Goal: Task Accomplishment & Management: Manage account settings

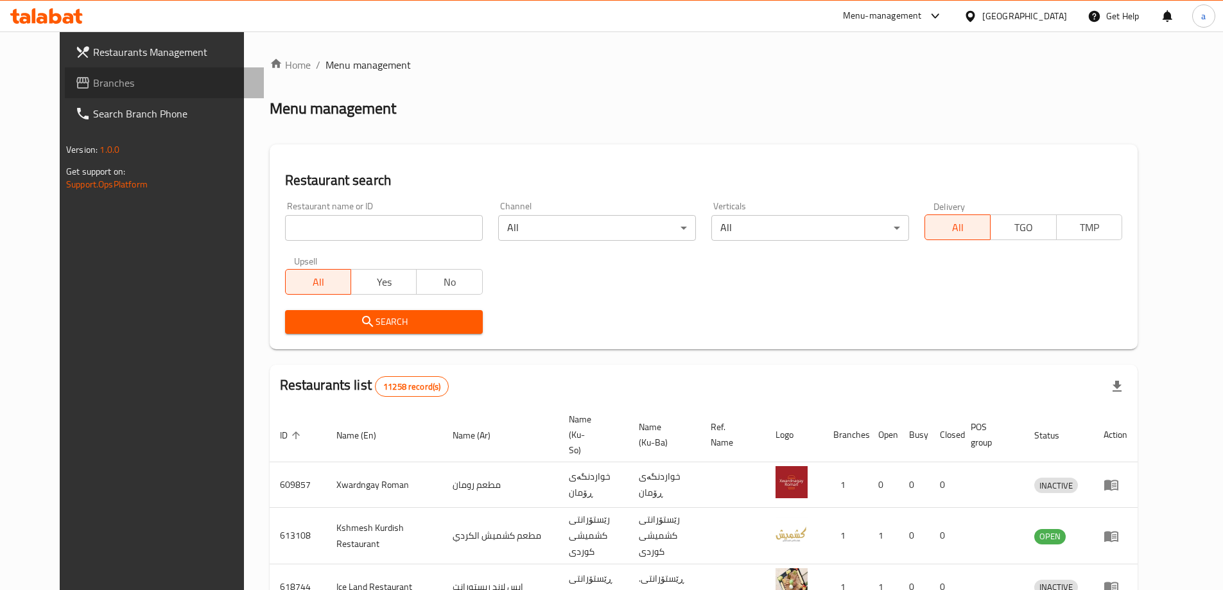
click at [93, 79] on span "Branches" at bounding box center [173, 82] width 160 height 15
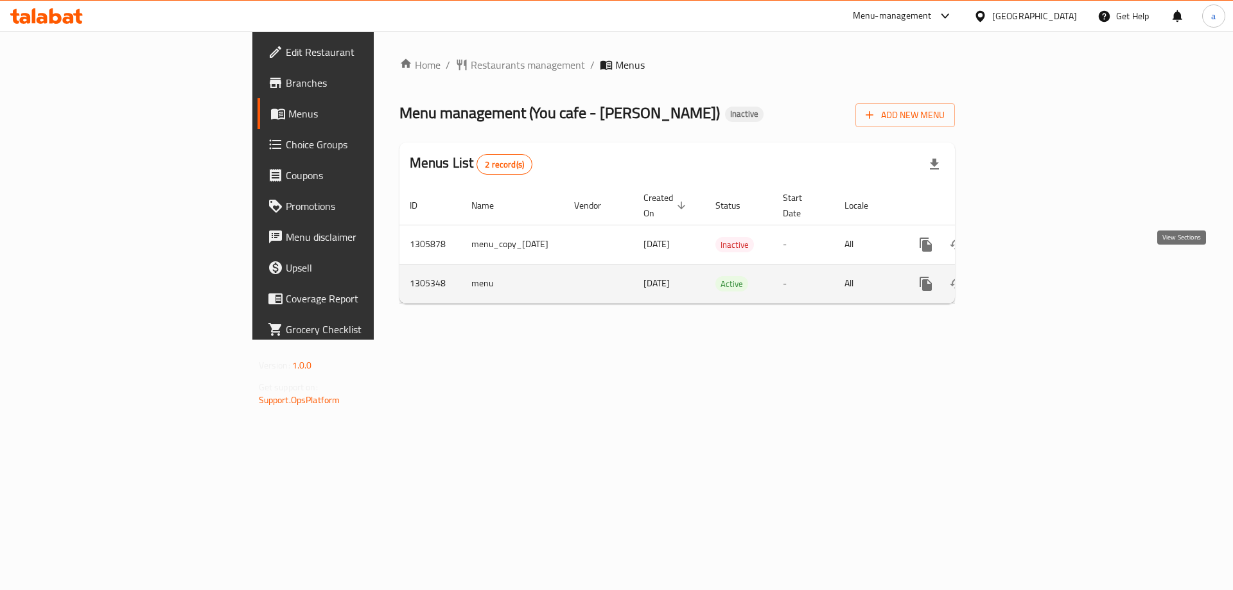
click at [1034, 273] on link "enhanced table" at bounding box center [1018, 283] width 31 height 31
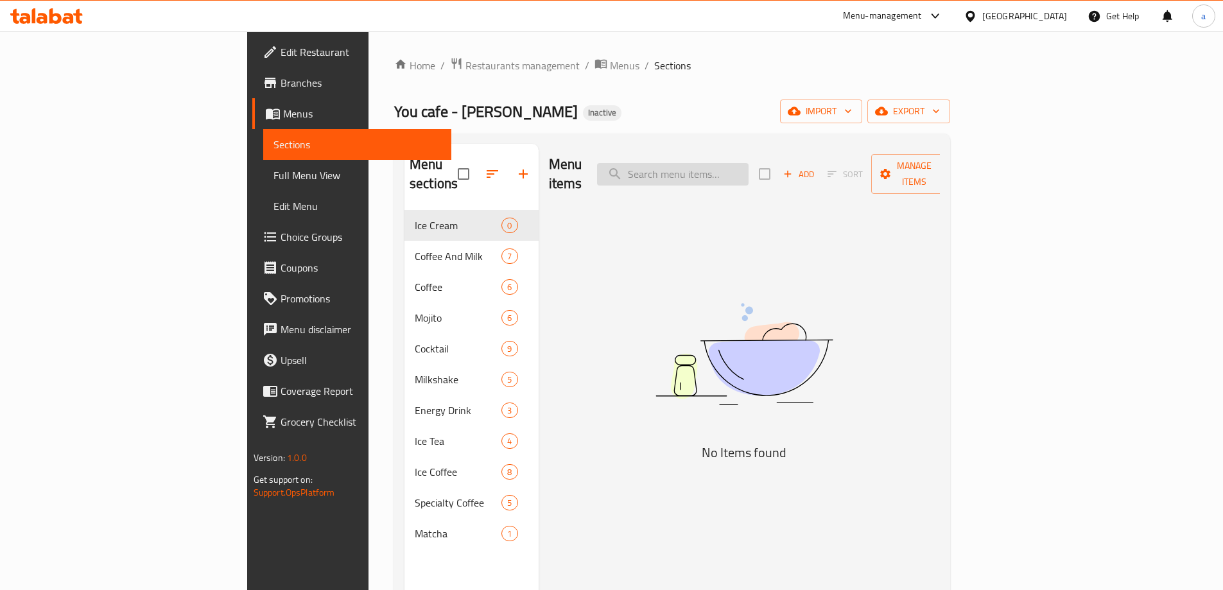
click at [749, 169] on input "search" at bounding box center [673, 174] width 152 height 22
click at [273, 173] on span "Full Menu View" at bounding box center [357, 175] width 168 height 15
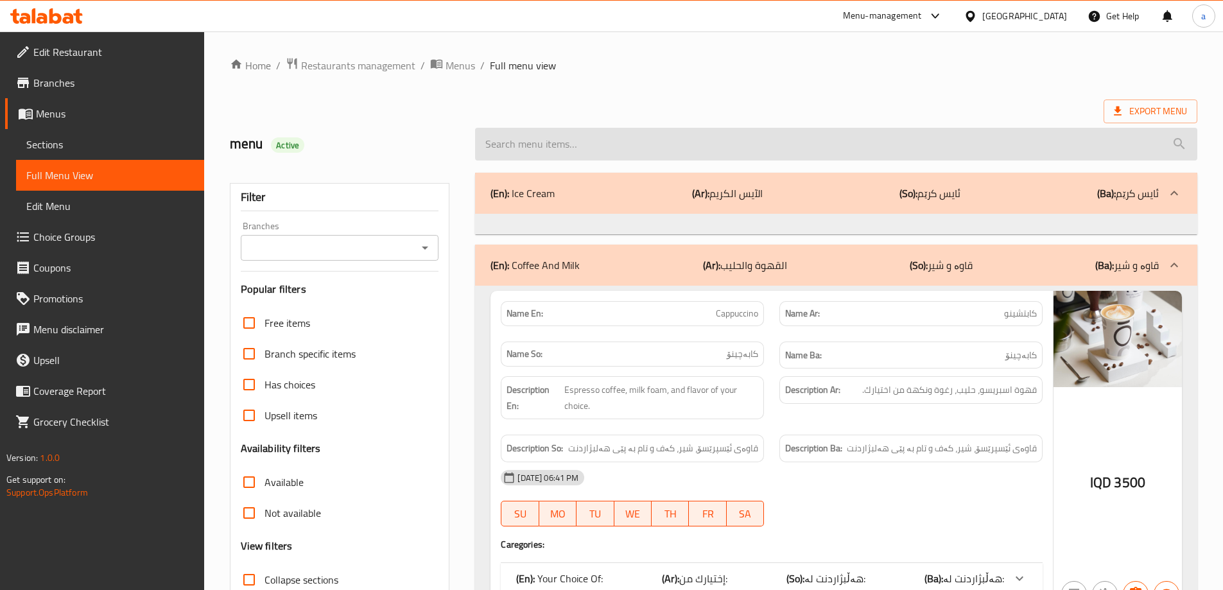
click at [569, 150] on input "search" at bounding box center [836, 144] width 722 height 33
click at [582, 134] on input "search" at bounding box center [836, 144] width 722 height 33
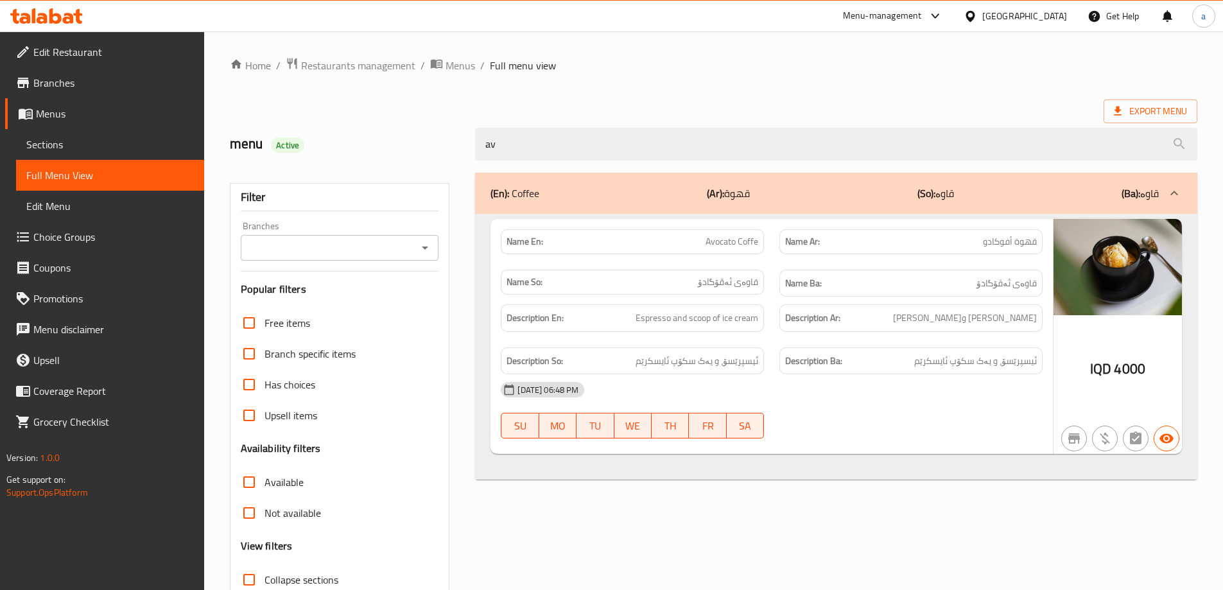
type input "av"
click at [418, 257] on div "Branches" at bounding box center [340, 248] width 198 height 26
click at [429, 246] on icon "Open" at bounding box center [424, 247] width 15 height 15
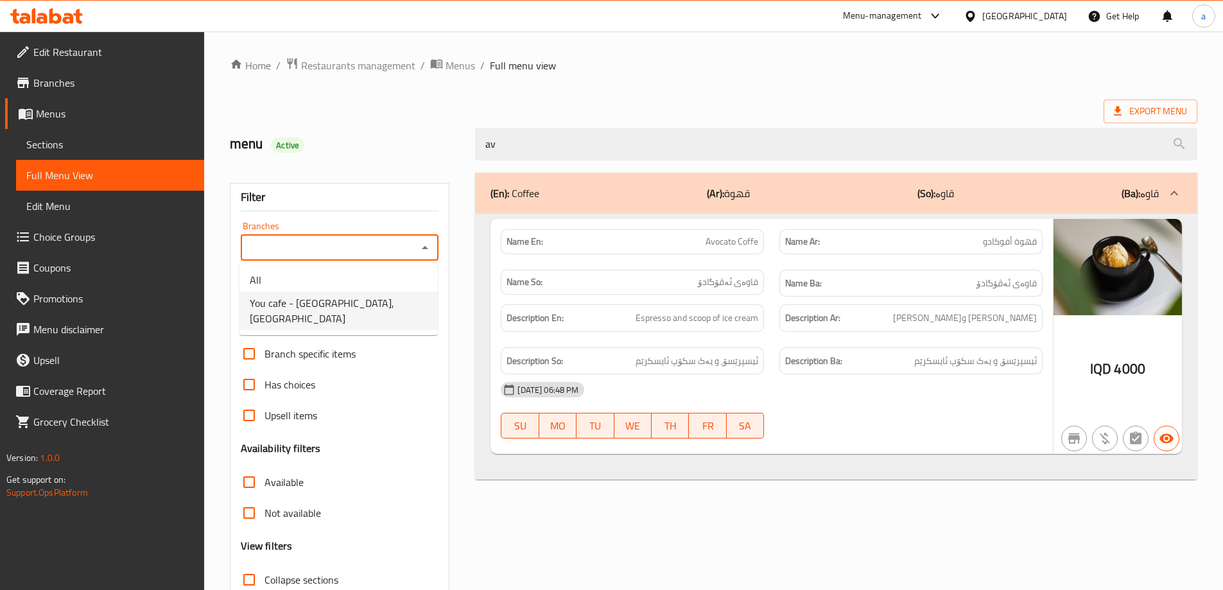
click at [375, 301] on span "You cafe - Hay Al Salam, Al- Salaam" at bounding box center [339, 310] width 178 height 31
type input "You cafe - Hay Al Salam, Al- Salaam"
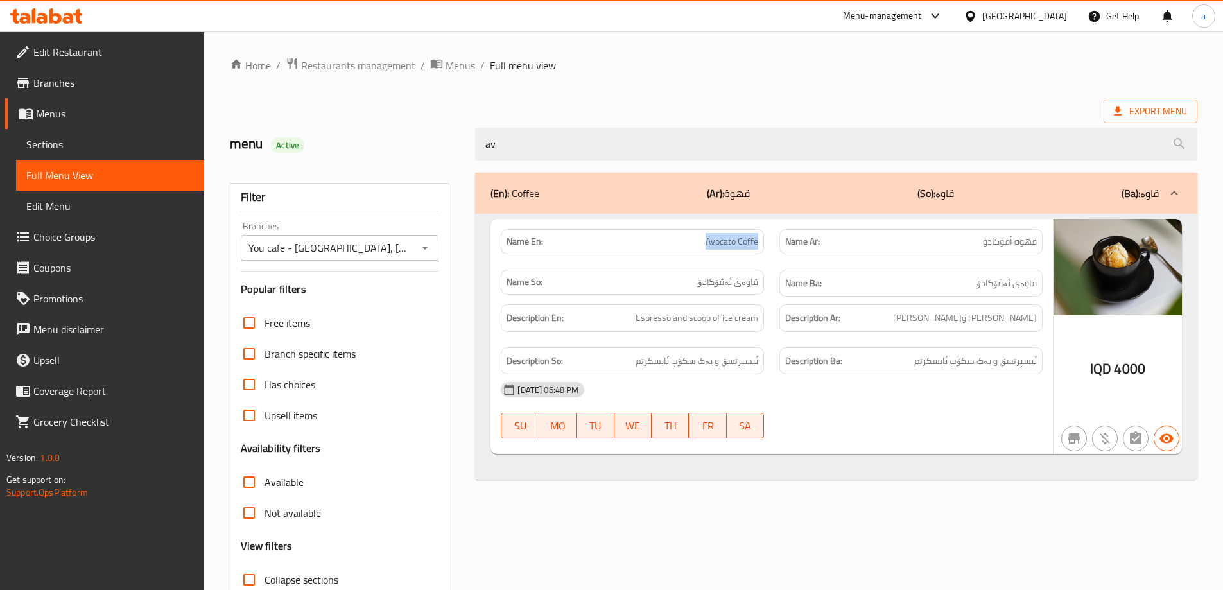
drag, startPoint x: 680, startPoint y: 236, endPoint x: 770, endPoint y: 243, distance: 89.5
click at [770, 243] on div "Name En: Avocato Coffe" at bounding box center [632, 241] width 279 height 40
copy span "Avocato Coffe"
drag, startPoint x: 462, startPoint y: 151, endPoint x: 452, endPoint y: 151, distance: 9.6
click at [452, 151] on div "menu Active av" at bounding box center [713, 144] width 983 height 57
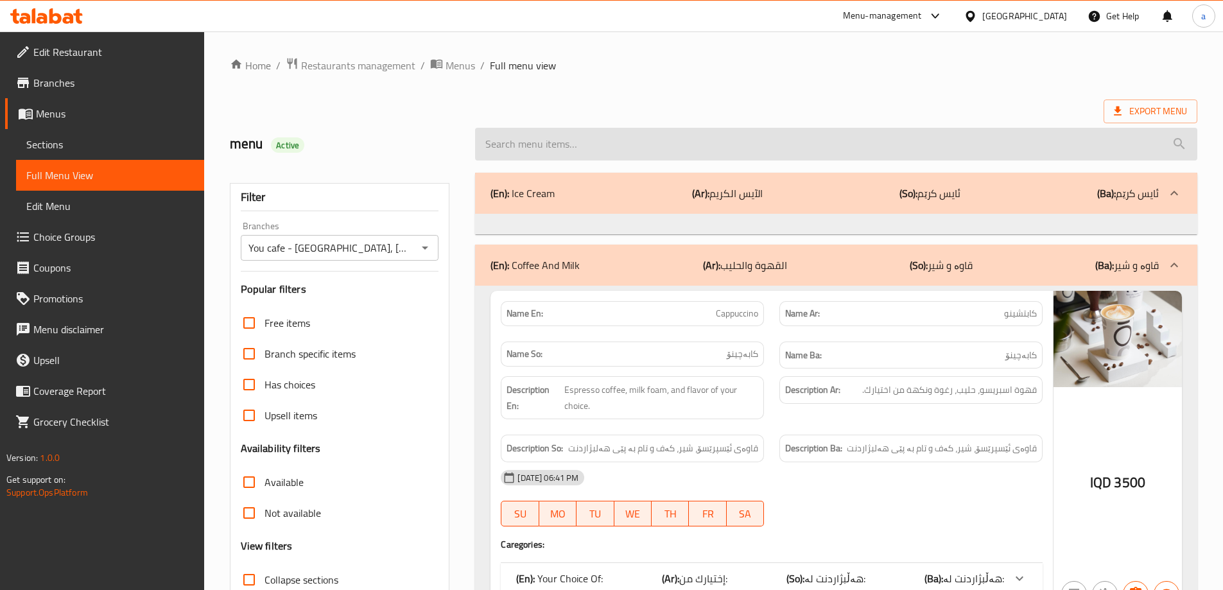
click at [559, 140] on input "search" at bounding box center [836, 144] width 722 height 33
paste input "Energy Red Power Drink"
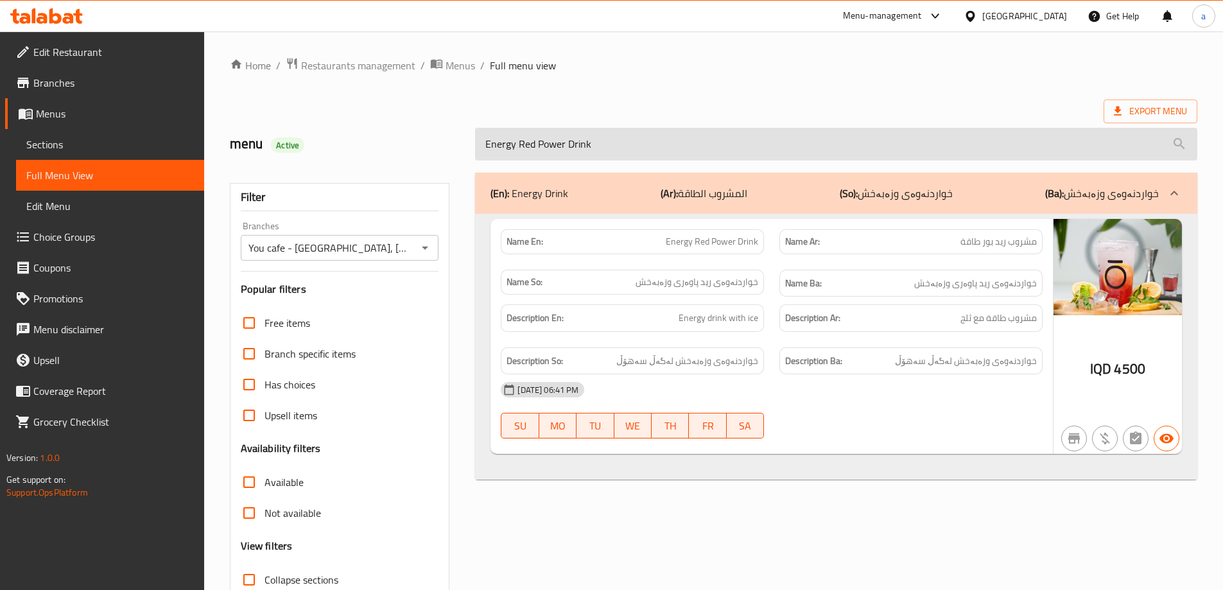
drag, startPoint x: 519, startPoint y: 146, endPoint x: 611, endPoint y: 144, distance: 91.8
click at [611, 144] on input "Energy Red Power Drink" at bounding box center [836, 144] width 722 height 33
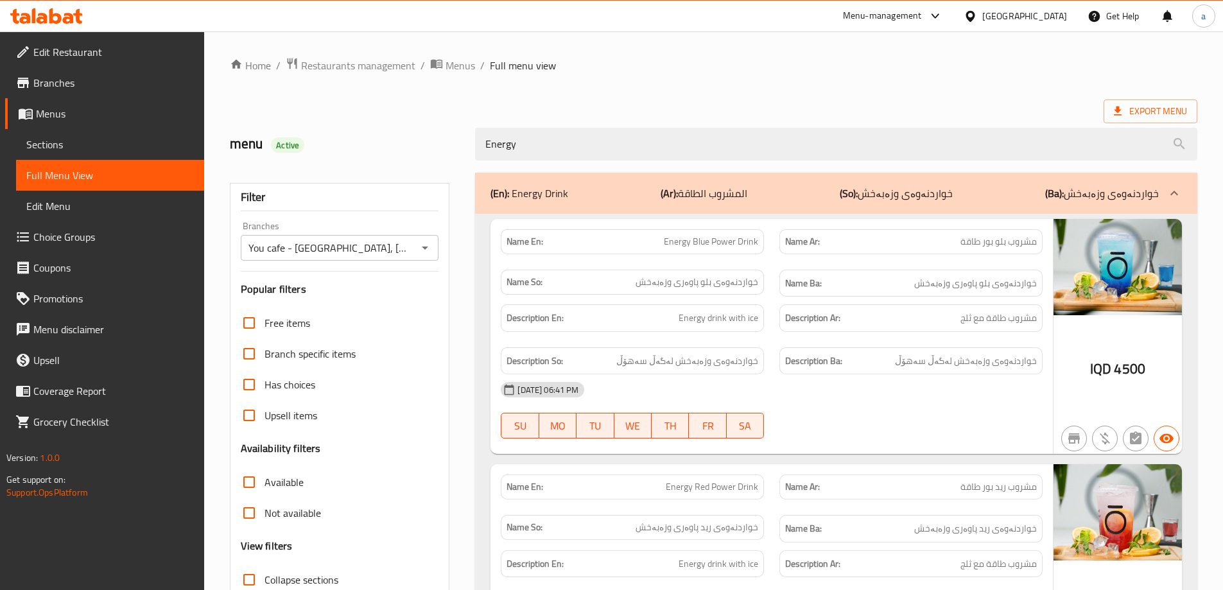
drag, startPoint x: 710, startPoint y: 151, endPoint x: 437, endPoint y: 146, distance: 273.5
click at [437, 146] on div "menu Active Energy" at bounding box center [713, 144] width 983 height 57
paste input "Ice Latte Lotus"
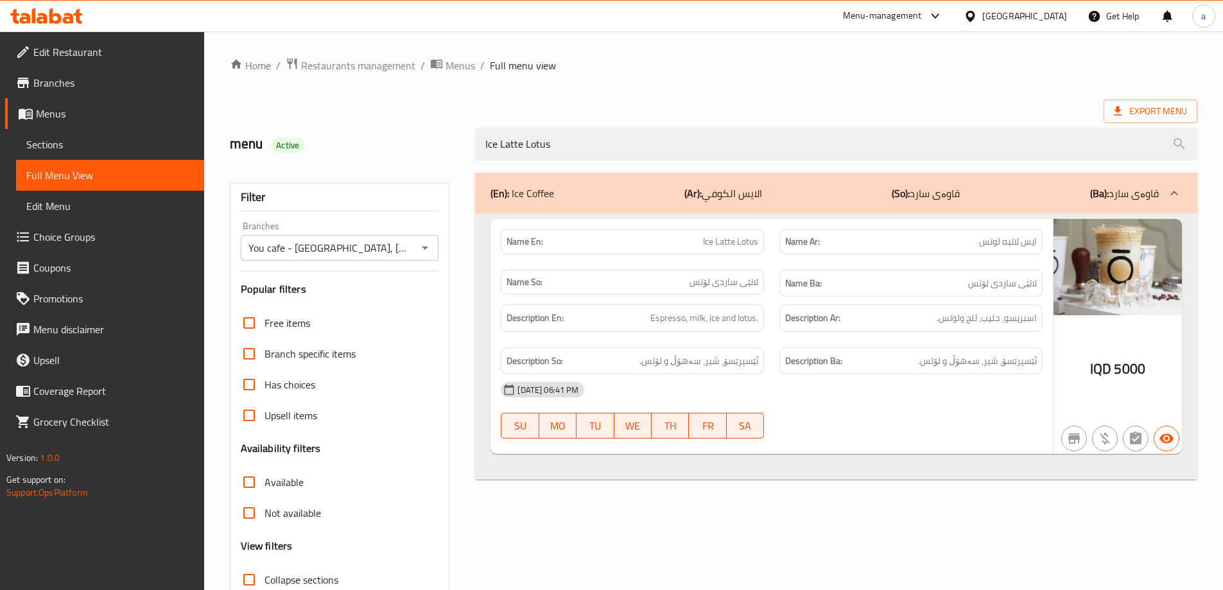
drag, startPoint x: 672, startPoint y: 132, endPoint x: 374, endPoint y: 147, distance: 298.9
click at [374, 147] on div "menu Active Ice Latte Lotus" at bounding box center [713, 144] width 983 height 57
paste input "Pistachio Ice Latte"
type input "Pistachio Ice Latte"
click at [121, 142] on span "Sections" at bounding box center [110, 144] width 168 height 15
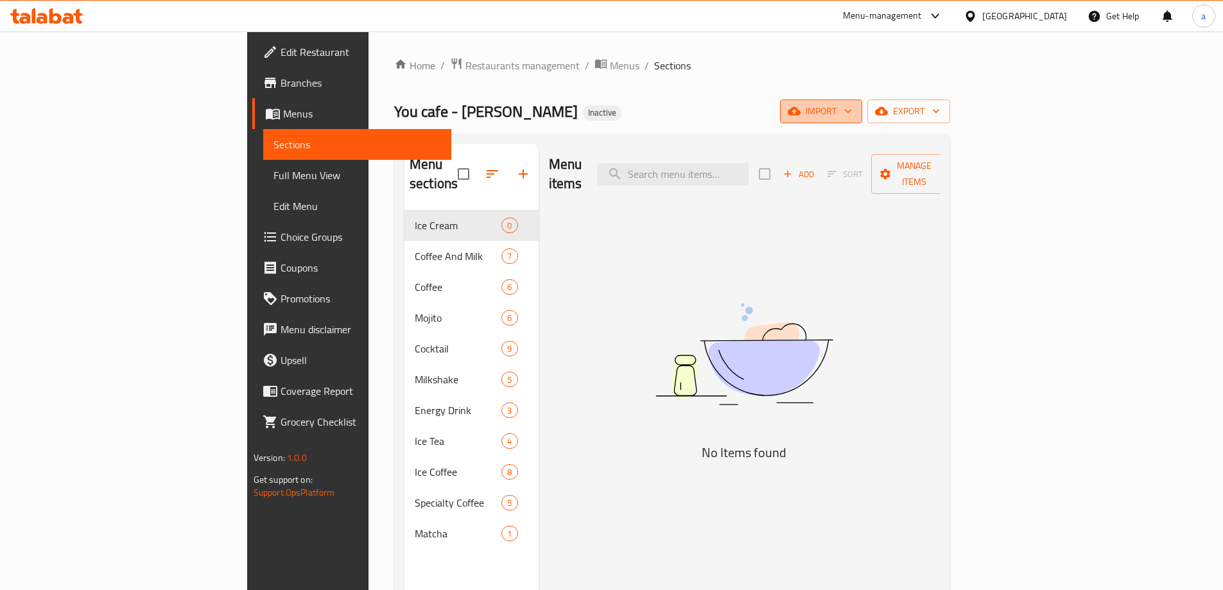
click at [852, 117] on span "import" at bounding box center [821, 111] width 62 height 16
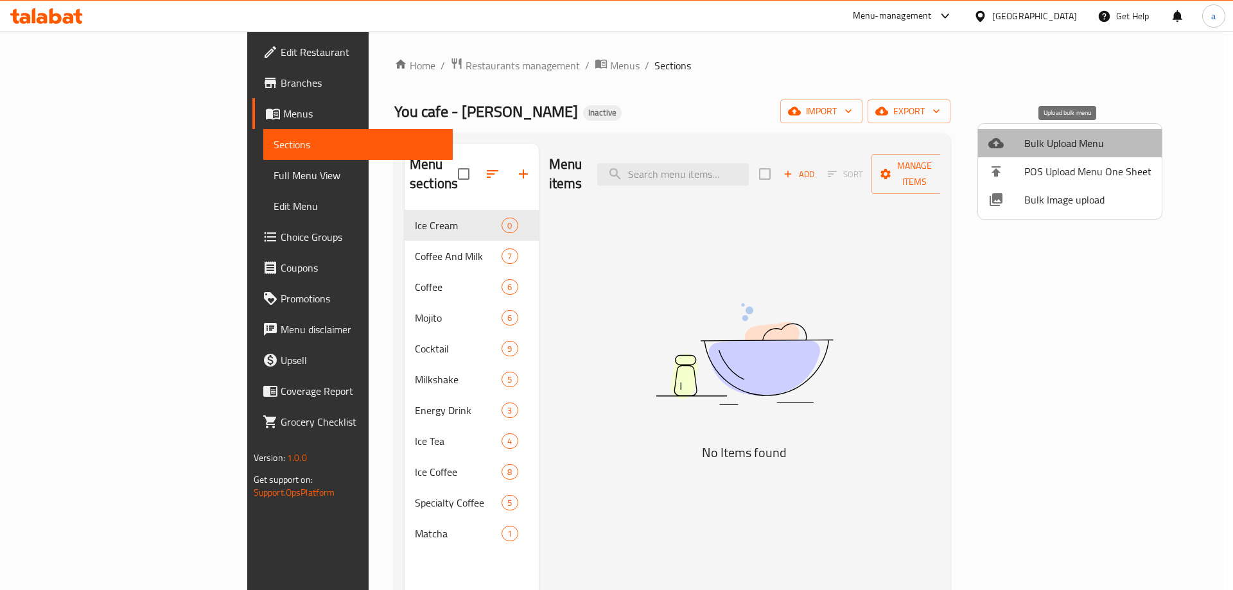
click at [1074, 148] on span "Bulk Upload Menu" at bounding box center [1087, 142] width 127 height 15
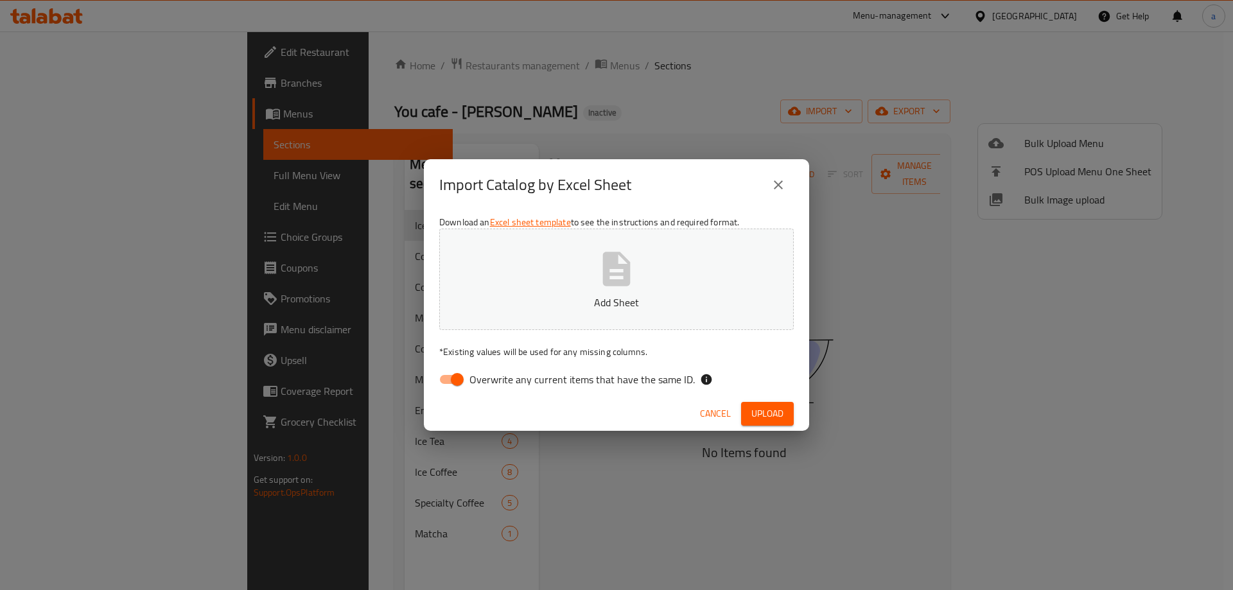
click at [499, 381] on span "Overwrite any current items that have the same ID." at bounding box center [581, 379] width 225 height 15
click at [494, 381] on input "Overwrite any current items that have the same ID." at bounding box center [456, 379] width 73 height 24
checkbox input "false"
click at [519, 311] on button "Add Sheet" at bounding box center [616, 279] width 354 height 101
click at [784, 414] on button "Upload" at bounding box center [767, 414] width 53 height 24
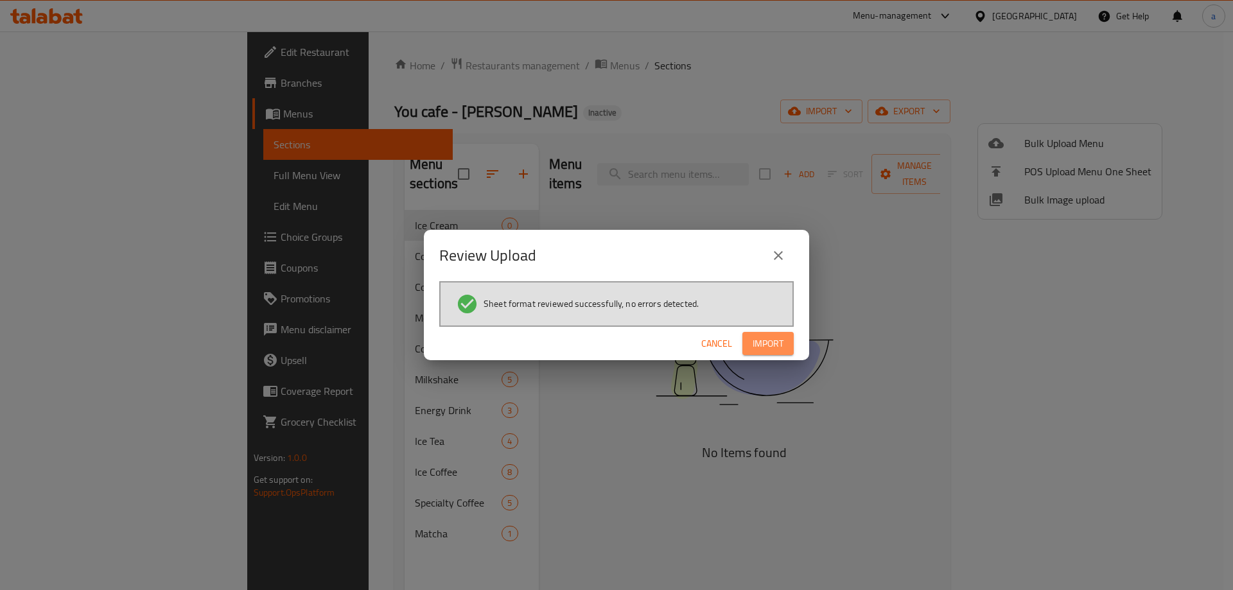
click at [773, 344] on span "Import" at bounding box center [767, 344] width 31 height 16
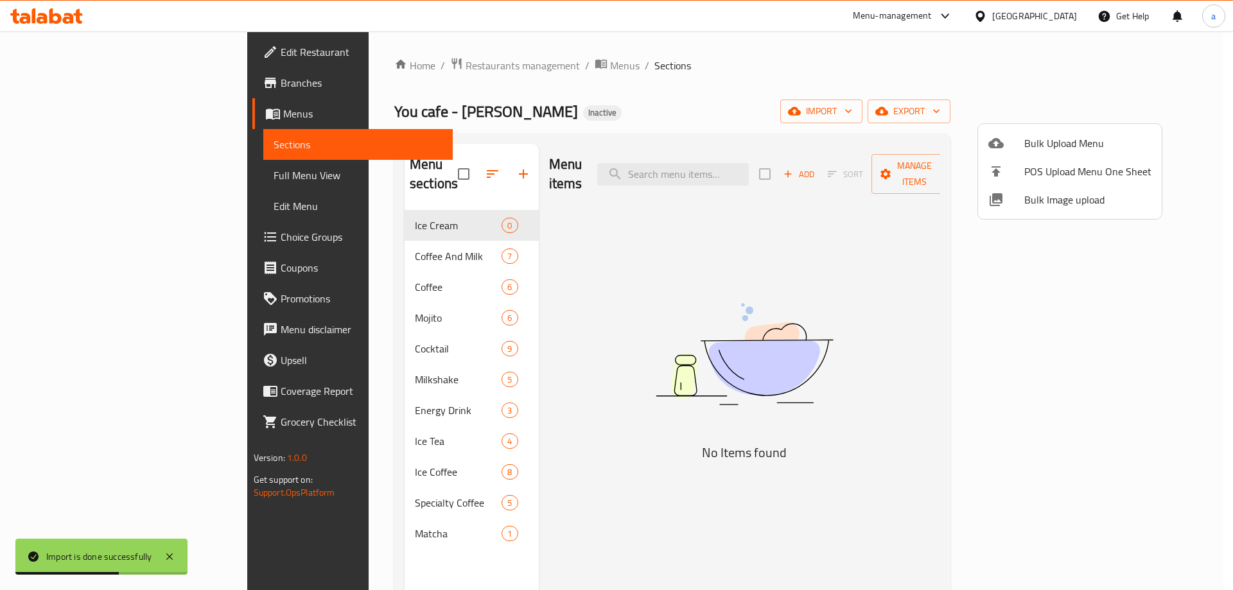
click at [377, 234] on div at bounding box center [616, 295] width 1233 height 590
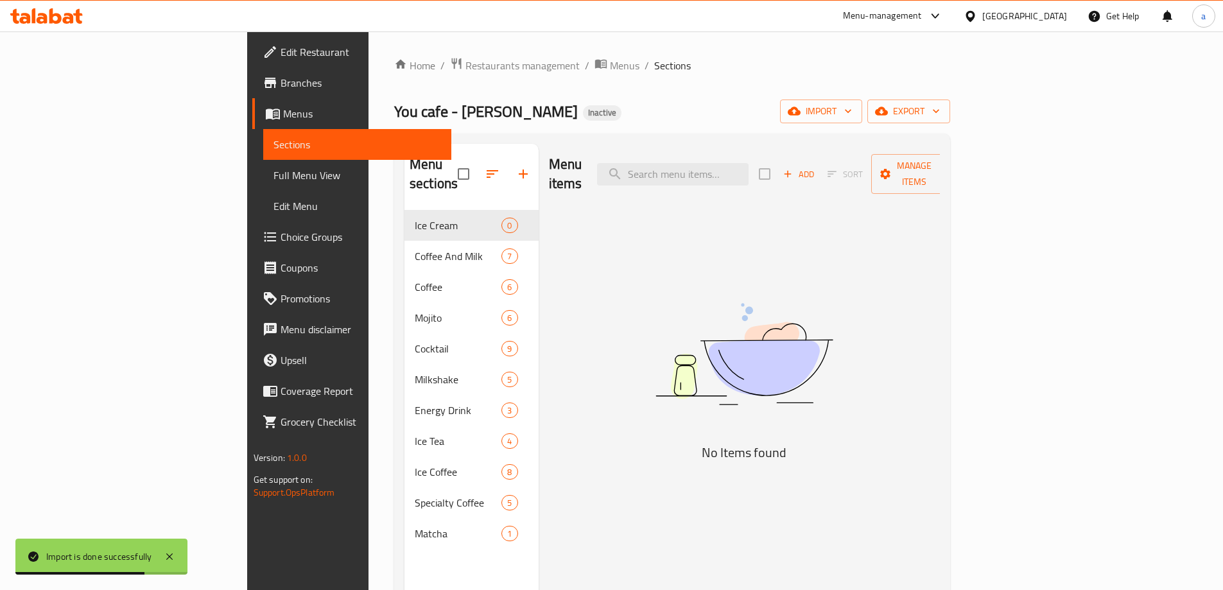
click at [404, 241] on div "Coffee And Milk 7" at bounding box center [471, 256] width 134 height 31
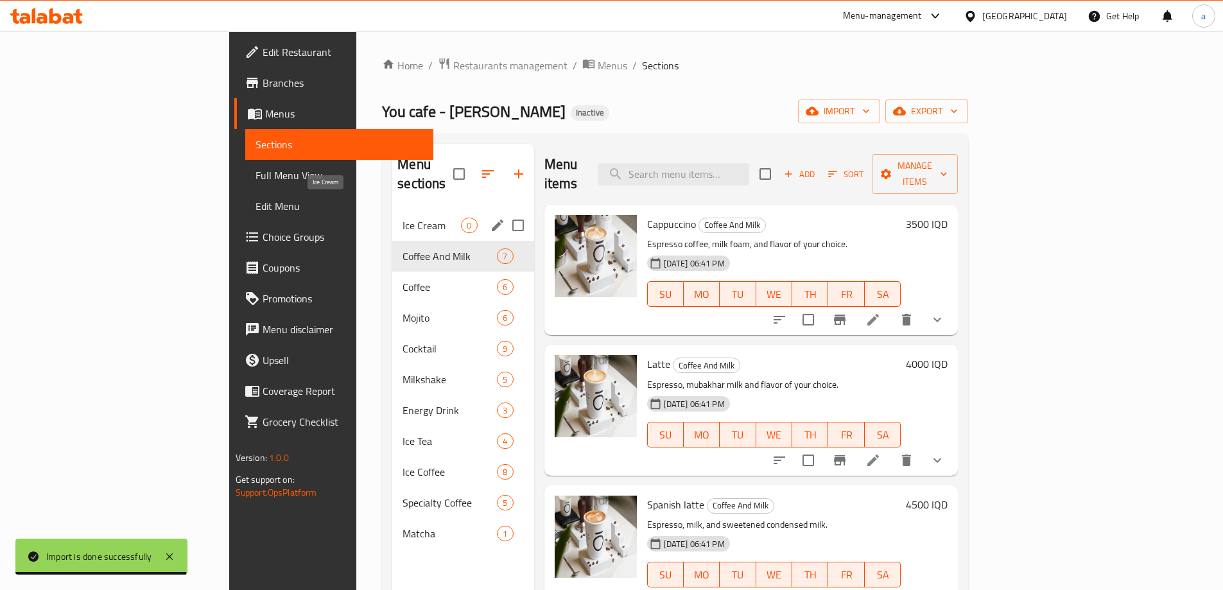
click at [403, 218] on span "Ice Cream" at bounding box center [432, 225] width 58 height 15
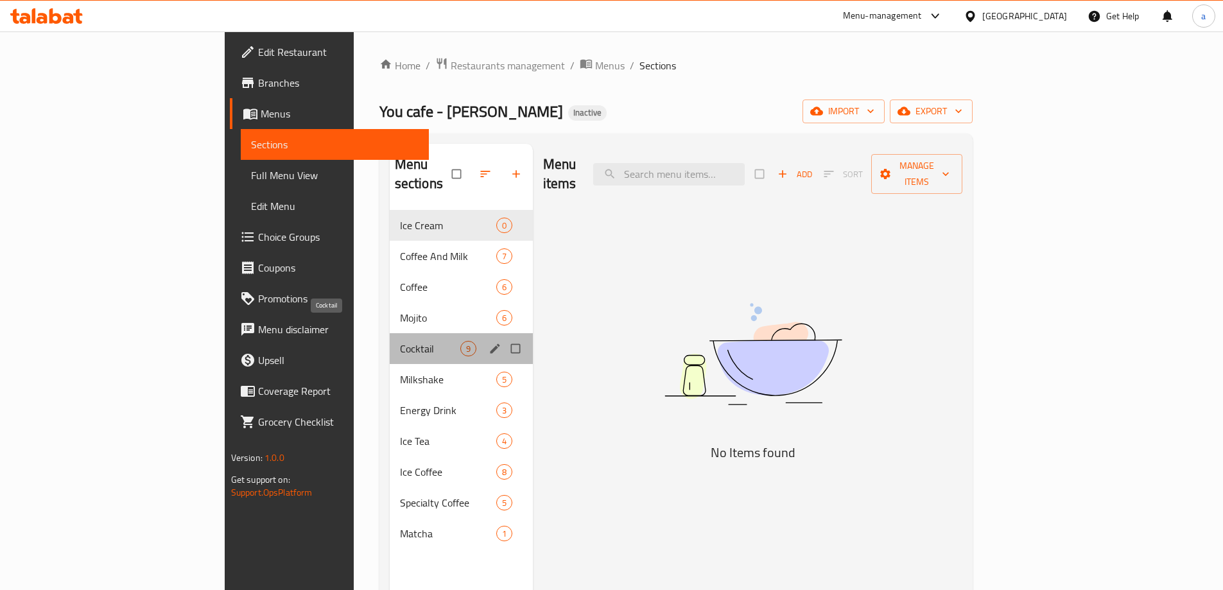
click at [400, 341] on span "Cocktail" at bounding box center [430, 348] width 60 height 15
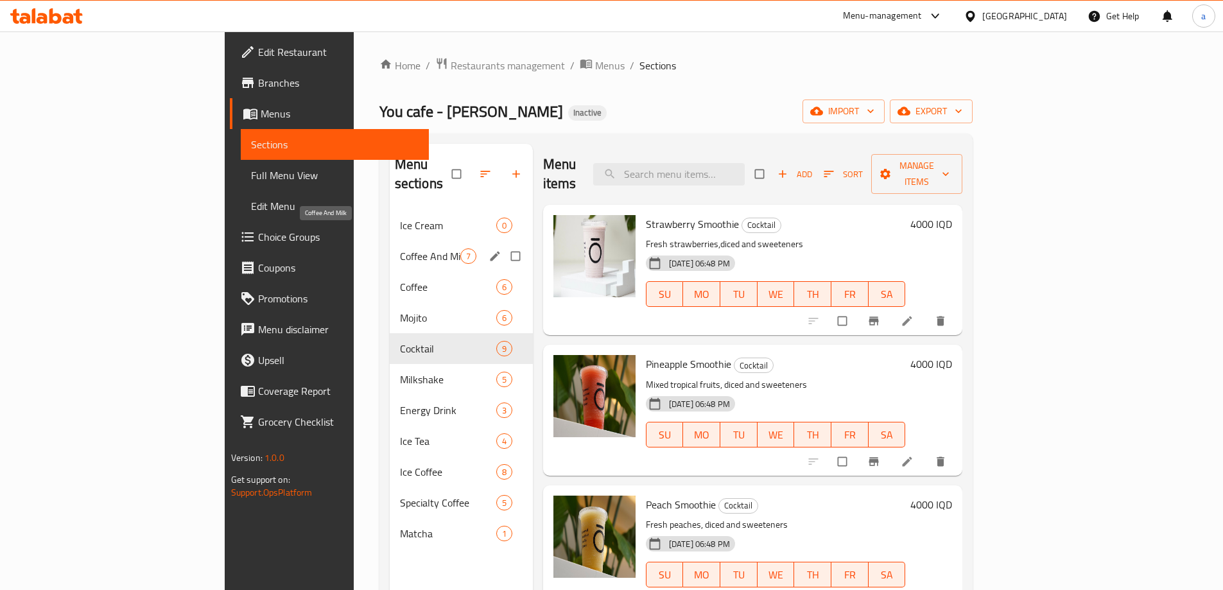
click at [400, 248] on span "Coffee And Milk" at bounding box center [430, 255] width 60 height 15
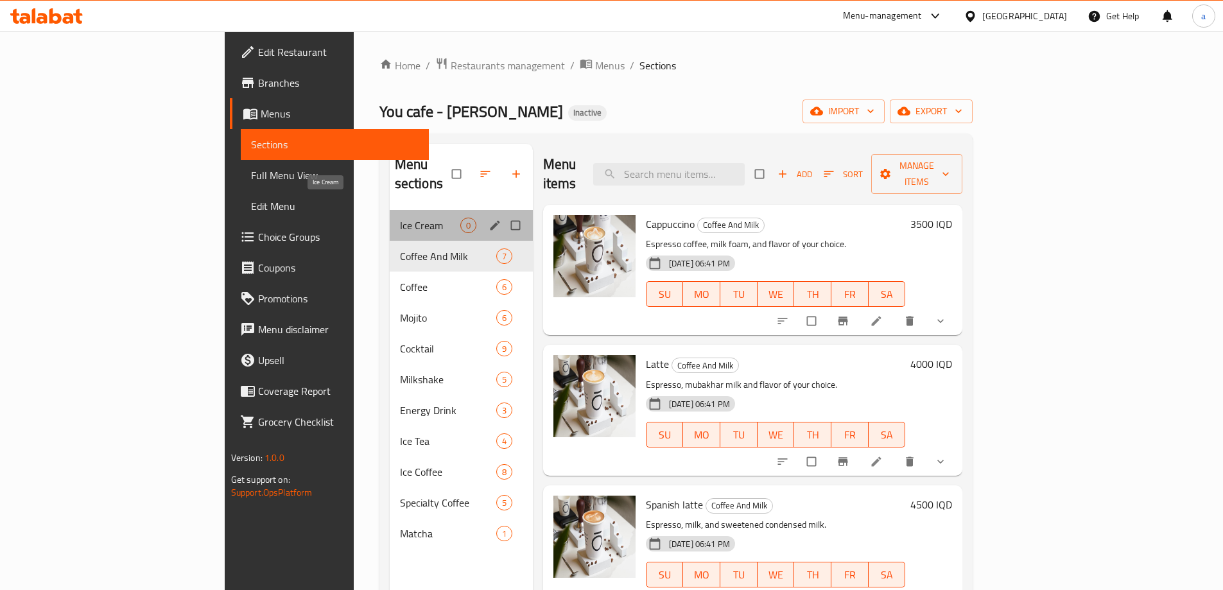
click at [400, 218] on span "Ice Cream" at bounding box center [430, 225] width 60 height 15
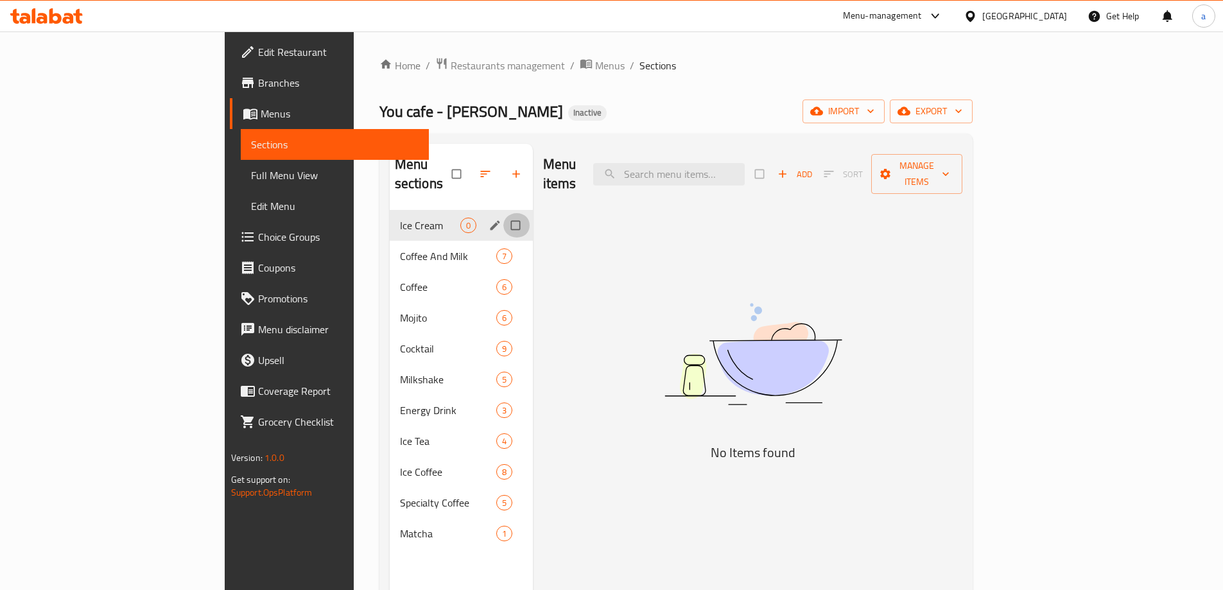
click at [503, 213] on input "Menu sections" at bounding box center [516, 225] width 27 height 24
checkbox input "true"
click at [470, 168] on icon "button" at bounding box center [476, 174] width 13 height 13
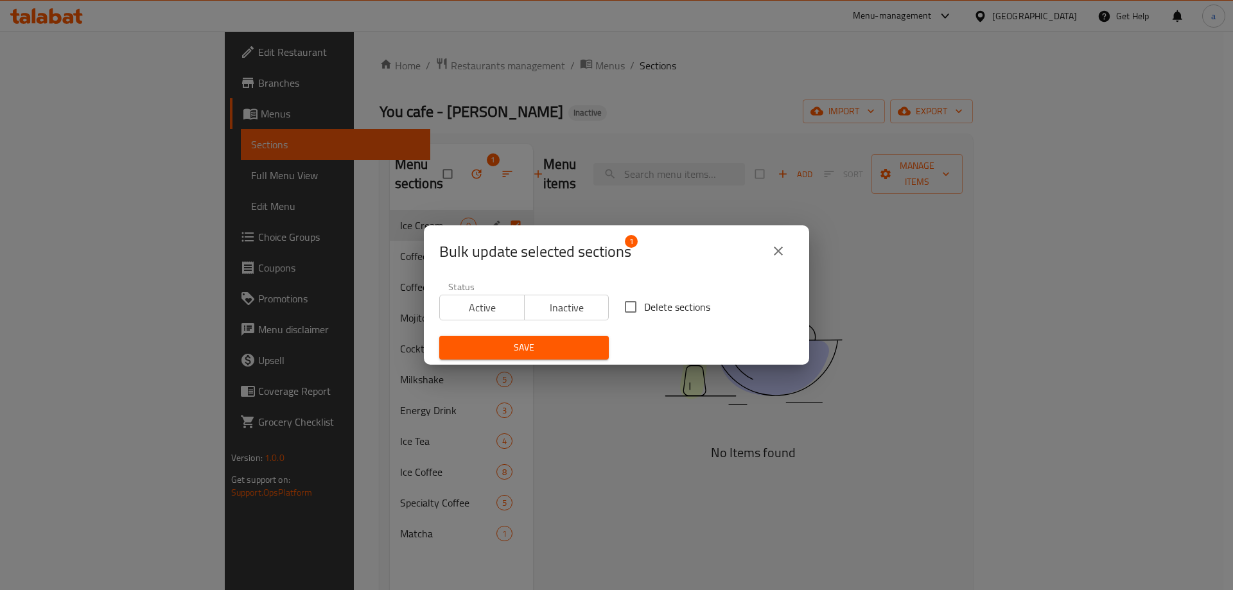
click at [635, 300] on input "Delete sections" at bounding box center [630, 306] width 27 height 27
checkbox input "true"
click at [590, 342] on span "Save" at bounding box center [523, 348] width 149 height 16
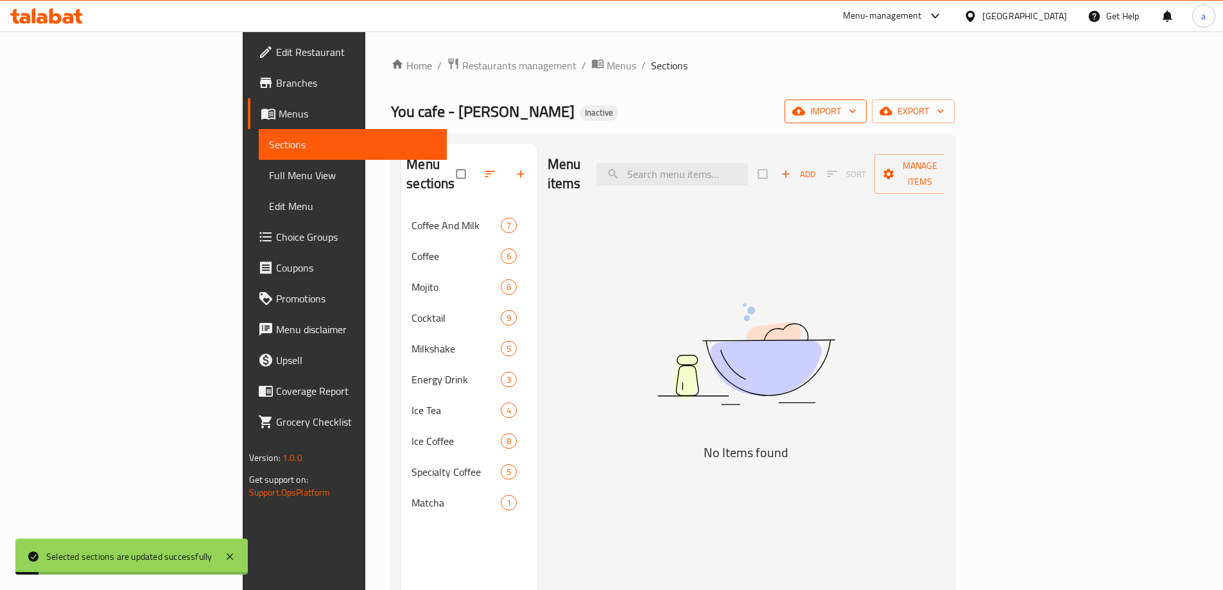
click at [856, 117] on span "import" at bounding box center [826, 111] width 62 height 16
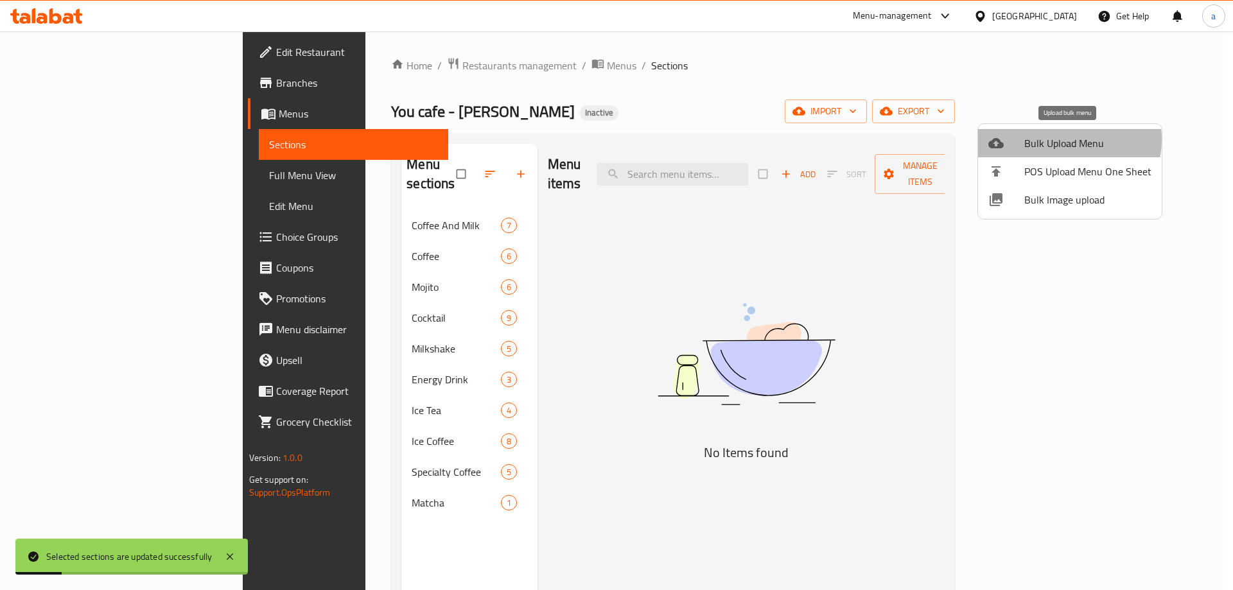
click at [1056, 140] on span "Bulk Upload Menu" at bounding box center [1087, 142] width 127 height 15
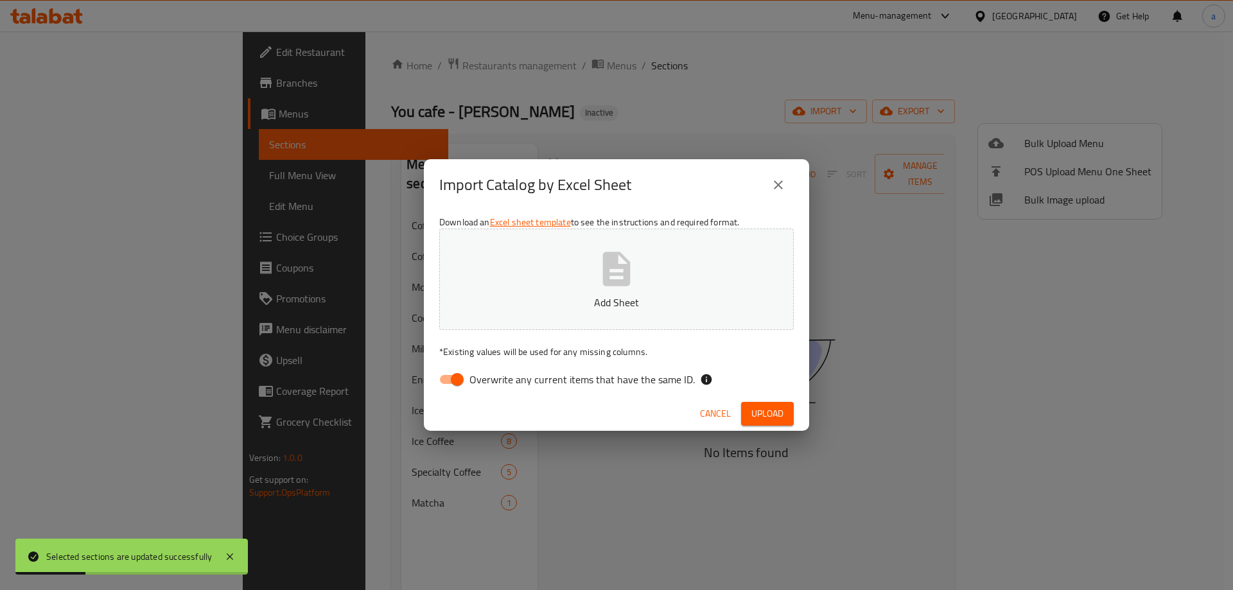
click at [476, 384] on span "Overwrite any current items that have the same ID." at bounding box center [581, 379] width 225 height 15
click at [476, 384] on input "Overwrite any current items that have the same ID." at bounding box center [456, 379] width 73 height 24
checkbox input "false"
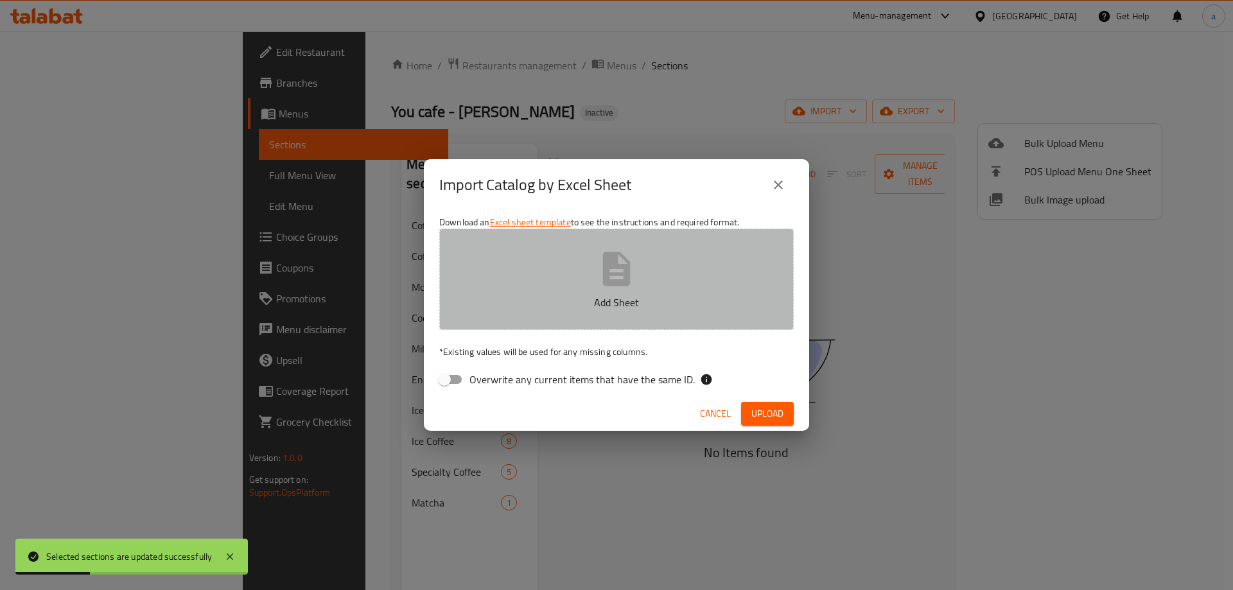
click at [512, 277] on button "Add Sheet" at bounding box center [616, 279] width 354 height 101
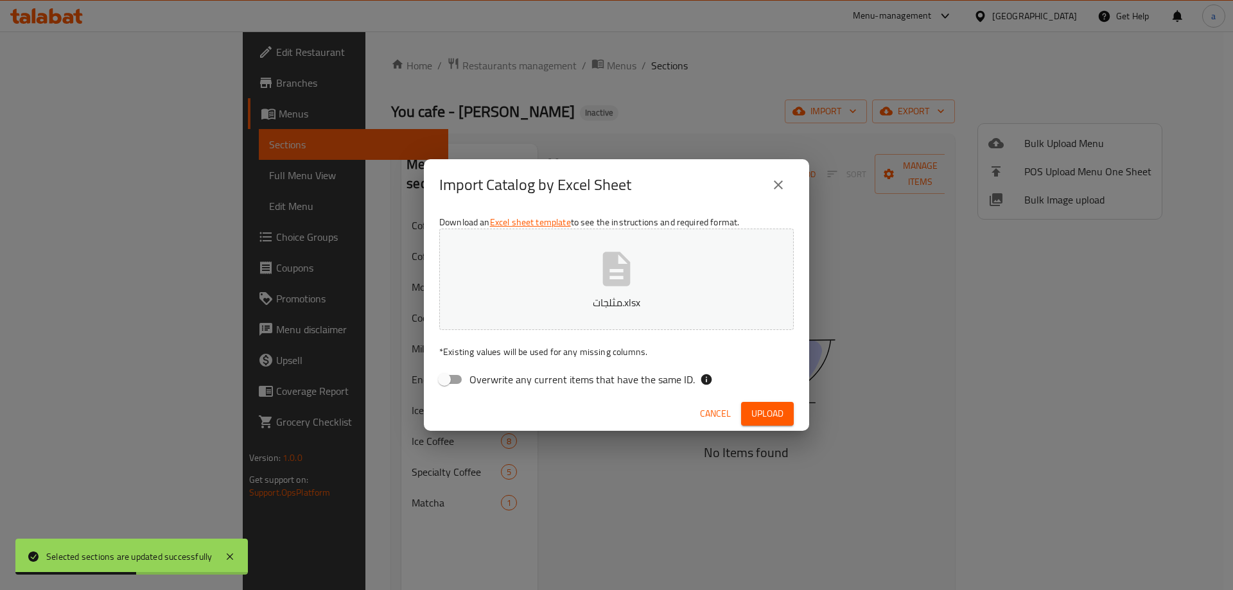
click at [783, 415] on span "Upload" at bounding box center [767, 414] width 32 height 16
click at [230, 559] on icon at bounding box center [229, 556] width 15 height 15
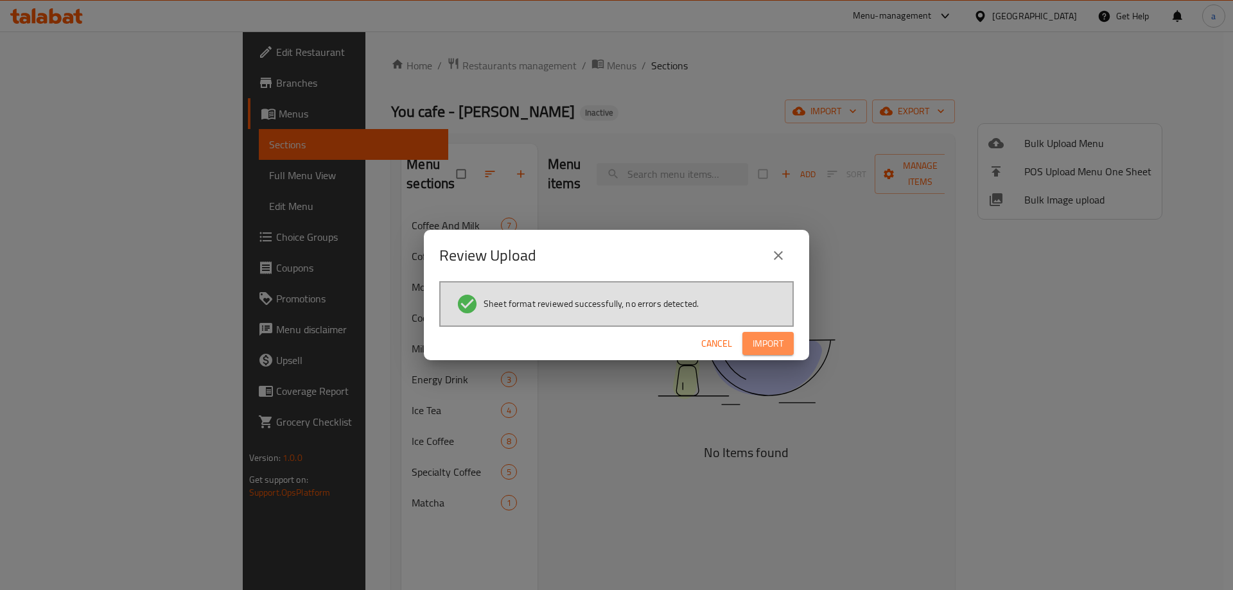
click at [755, 343] on span "Import" at bounding box center [767, 344] width 31 height 16
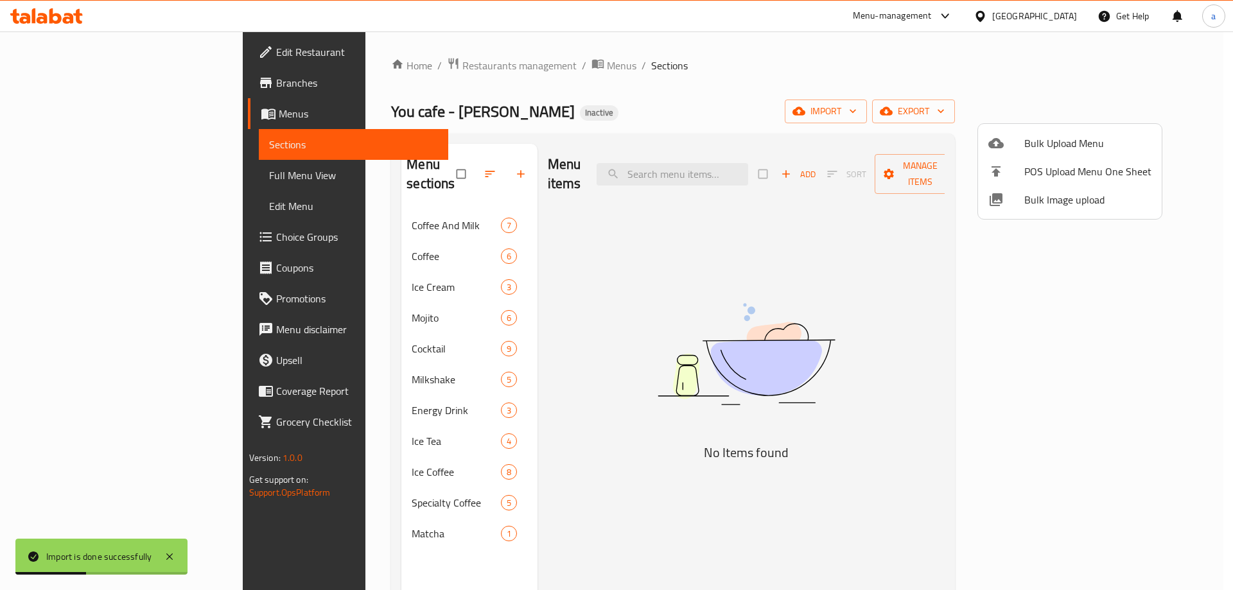
click at [345, 248] on div at bounding box center [616, 295] width 1233 height 590
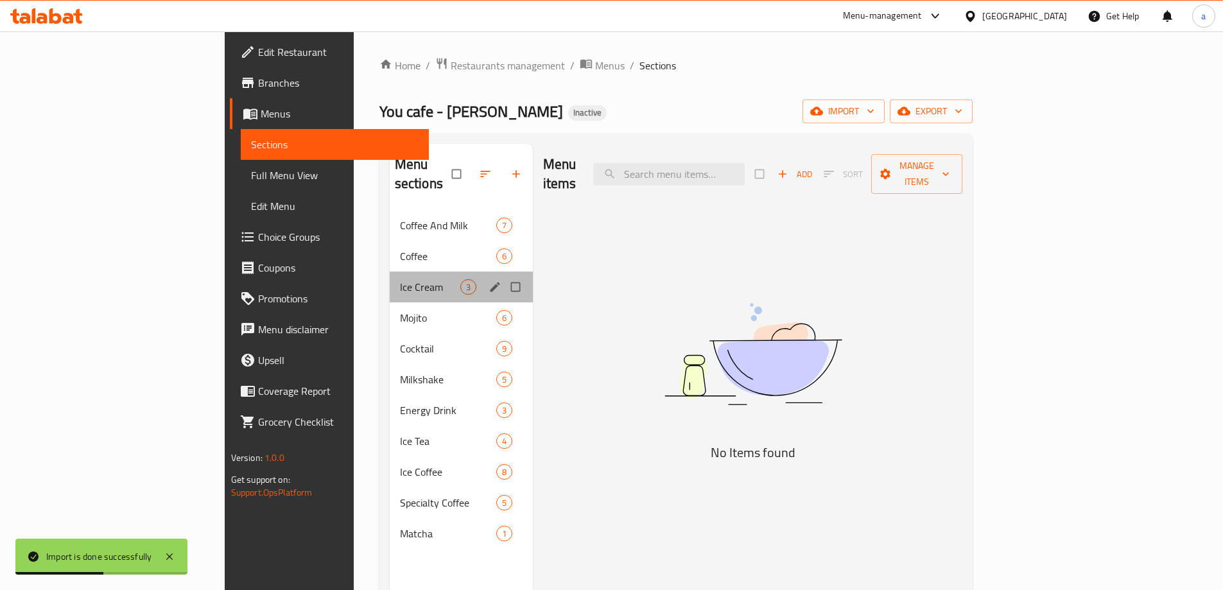
click at [390, 277] on div "Ice Cream 3" at bounding box center [461, 287] width 143 height 31
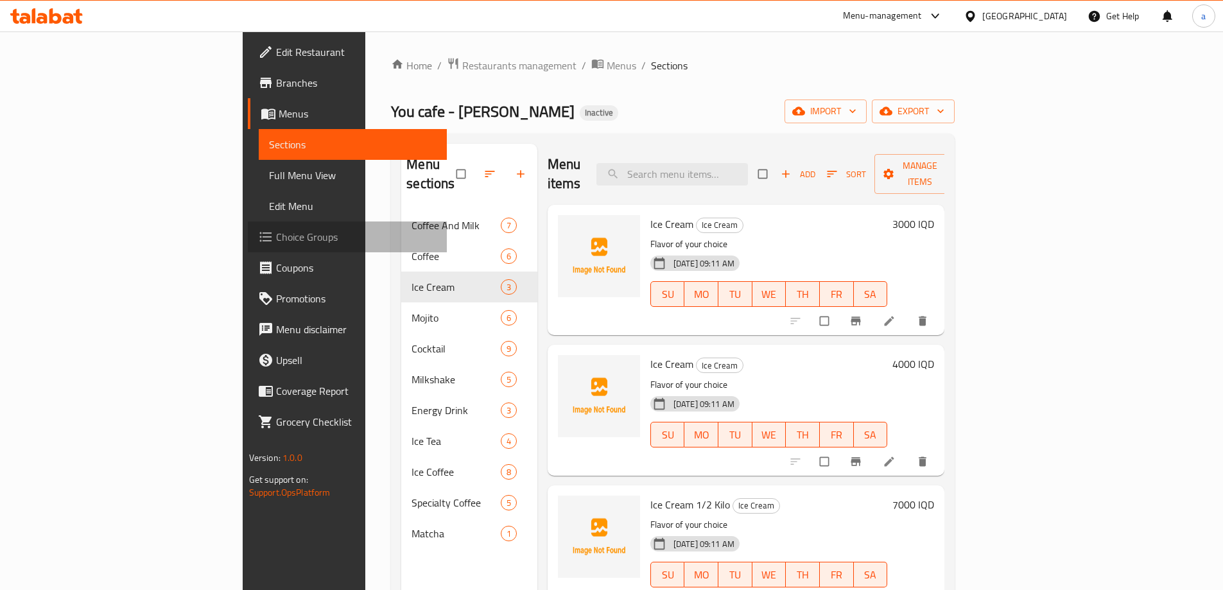
click at [276, 238] on span "Choice Groups" at bounding box center [356, 236] width 160 height 15
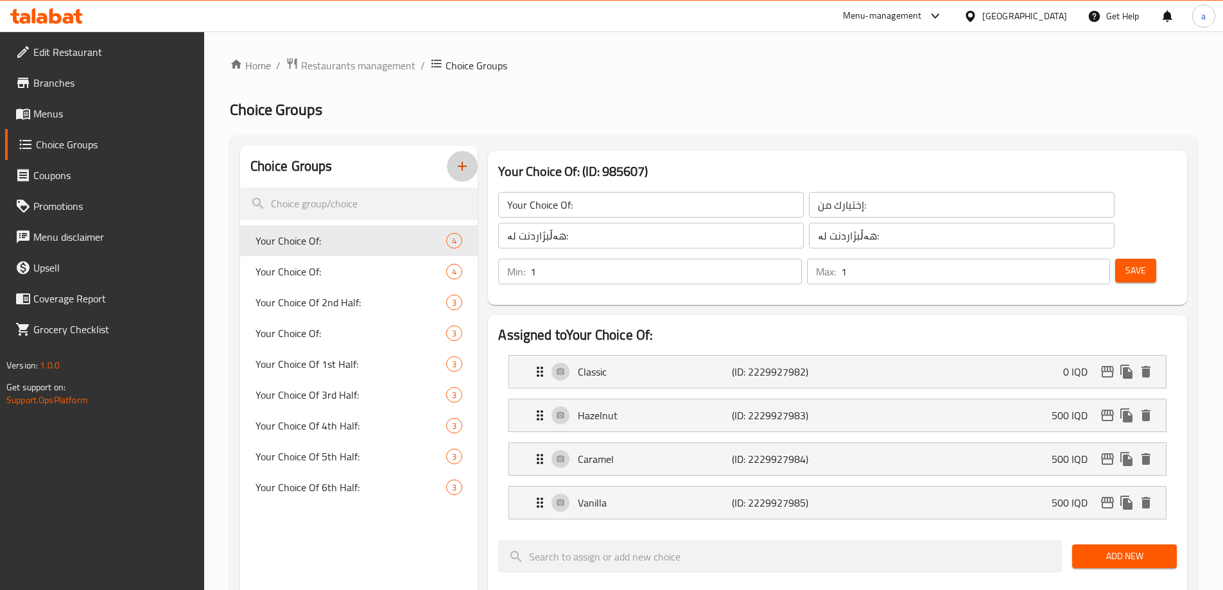
click at [459, 169] on icon "button" at bounding box center [462, 166] width 15 height 15
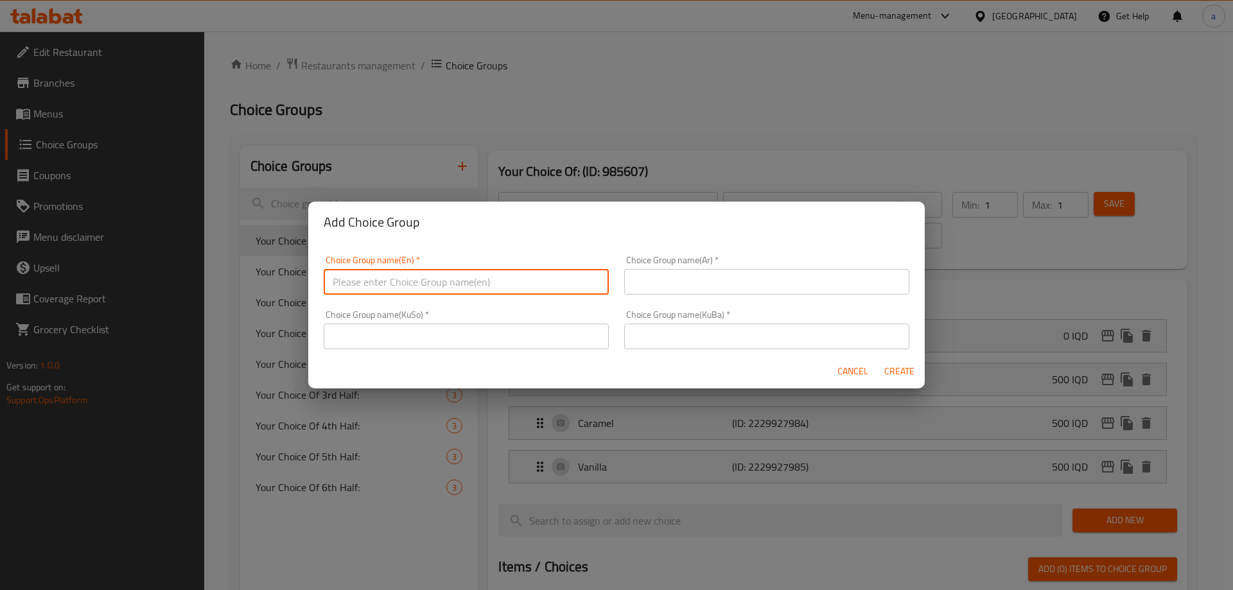
click at [396, 285] on input "text" at bounding box center [466, 282] width 285 height 26
paste input "Your Choice Of Flavor:"
type input "Your Choice Of Flavor:"
click at [656, 279] on input "text" at bounding box center [766, 282] width 285 height 26
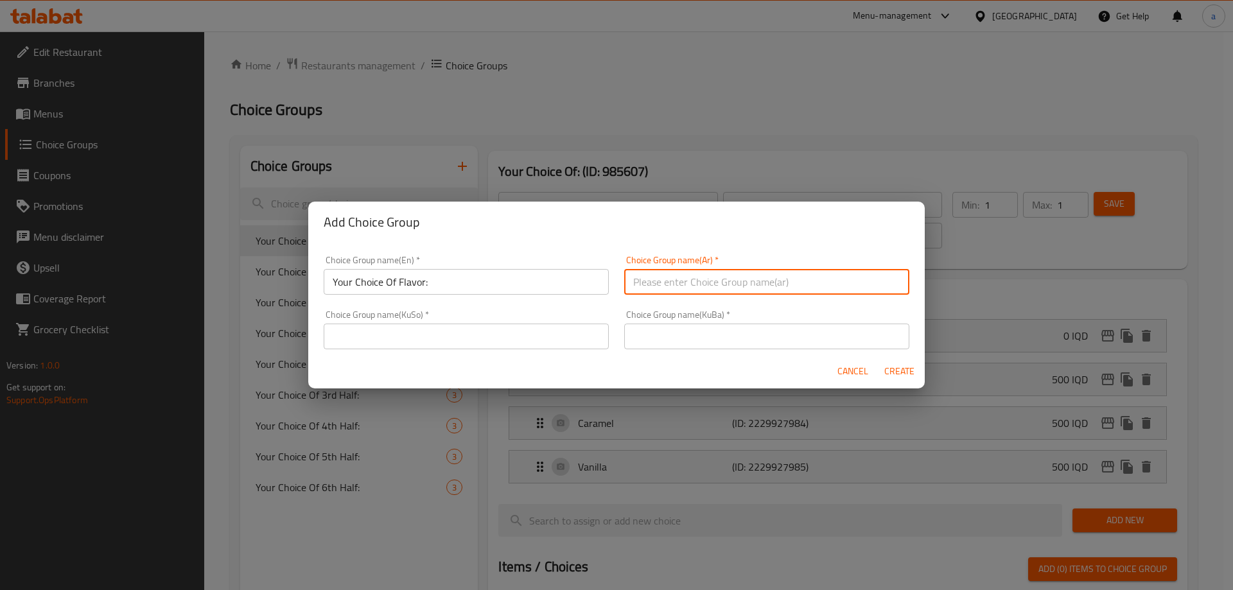
paste input "إختيارك من النكهة:"
type input "إختيارك من النكهة:"
click at [482, 332] on input "text" at bounding box center [466, 337] width 285 height 26
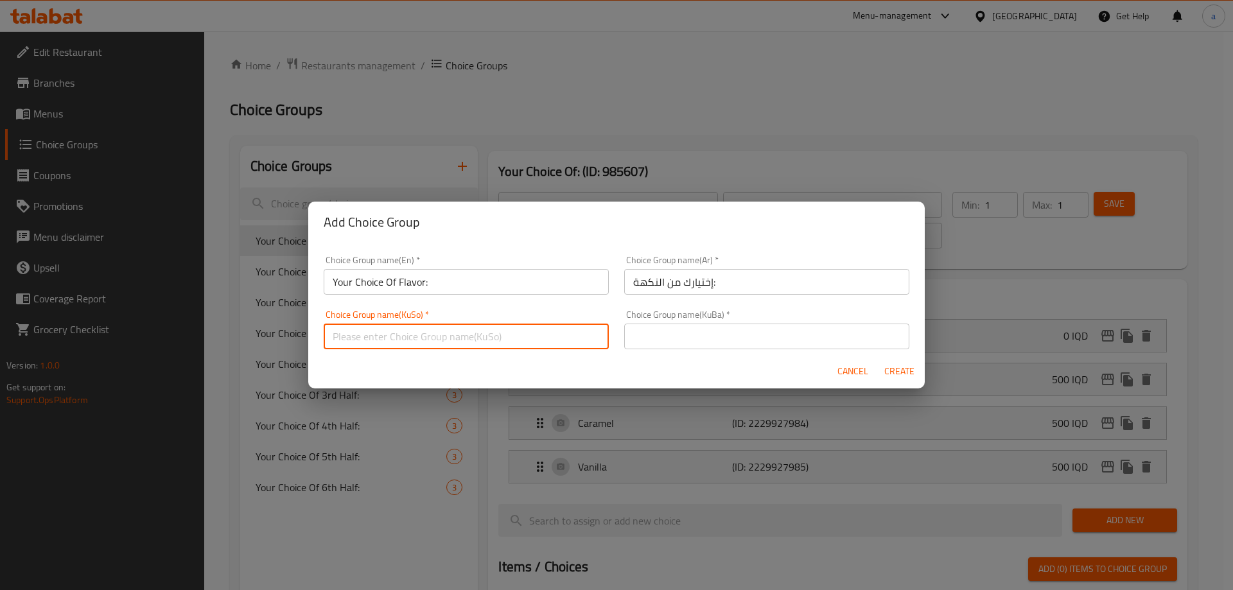
paste input "هەڵبژاردنت لە تام:"
type input "هەڵبژاردنت لە تام:"
click at [702, 338] on input "text" at bounding box center [766, 337] width 285 height 26
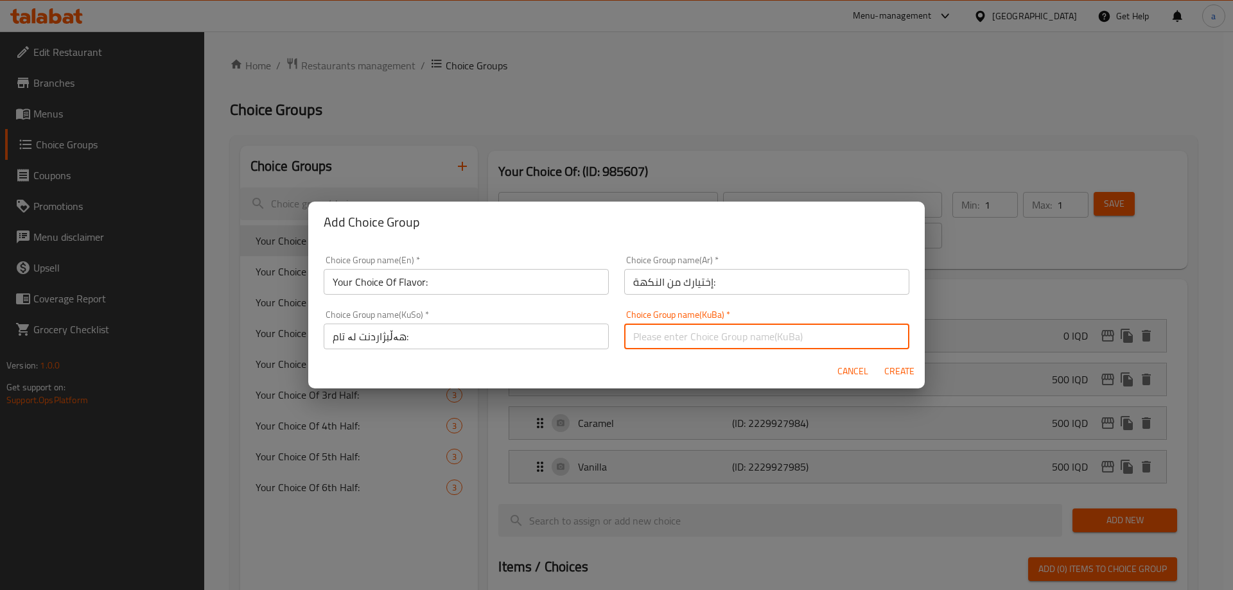
paste input "هەڵبژاردنت لە تام:"
type input "هەڵبژاردنت لە تام:"
click at [912, 377] on span "Create" at bounding box center [898, 371] width 31 height 16
type input "Your Choice Of Flavor:"
type input "إختيارك من النكهة:"
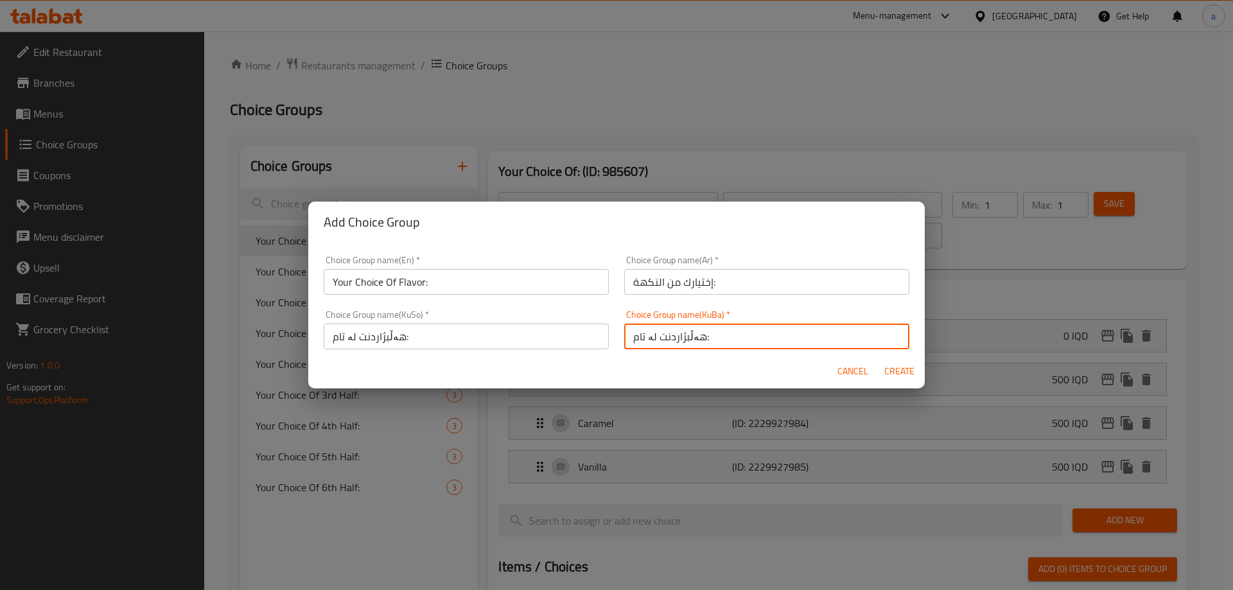
type input "هەڵبژاردنت لە تام:"
type input "0"
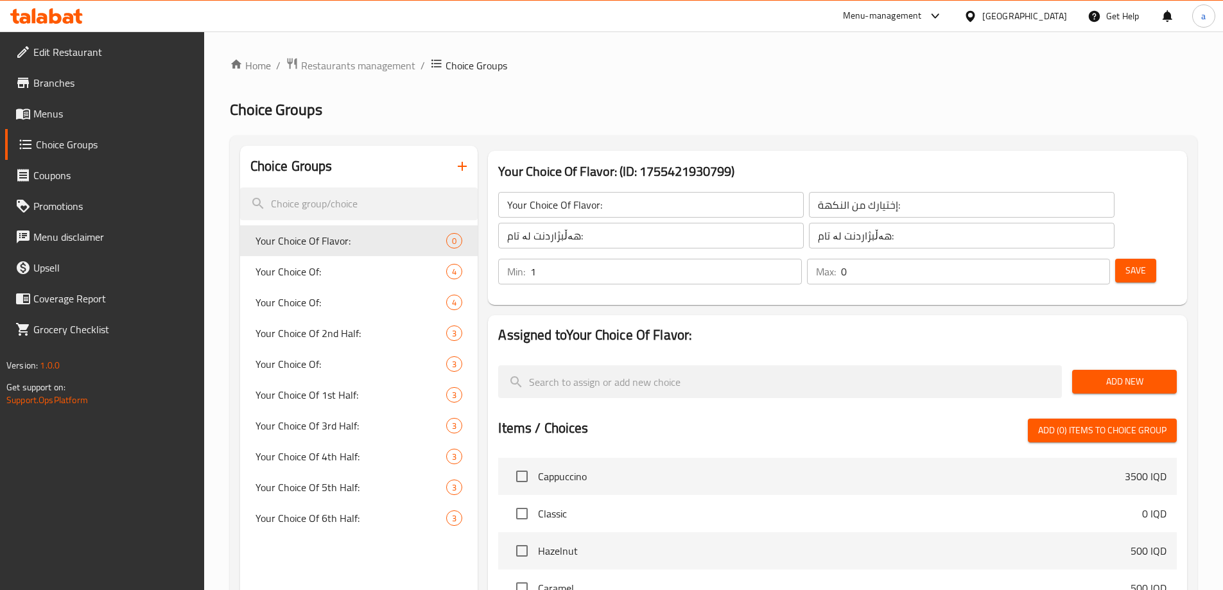
click at [801, 259] on input "1" at bounding box center [665, 272] width 271 height 26
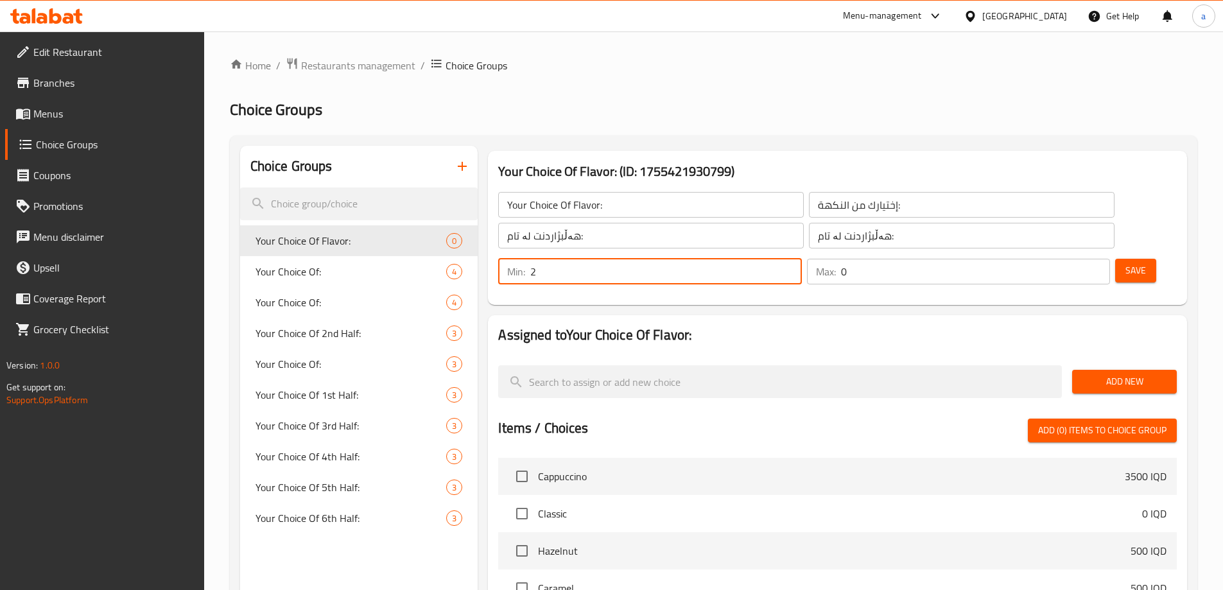
type input "2"
click at [801, 259] on input "2" at bounding box center [665, 272] width 271 height 26
click at [1076, 259] on input "1" at bounding box center [975, 272] width 269 height 26
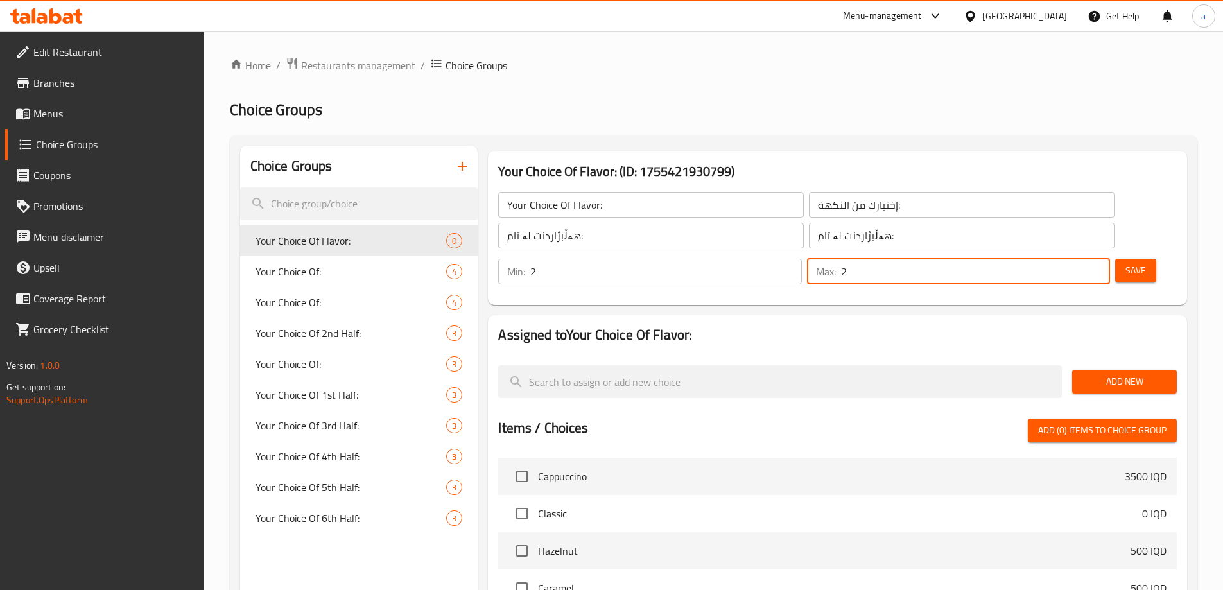
type input "2"
click at [1076, 259] on input "2" at bounding box center [975, 272] width 269 height 26
click at [1125, 263] on span "Save" at bounding box center [1135, 271] width 21 height 16
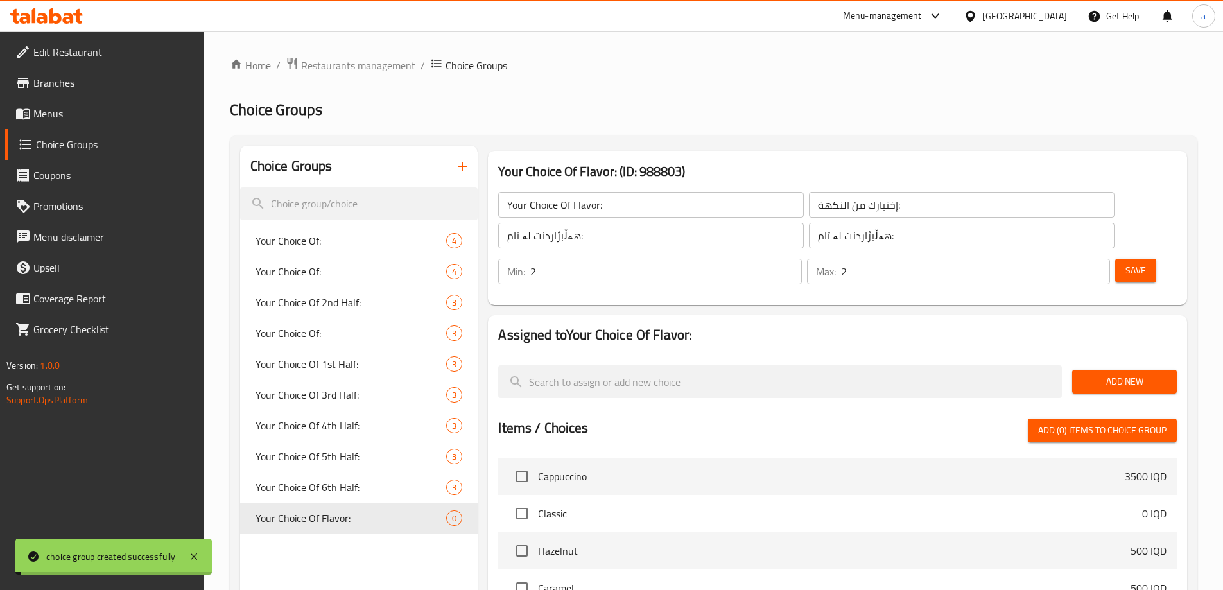
scroll to position [193, 0]
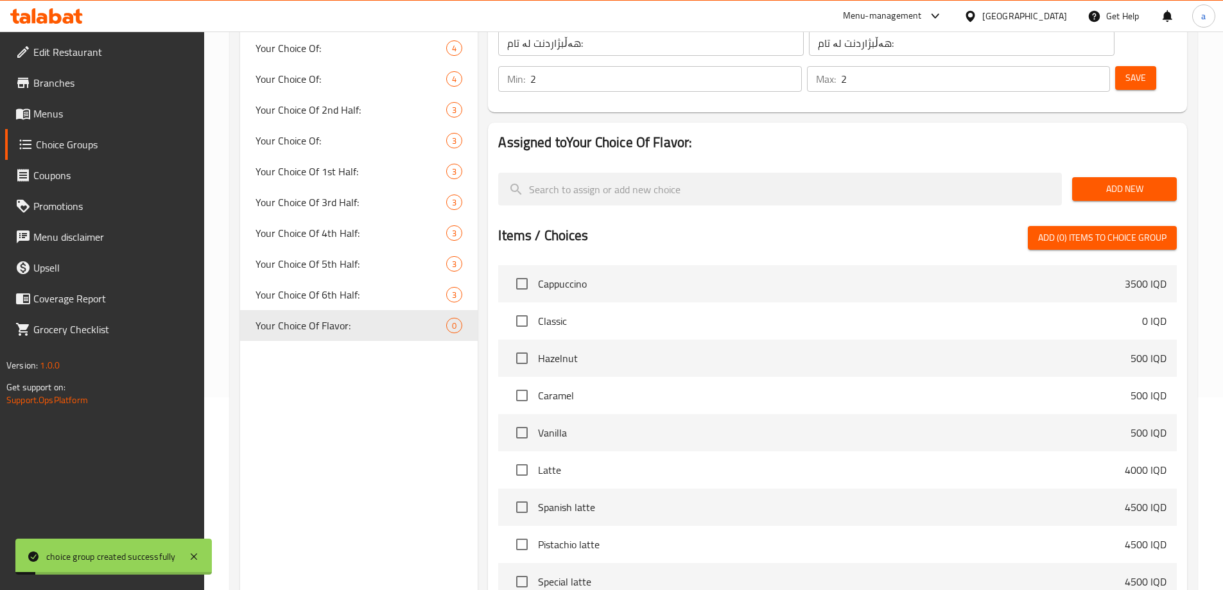
click at [1117, 181] on span "Add New" at bounding box center [1124, 189] width 84 height 16
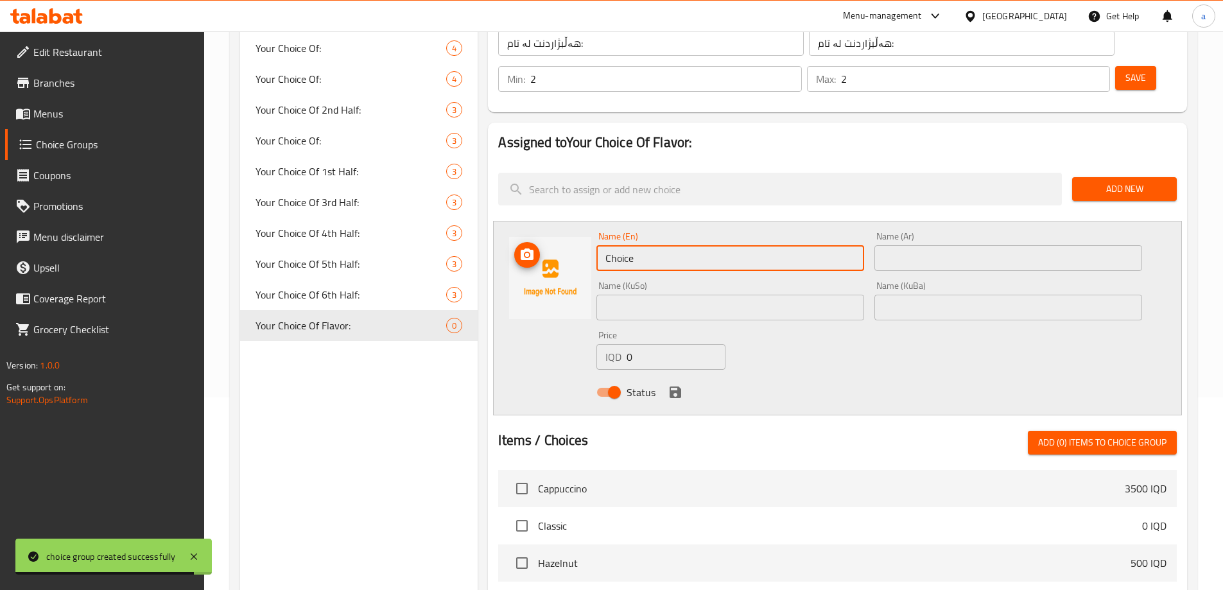
drag, startPoint x: 694, startPoint y: 222, endPoint x: 829, endPoint y: 200, distance: 136.6
click at [646, 245] on input "Choice" at bounding box center [730, 258] width 268 height 26
click at [932, 245] on input "text" at bounding box center [1008, 258] width 268 height 26
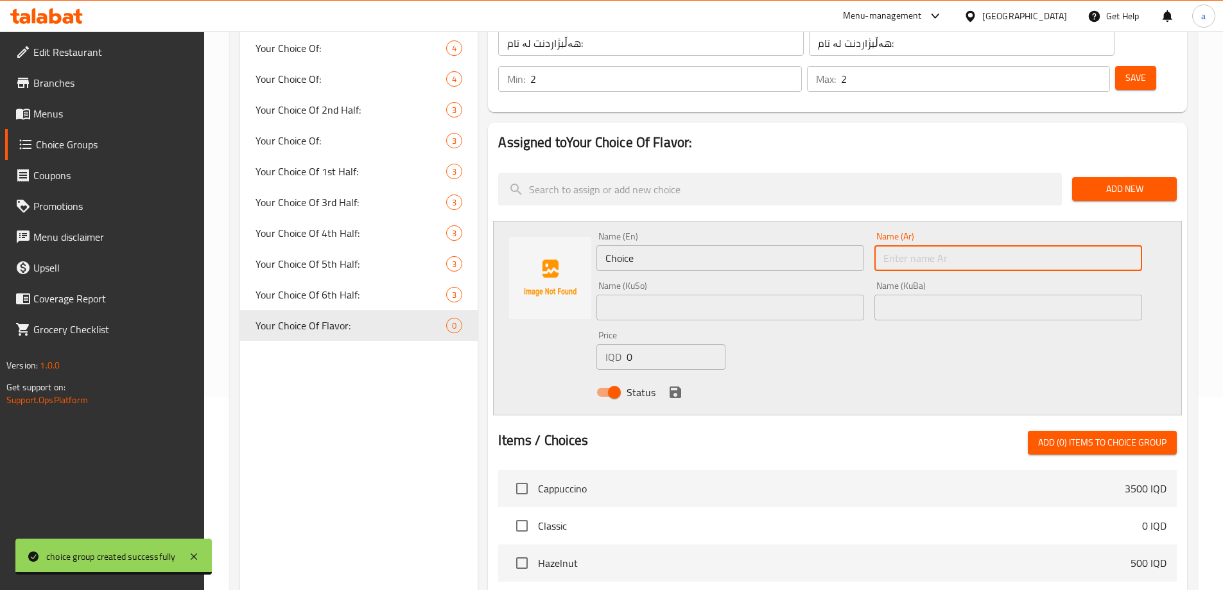
paste input "مشمش"
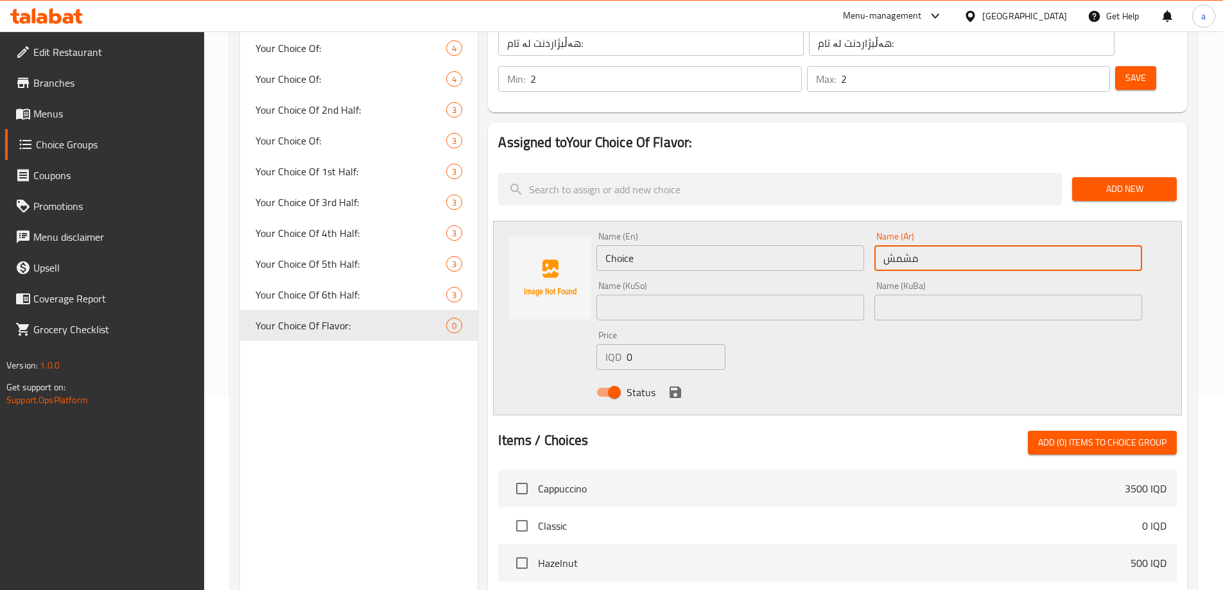
type input "مشمش"
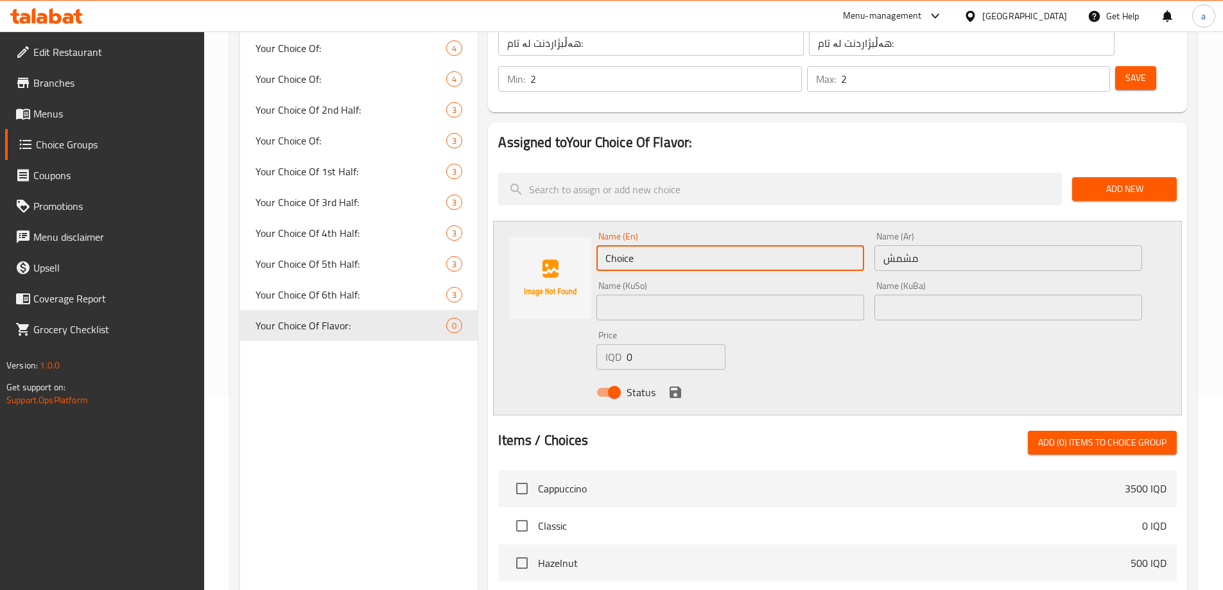
drag, startPoint x: 681, startPoint y: 221, endPoint x: 596, endPoint y: 212, distance: 85.9
click at [596, 227] on div "Name (En) Choice Name (En)" at bounding box center [730, 251] width 278 height 49
paste input "Apricot"
type input "Apricot"
click at [930, 295] on input "text" at bounding box center [1008, 308] width 268 height 26
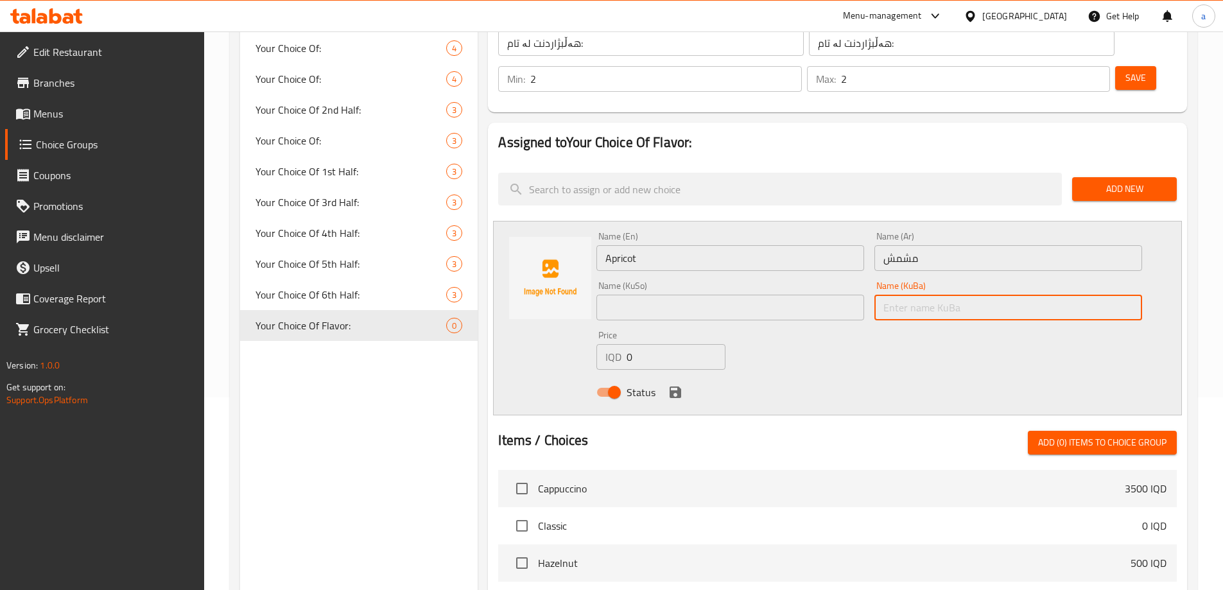
paste input "قەیسی"
type input "قەیسی"
click at [761, 295] on input "text" at bounding box center [730, 308] width 268 height 26
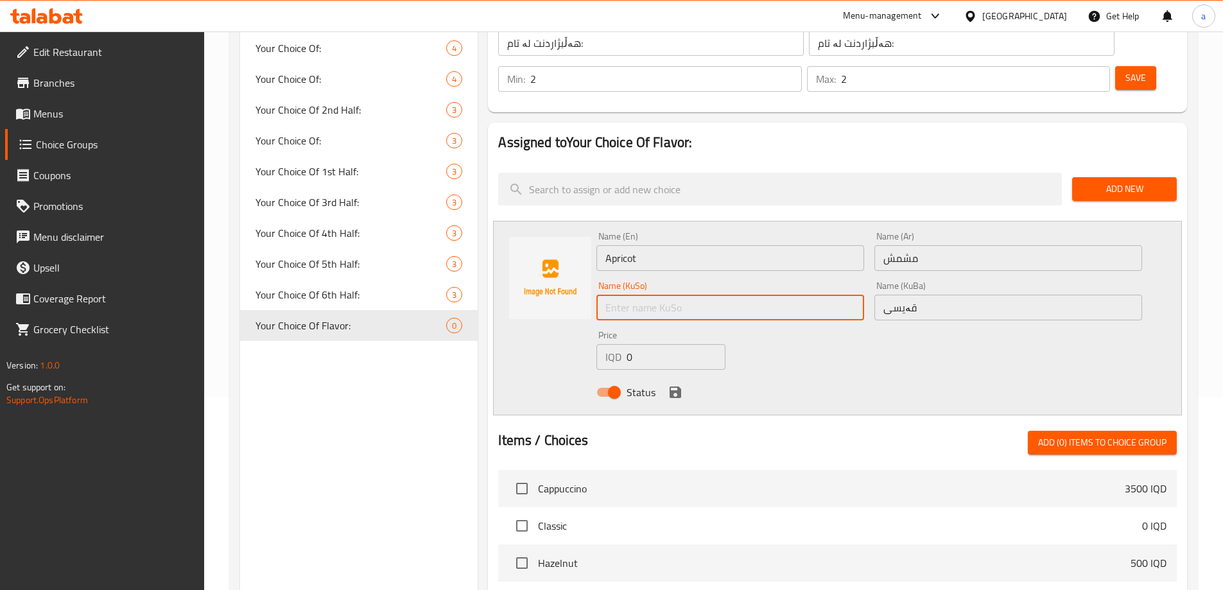
paste input "قەیسی"
type input "قەیسی"
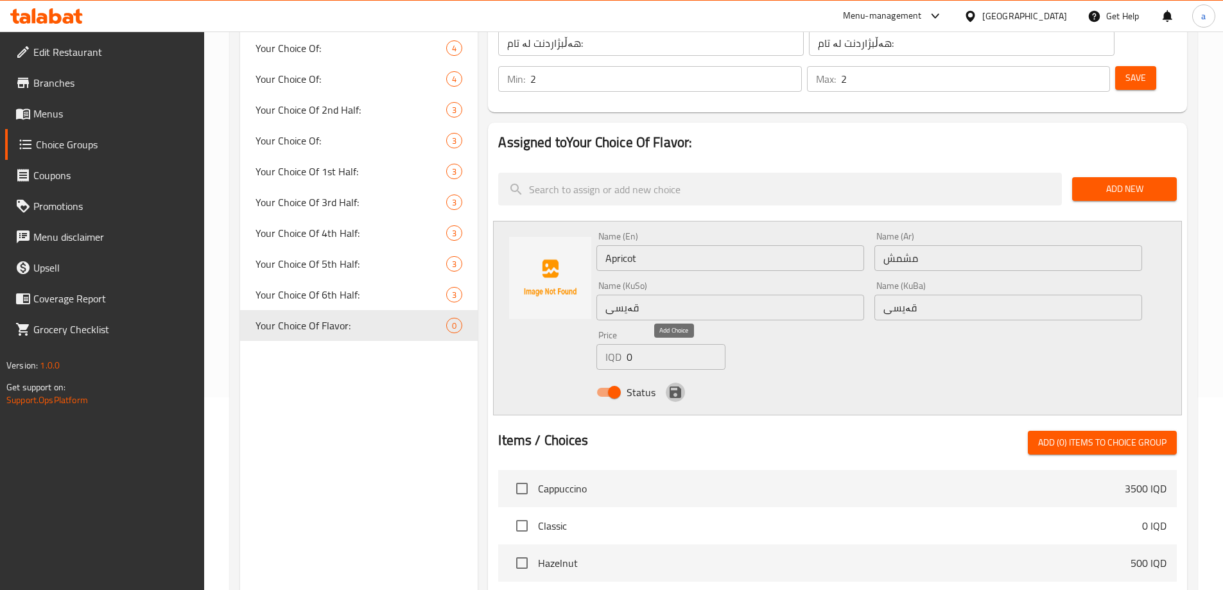
click at [670, 386] on icon "save" at bounding box center [676, 392] width 12 height 12
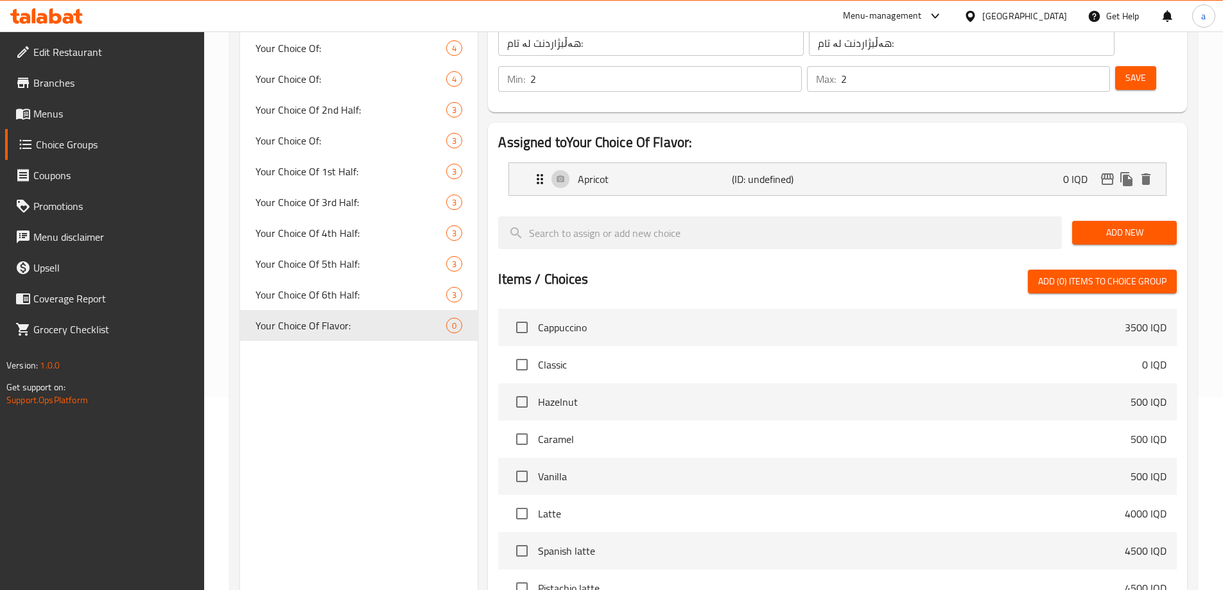
click at [1132, 225] on span "Add New" at bounding box center [1124, 233] width 84 height 16
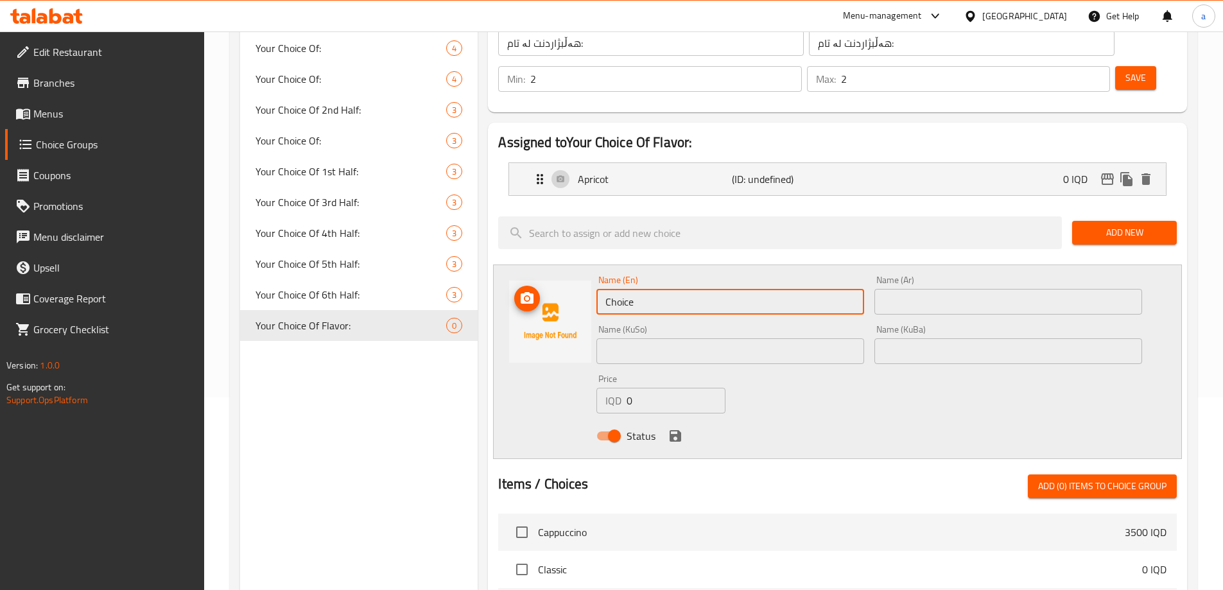
drag, startPoint x: 683, startPoint y: 263, endPoint x: 575, endPoint y: 273, distance: 109.0
click at [575, 273] on div "Name (En) Choice Name (En) Name (Ar) Name (Ar) Name (KuSo) Name (KuSo) Name (Ku…" at bounding box center [837, 361] width 689 height 195
paste input "Kinder"
type input "Kinder"
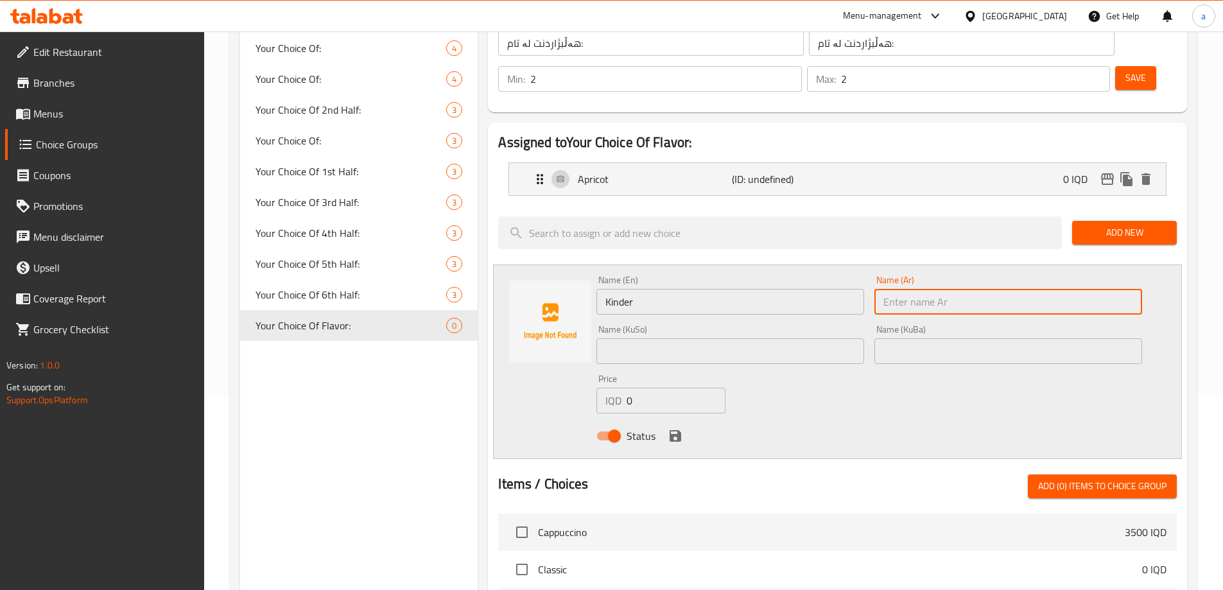
click at [942, 289] on input "text" at bounding box center [1008, 302] width 268 height 26
paste input "كيندر"
type input "كيندر"
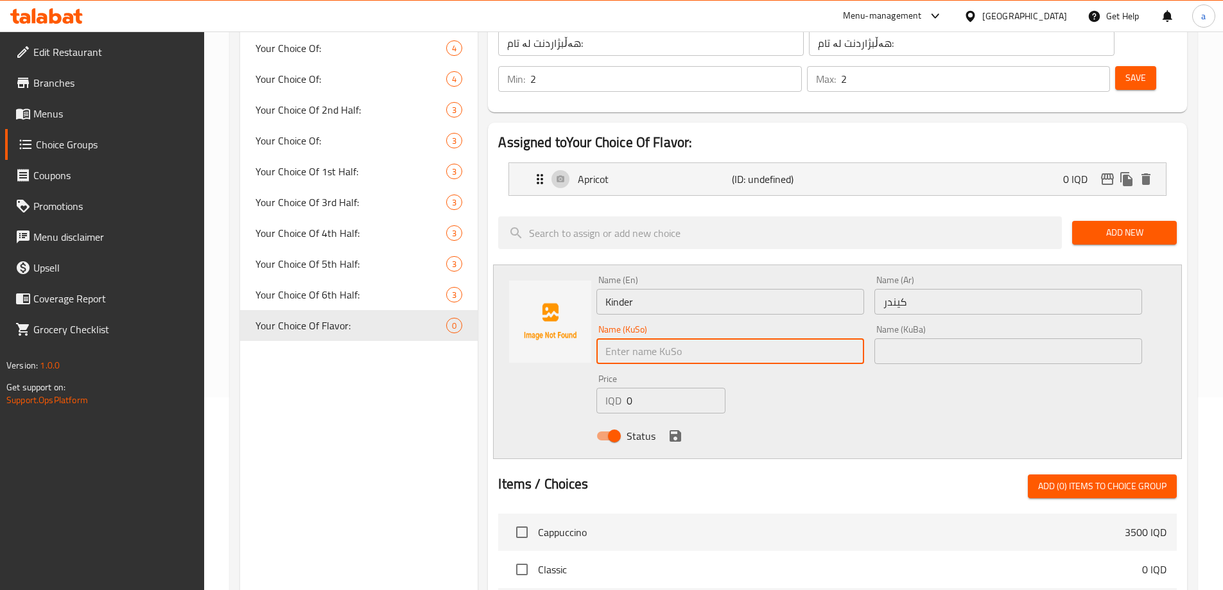
click at [747, 338] on input "text" at bounding box center [730, 351] width 268 height 26
paste input "کیندەر"
type input "کیندەر"
click at [939, 338] on input "text" at bounding box center [1008, 351] width 268 height 26
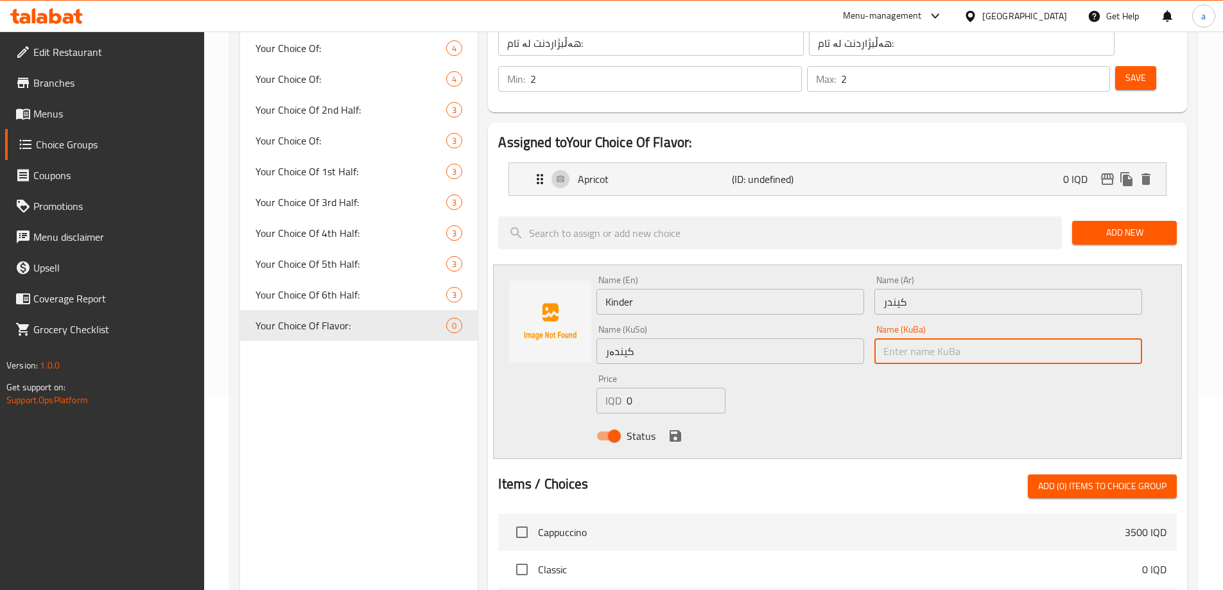
paste input "کیندەر"
type input "کیندەر"
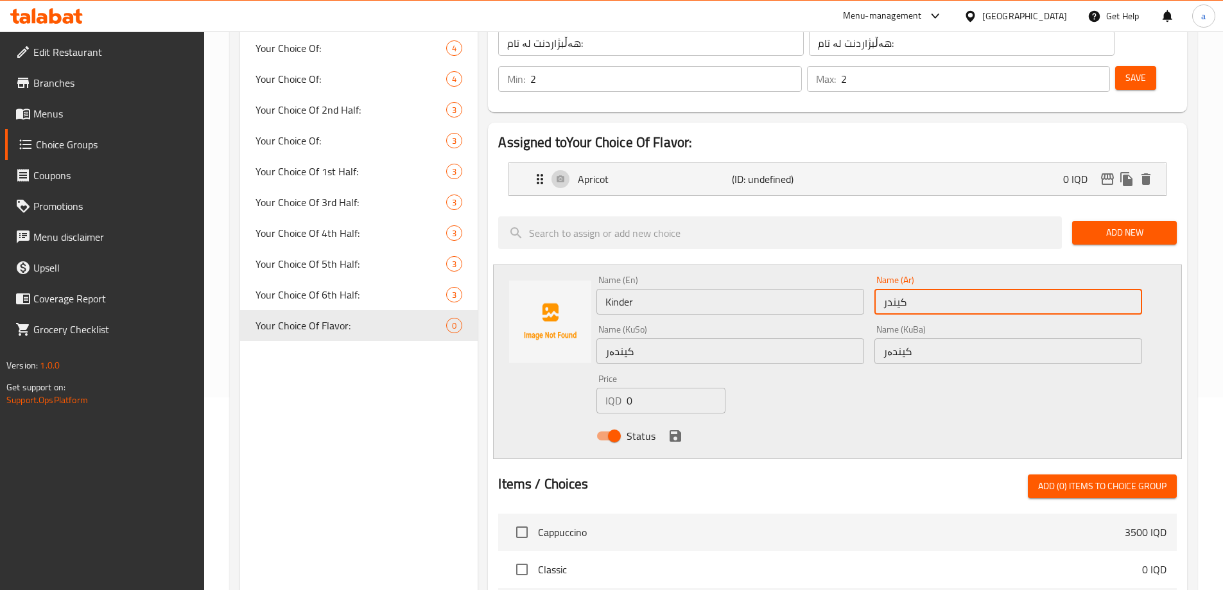
click at [939, 289] on input "كيندر" at bounding box center [1008, 302] width 268 height 26
drag, startPoint x: 884, startPoint y: 274, endPoint x: 871, endPoint y: 278, distance: 13.4
click at [871, 278] on div "Name (Ar) كيندر Name (Ar)" at bounding box center [1008, 294] width 278 height 49
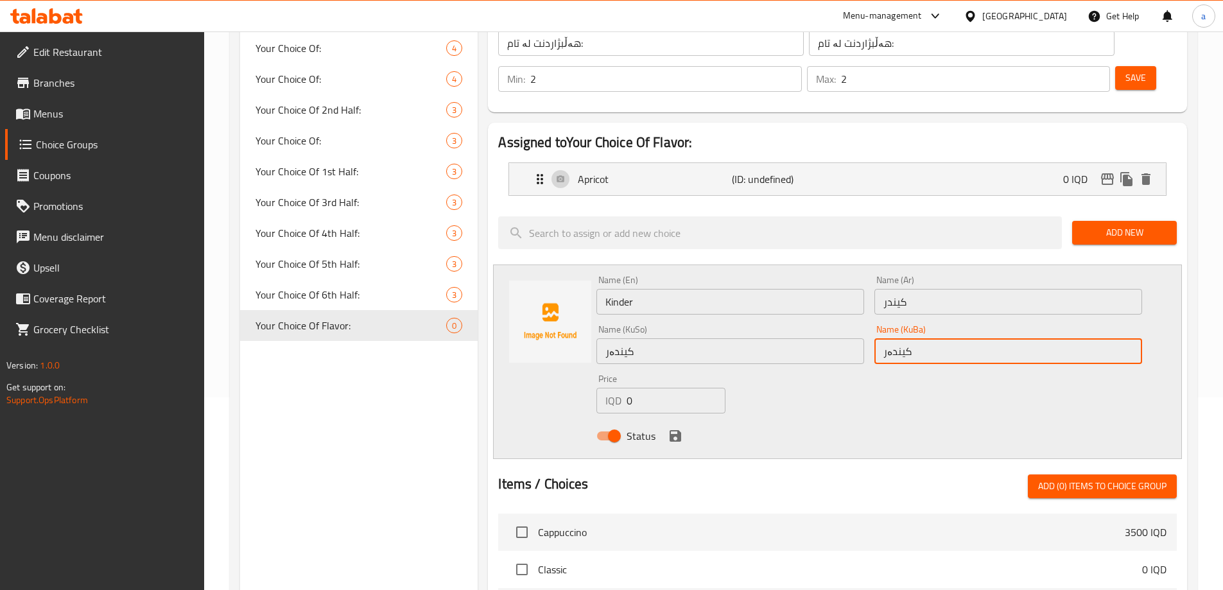
drag, startPoint x: 956, startPoint y: 313, endPoint x: 861, endPoint y: 317, distance: 95.1
click at [861, 317] on div "Name (En) Kinder Name (En) Name (Ar) كيندر Name (Ar) Name (KuSo) کیندەر Name (K…" at bounding box center [869, 361] width 556 height 183
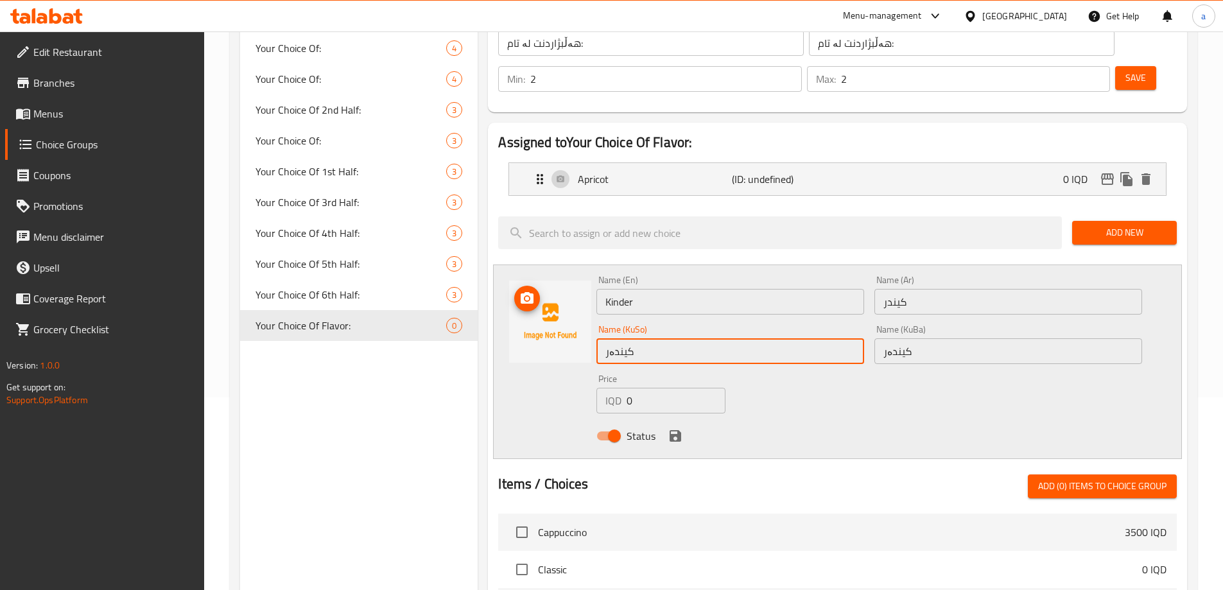
drag, startPoint x: 775, startPoint y: 319, endPoint x: 551, endPoint y: 322, distance: 224.7
click at [551, 322] on div "Name (En) Kinder Name (En) Name (Ar) كيندر Name (Ar) Name (KuSo) کیندەر Name (K…" at bounding box center [837, 361] width 689 height 195
click at [788, 356] on div "Name (En) Kinder Name (En) Name (Ar) كيندر Name (Ar) Name (KuSo) کیندەر Name (K…" at bounding box center [869, 361] width 556 height 183
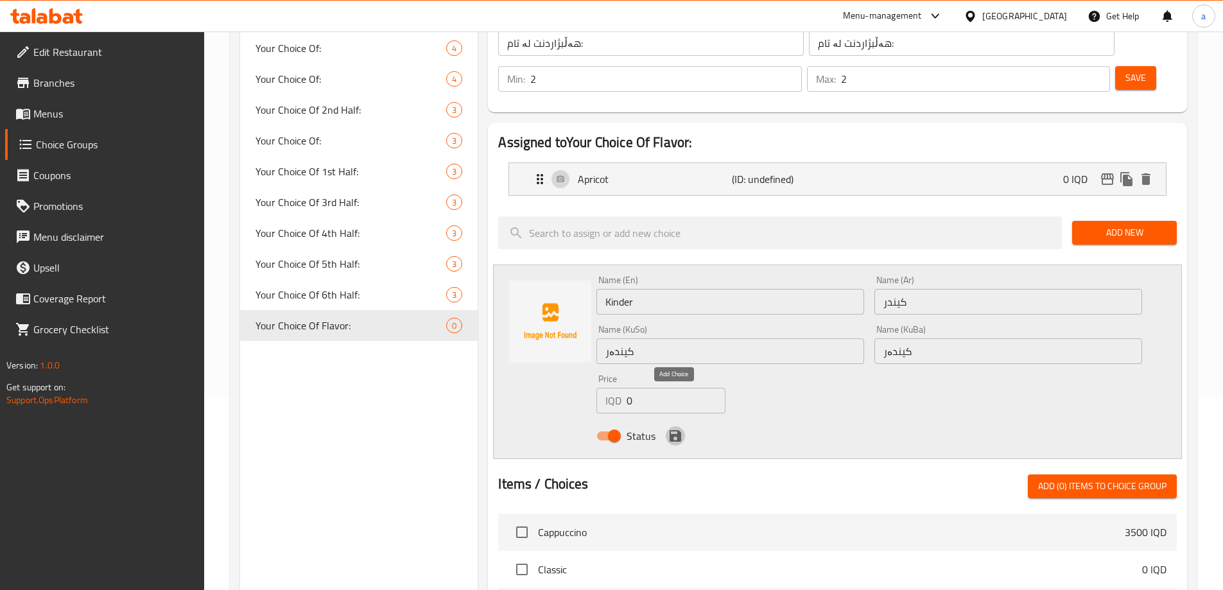
click at [684, 426] on button "save" at bounding box center [675, 435] width 19 height 19
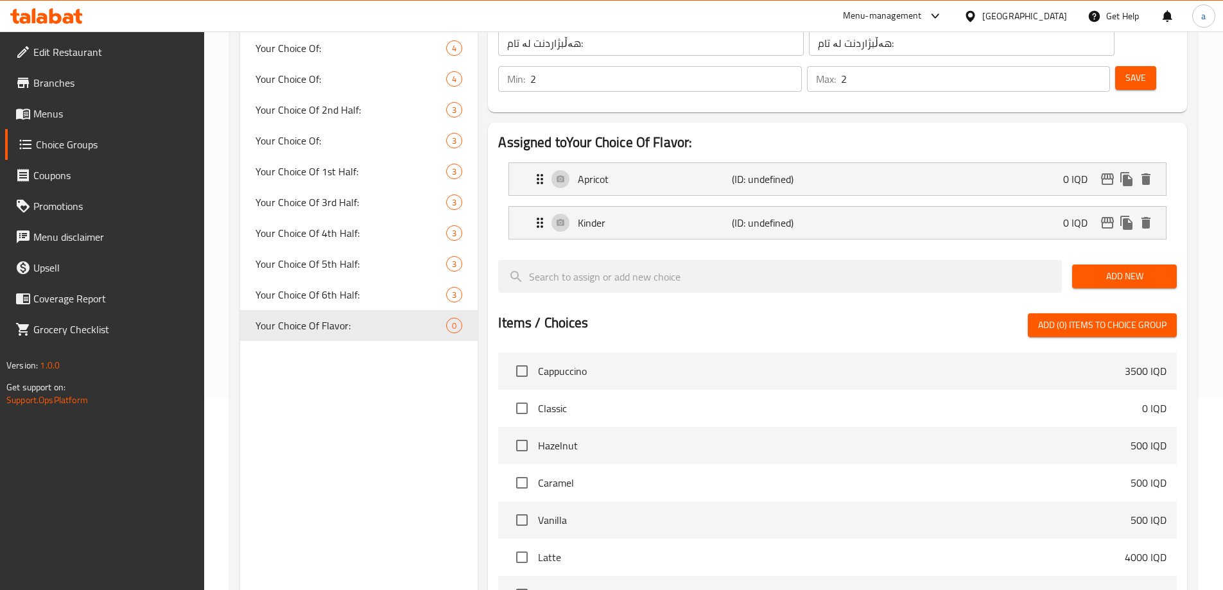
click at [1116, 268] on span "Add New" at bounding box center [1124, 276] width 84 height 16
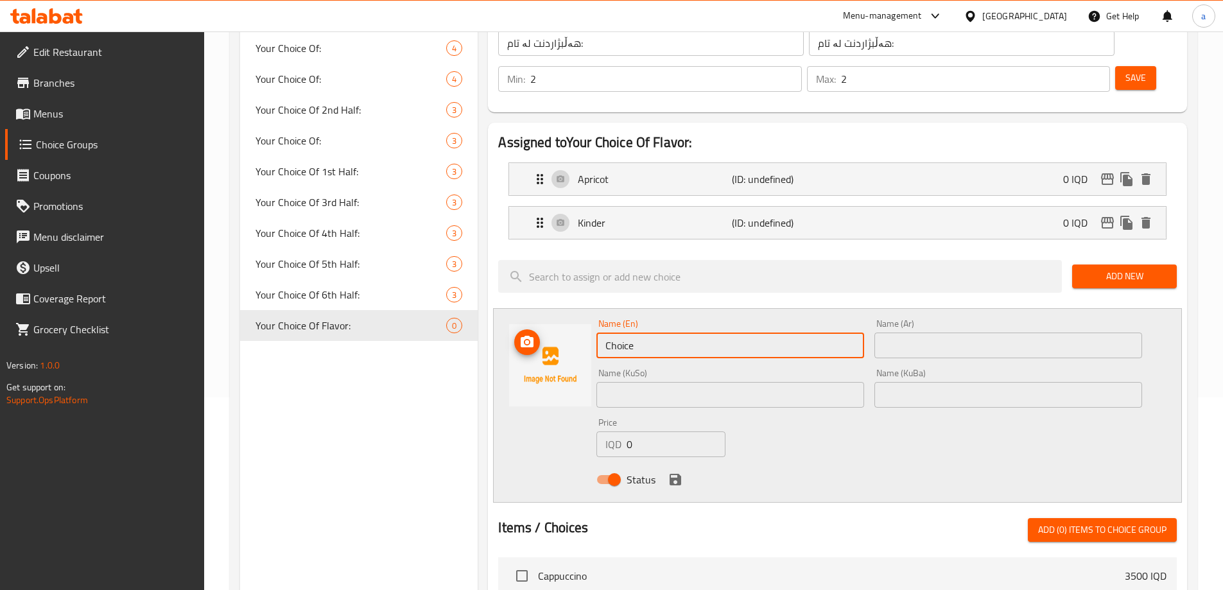
drag, startPoint x: 697, startPoint y: 310, endPoint x: 579, endPoint y: 329, distance: 119.0
click at [579, 329] on div "Name (En) Choice Name (En) Name (Ar) Name (Ar) Name (KuSo) Name (KuSo) Name (Ku…" at bounding box center [837, 405] width 689 height 195
paste input "Lotus"
drag, startPoint x: 679, startPoint y: 311, endPoint x: 571, endPoint y: 304, distance: 108.7
click at [571, 308] on div "Name (En) Lotus Name (En) Name (Ar) Name (Ar) Name (KuSo) Name (KuSo) Name (KuB…" at bounding box center [837, 405] width 689 height 195
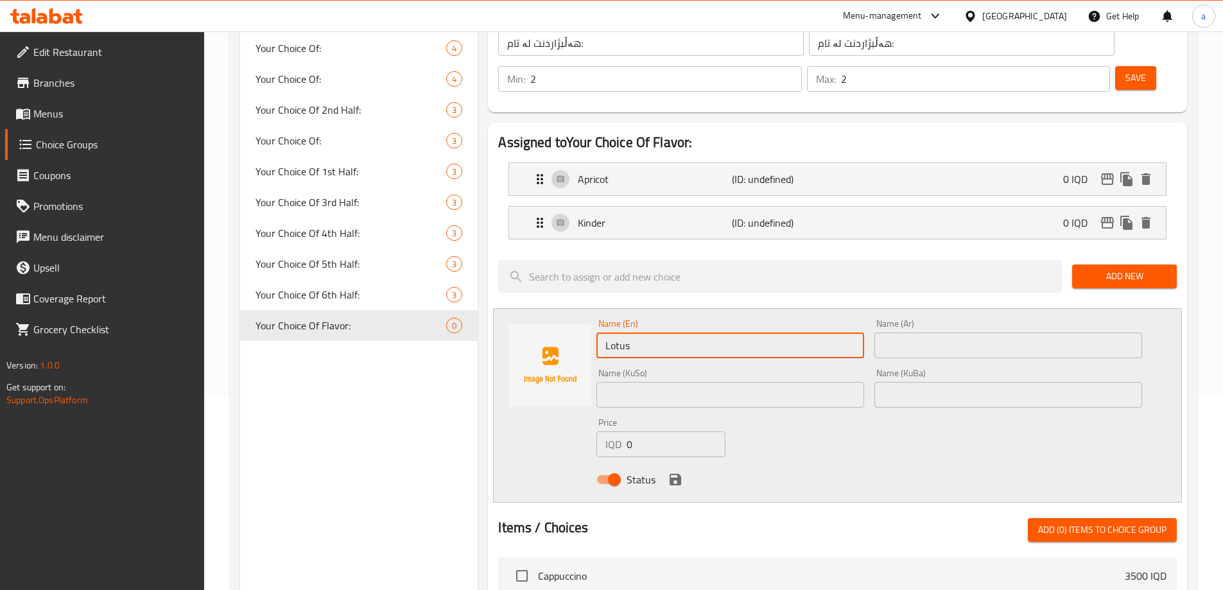
click at [629, 333] on input "Lotus" at bounding box center [730, 346] width 268 height 26
paste input "text"
type input "Lotus"
click at [903, 333] on input "text" at bounding box center [1008, 346] width 268 height 26
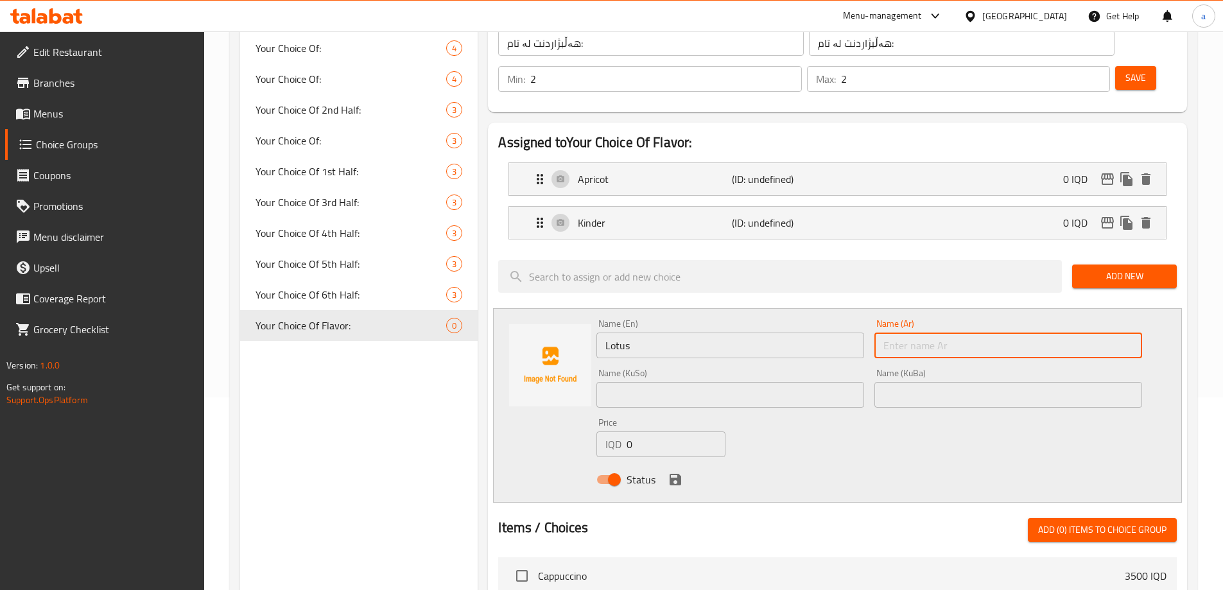
paste input "لوتس"
drag, startPoint x: 950, startPoint y: 304, endPoint x: 810, endPoint y: 320, distance: 140.8
click at [810, 320] on div "Name (En) Lotus Name (En) Name (Ar) لوتس Name (Ar) Name (KuSo) Name (KuSo) Name…" at bounding box center [869, 405] width 556 height 183
type input "لوتس"
click at [796, 382] on input "text" at bounding box center [730, 395] width 268 height 26
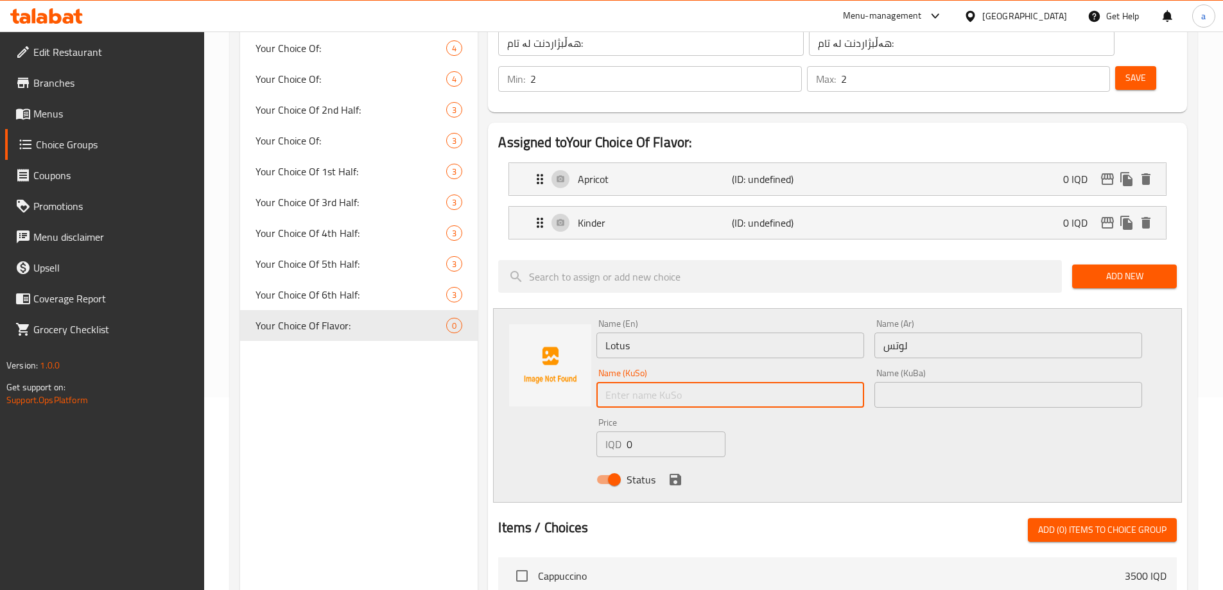
paste input "لۆتس"
click at [624, 382] on input "لۆتس" at bounding box center [730, 395] width 268 height 26
type input "لۆتس"
click at [918, 382] on input "text" at bounding box center [1008, 395] width 268 height 26
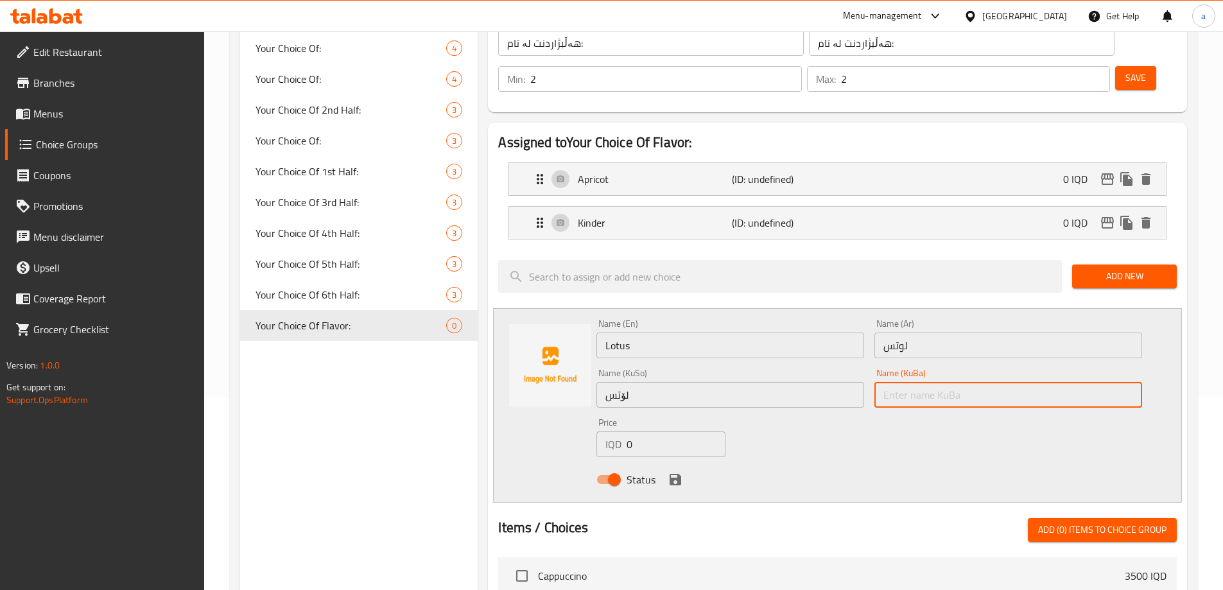
paste input "لۆتس"
type input "لۆتس"
click at [678, 474] on icon "save" at bounding box center [676, 480] width 12 height 12
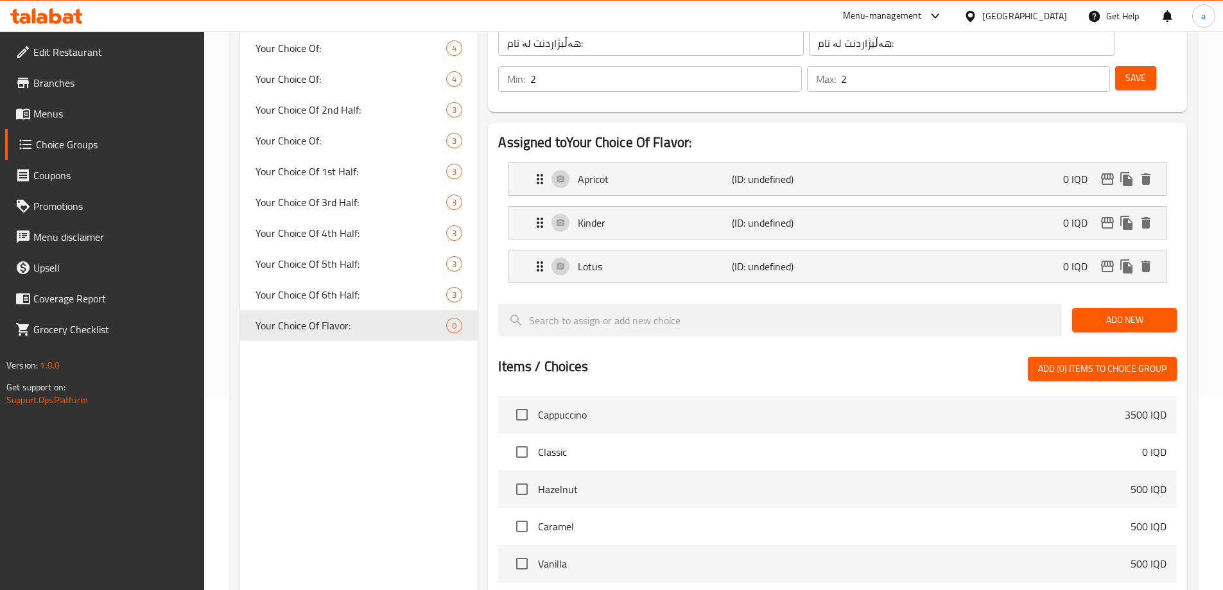
click at [1106, 312] on span "Add New" at bounding box center [1124, 320] width 84 height 16
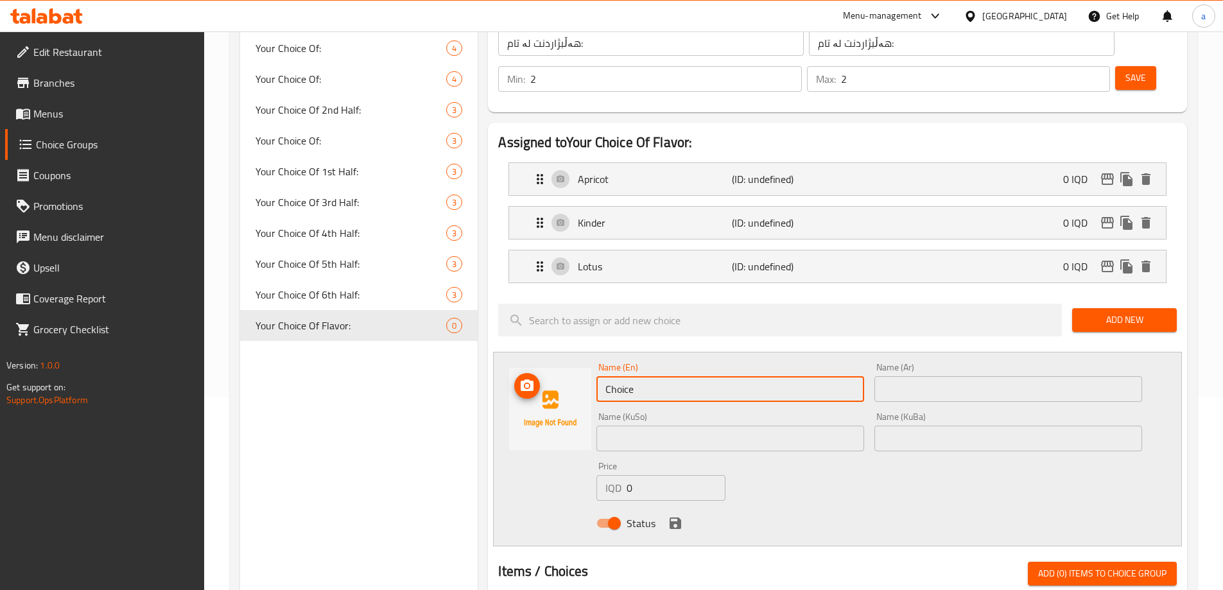
drag, startPoint x: 637, startPoint y: 361, endPoint x: 583, endPoint y: 342, distance: 57.3
click at [583, 352] on div "Name (En) Choice Name (En) Name (Ar) Name (Ar) Name (KuSo) Name (KuSo) Name (Ku…" at bounding box center [837, 449] width 689 height 195
paste input "Nutella"
type input "Nutella"
click at [975, 363] on div "Name (Ar) Name (Ar)" at bounding box center [1008, 382] width 268 height 39
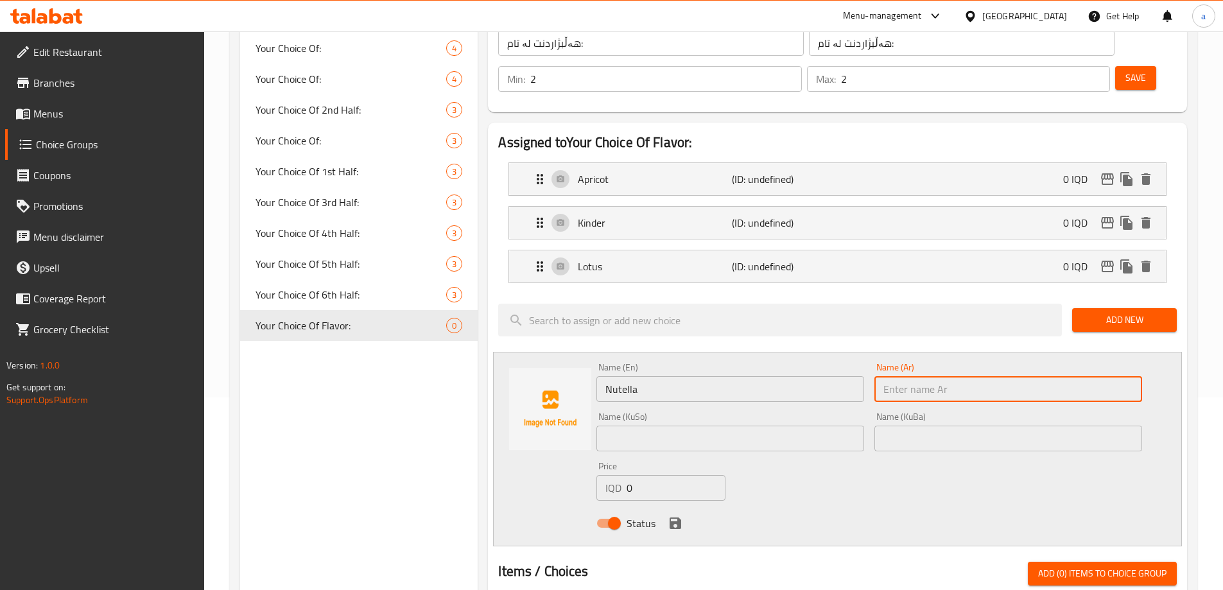
click at [962, 376] on input "text" at bounding box center [1008, 389] width 268 height 26
paste input "نوتيلا"
type input "نوتيلا"
click at [762, 426] on input "text" at bounding box center [730, 439] width 268 height 26
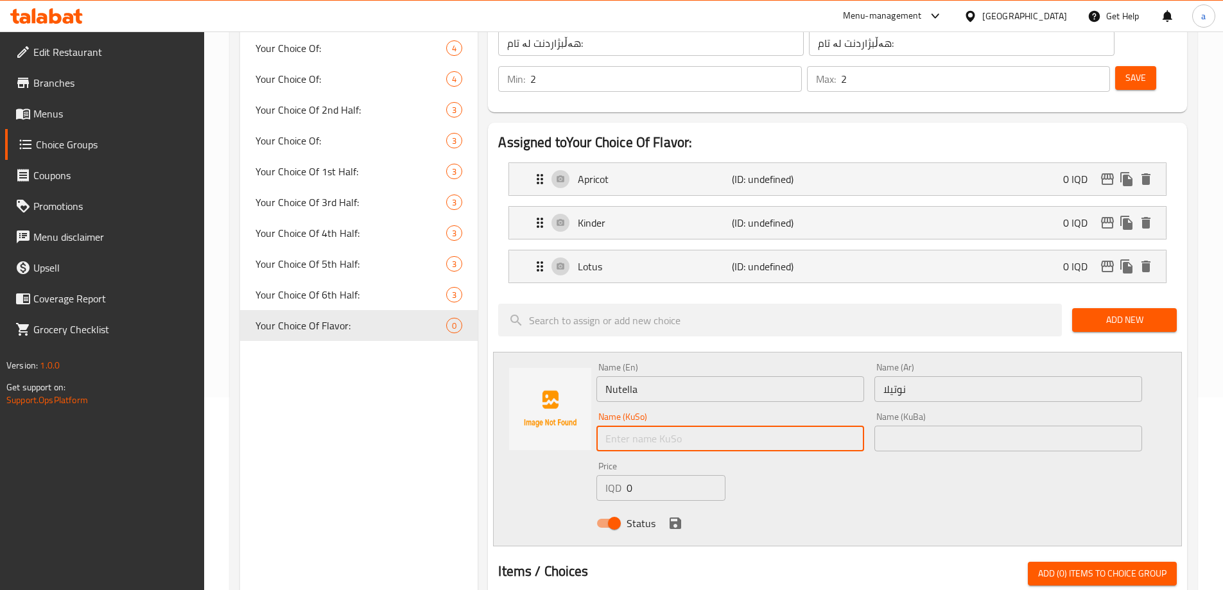
paste input "نۆتێلا"
type input "نۆتێلا"
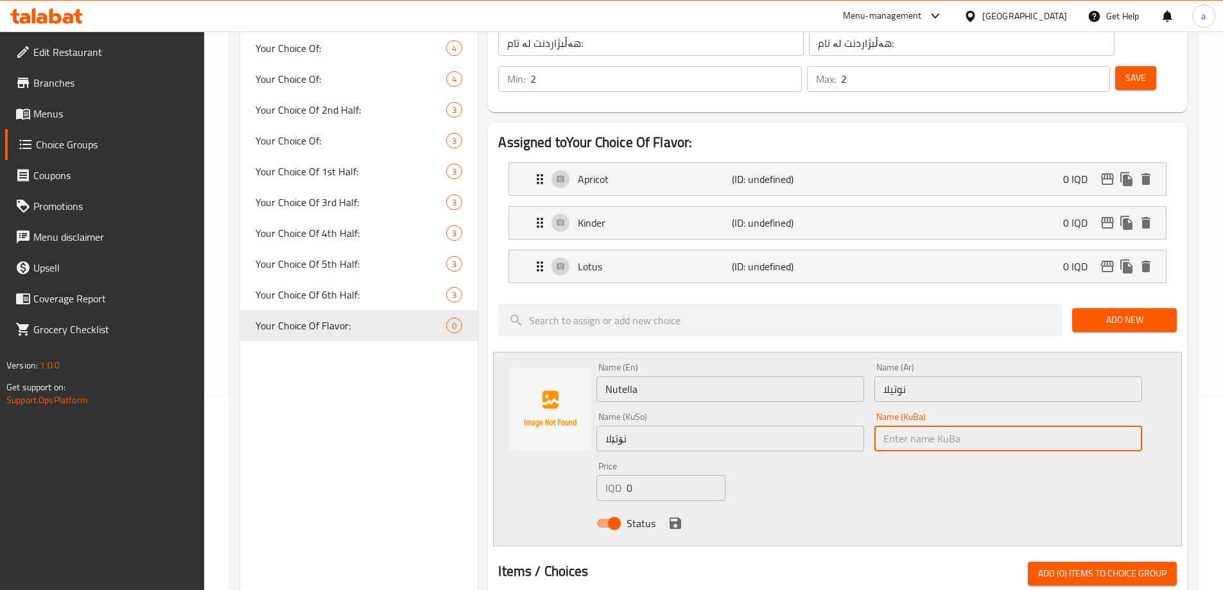
click at [947, 426] on input "text" at bounding box center [1008, 439] width 268 height 26
paste input "نۆتێلا"
type input "نۆتێلا"
click at [880, 433] on div "Name (En) Nutella Name (En) Name (Ar) نوتيلا Name (Ar) Name (KuSo) نۆتێلا Name …" at bounding box center [869, 449] width 556 height 183
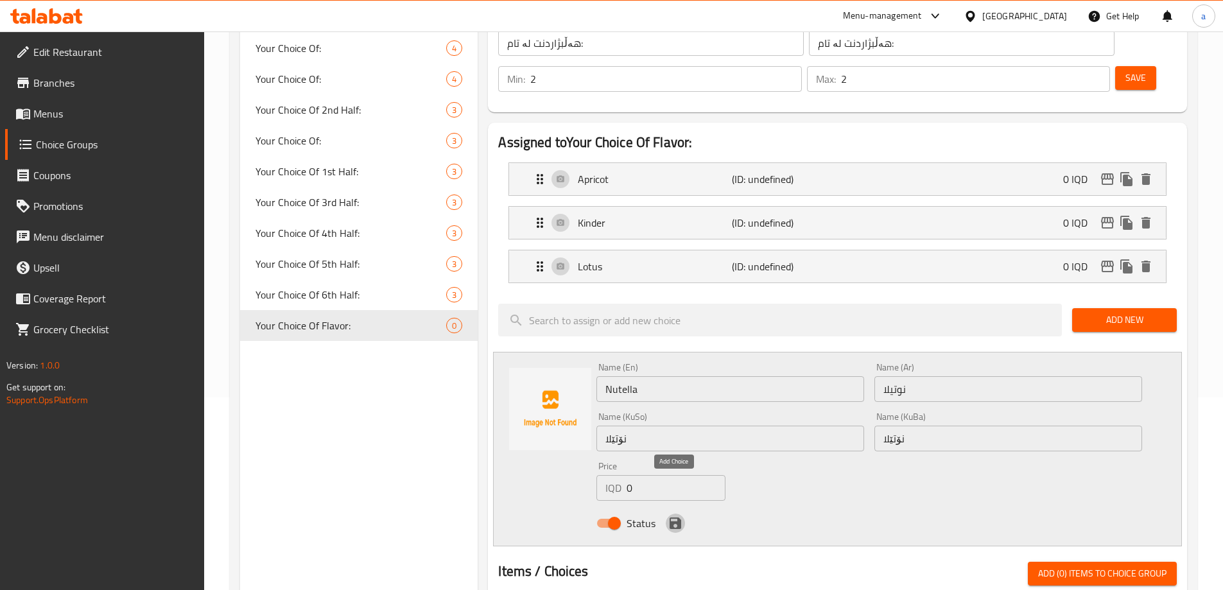
click at [668, 515] on icon "save" at bounding box center [675, 522] width 15 height 15
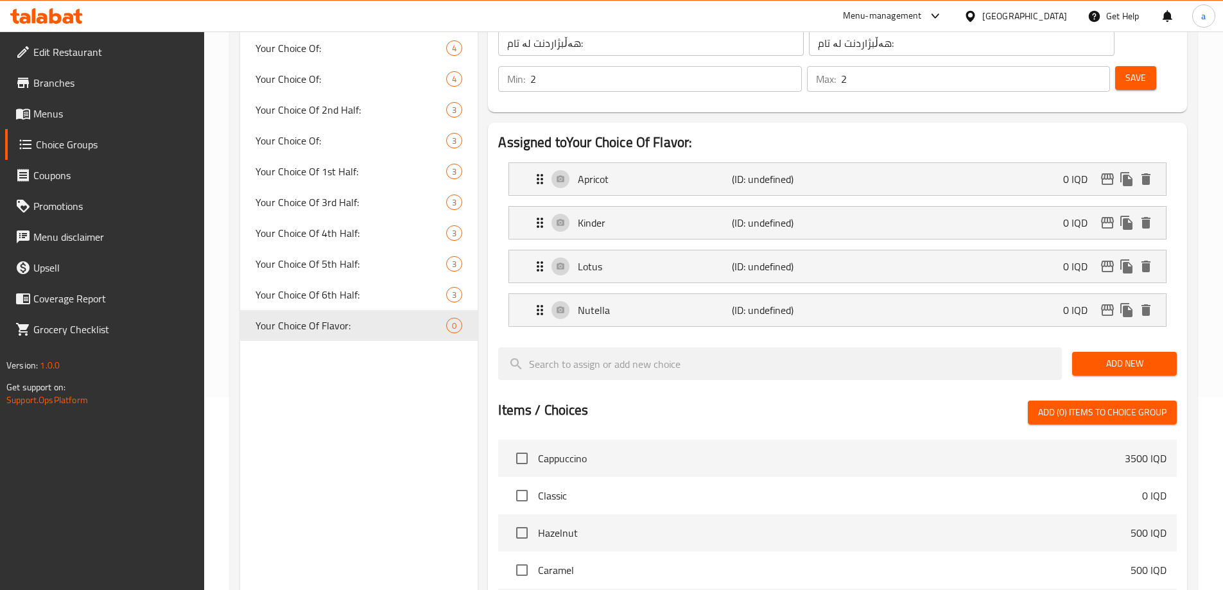
click at [1148, 356] on span "Add New" at bounding box center [1124, 364] width 84 height 16
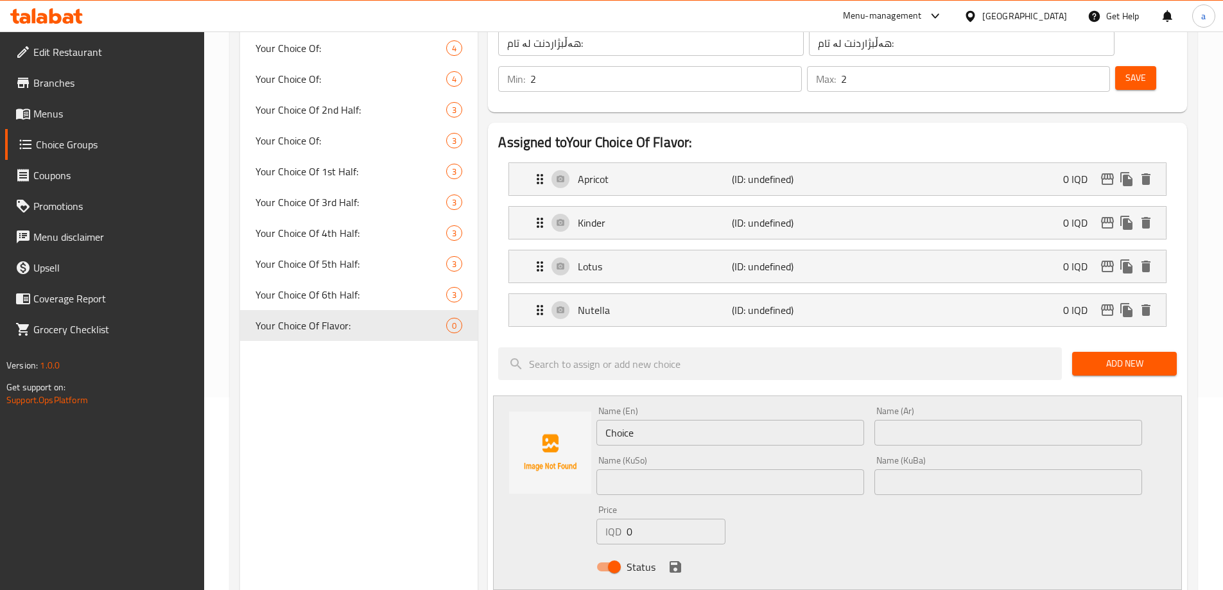
click at [753, 456] on div "Name (KuSo) Name (KuSo)" at bounding box center [730, 475] width 268 height 39
click at [750, 469] on input "text" at bounding box center [730, 482] width 268 height 26
paste input "توو"
type input "توو"
click at [887, 456] on div "Name (KuBa) Name (KuBa)" at bounding box center [1008, 475] width 268 height 39
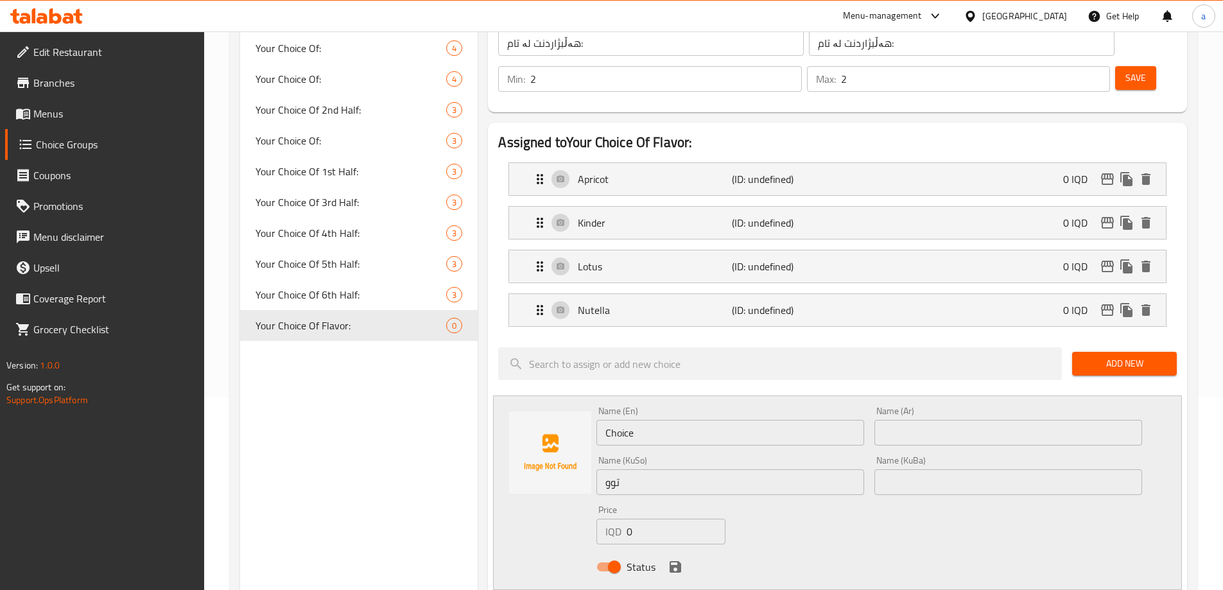
click at [897, 469] on input "text" at bounding box center [1008, 482] width 268 height 26
paste input "توو"
type input "توو"
click at [902, 420] on input "text" at bounding box center [1008, 433] width 268 height 26
paste input "توت"
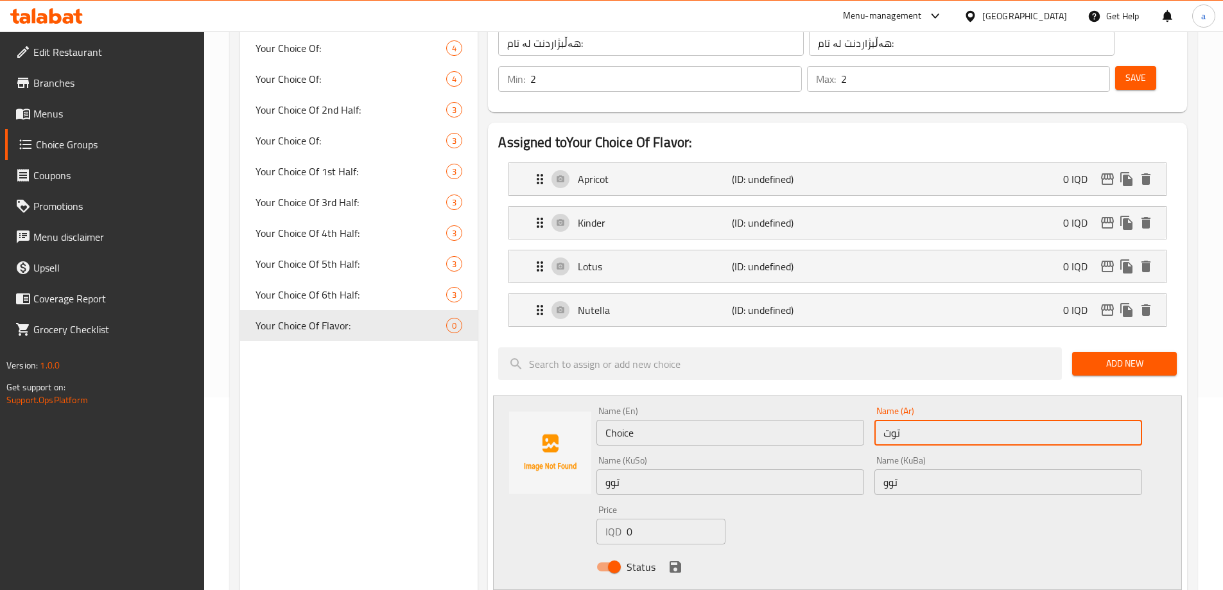
type input "توت"
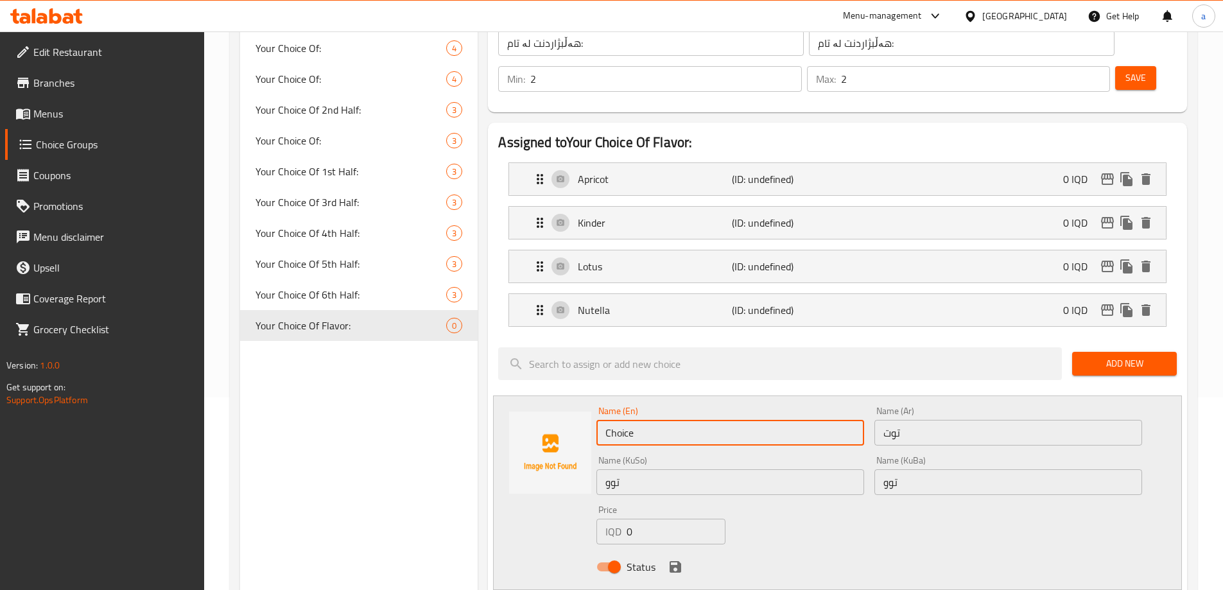
click at [786, 420] on input "Choice" at bounding box center [730, 433] width 268 height 26
drag, startPoint x: 786, startPoint y: 397, endPoint x: 578, endPoint y: 395, distance: 207.4
click at [578, 395] on div "Name (En) Choice Name (En) Name (Ar) توت Name (Ar) Name (KuSo) توو Name (KuSo) …" at bounding box center [837, 492] width 689 height 195
paste input "berry"
drag, startPoint x: 612, startPoint y: 390, endPoint x: 602, endPoint y: 396, distance: 11.8
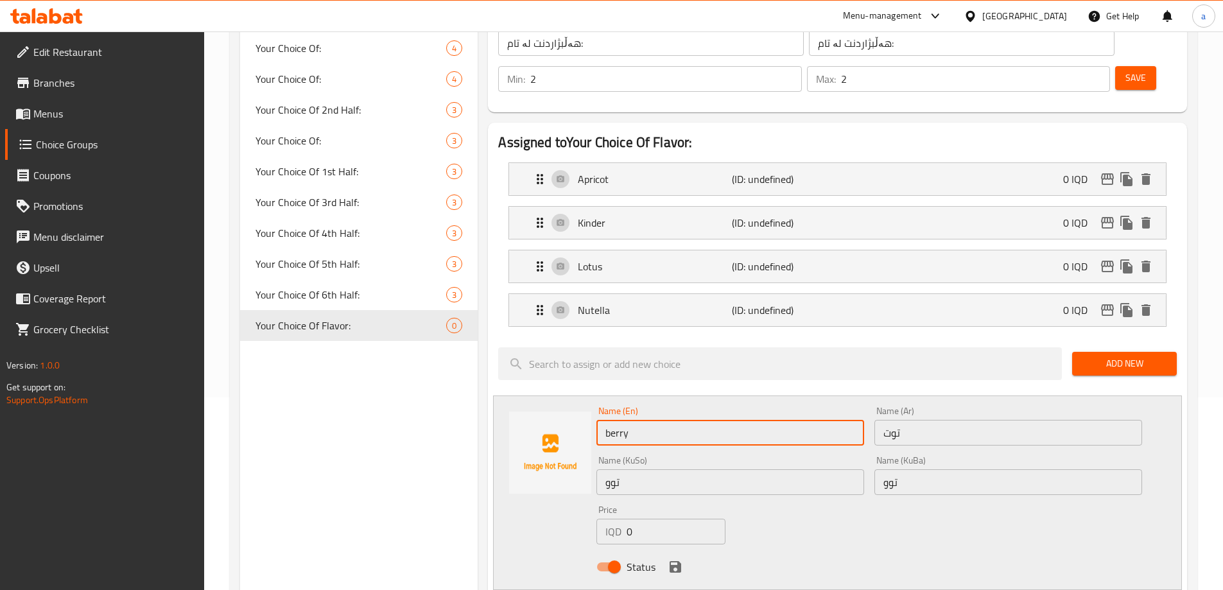
click at [602, 420] on input "berry" at bounding box center [730, 433] width 268 height 26
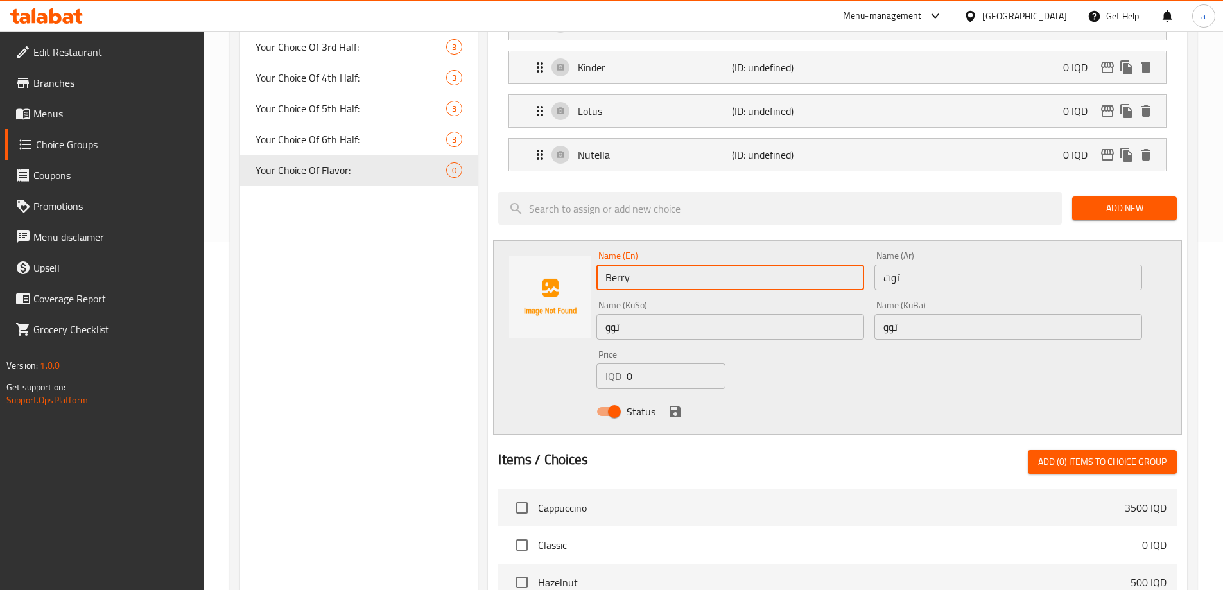
scroll to position [385, 0]
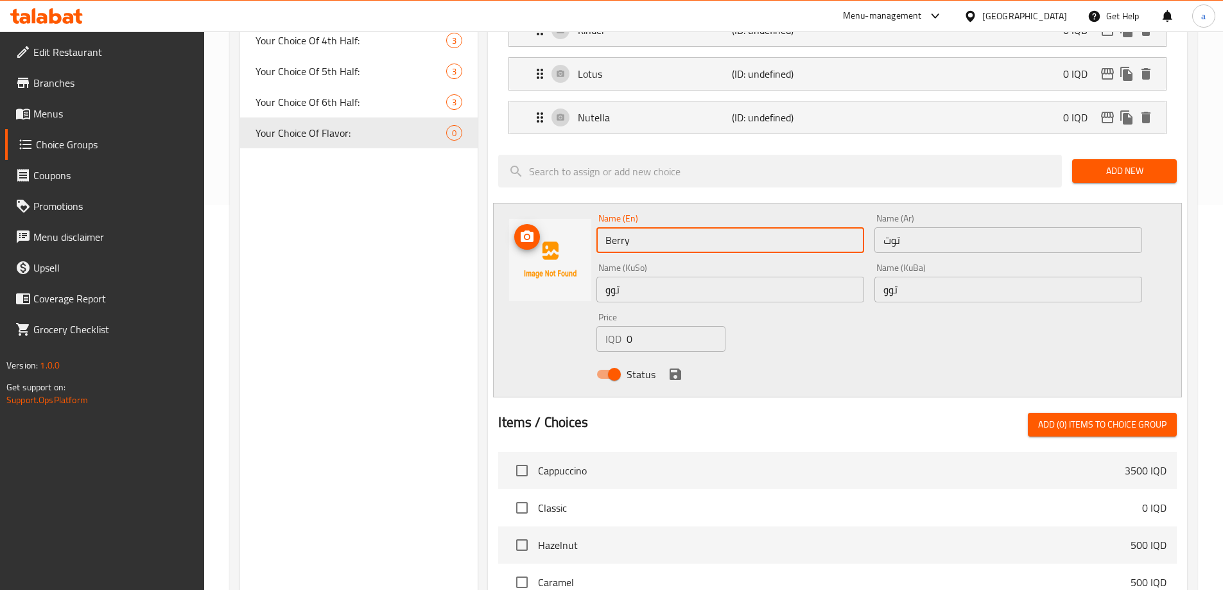
drag, startPoint x: 750, startPoint y: 204, endPoint x: 543, endPoint y: 197, distance: 207.5
click at [543, 203] on div "Name (En) Berry Name (En) Name (Ar) توت Name (Ar) Name (KuSo) توو Name (KuSo) N…" at bounding box center [837, 300] width 689 height 195
paste input "ies"
type input "Berries"
click at [673, 368] on icon "save" at bounding box center [676, 374] width 12 height 12
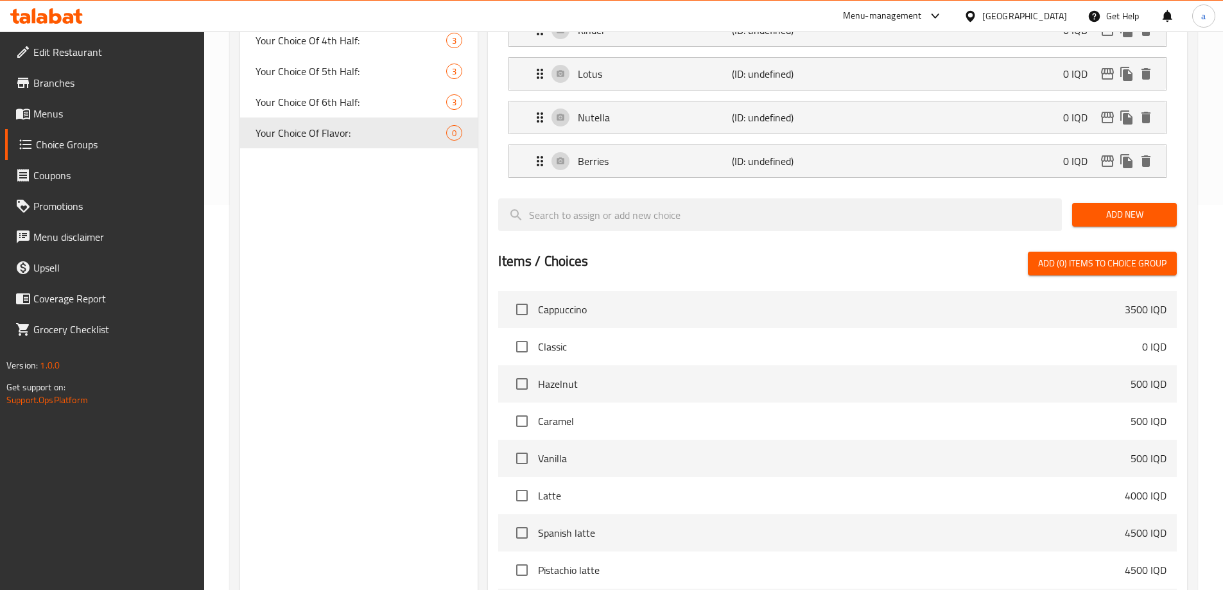
scroll to position [193, 0]
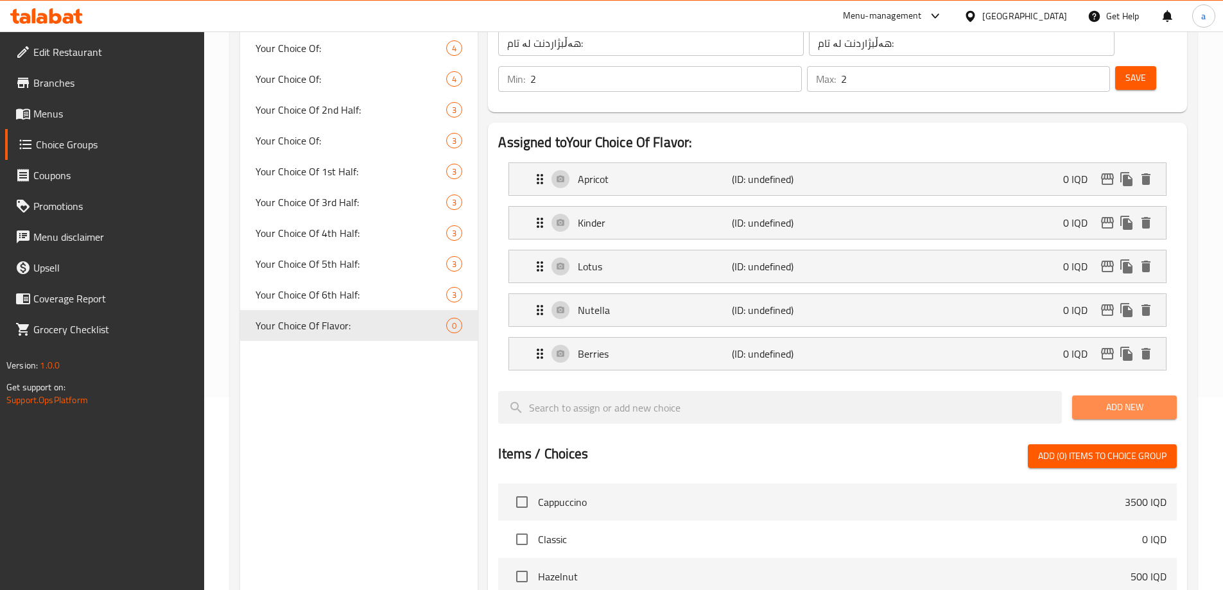
click at [1142, 399] on span "Add New" at bounding box center [1124, 407] width 84 height 16
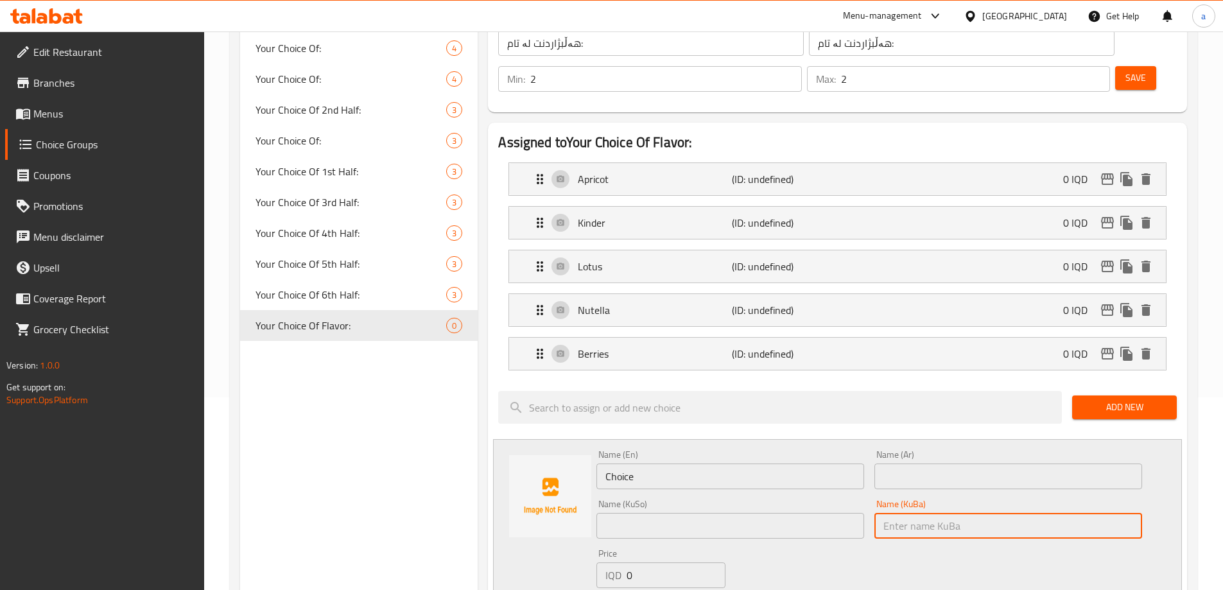
click at [911, 513] on input "text" at bounding box center [1008, 526] width 268 height 26
paste input "تووی شين"
type input "تووی شين"
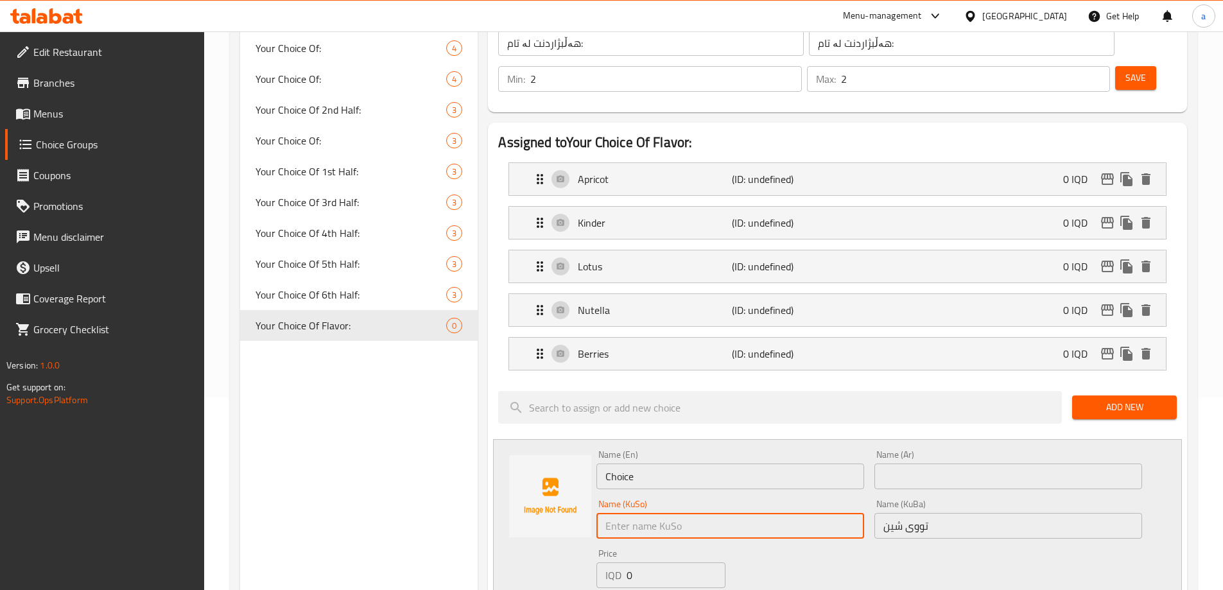
click at [792, 513] on input "text" at bounding box center [730, 526] width 268 height 26
paste input "تووی شين"
type input "تووی شين"
click at [940, 463] on input "text" at bounding box center [1008, 476] width 268 height 26
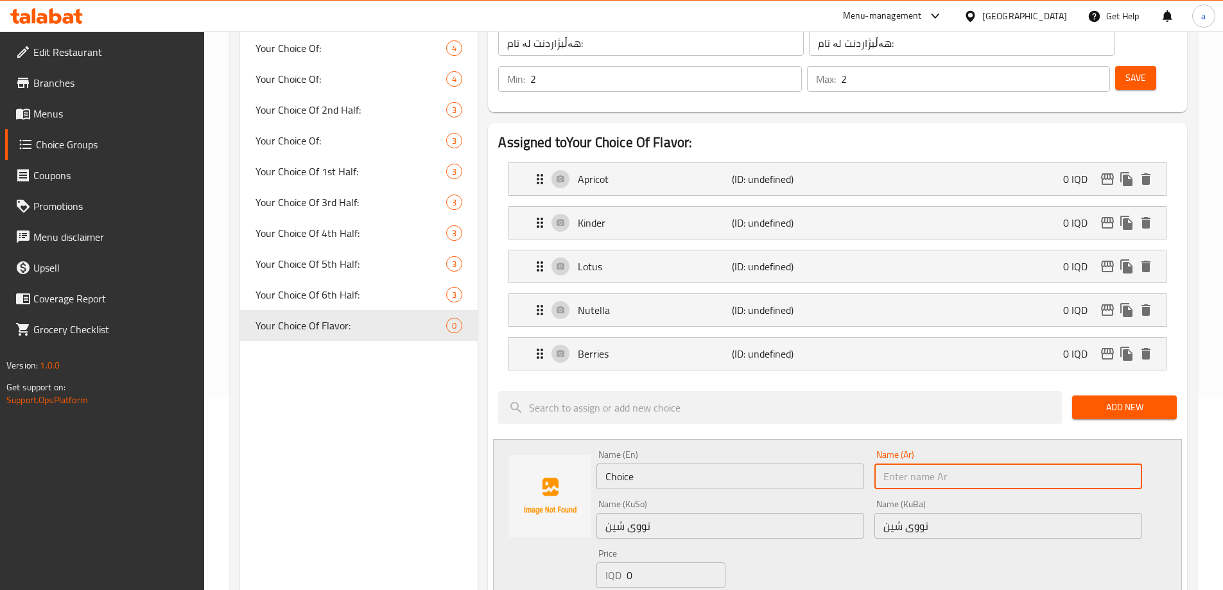
paste input "توت أزرق"
type input "توت أزرق"
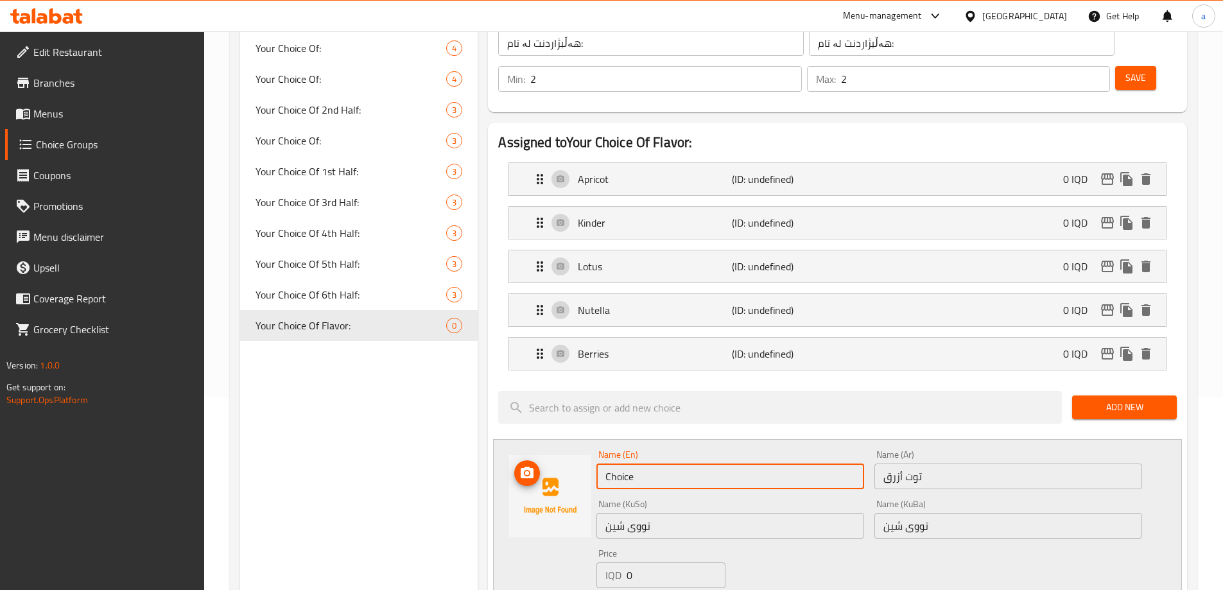
drag, startPoint x: 775, startPoint y: 444, endPoint x: 530, endPoint y: 447, distance: 245.9
click at [530, 447] on div "Name (En) Choice Name (En) Name (Ar) توت أزرق Name (Ar) Name (KuSo) تووی شين Na…" at bounding box center [837, 536] width 689 height 195
paste input "توت أزرق"
drag, startPoint x: 608, startPoint y: 441, endPoint x: 591, endPoint y: 440, distance: 16.7
click at [591, 440] on div "Name (En) توت أزرق Name (En) Name (Ar) توت أزرق Name (Ar) Name (KuSo) تووی شين …" at bounding box center [837, 536] width 689 height 195
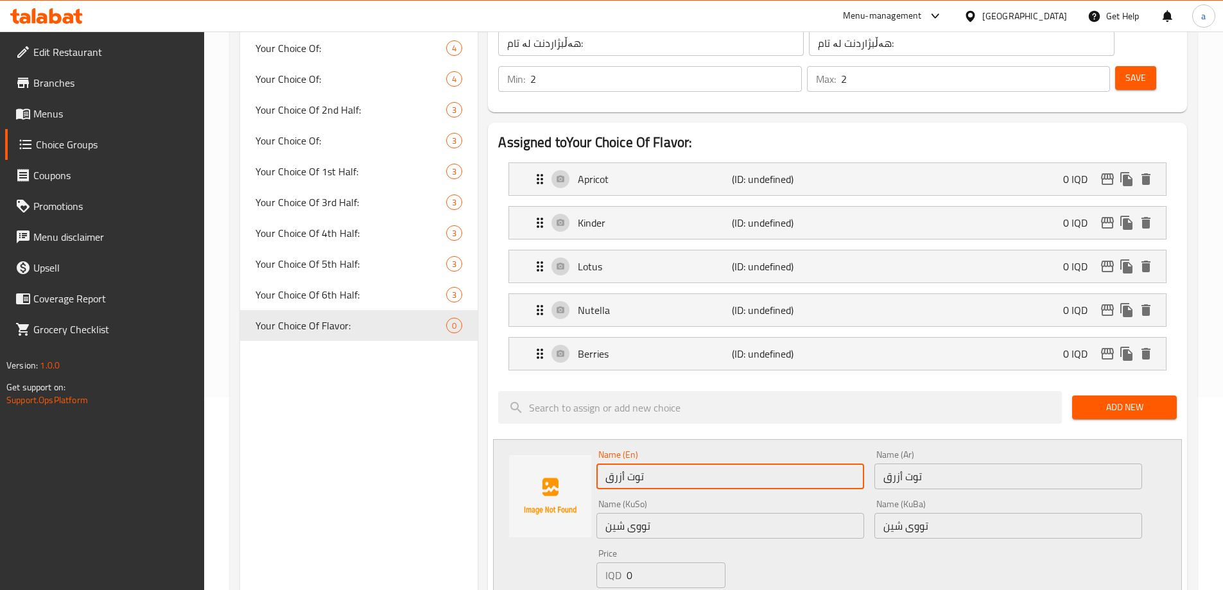
paste input "Blueberry"
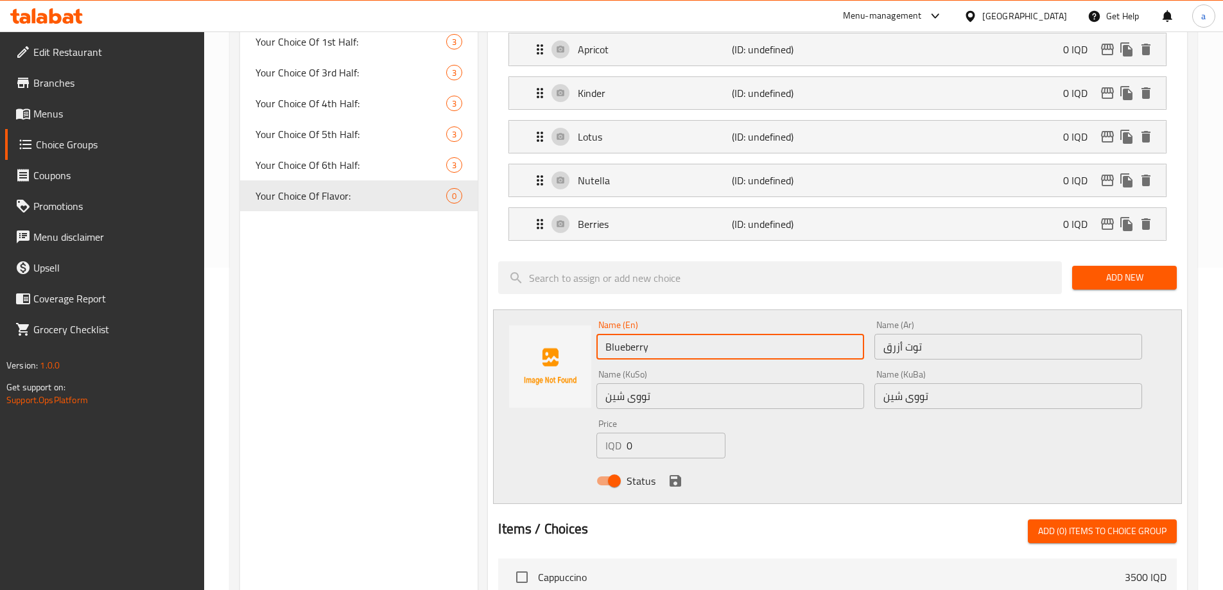
scroll to position [385, 0]
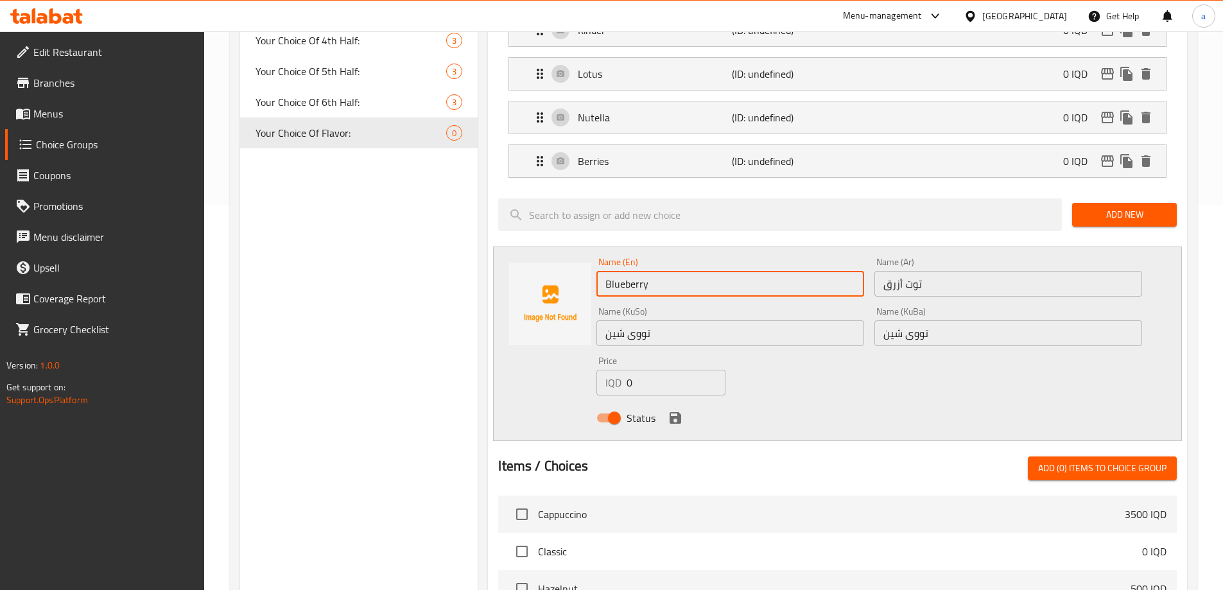
type input "Blueberry"
click at [672, 412] on icon "save" at bounding box center [676, 418] width 12 height 12
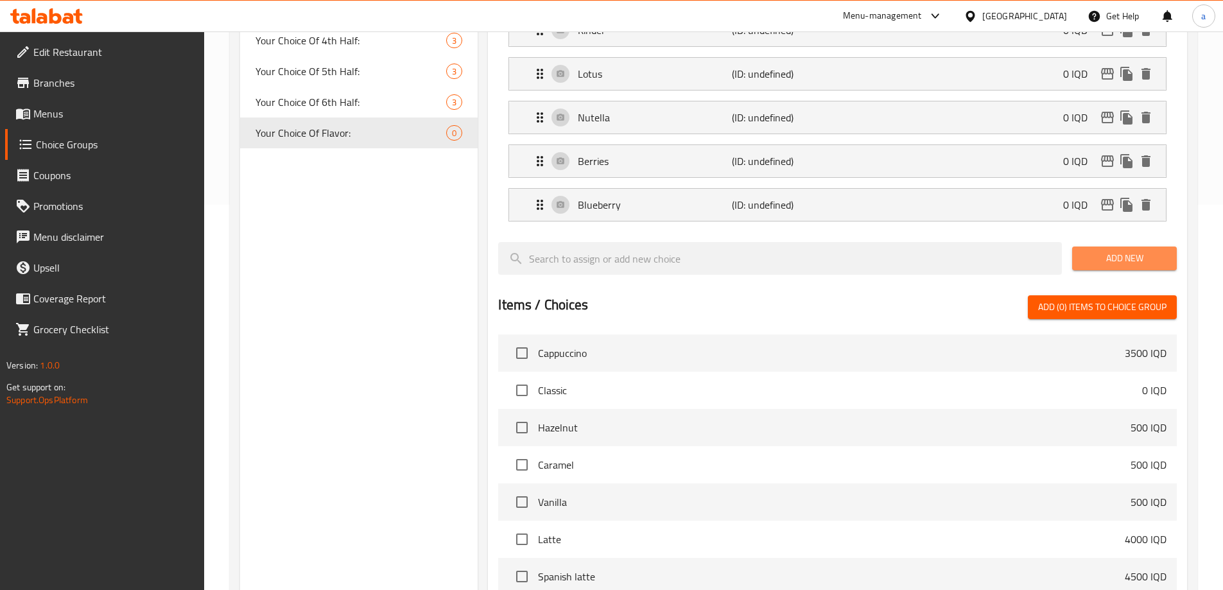
click at [1109, 250] on span "Add New" at bounding box center [1124, 258] width 84 height 16
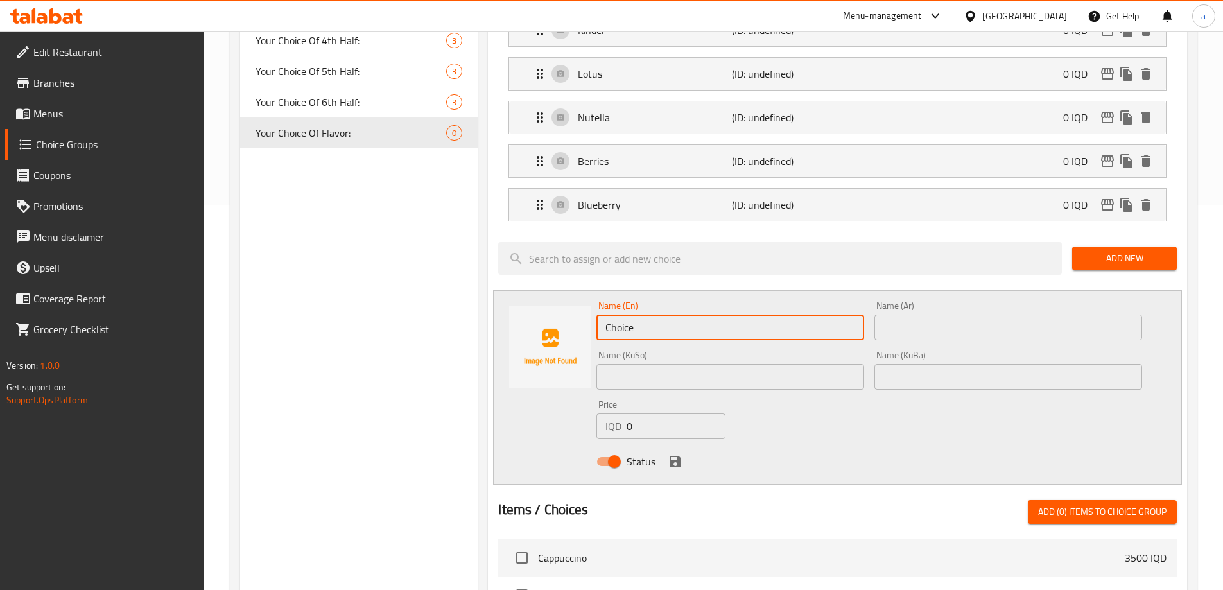
drag, startPoint x: 801, startPoint y: 287, endPoint x: 508, endPoint y: 303, distance: 293.2
click at [508, 303] on div "Name (En) Choice Name (En) Name (Ar) Name (Ar) Name (KuSo) Name (KuSo) Name (Ku…" at bounding box center [837, 387] width 689 height 195
paste input "Strawberry"
type input "Strawberry"
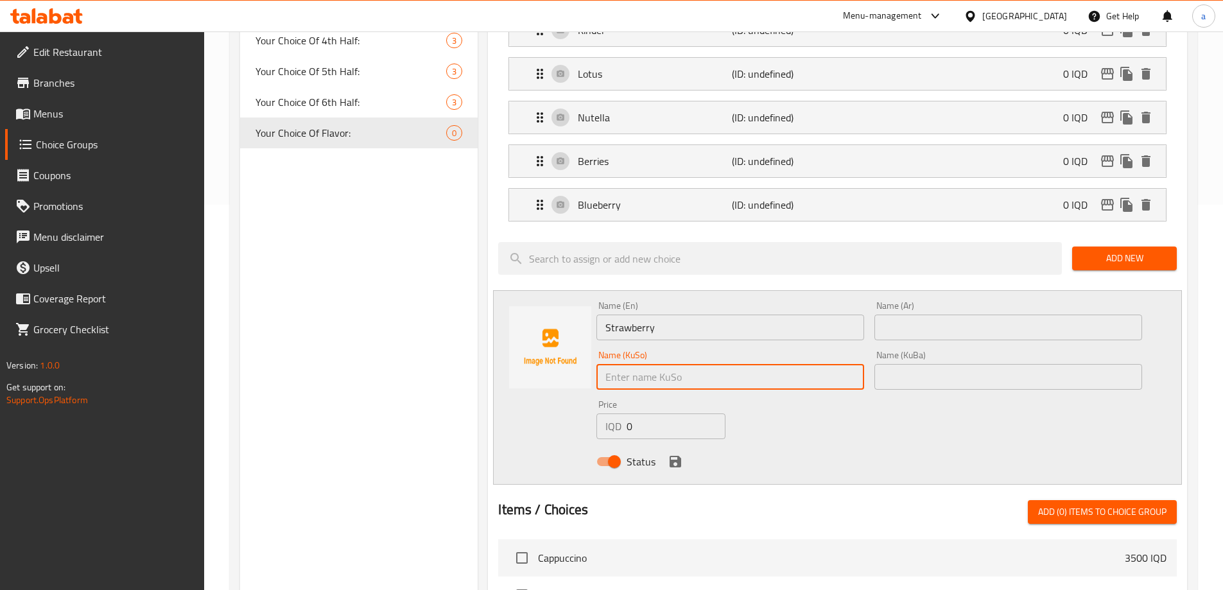
click at [709, 364] on input "text" at bounding box center [730, 377] width 268 height 26
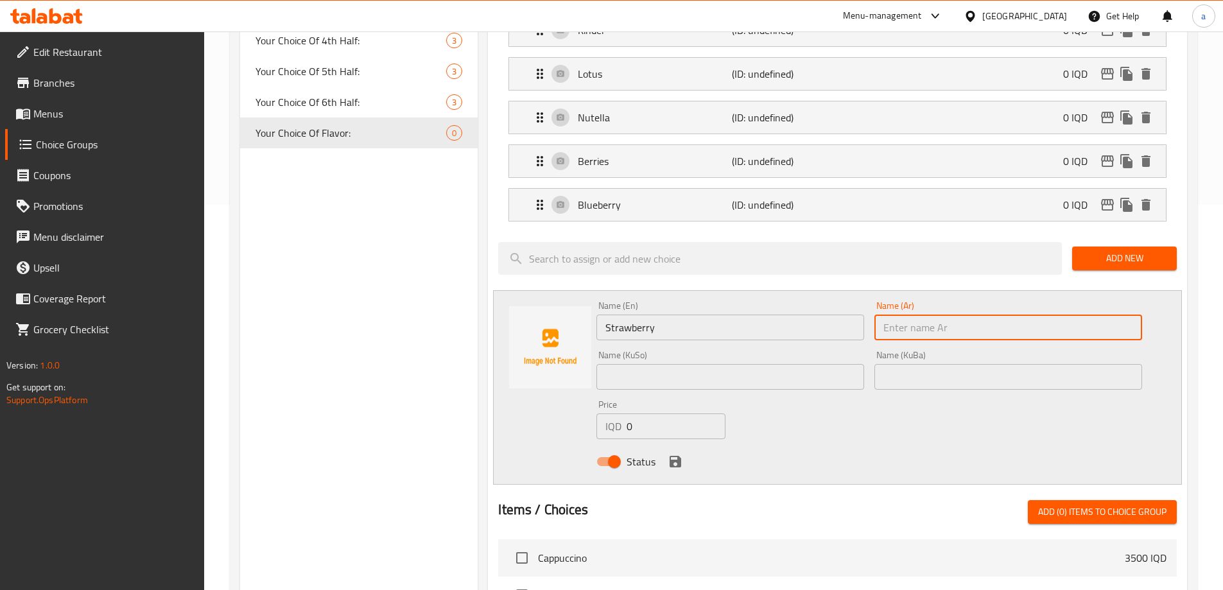
click at [910, 315] on input "text" at bounding box center [1008, 328] width 268 height 26
paste input "فراولة"
type input "فراولة"
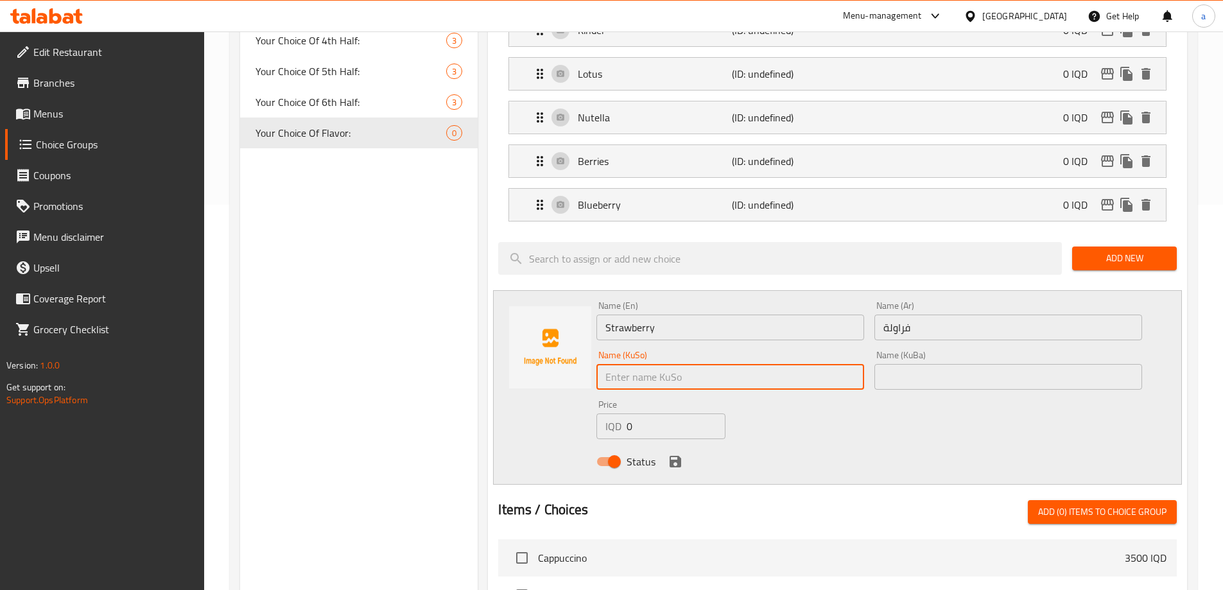
click at [708, 364] on input "text" at bounding box center [730, 377] width 268 height 26
paste input "فەراولە"
drag, startPoint x: 690, startPoint y: 345, endPoint x: 569, endPoint y: 349, distance: 121.4
click at [569, 349] on div "Name (En) Strawberry Name (En) Name (Ar) فراولة Name (Ar) Name (KuSo) فەراولە N…" at bounding box center [837, 387] width 689 height 195
type input "فەراولە"
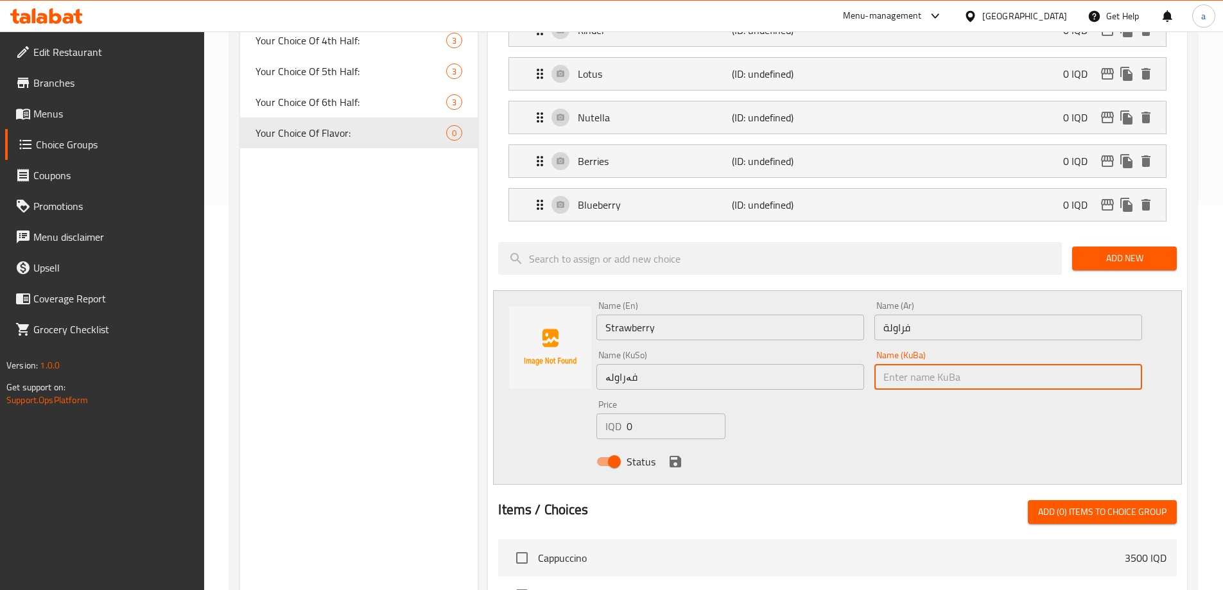
click at [913, 364] on input "text" at bounding box center [1008, 377] width 268 height 26
paste input "فەراولە"
type input "فەراولە"
click at [969, 365] on div "Name (En) Strawberry Name (En) Name (Ar) فراولة Name (Ar) Name (KuSo) فەراولە N…" at bounding box center [869, 387] width 556 height 183
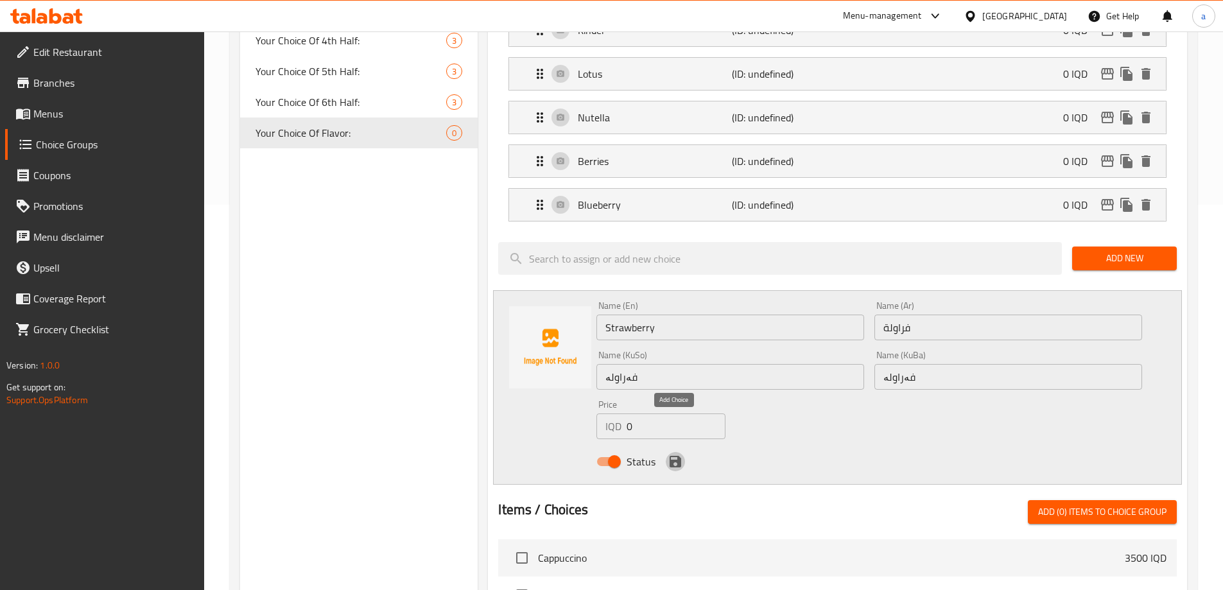
click at [673, 452] on button "save" at bounding box center [675, 461] width 19 height 19
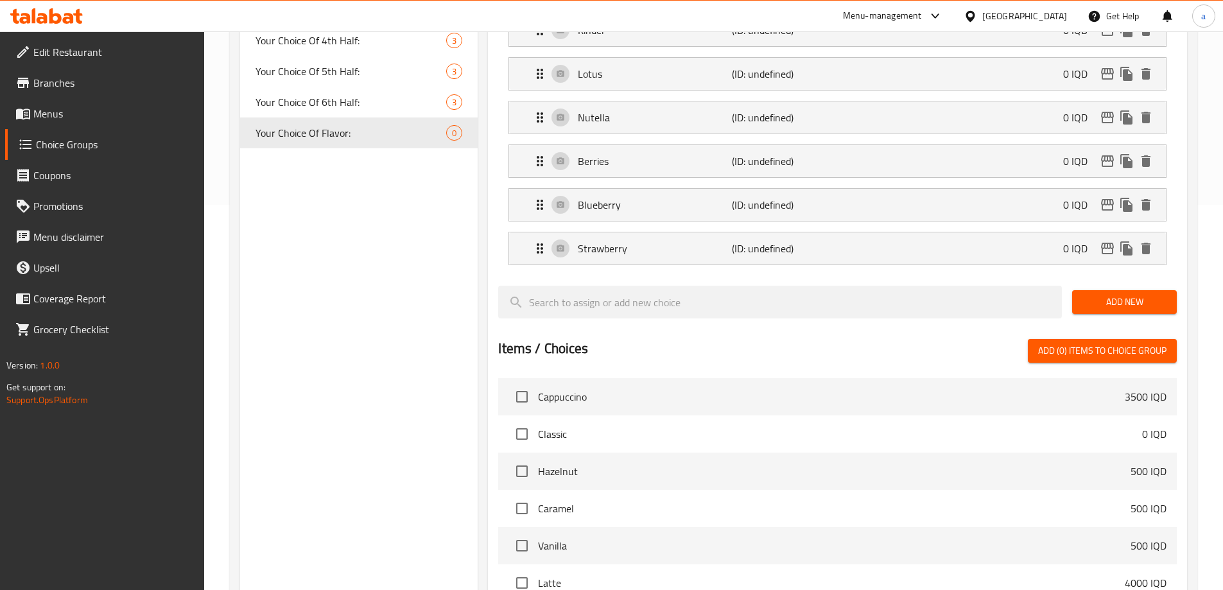
click at [1110, 294] on span "Add New" at bounding box center [1124, 302] width 84 height 16
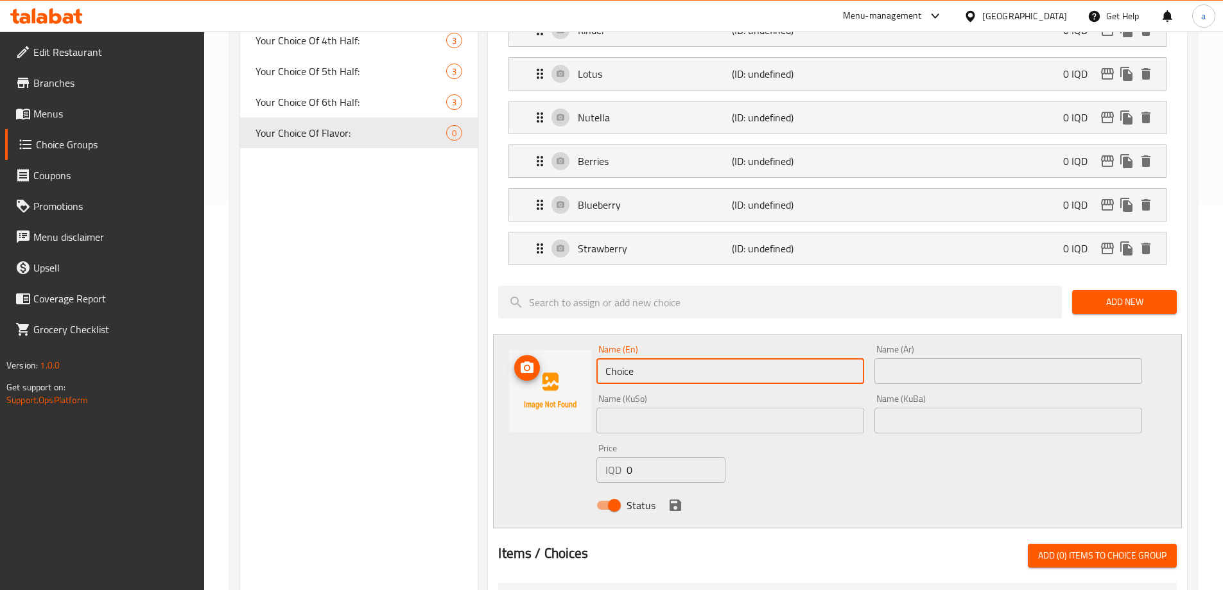
drag, startPoint x: 730, startPoint y: 336, endPoint x: 546, endPoint y: 333, distance: 183.6
click at [546, 334] on div "Name (En) Choice Name (En) Name (Ar) Name (Ar) Name (KuSo) Name (KuSo) Name (Ku…" at bounding box center [837, 431] width 689 height 195
click at [939, 358] on input "text" at bounding box center [1008, 371] width 268 height 26
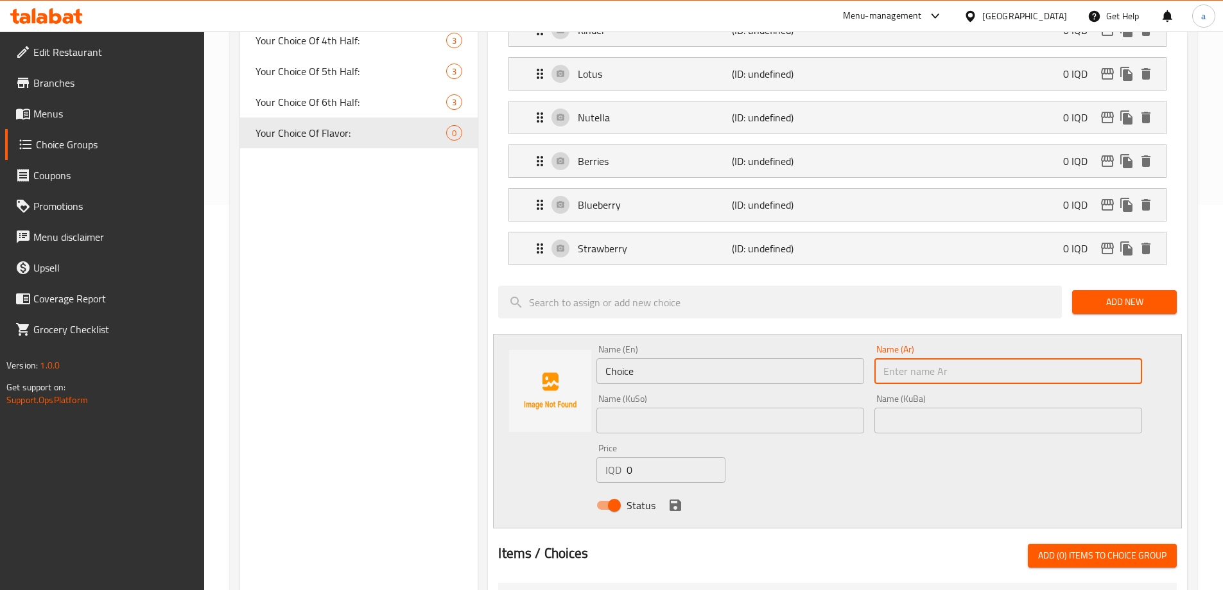
paste input "علكة بوبي"
type input "علكة بوبي"
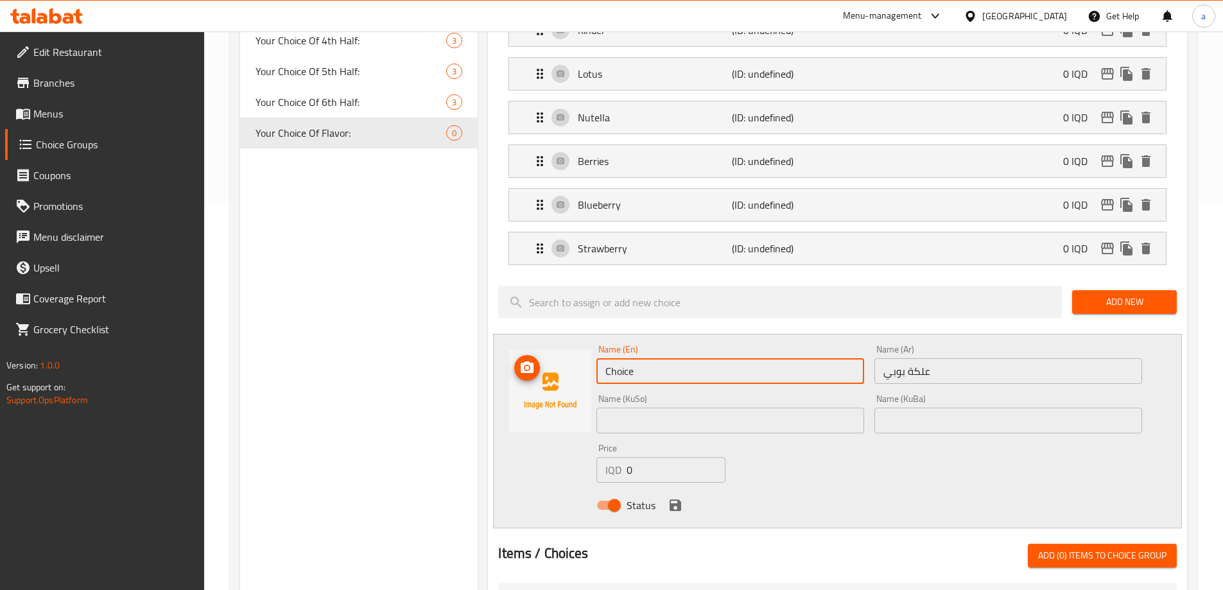
drag, startPoint x: 820, startPoint y: 331, endPoint x: 566, endPoint y: 333, distance: 254.2
click at [566, 334] on div "Name (En) Choice Name (En) Name (Ar) علكة بوبي Name (Ar) Name (KuSo) Name (KuSo…" at bounding box center [837, 431] width 689 height 195
paste input "Poppy Gum"
type input "Poppy Gum"
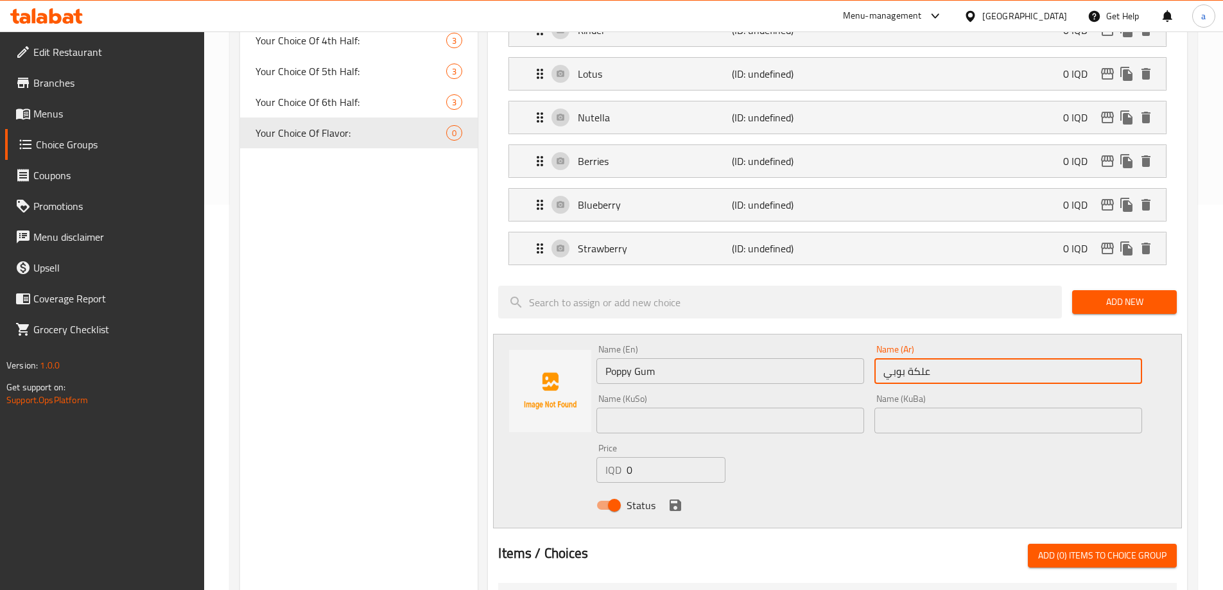
drag, startPoint x: 948, startPoint y: 337, endPoint x: 871, endPoint y: 339, distance: 77.1
click at [871, 340] on div "Name (Ar) علكة بوبي Name (Ar)" at bounding box center [1008, 364] width 278 height 49
click at [790, 408] on input "text" at bounding box center [730, 421] width 268 height 26
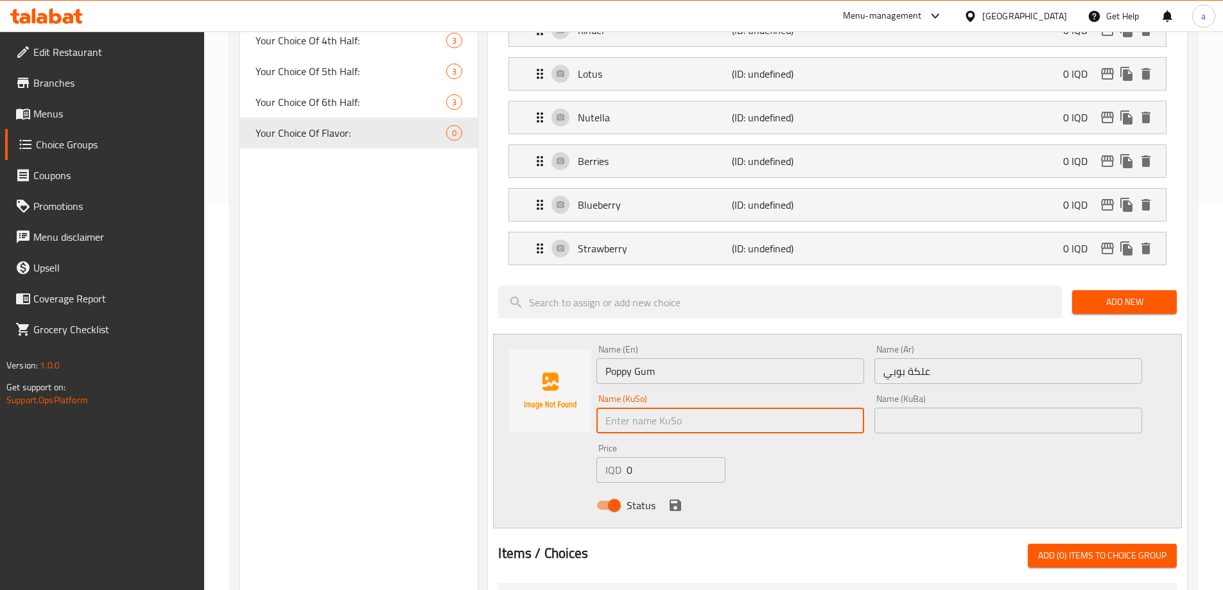
paste input "بنیشتى بوبى"
type input "بنیشتى بوبى"
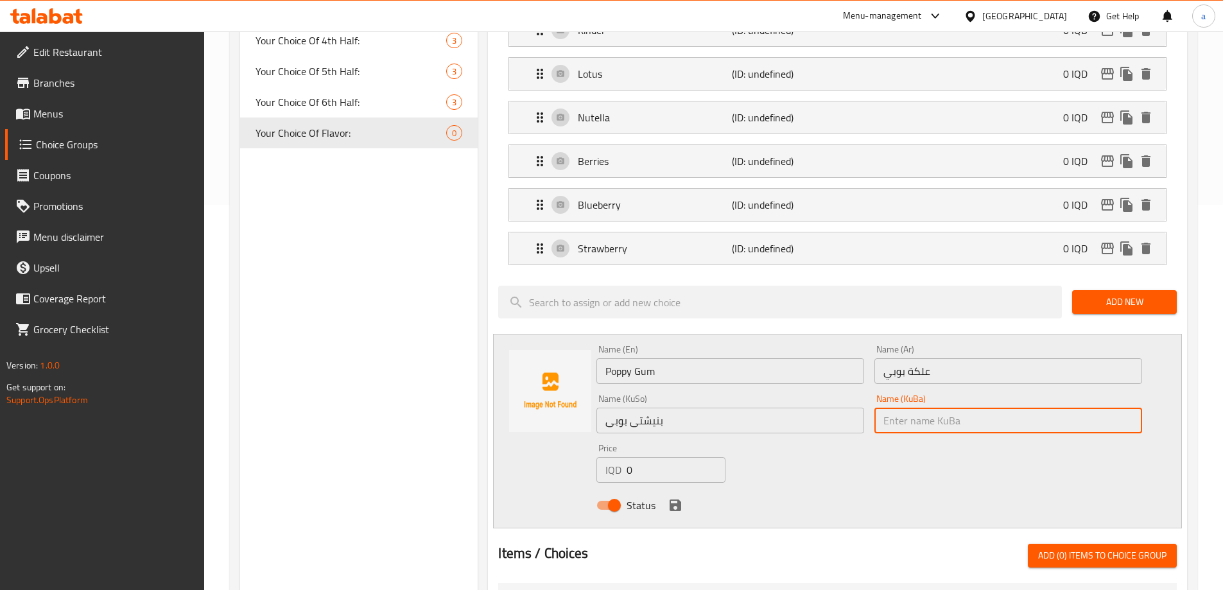
click at [954, 408] on input "text" at bounding box center [1008, 421] width 268 height 26
paste input "بنیشتى بوبى"
type input "بنیشتى بوبى"
click at [677, 499] on icon "save" at bounding box center [676, 505] width 12 height 12
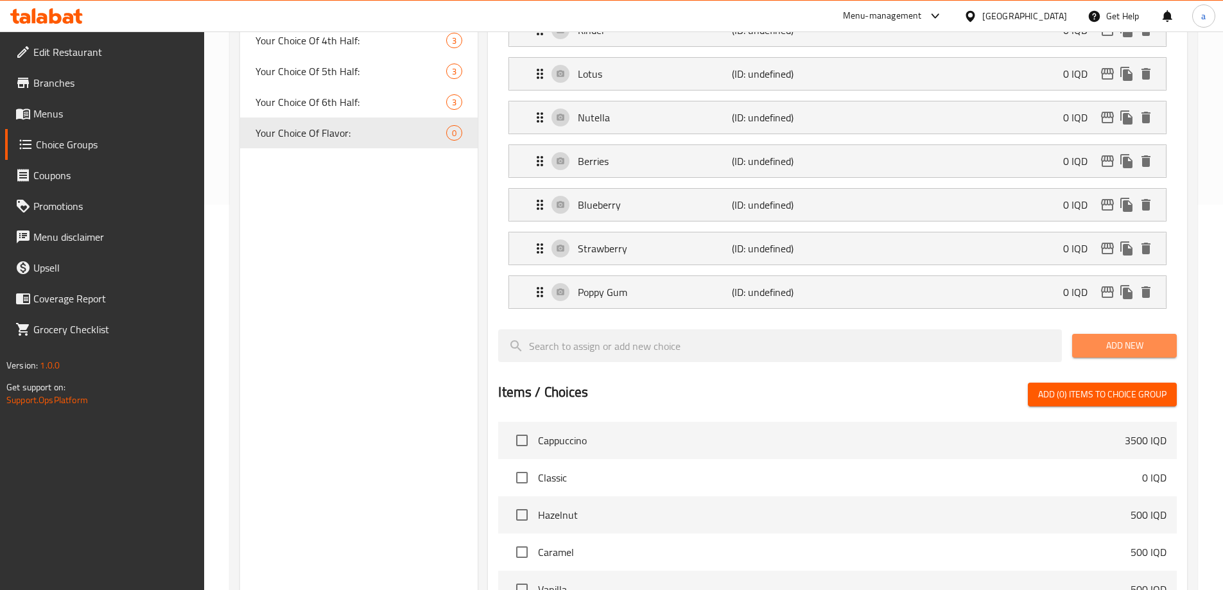
click at [1098, 338] on span "Add New" at bounding box center [1124, 346] width 84 height 16
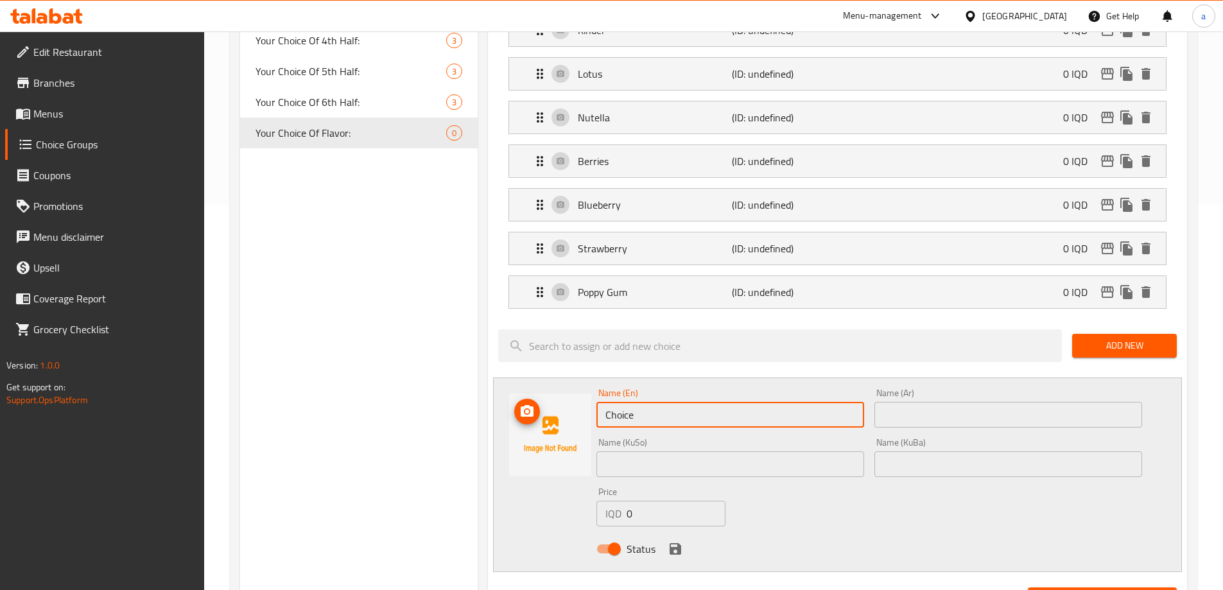
drag, startPoint x: 668, startPoint y: 378, endPoint x: 571, endPoint y: 382, distance: 96.4
click at [571, 382] on div "Name (En) Choice Name (En) Name (Ar) Name (Ar) Name (KuSo) Name (KuSo) Name (Ku…" at bounding box center [837, 474] width 689 height 195
paste input "Dark Chocolat"
type input "Dark Chocolate"
click at [893, 451] on input "text" at bounding box center [1008, 464] width 268 height 26
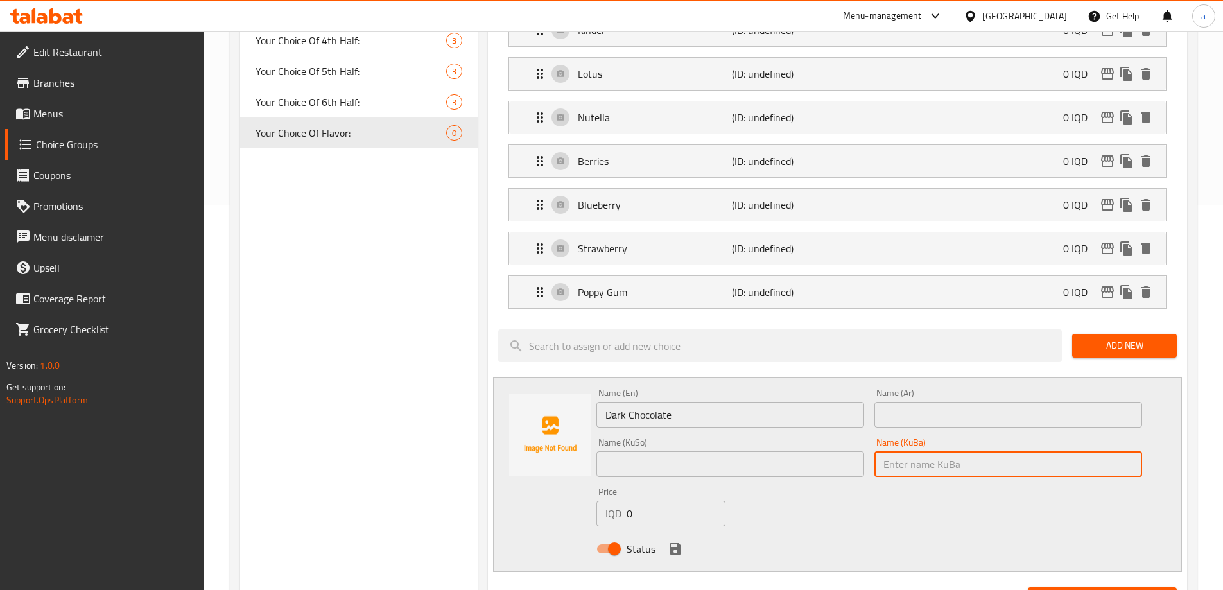
paste input "چۆکلێتی تۆخ"
type input "چۆکلێتی تۆخ"
click at [803, 451] on input "text" at bounding box center [730, 464] width 268 height 26
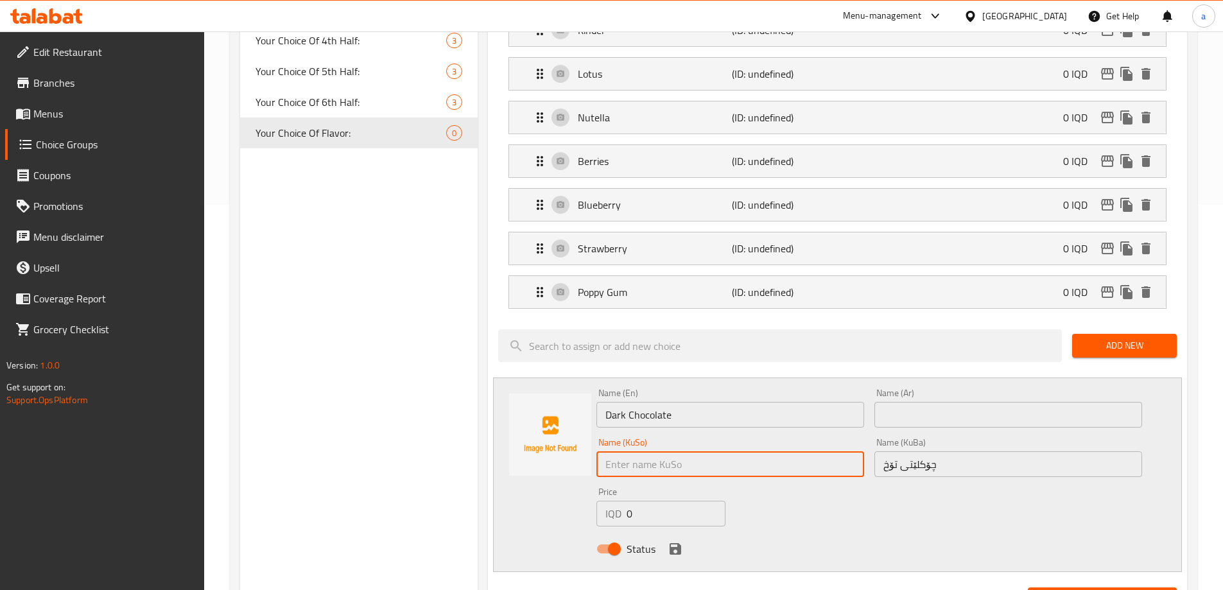
paste input "چۆکلێتی تۆخ"
type input "چۆکلێتی تۆخ"
click at [938, 402] on input "text" at bounding box center [1008, 415] width 268 height 26
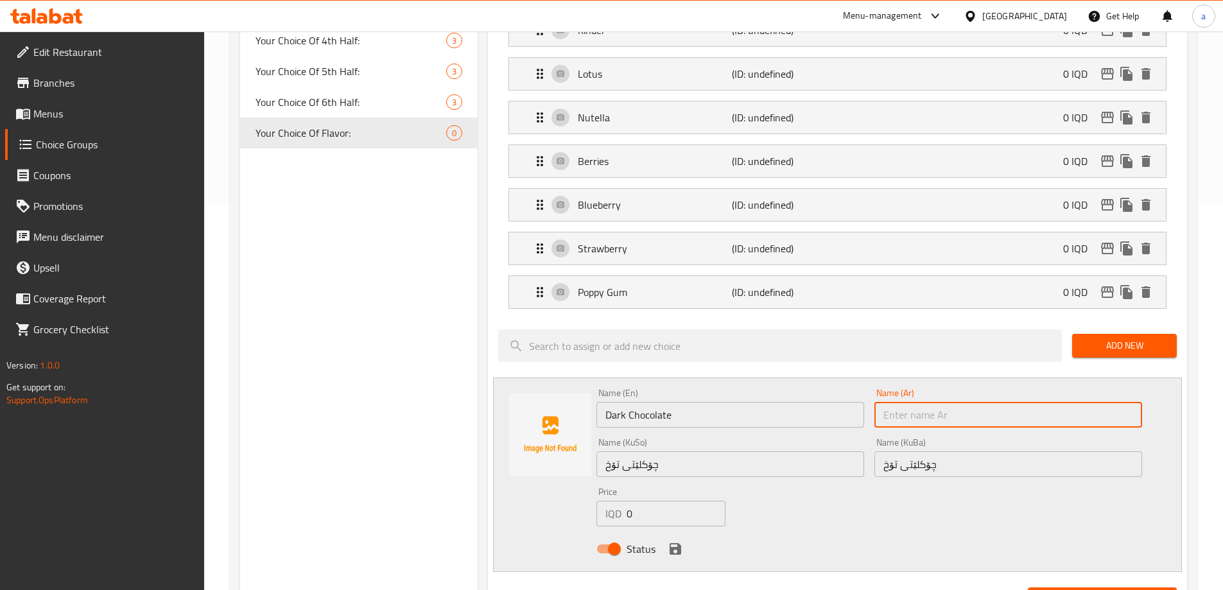
paste input "دارك جوكلیت"
type input "دارك جوكلیت"
click at [675, 541] on icon "save" at bounding box center [675, 548] width 15 height 15
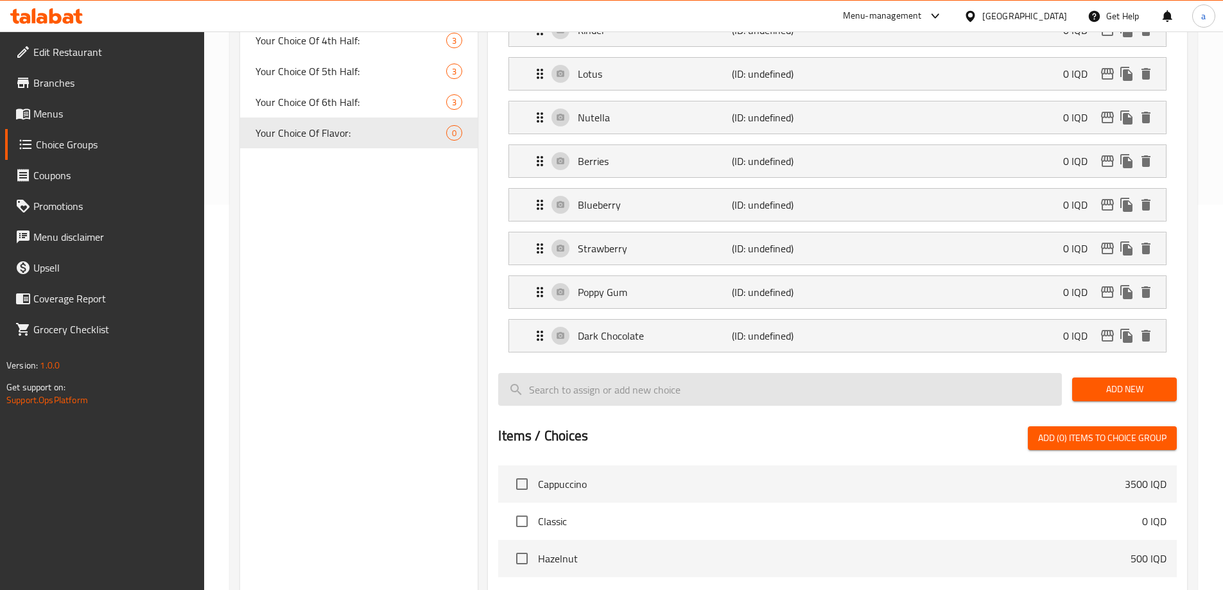
scroll to position [578, 0]
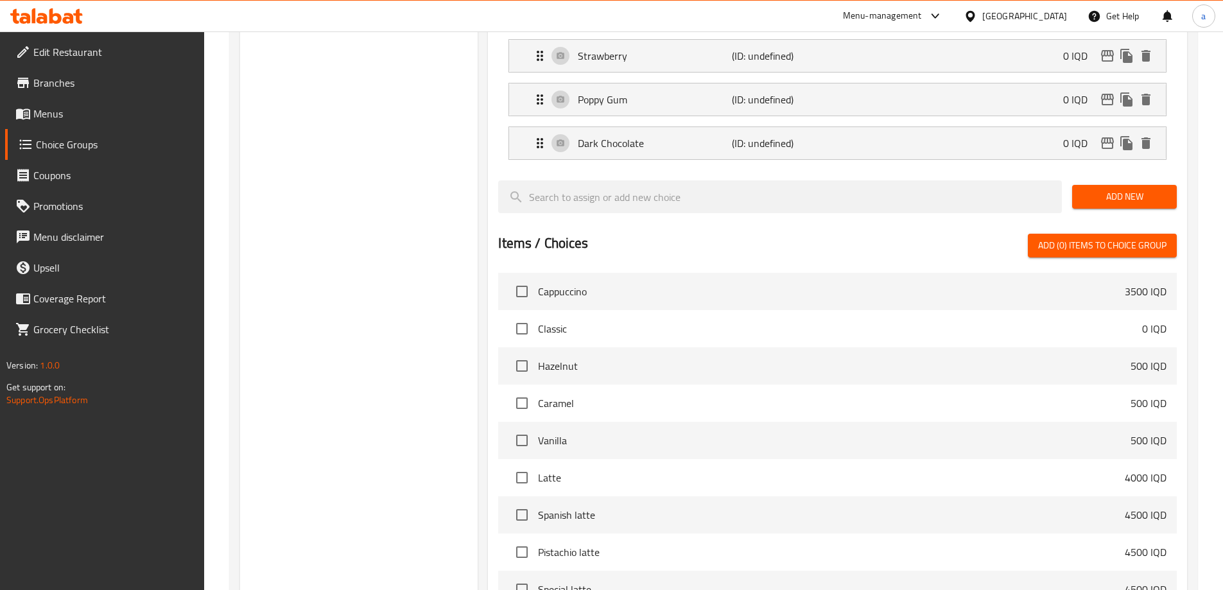
drag, startPoint x: 1150, startPoint y: 162, endPoint x: 1088, endPoint y: 169, distance: 62.7
click at [1150, 189] on span "Add New" at bounding box center [1124, 197] width 84 height 16
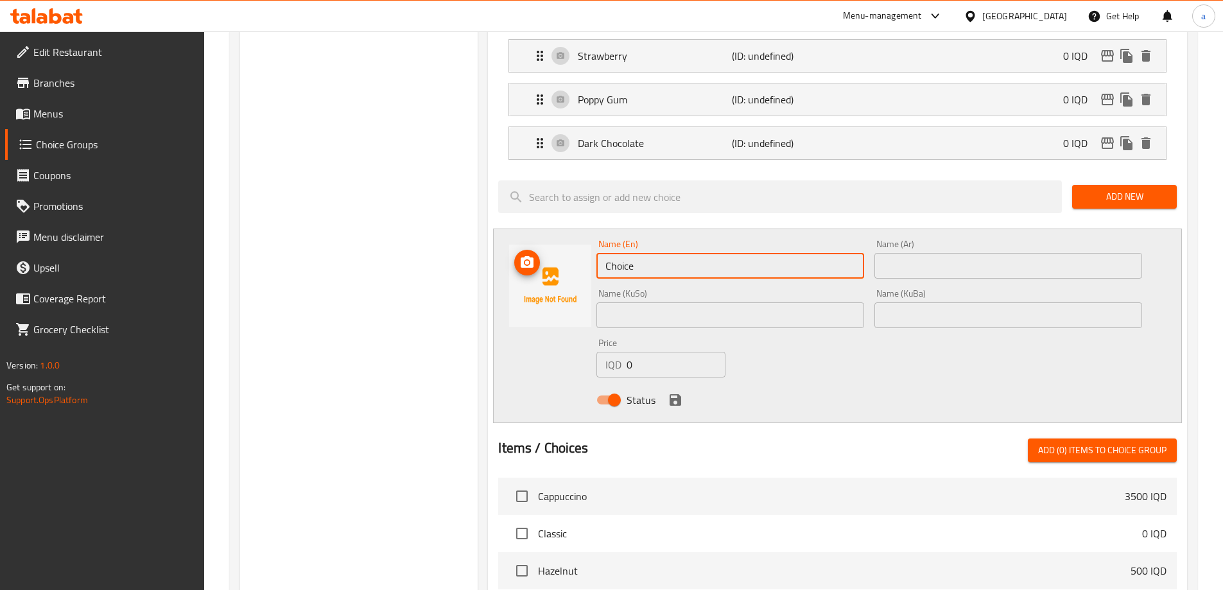
drag, startPoint x: 757, startPoint y: 230, endPoint x: 542, endPoint y: 227, distance: 214.5
click at [542, 229] on div "Name (En) Choice Name (En) Name (Ar) Name (Ar) Name (KuSo) Name (KuSo) Name (Ku…" at bounding box center [837, 326] width 689 height 195
paste input "Lemon"
type input "Lemon"
click at [939, 302] on input "text" at bounding box center [1008, 315] width 268 height 26
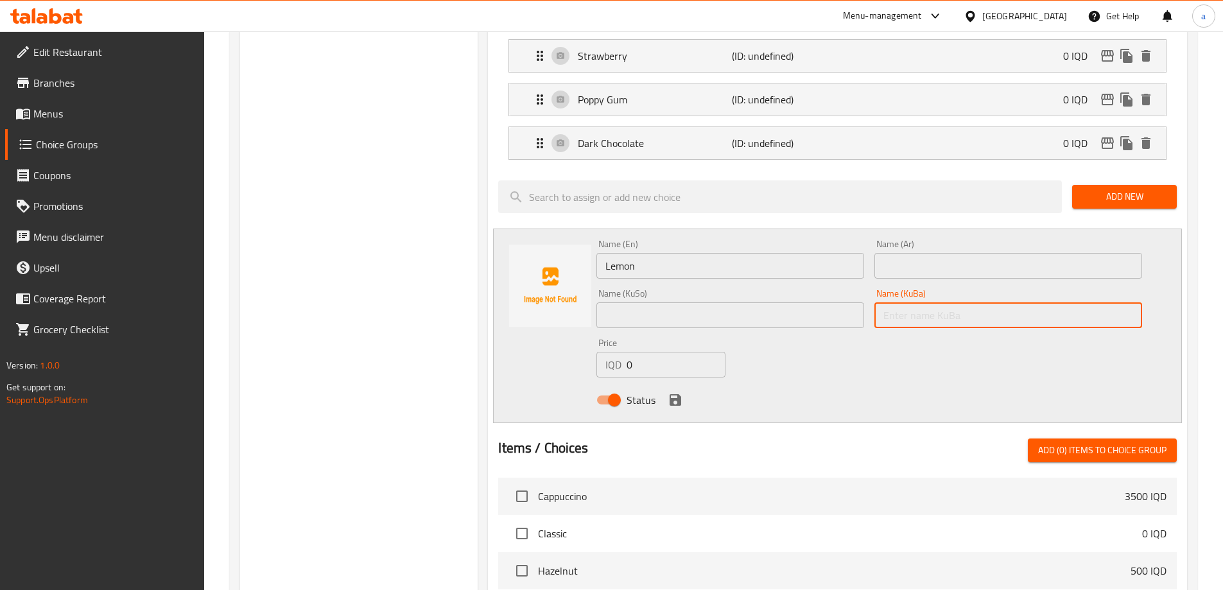
paste input "لیمۆ"
type input "لیمۆ"
click at [772, 253] on input "Lemon" at bounding box center [730, 266] width 268 height 26
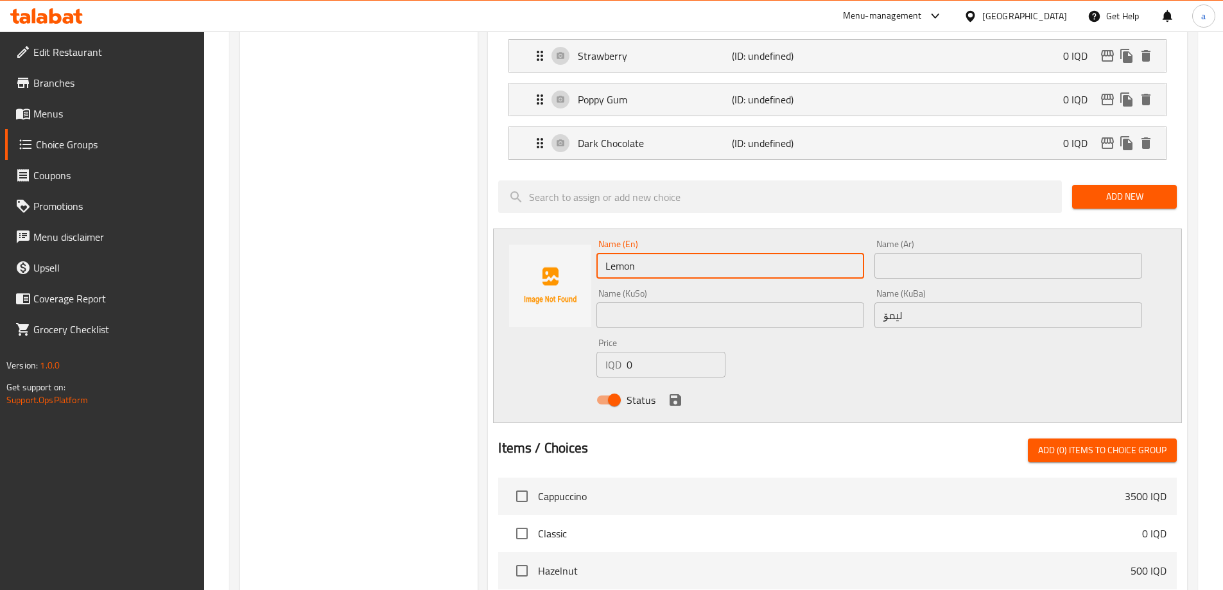
type input "Lemon"
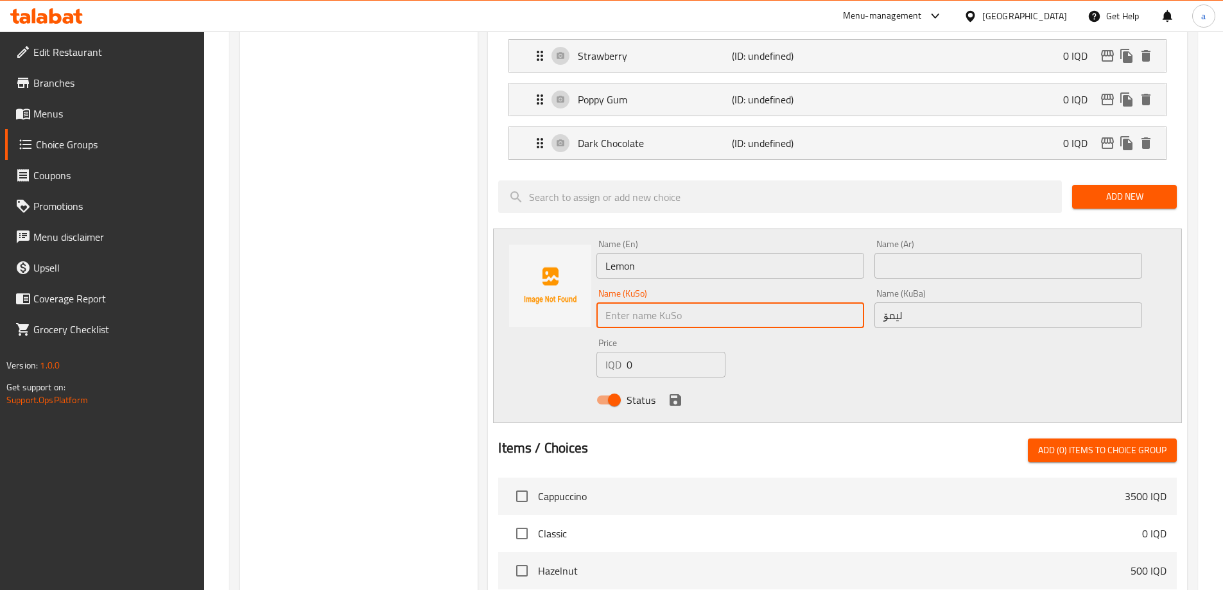
click at [822, 302] on input "text" at bounding box center [730, 315] width 268 height 26
paste input "لیمۆ"
type input "لیمۆ"
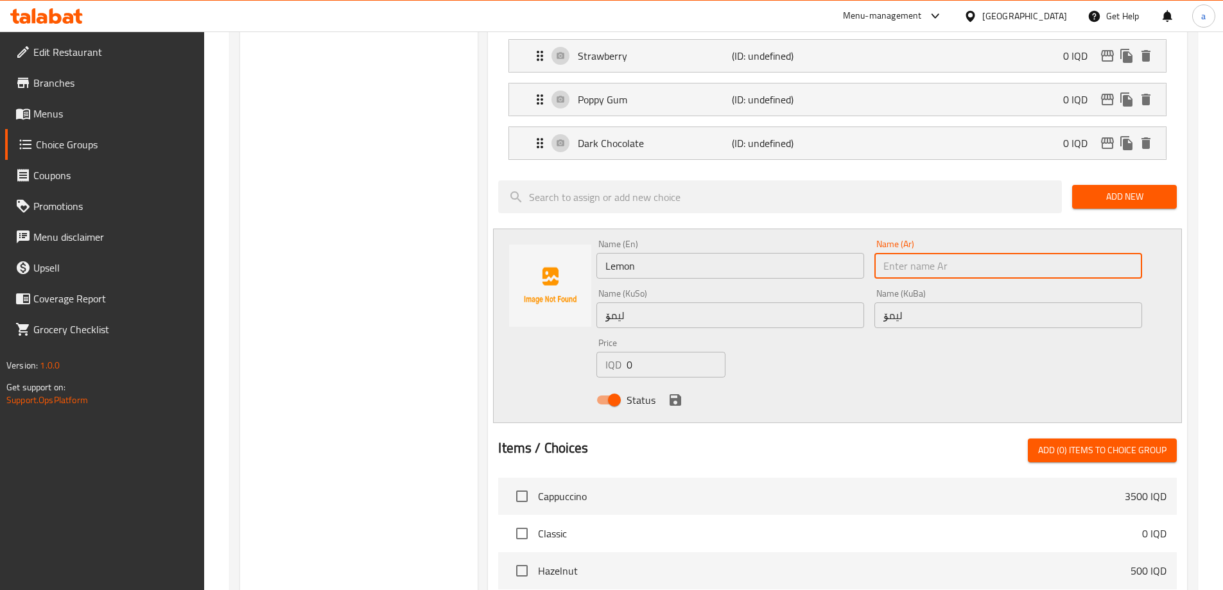
click at [948, 253] on input "text" at bounding box center [1008, 266] width 268 height 26
type input "g"
type input "ليمون"
click at [670, 394] on icon "save" at bounding box center [676, 400] width 12 height 12
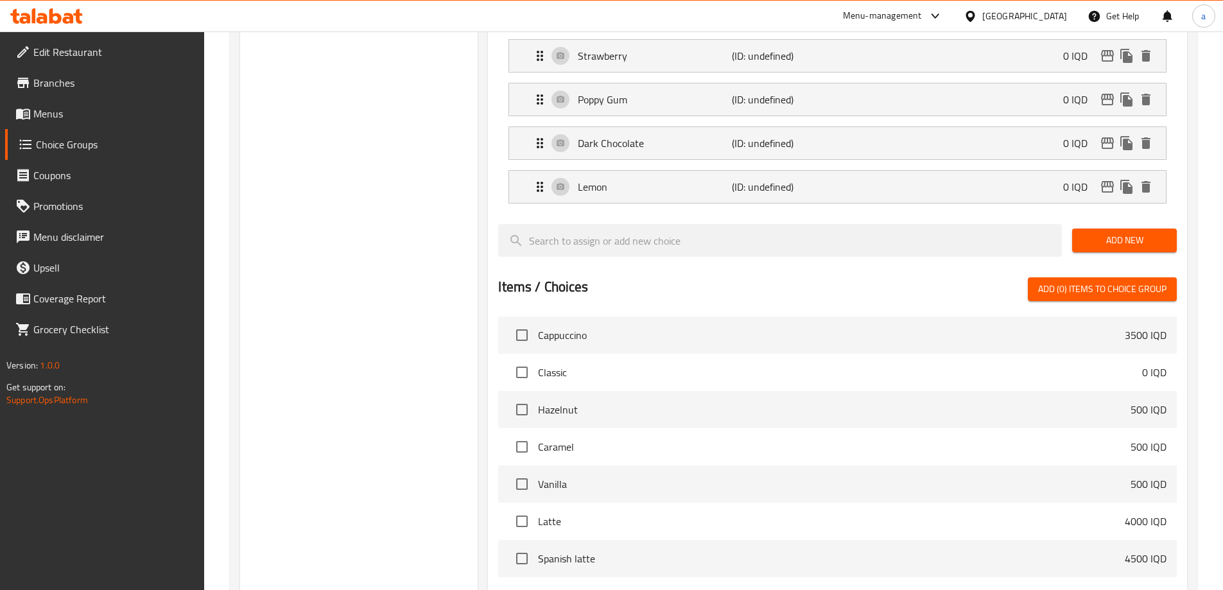
click at [1100, 232] on span "Add New" at bounding box center [1124, 240] width 84 height 16
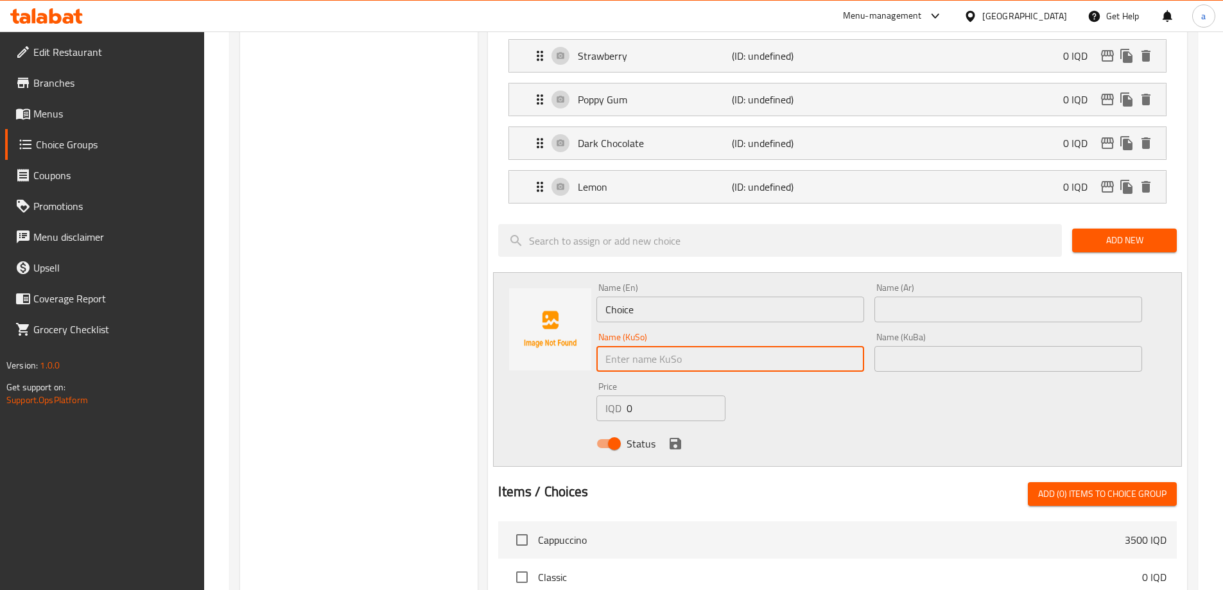
click at [803, 346] on input "text" at bounding box center [730, 359] width 268 height 26
paste input "ڤانێلا"
type input "ڤانێلا"
click at [923, 346] on input "text" at bounding box center [1008, 359] width 268 height 26
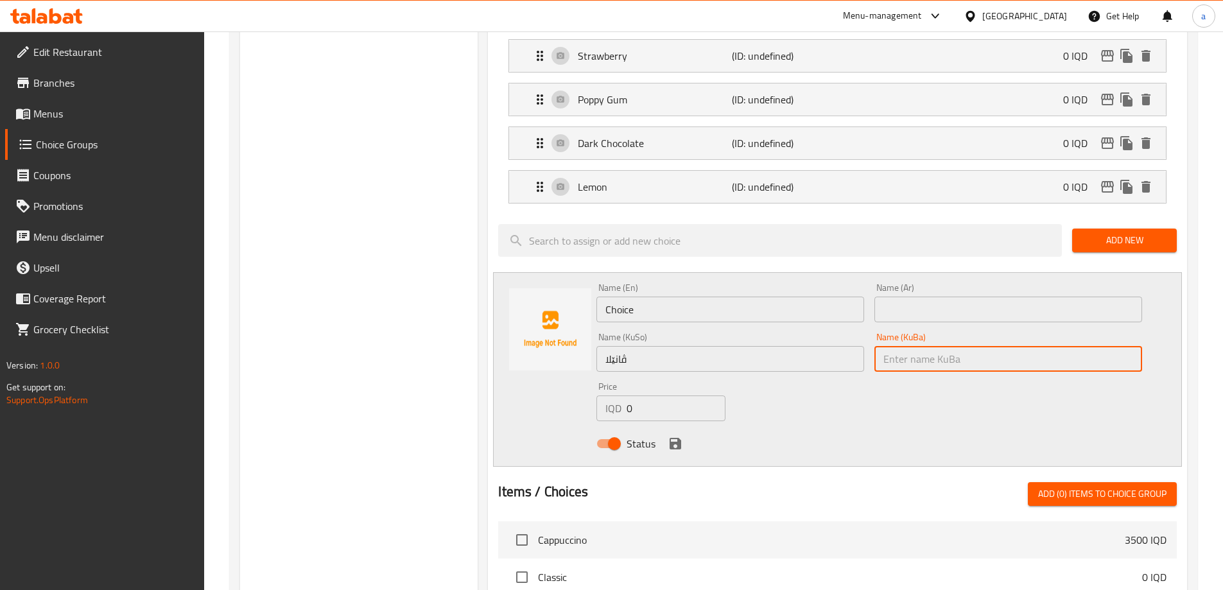
paste input "ڤانێلا"
type input "ڤانێلا"
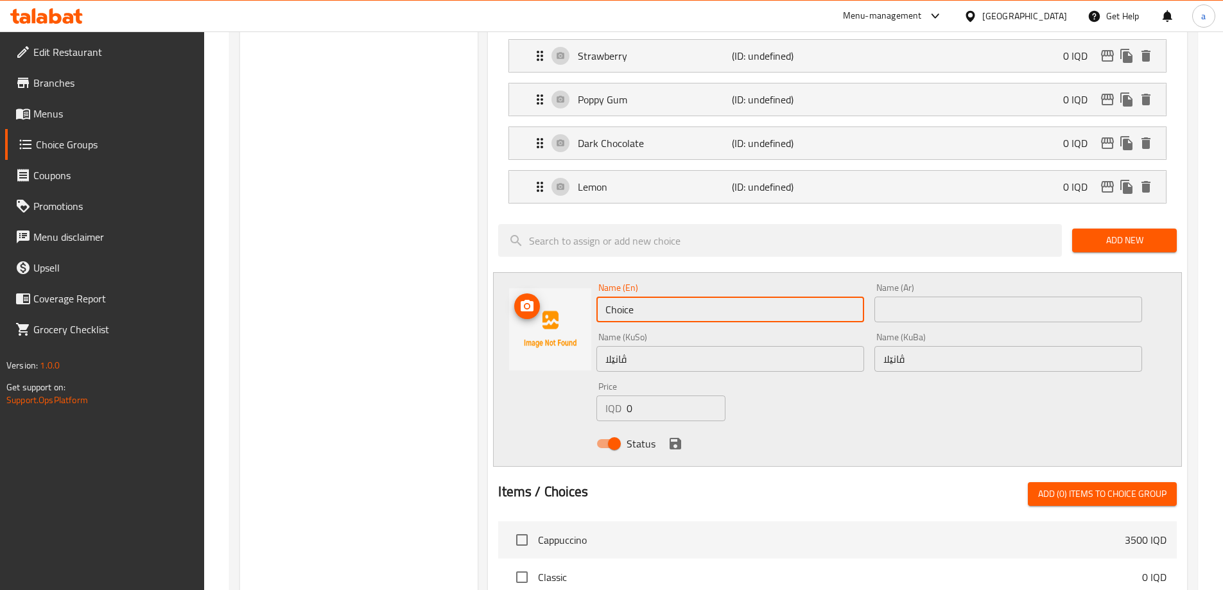
drag, startPoint x: 726, startPoint y: 278, endPoint x: 545, endPoint y: 265, distance: 181.5
click at [545, 272] on div "Name (En) Choice Name (En) Name (Ar) Name (Ar) Name (KuSo) ڤانێلا Name (KuSo) N…" at bounding box center [837, 369] width 689 height 195
paste input "Vanilla"
type input "Vanilla"
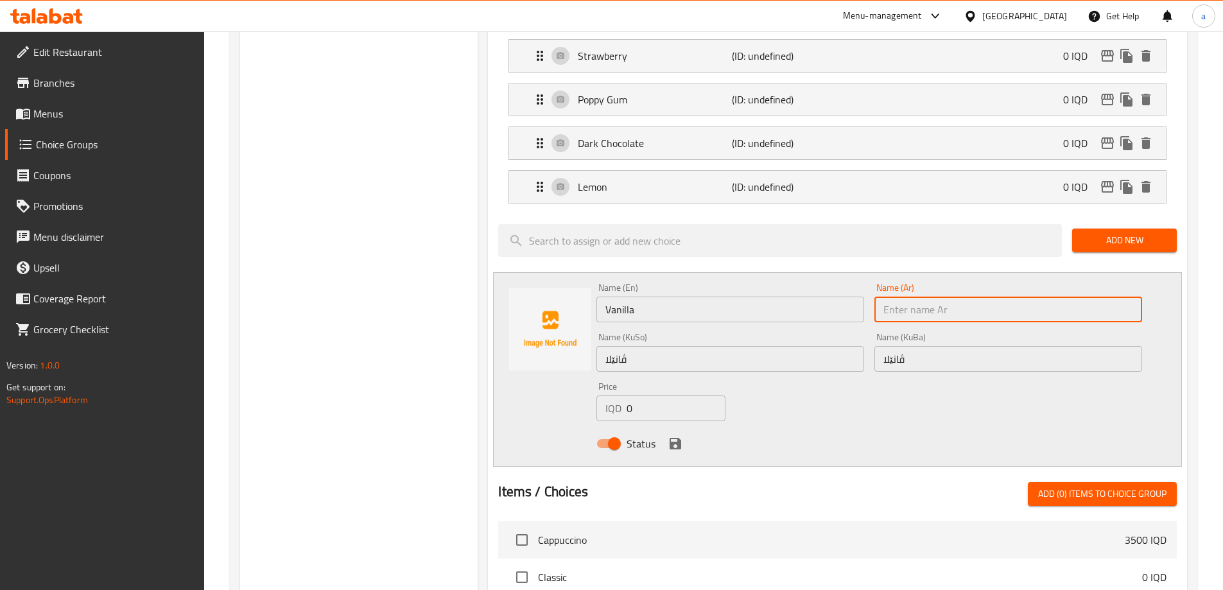
click at [943, 297] on input "text" at bounding box center [1008, 310] width 268 height 26
type input "فانيلا"
click at [673, 438] on icon "save" at bounding box center [676, 444] width 12 height 12
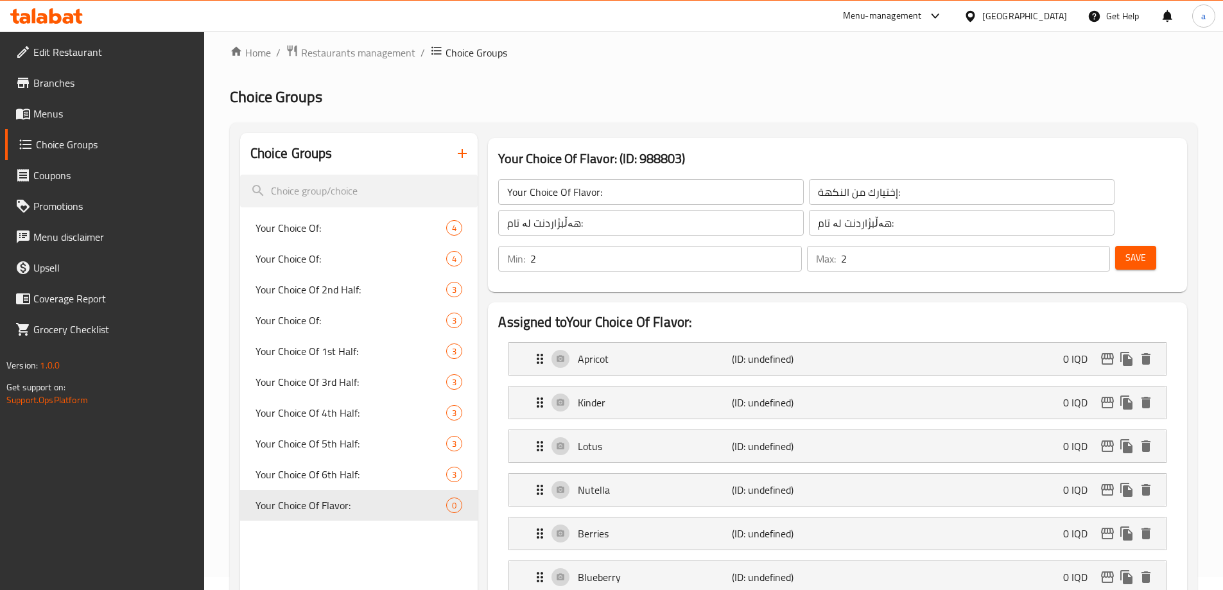
scroll to position [0, 0]
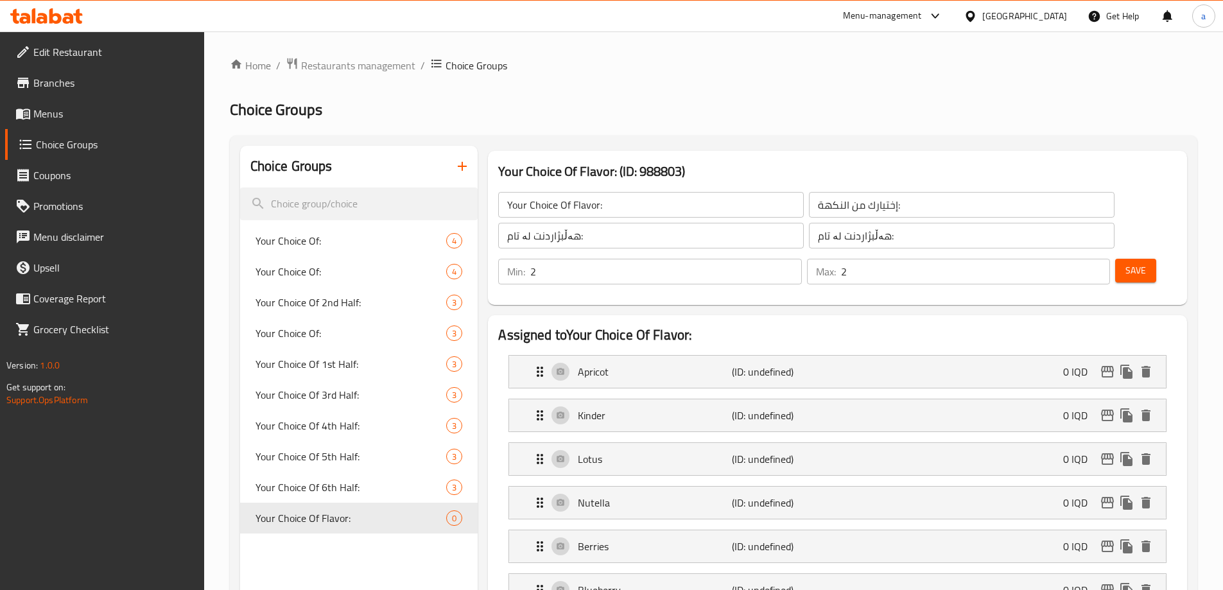
click at [1125, 263] on span "Save" at bounding box center [1135, 271] width 21 height 16
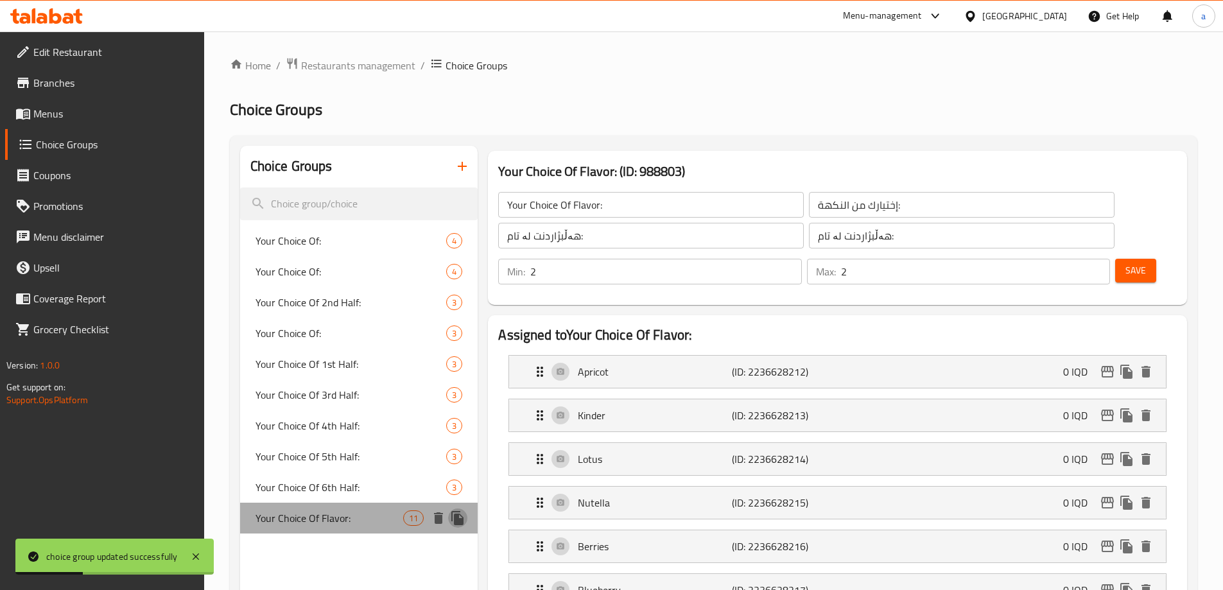
click at [459, 519] on icon "duplicate" at bounding box center [457, 518] width 12 height 14
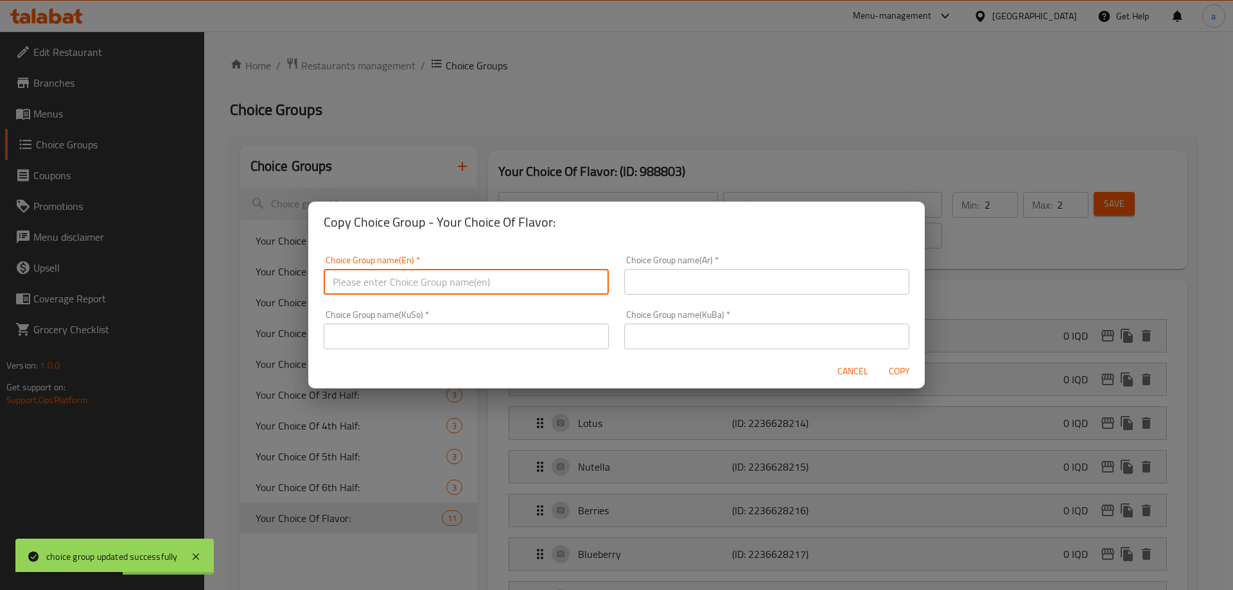
click at [499, 275] on input "text" at bounding box center [466, 282] width 285 height 26
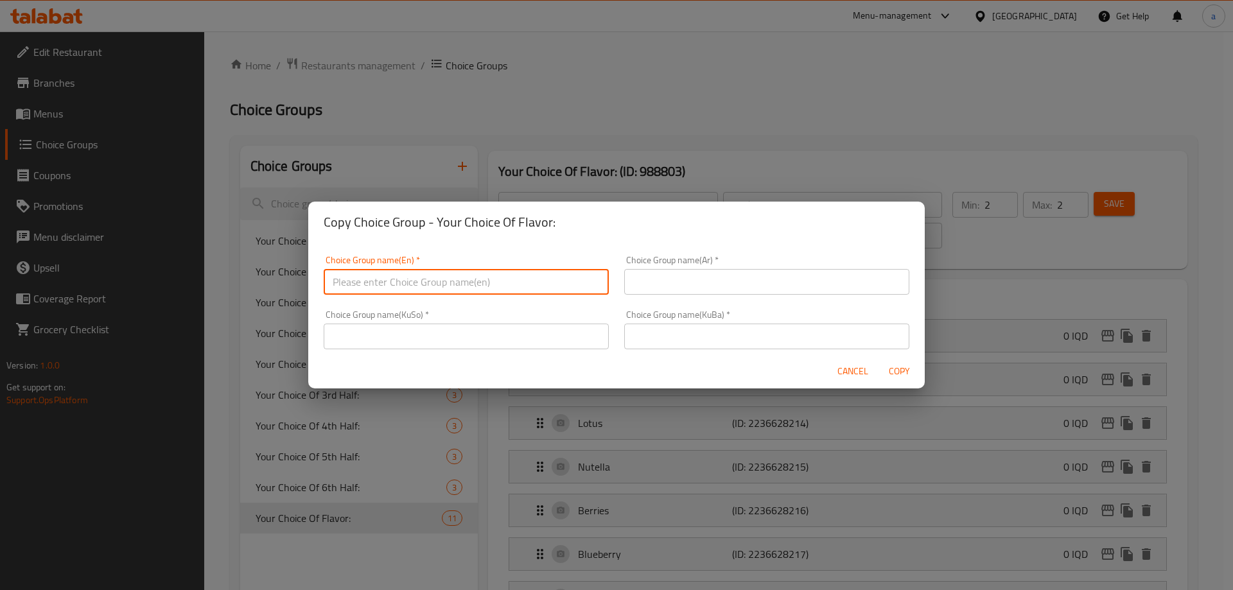
click at [664, 337] on input "text" at bounding box center [766, 337] width 285 height 26
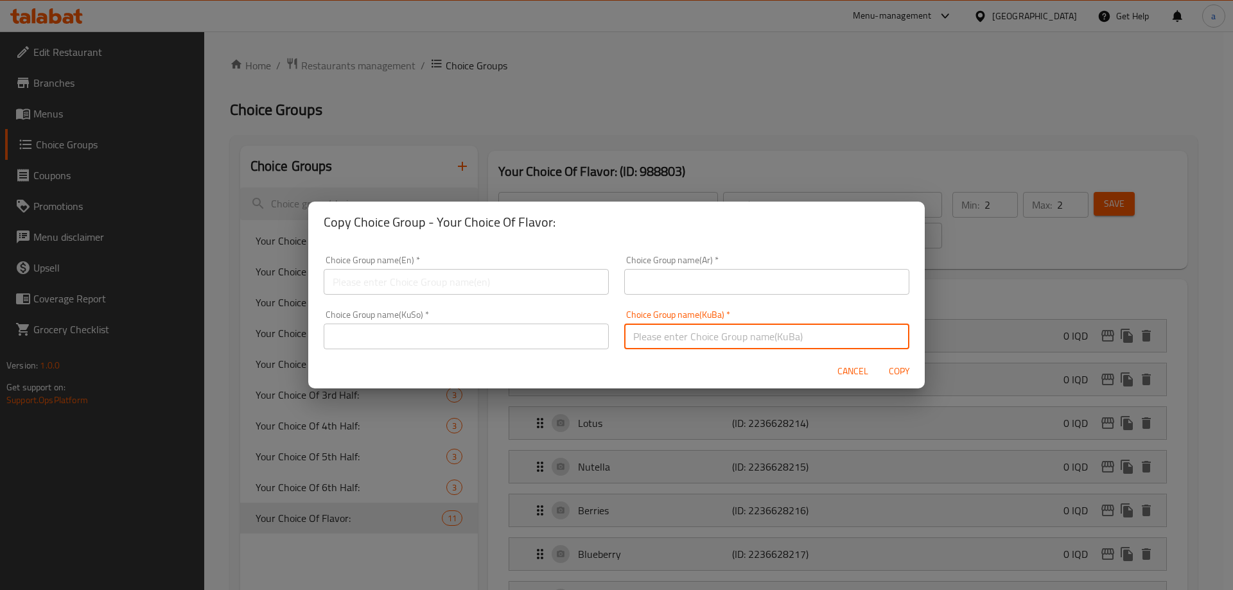
paste input "هەڵبژاردنت لە تام:"
type input "هەڵبژاردنت لە تام:"
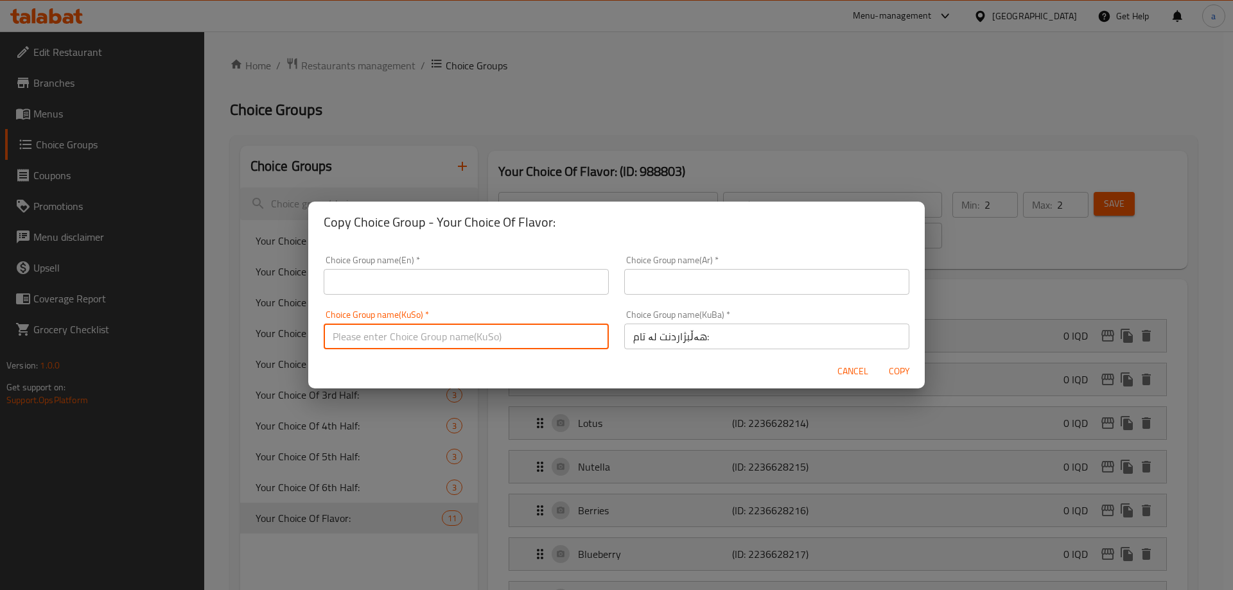
click at [526, 333] on input "text" at bounding box center [466, 337] width 285 height 26
paste input "هەڵبژاردنت لە تام:"
type input "هەڵبژاردنت لە تام:"
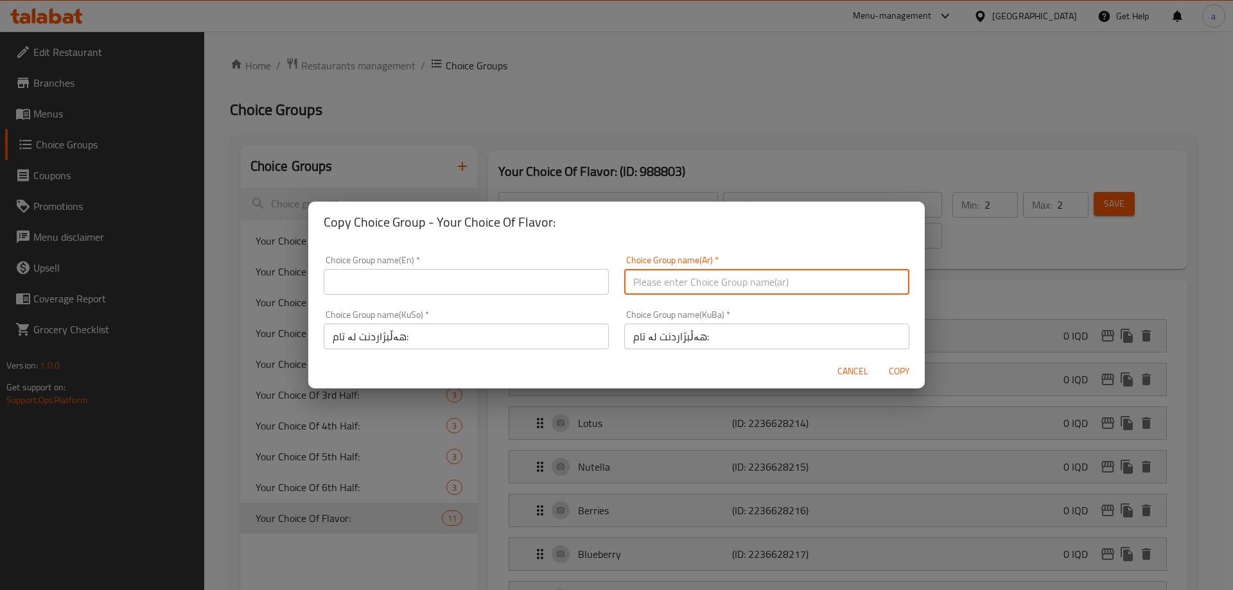
click at [667, 281] on input "text" at bounding box center [766, 282] width 285 height 26
paste input "إختيارك من النكهة:"
type input "إختيارك من النكهة:"
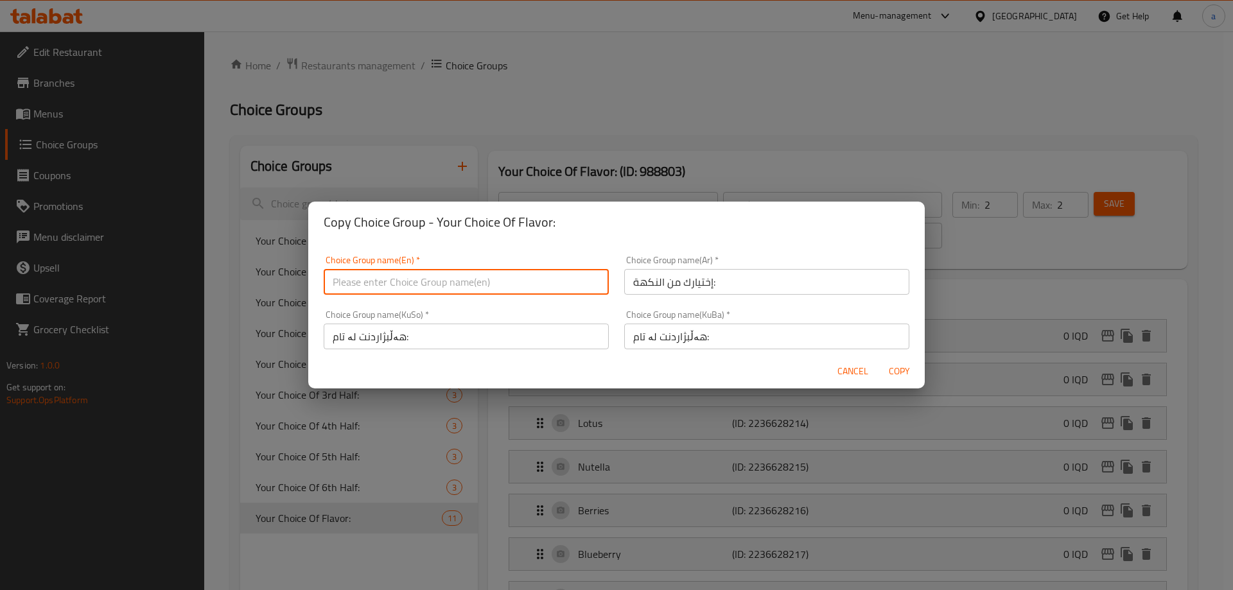
click at [531, 269] on input "text" at bounding box center [466, 282] width 285 height 26
paste input "Your Choice Of Flavor:"
type input "Your Choice Of Flavor:"
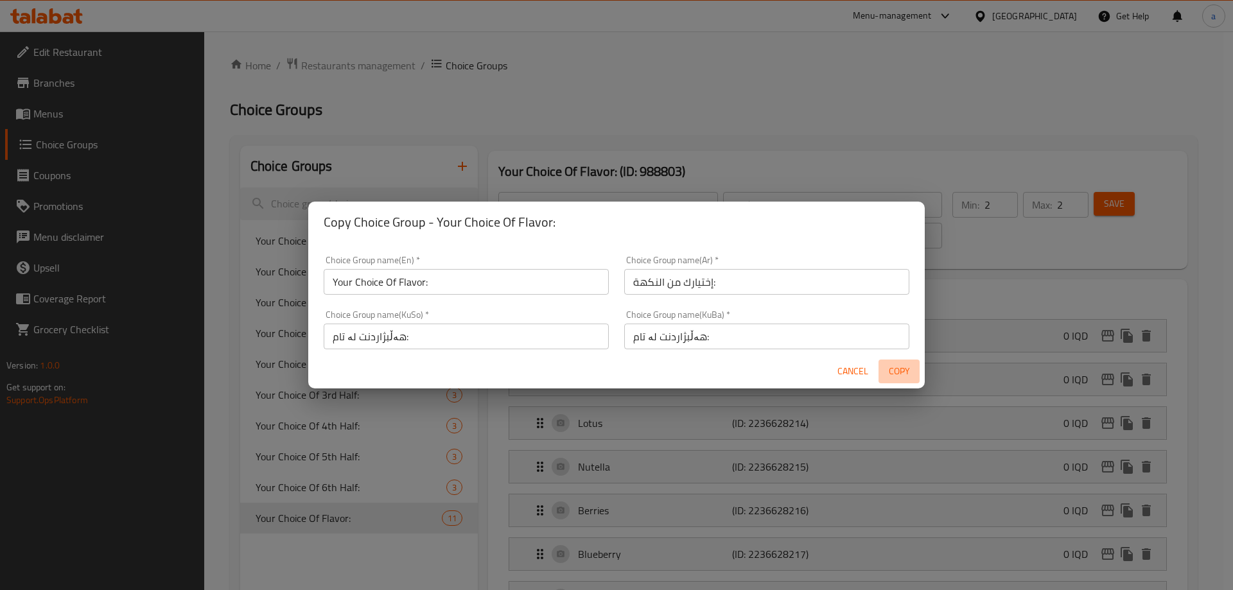
click at [896, 363] on span "Copy" at bounding box center [898, 371] width 31 height 16
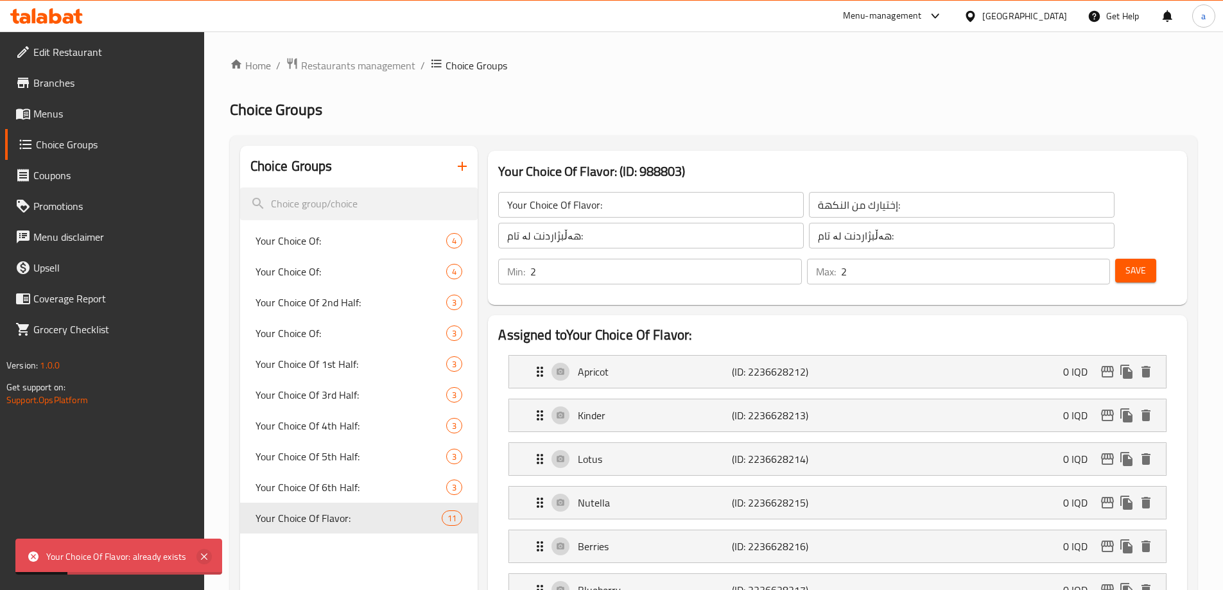
click at [208, 559] on icon at bounding box center [203, 556] width 15 height 15
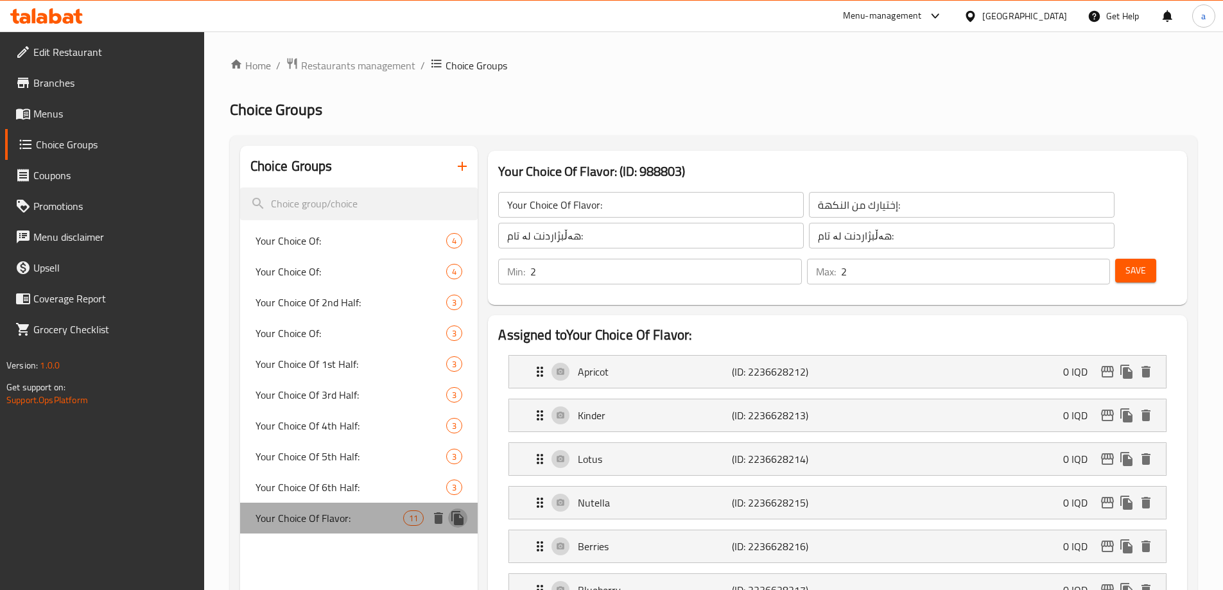
click at [455, 515] on icon "duplicate" at bounding box center [457, 518] width 12 height 14
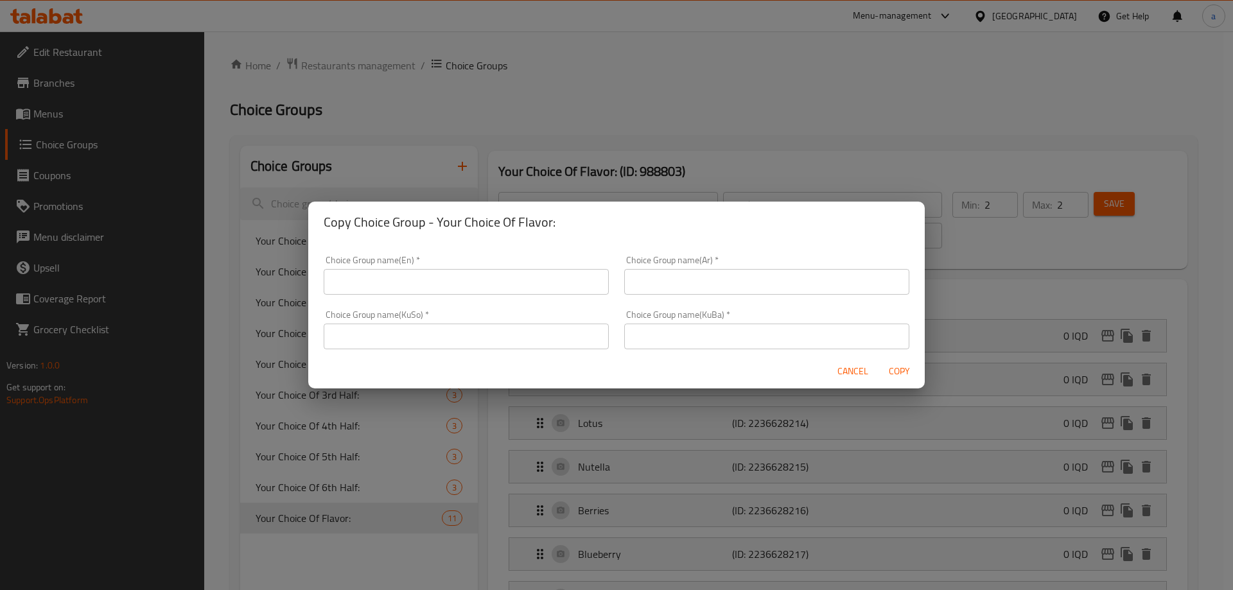
click at [486, 286] on input "text" at bounding box center [466, 282] width 285 height 26
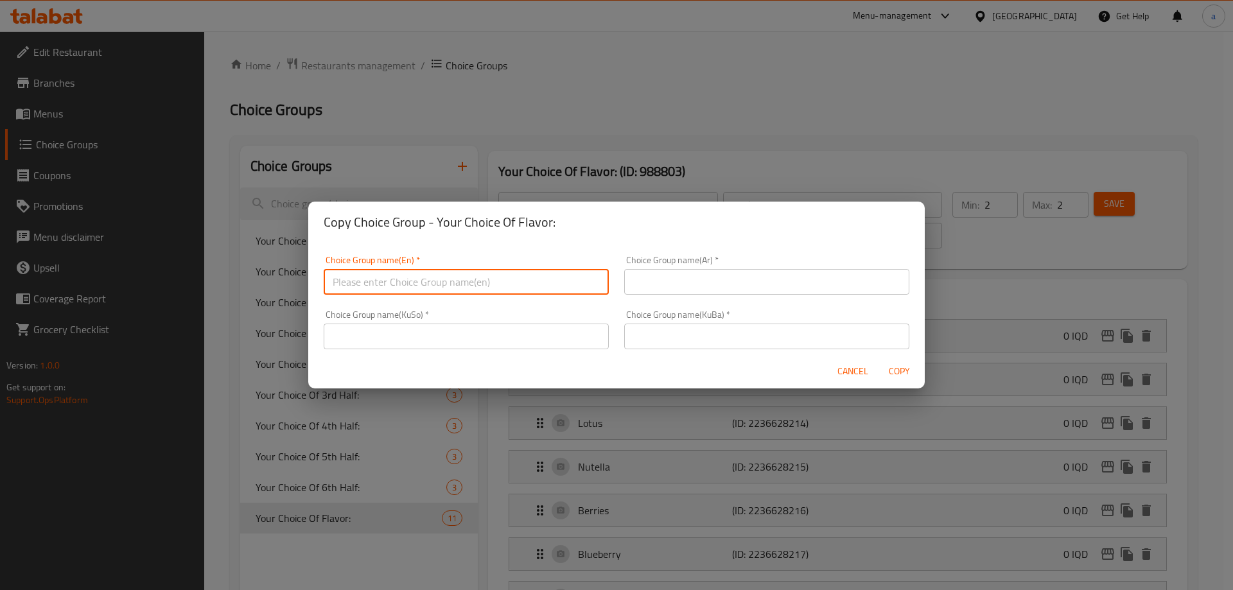
paste input "Your Choice Of Flavor:"
type input "Your Choice Of Flavor:"
click at [690, 286] on input "text" at bounding box center [766, 282] width 285 height 26
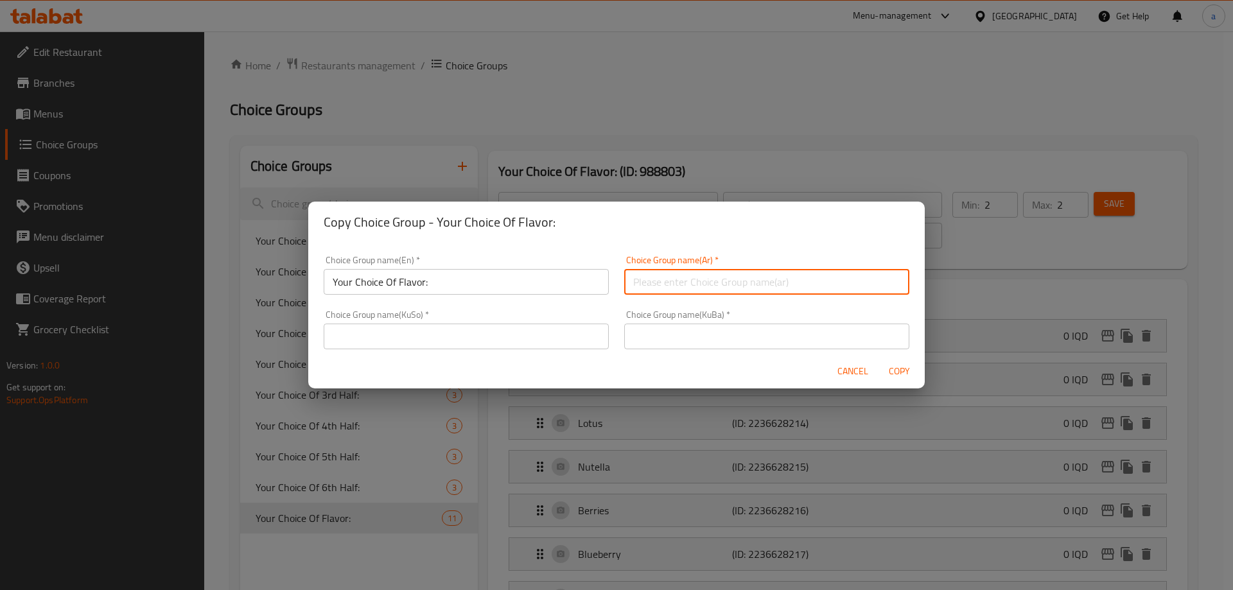
paste input "إختيارك من النكهة:"
type input "إختيارك من النكهة:"
click at [517, 334] on input "text" at bounding box center [466, 337] width 285 height 26
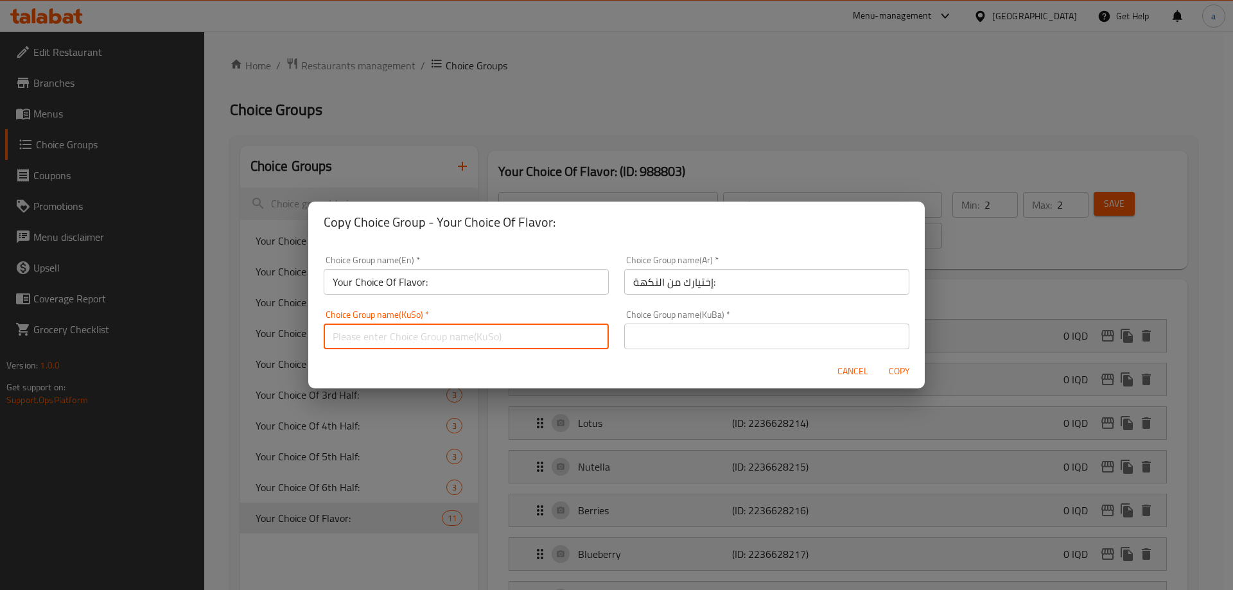
paste input "هەڵبژاردنت لە تام:"
drag, startPoint x: 490, startPoint y: 340, endPoint x: 302, endPoint y: 331, distance: 189.0
click at [302, 331] on div "Copy Choice Group - Your Choice Of Flavor: Choice Group name(En)   * Your Choic…" at bounding box center [616, 295] width 1233 height 590
type input "هەڵبژاردنت لە تام:"
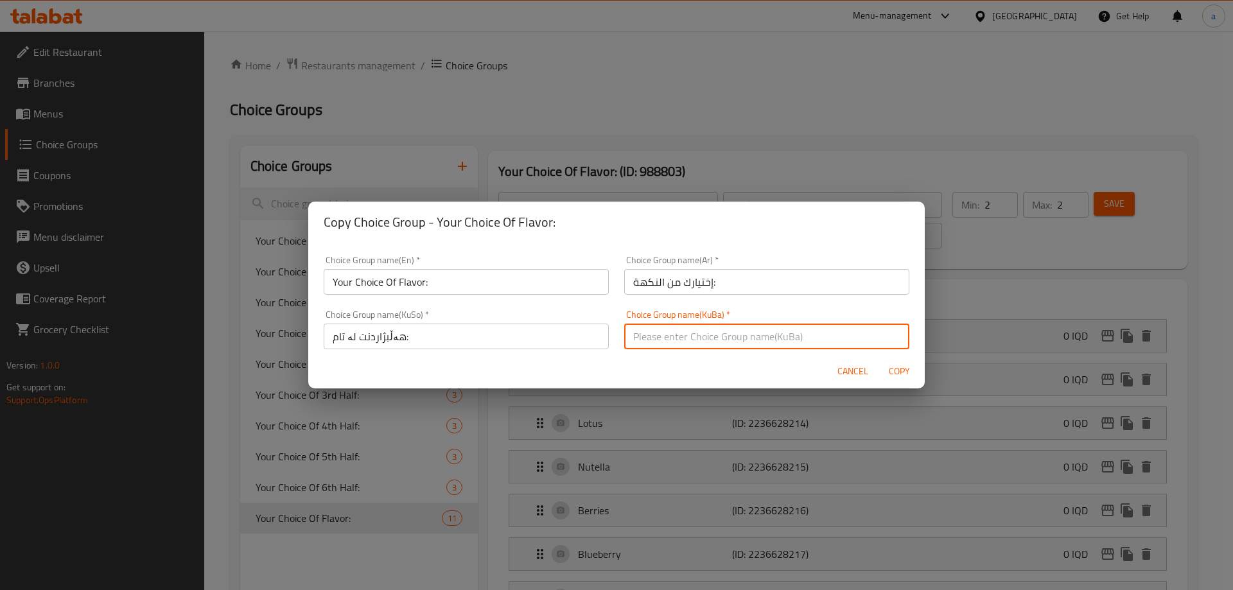
click at [647, 339] on input "text" at bounding box center [766, 337] width 285 height 26
paste input "هەڵبژاردنت لە تام:"
type input "هەڵبژاردنت لە تام:"
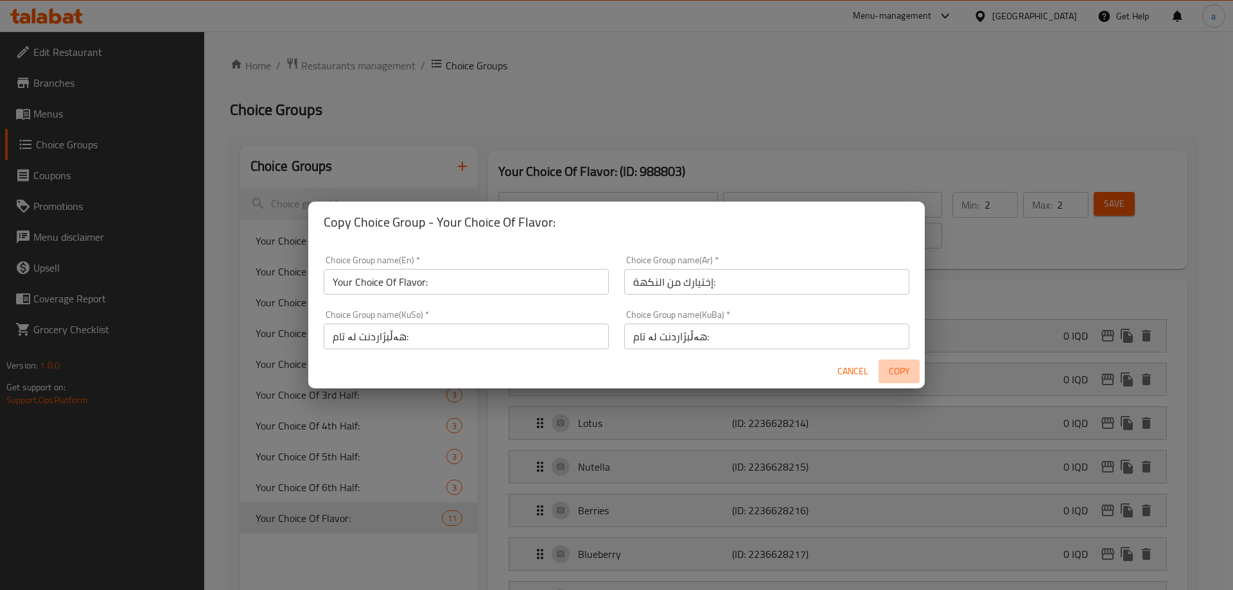
click at [892, 365] on span "Copy" at bounding box center [898, 371] width 31 height 16
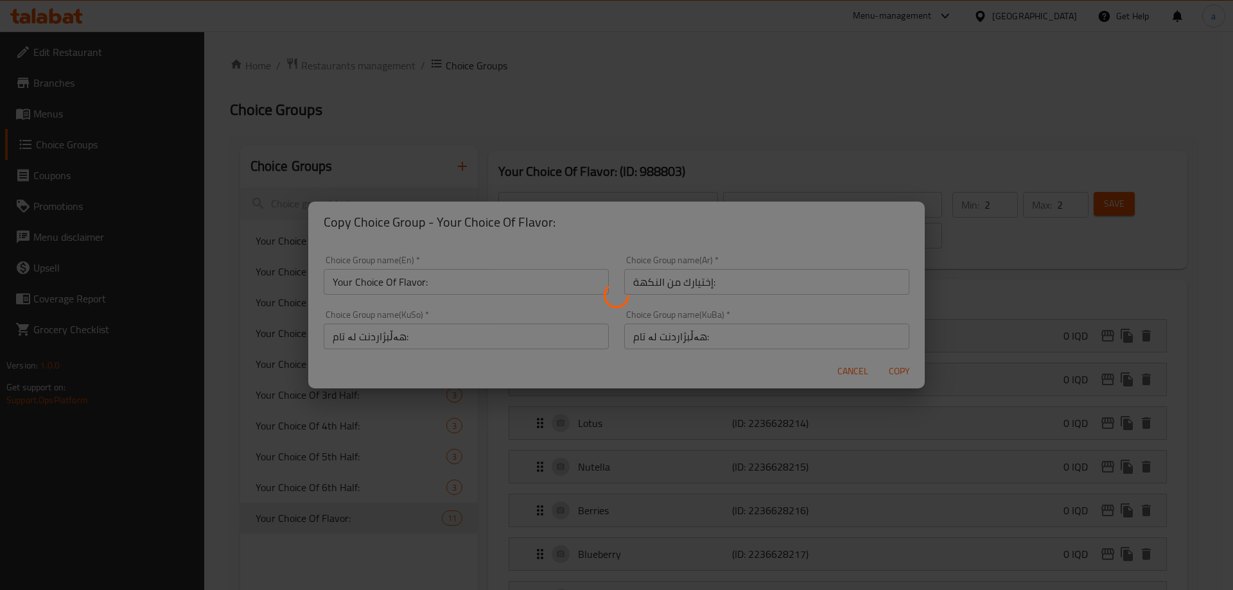
type input "Your Choice Of Flavor:"
type input "إختيارك من النكهة:"
type input "هەڵبژاردنت لە تام:"
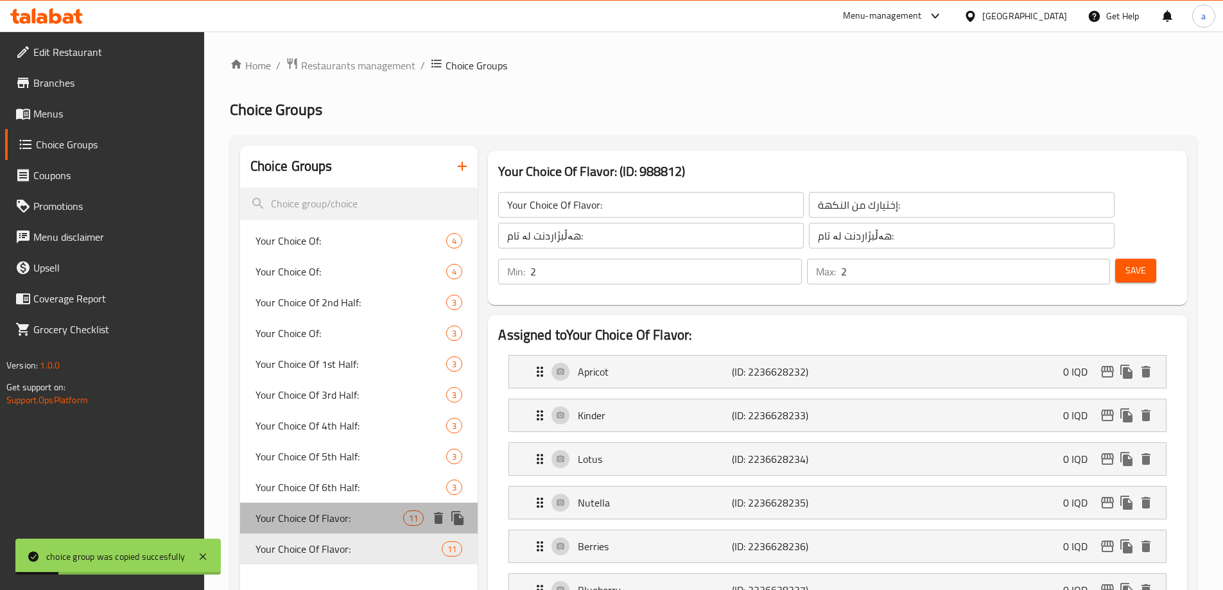
click at [383, 513] on span "Your Choice Of Flavor:" at bounding box center [330, 517] width 148 height 15
type input "Your Choice Of Flavor:"
type input "إختيارك من النكهة:"
type input "هەڵبژاردنت لە تام:"
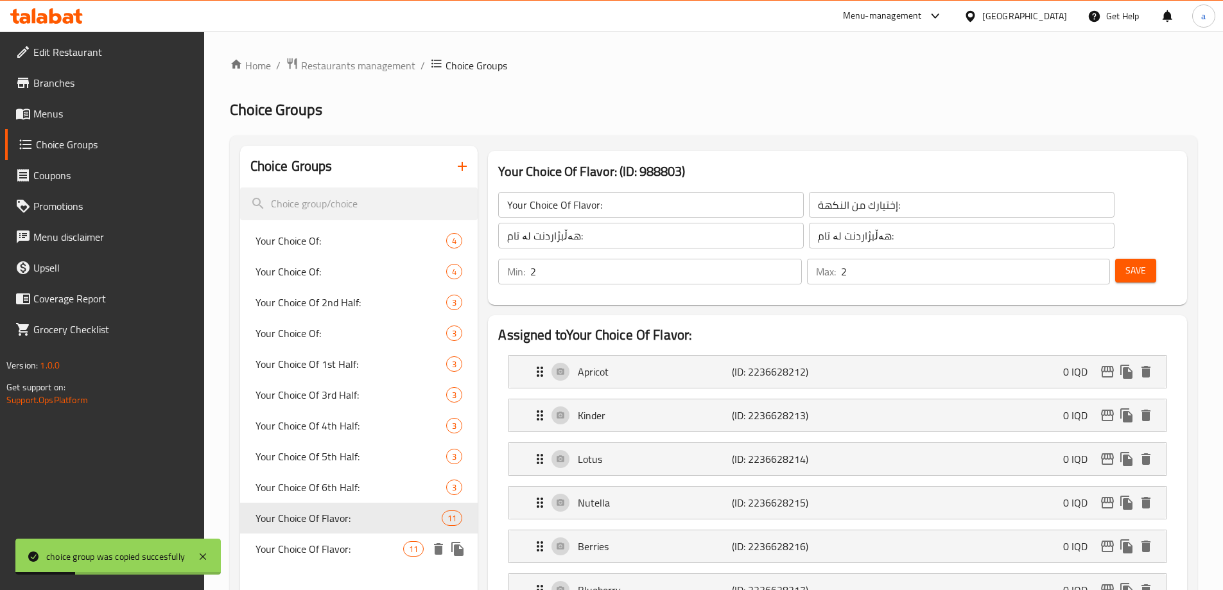
click at [373, 548] on span "Your Choice Of Flavor:" at bounding box center [330, 548] width 148 height 15
type input "Your Choice Of Flavor:"
type input "إختيارك من النكهة:"
type input "هەڵبژاردنت لە تام:"
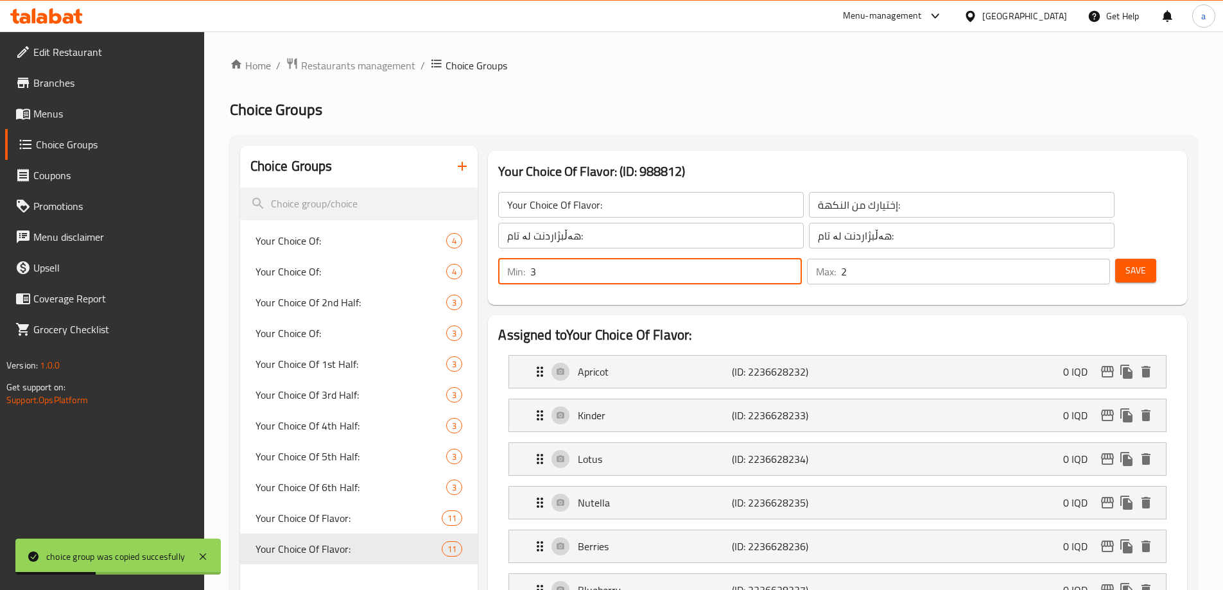
click at [801, 259] on input "3" at bounding box center [665, 272] width 271 height 26
type input "4"
click at [801, 259] on input "4" at bounding box center [665, 272] width 271 height 26
click at [1075, 259] on input "3" at bounding box center [975, 272] width 269 height 26
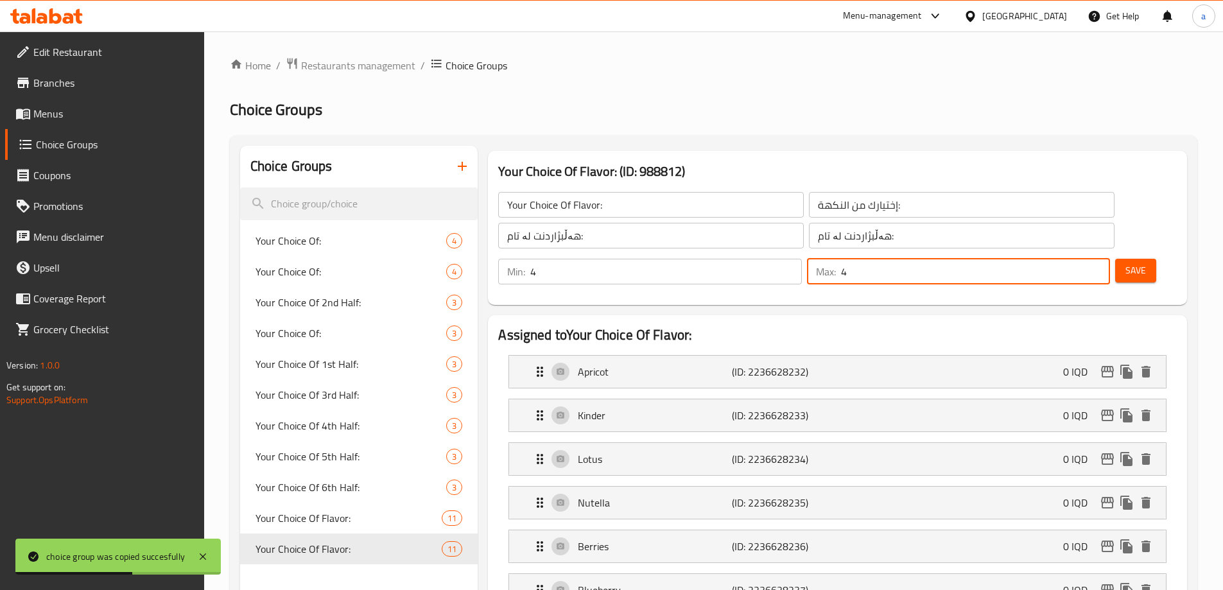
type input "4"
click at [1075, 259] on input "4" at bounding box center [975, 272] width 269 height 26
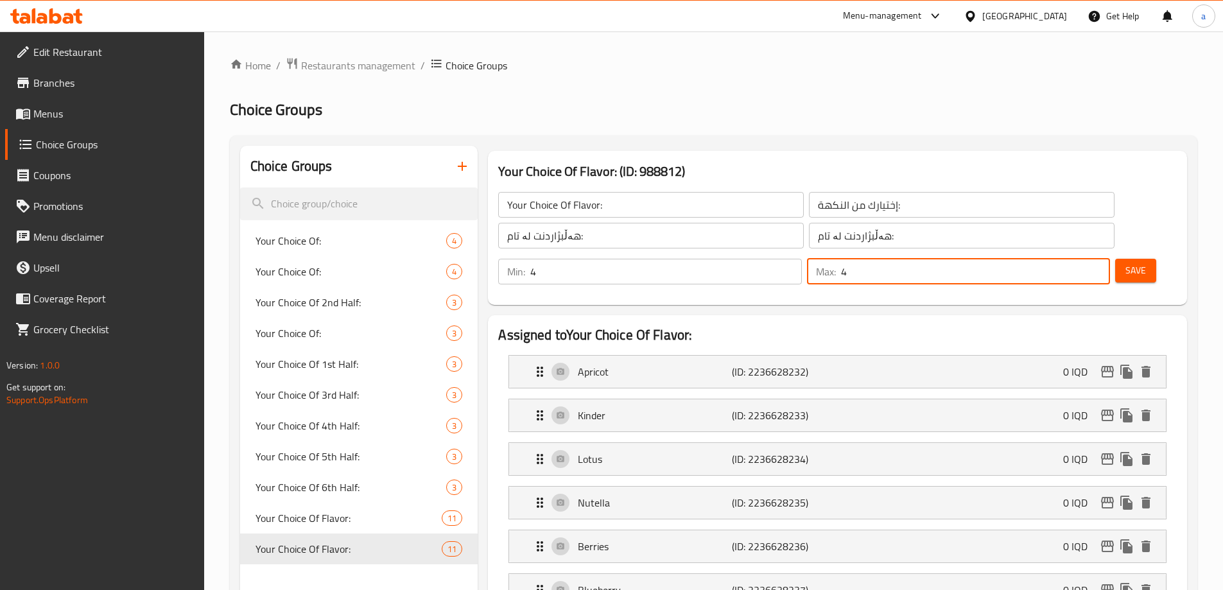
click at [1125, 263] on span "Save" at bounding box center [1135, 271] width 21 height 16
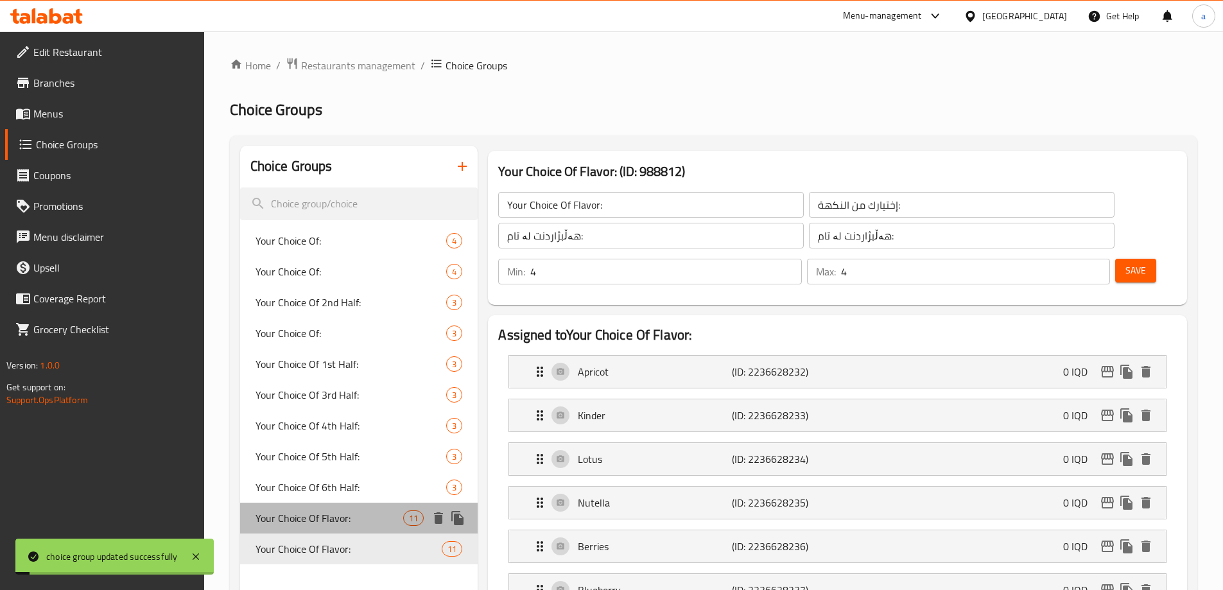
click at [370, 507] on div "Your Choice Of Flavor: 11" at bounding box center [359, 518] width 238 height 31
type input "Your Choice Of Flavor:"
type input "إختيارك من النكهة:"
type input "هەڵبژاردنت لە تام:"
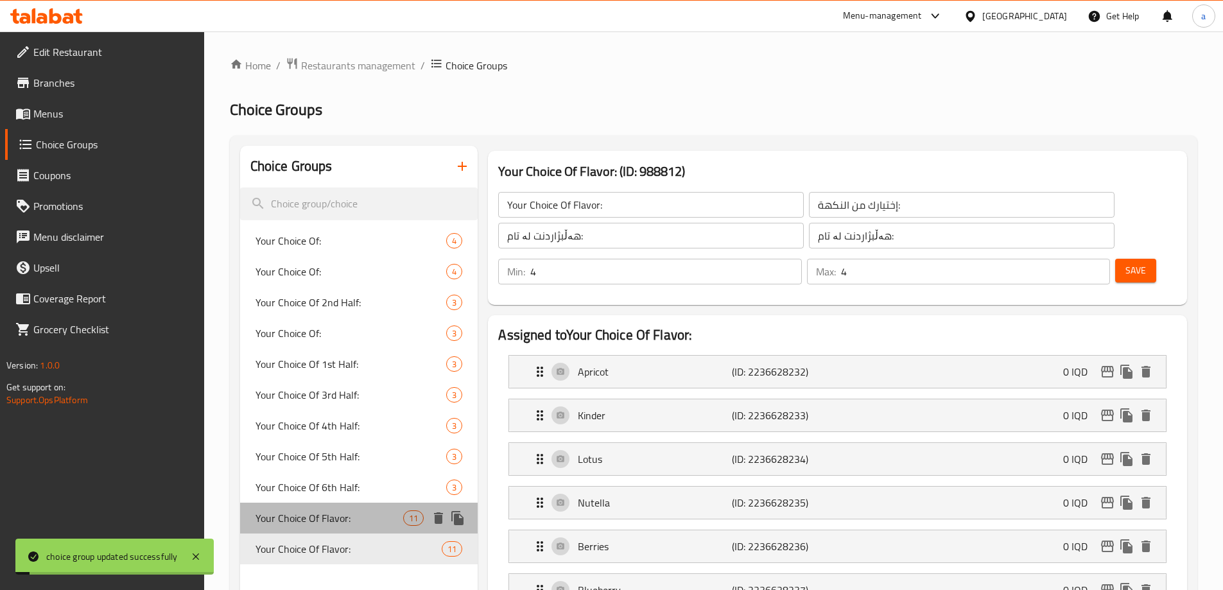
type input "2"
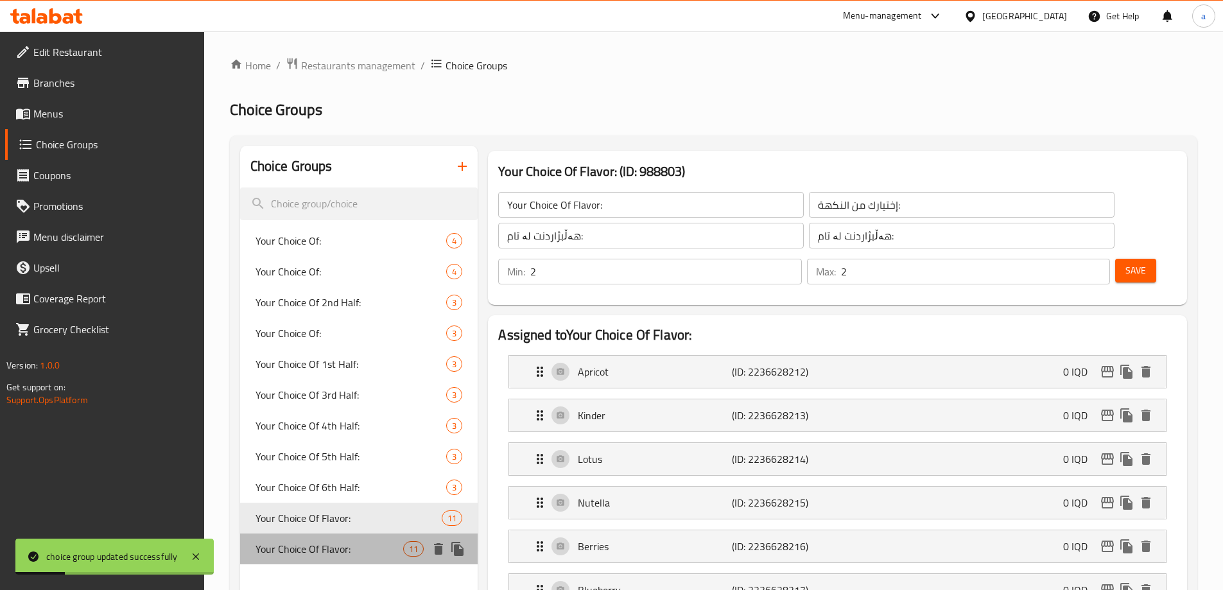
click at [345, 541] on span "Your Choice Of Flavor:" at bounding box center [330, 548] width 148 height 15
type input "Your Choice Of Flavor:"
type input "إختيارك من النكهة:"
type input "هەڵبژاردنت لە تام:"
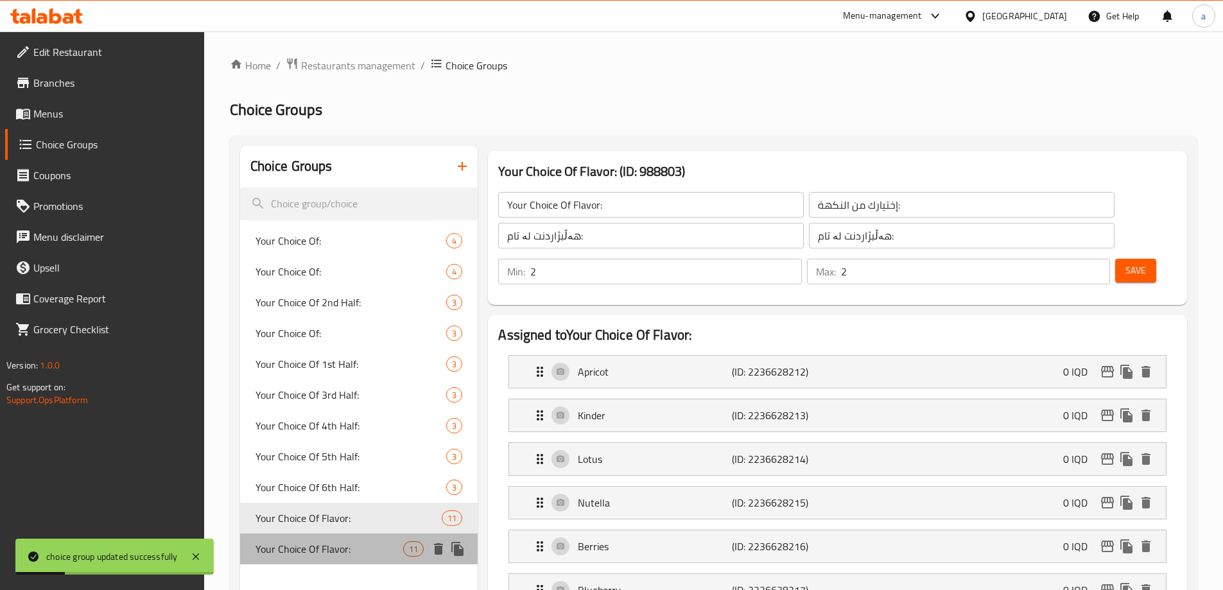
type input "4"
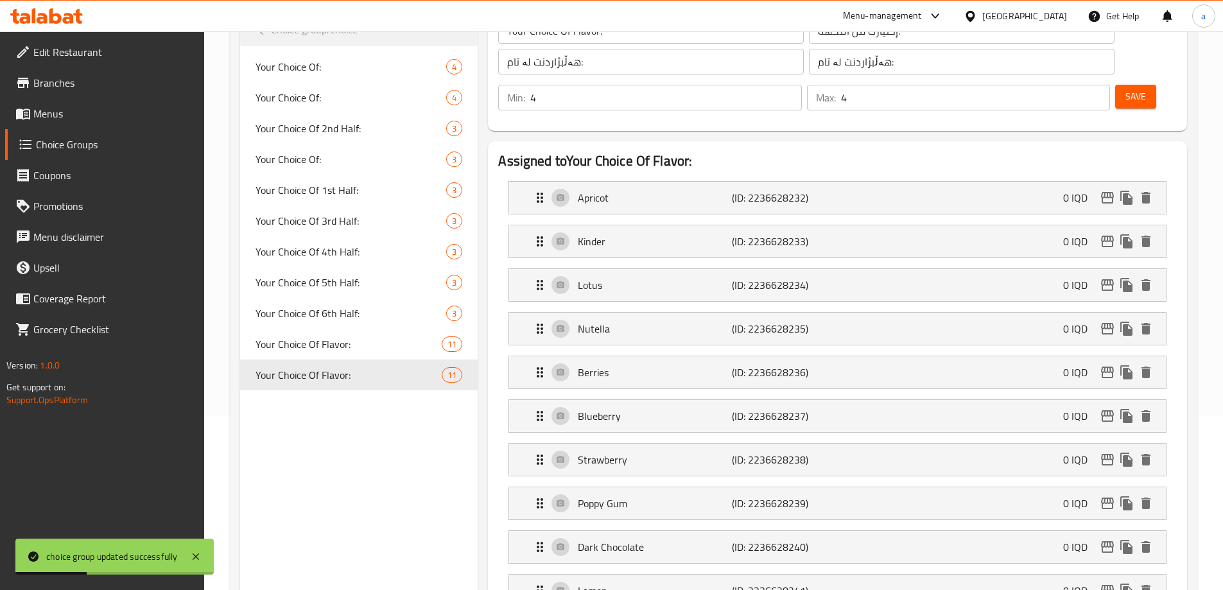
scroll to position [193, 0]
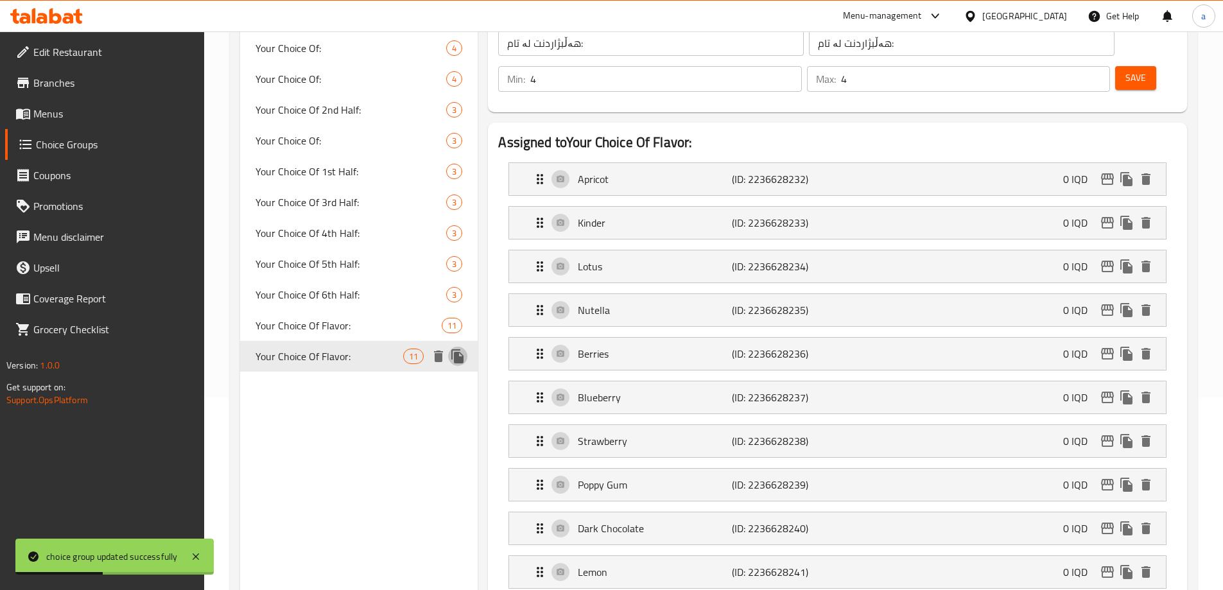
click at [461, 360] on icon "duplicate" at bounding box center [457, 356] width 12 height 14
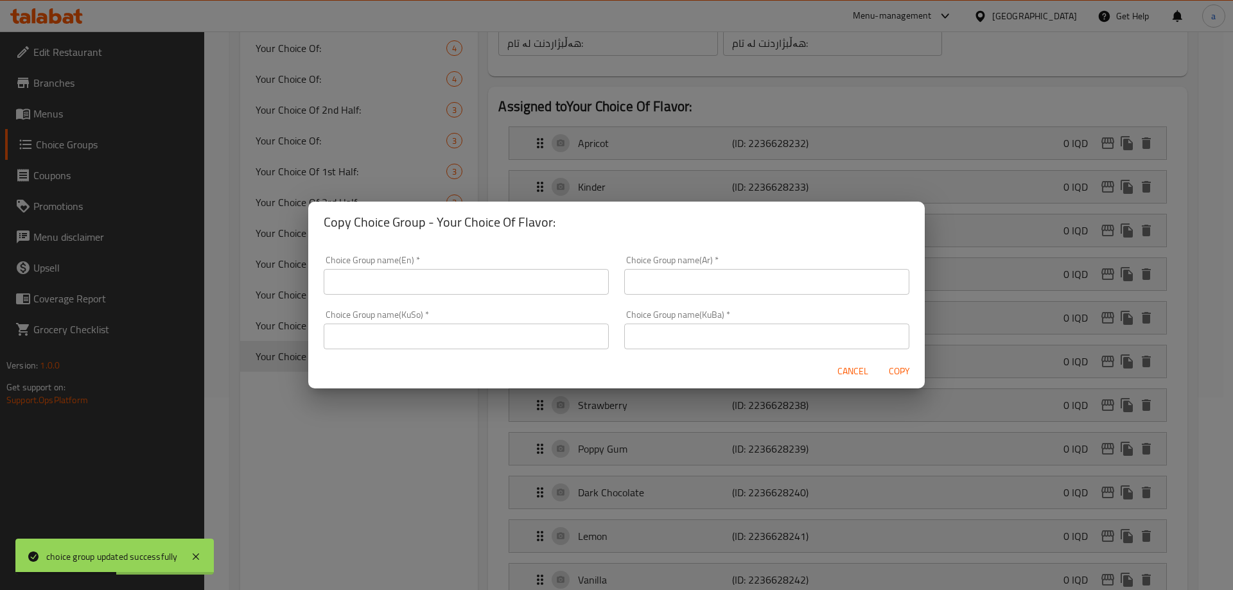
click at [492, 281] on input "text" at bounding box center [466, 282] width 285 height 26
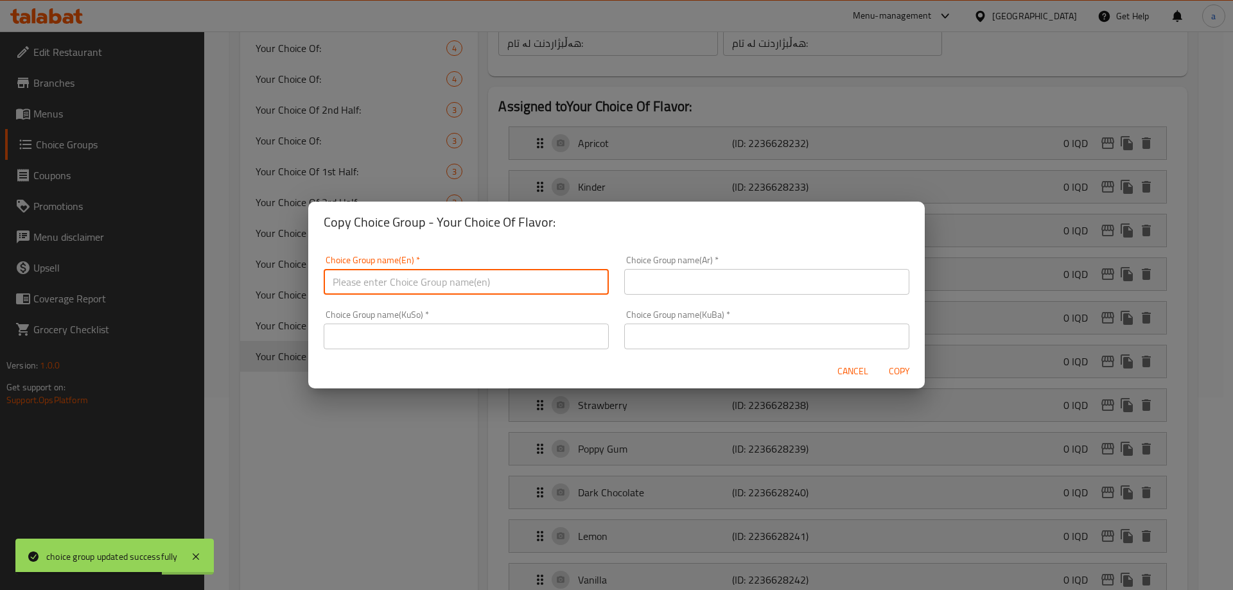
click at [587, 335] on input "text" at bounding box center [466, 337] width 285 height 26
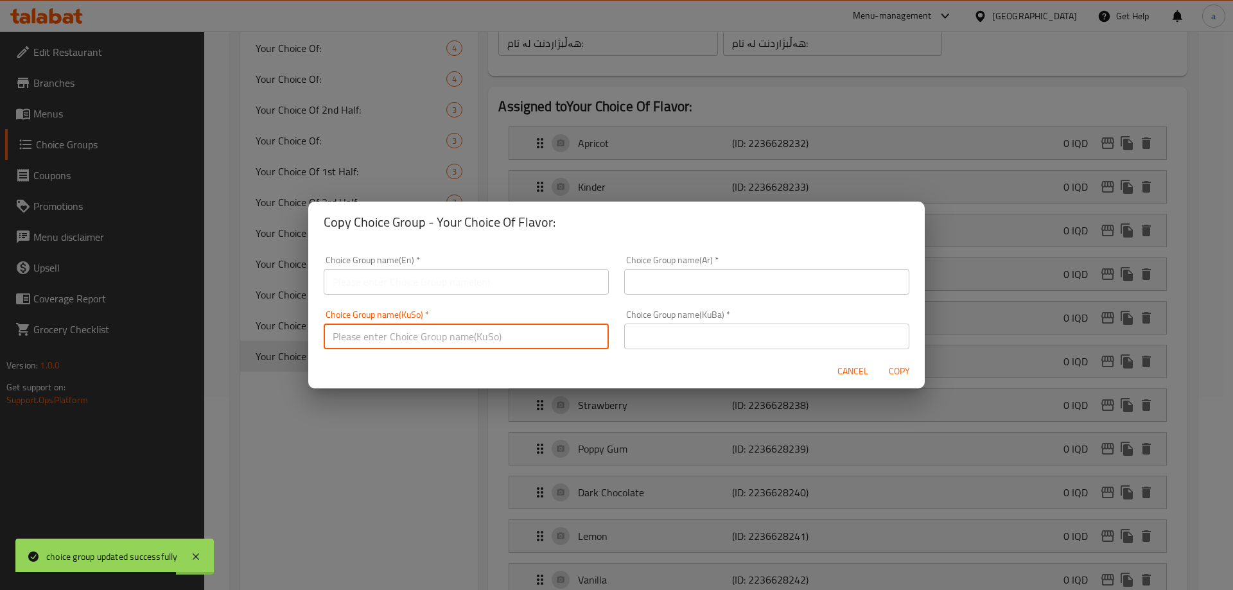
paste input "هەڵبژاردنت لە تام:"
type input "هەڵبژاردنت لە تام:"
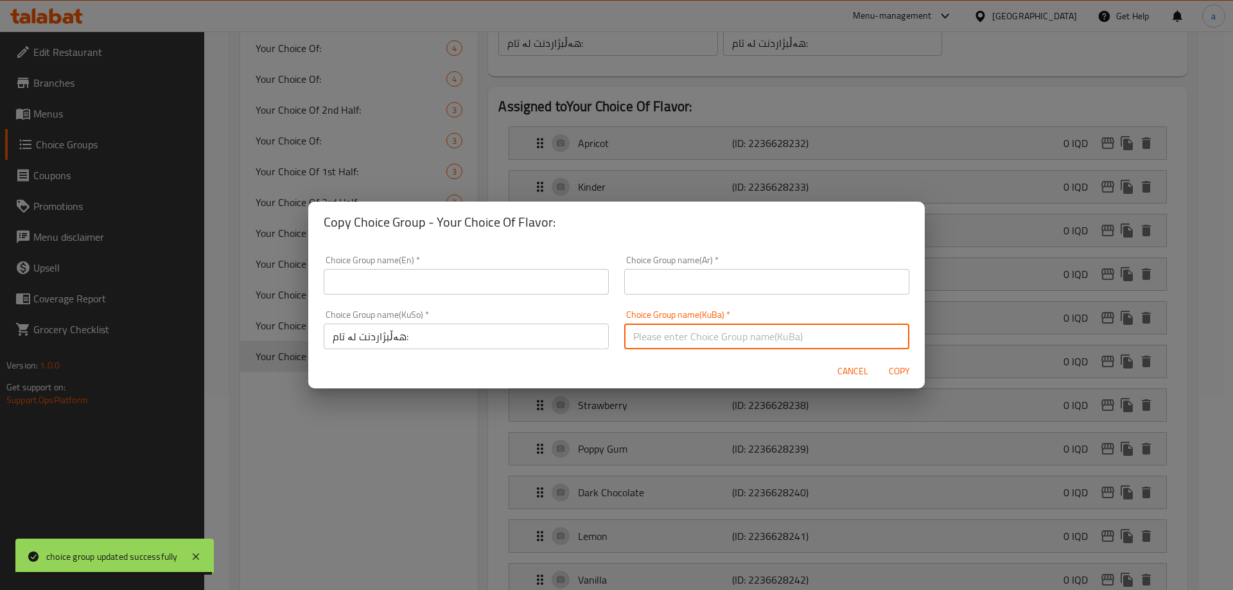
click at [668, 327] on input "text" at bounding box center [766, 337] width 285 height 26
paste input "هەڵبژاردنت لە تام:"
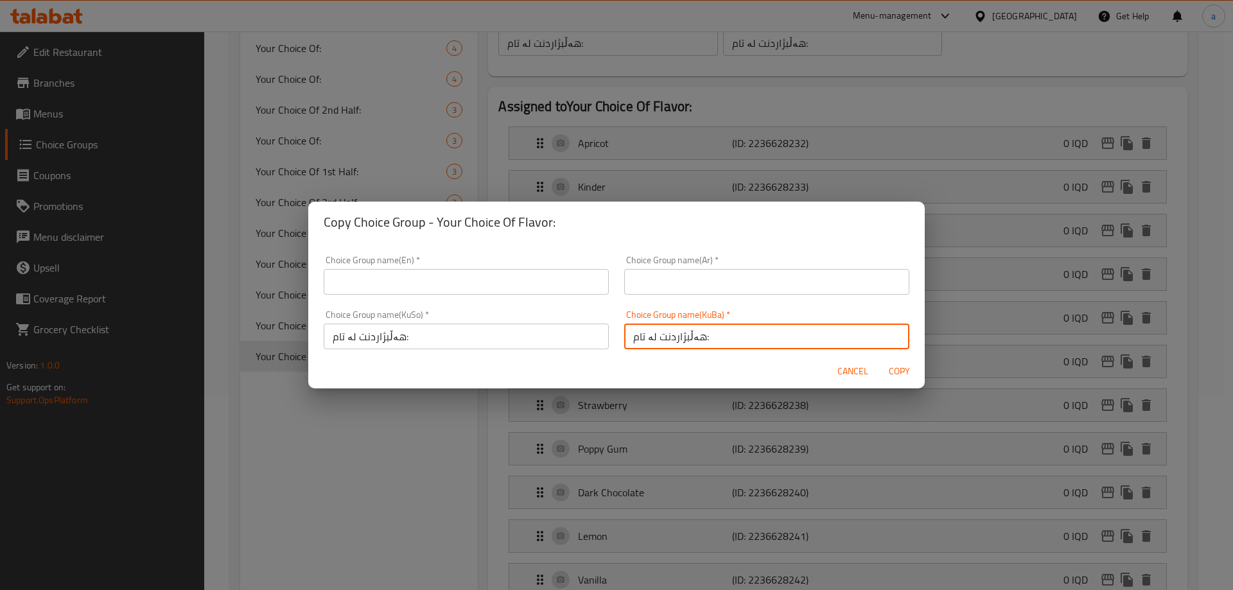
type input "هەڵبژاردنت لە تام:"
click at [666, 277] on input "text" at bounding box center [766, 282] width 285 height 26
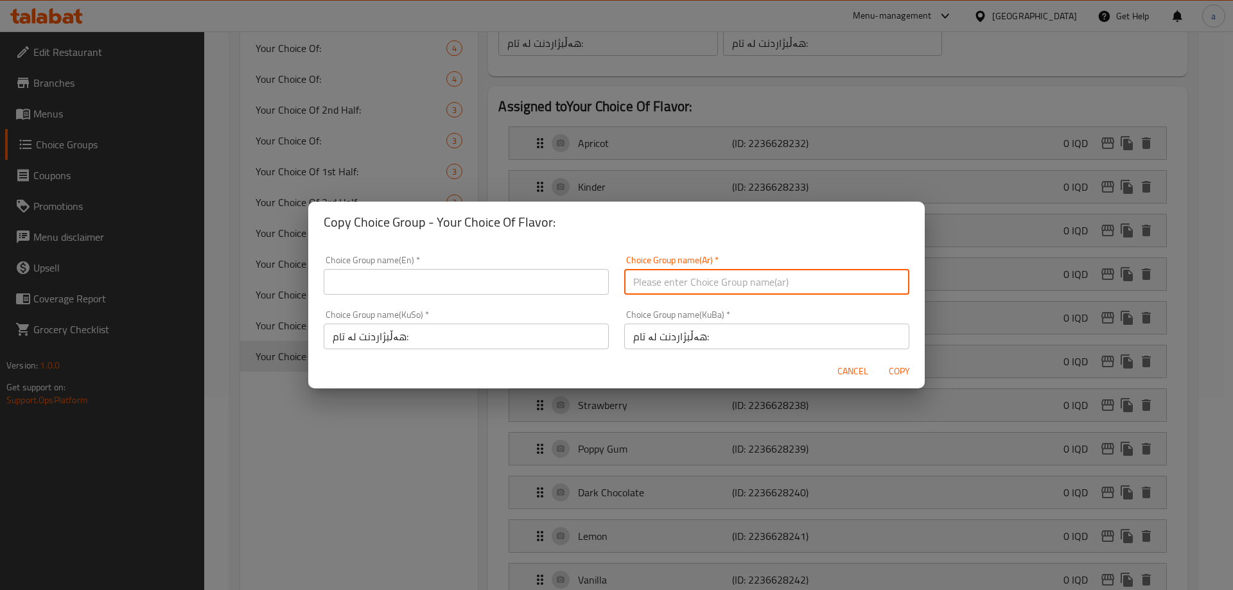
paste input "إختيارك من النكهة:"
type input "إختيارك من النكهة:"
click at [500, 282] on input "text" at bounding box center [466, 282] width 285 height 26
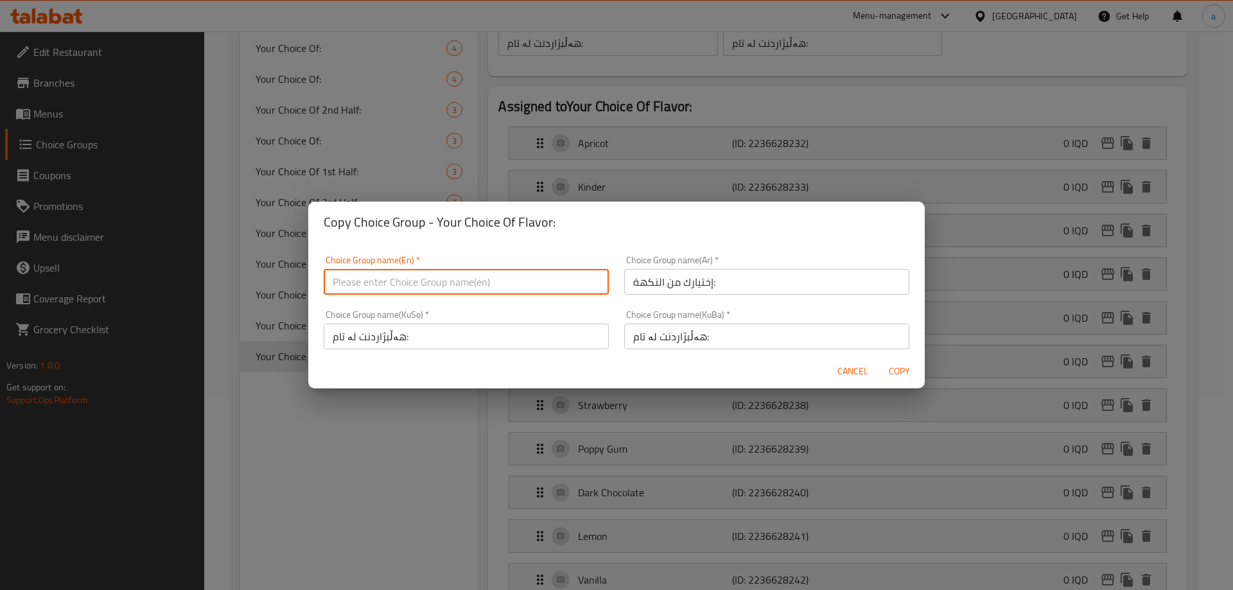
paste input "Your Choice Of Flavor:"
type input "Your Choice Of Flavor:"
click at [906, 367] on span "Copy" at bounding box center [898, 371] width 31 height 16
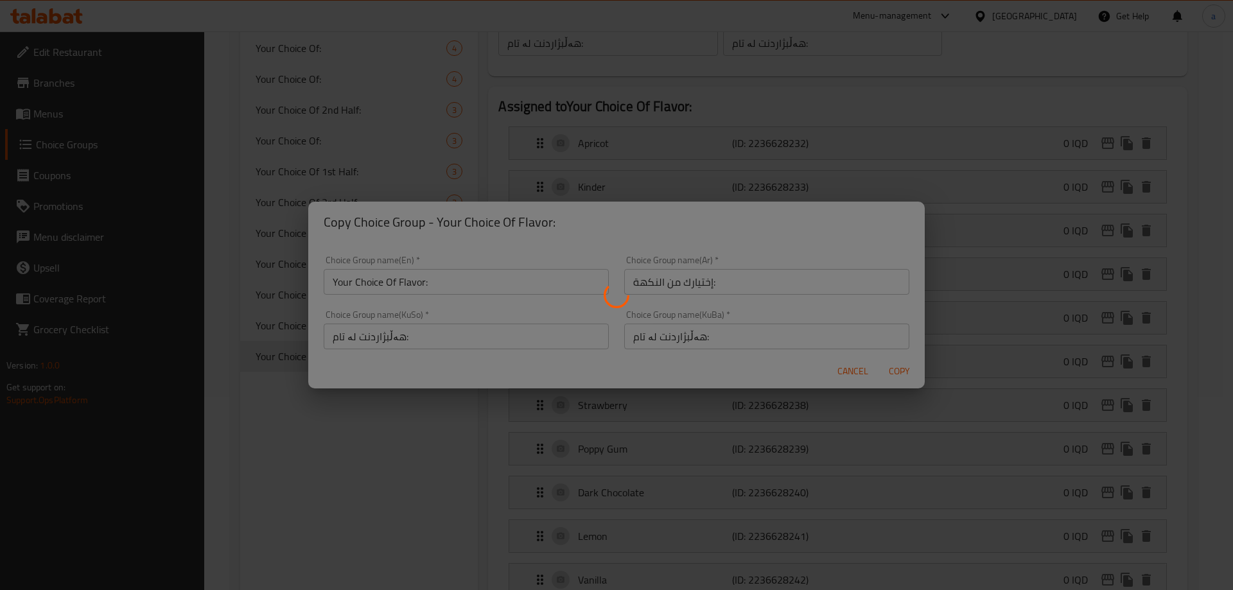
type input "Your Choice Of Flavor:"
type input "إختيارك من النكهة:"
type input "هەڵبژاردنت لە تام:"
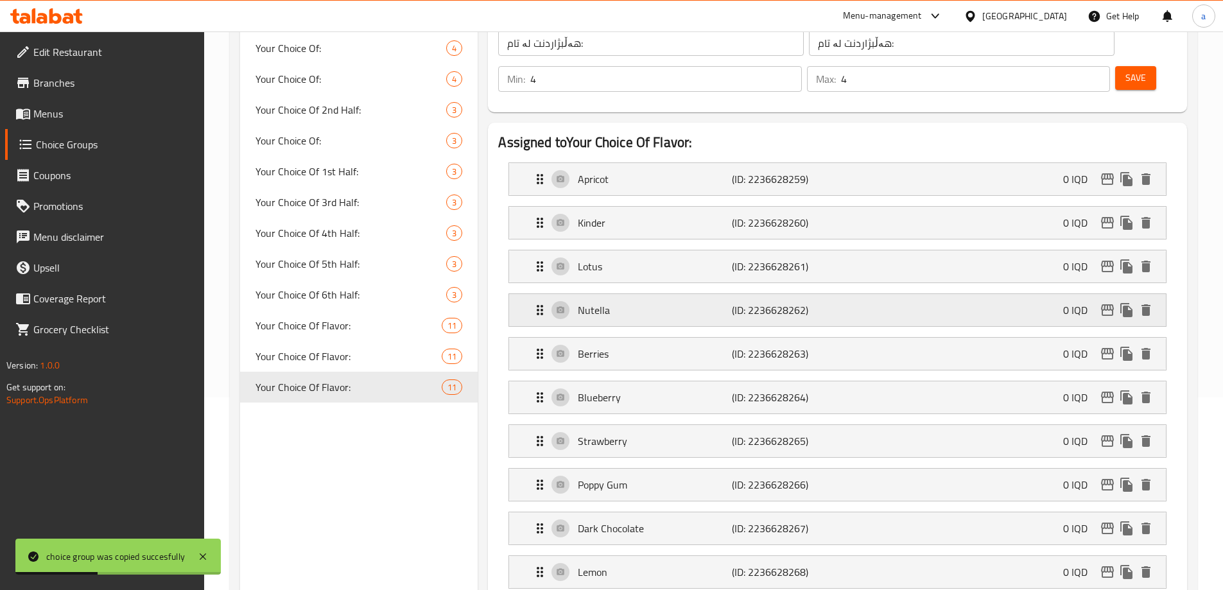
scroll to position [0, 0]
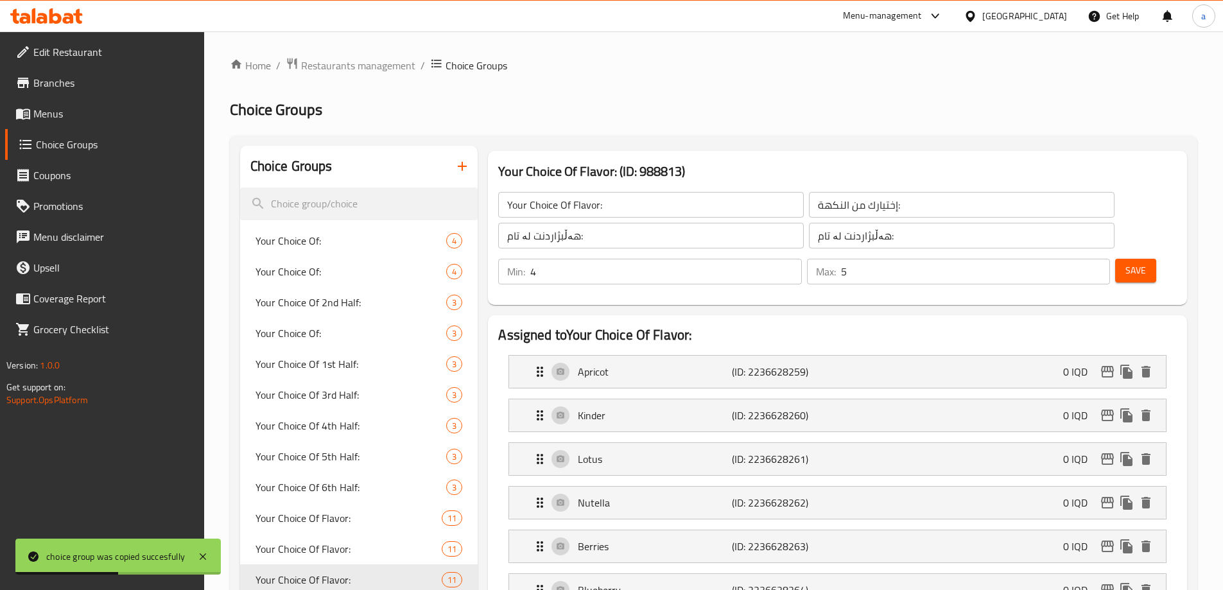
click at [1076, 259] on input "5" at bounding box center [975, 272] width 269 height 26
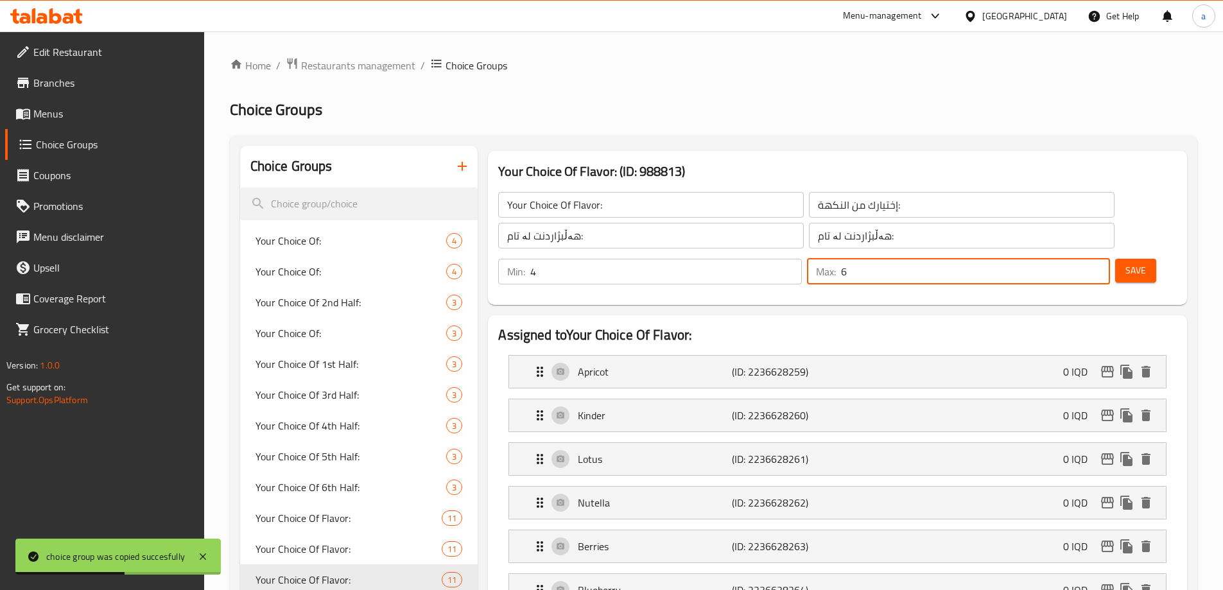
type input "6"
click at [1076, 259] on input "6" at bounding box center [975, 272] width 269 height 26
click at [801, 259] on input "5" at bounding box center [665, 272] width 271 height 26
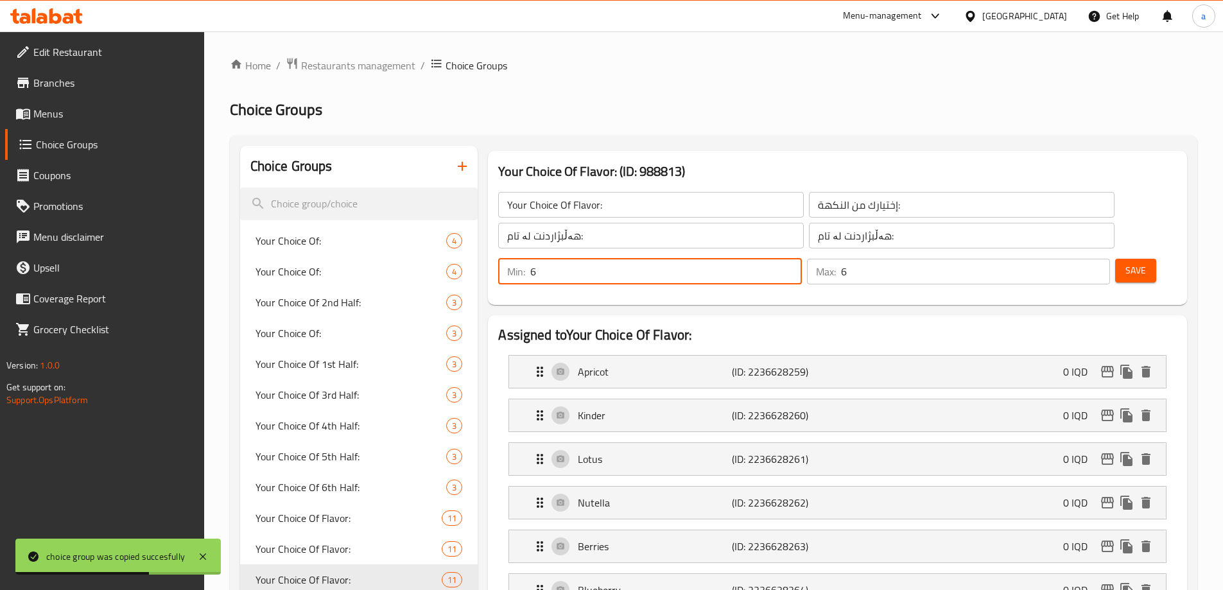
type input "6"
click at [801, 259] on input "6" at bounding box center [665, 272] width 271 height 26
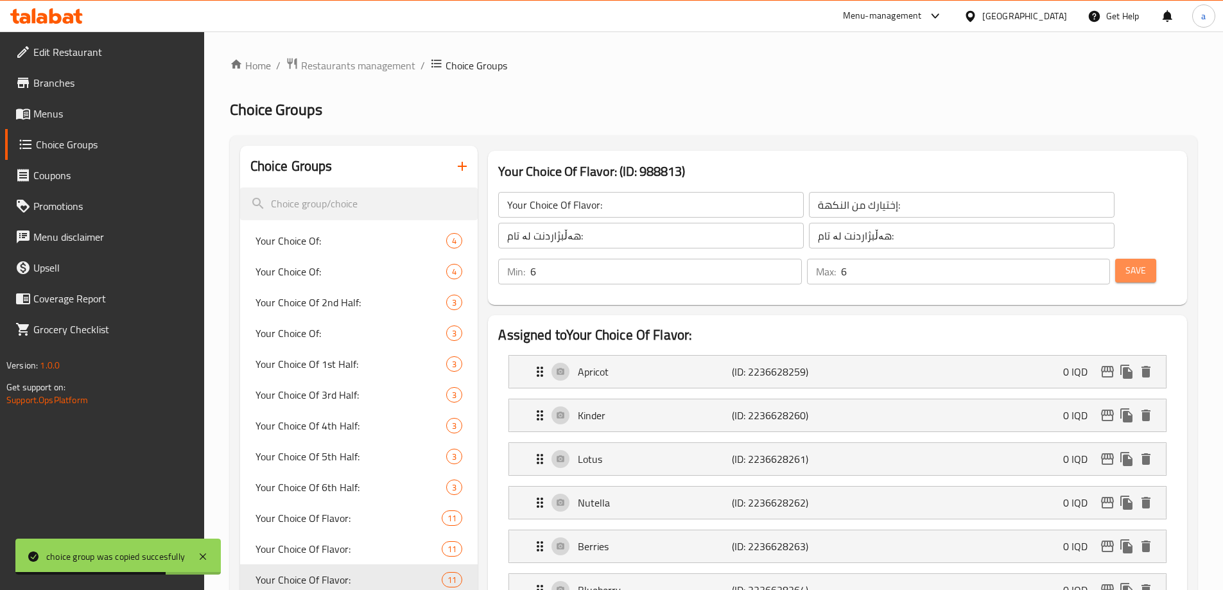
click at [1125, 263] on span "Save" at bounding box center [1135, 271] width 21 height 16
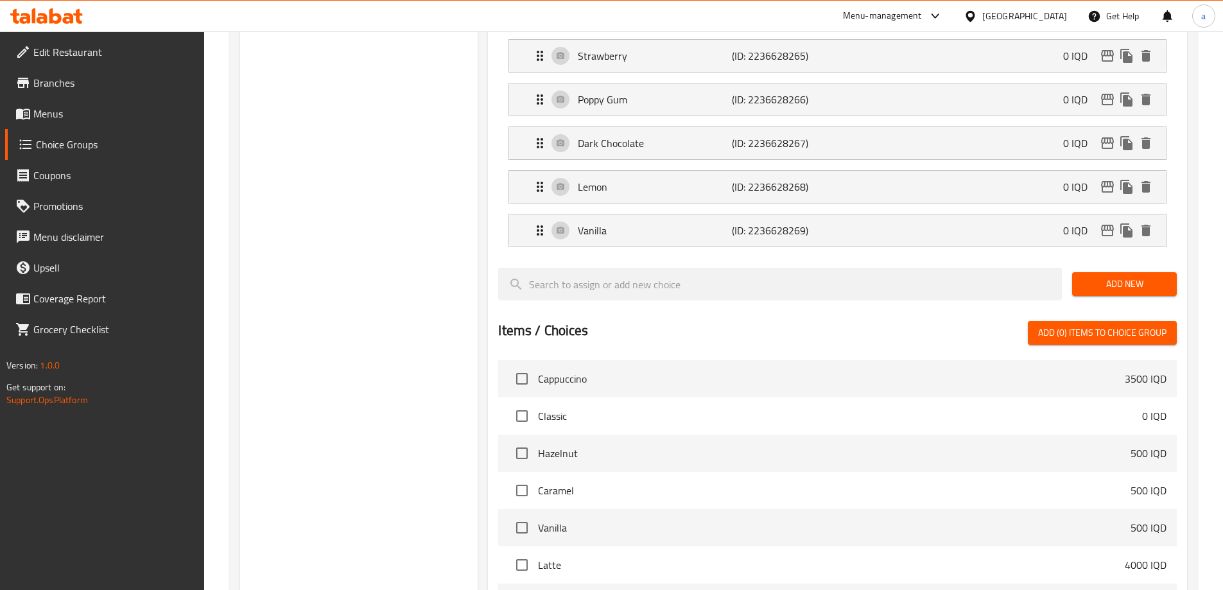
scroll to position [802, 0]
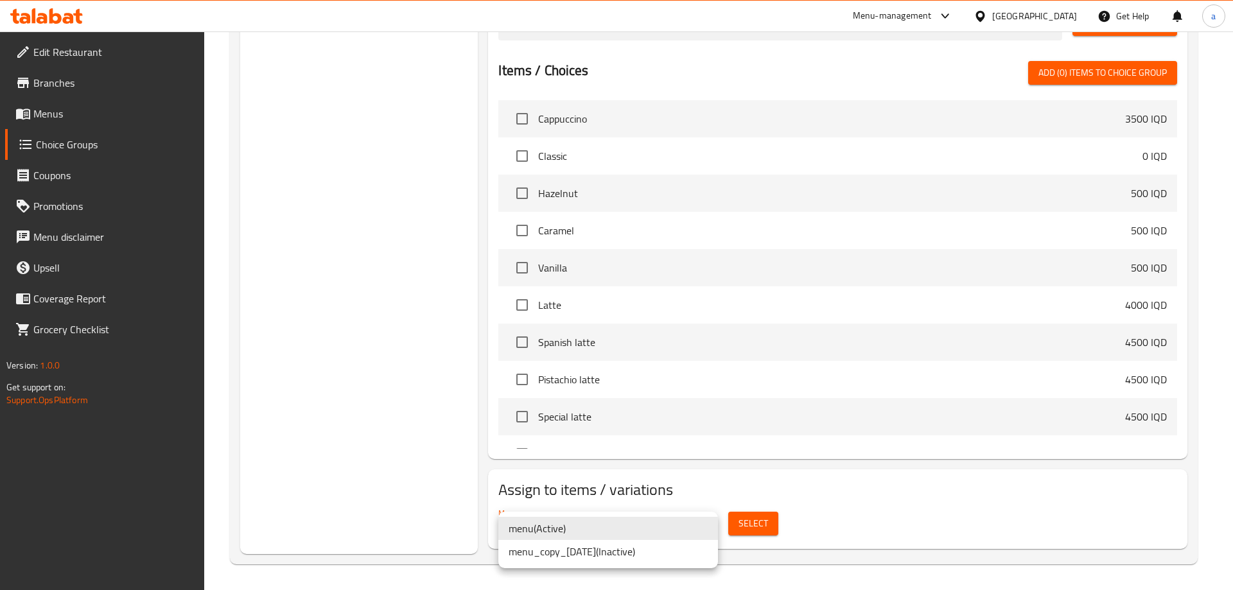
drag, startPoint x: 340, startPoint y: 381, endPoint x: 329, endPoint y: 345, distance: 38.0
click at [338, 374] on div at bounding box center [616, 295] width 1233 height 590
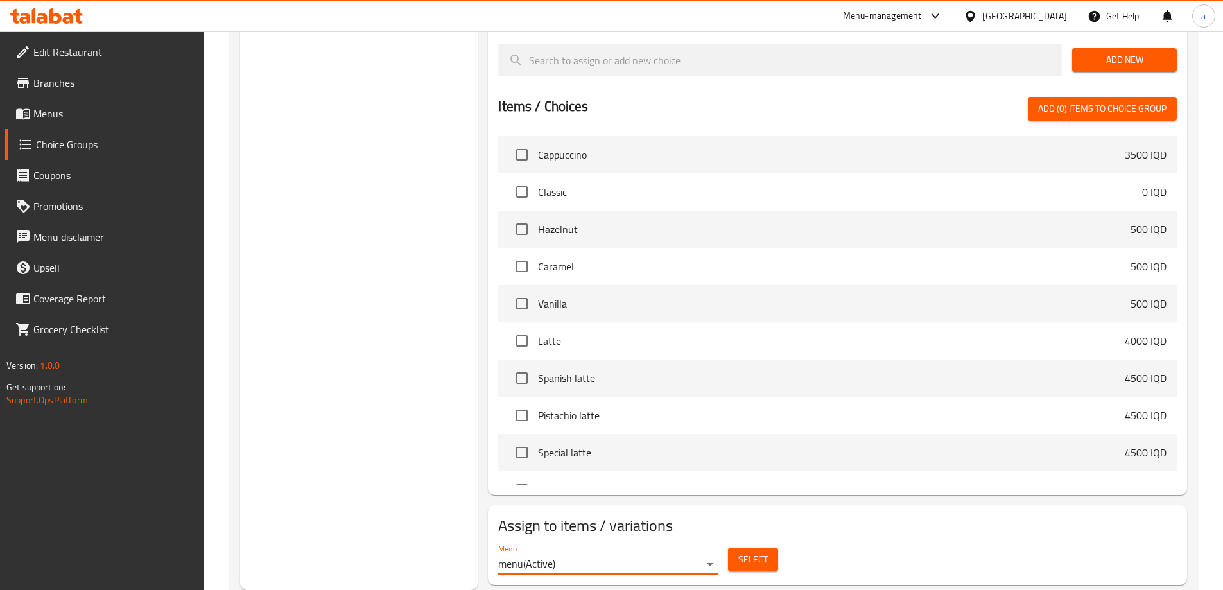
click at [61, 108] on span "Menus" at bounding box center [113, 113] width 160 height 15
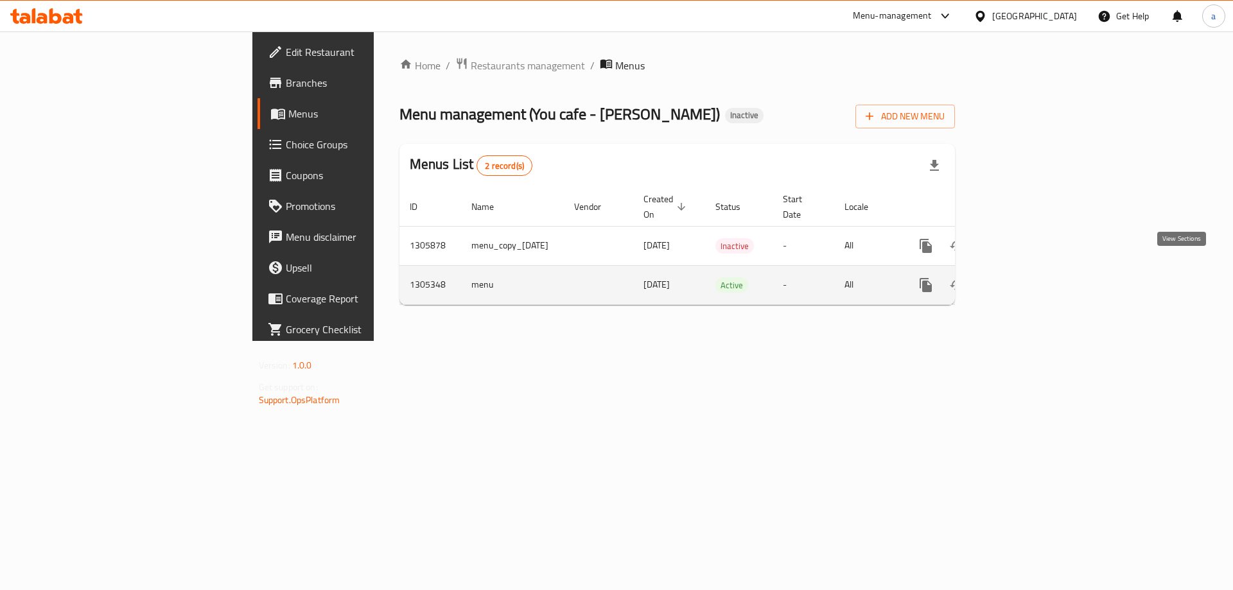
click at [1024, 279] on icon "enhanced table" at bounding box center [1018, 285] width 12 height 12
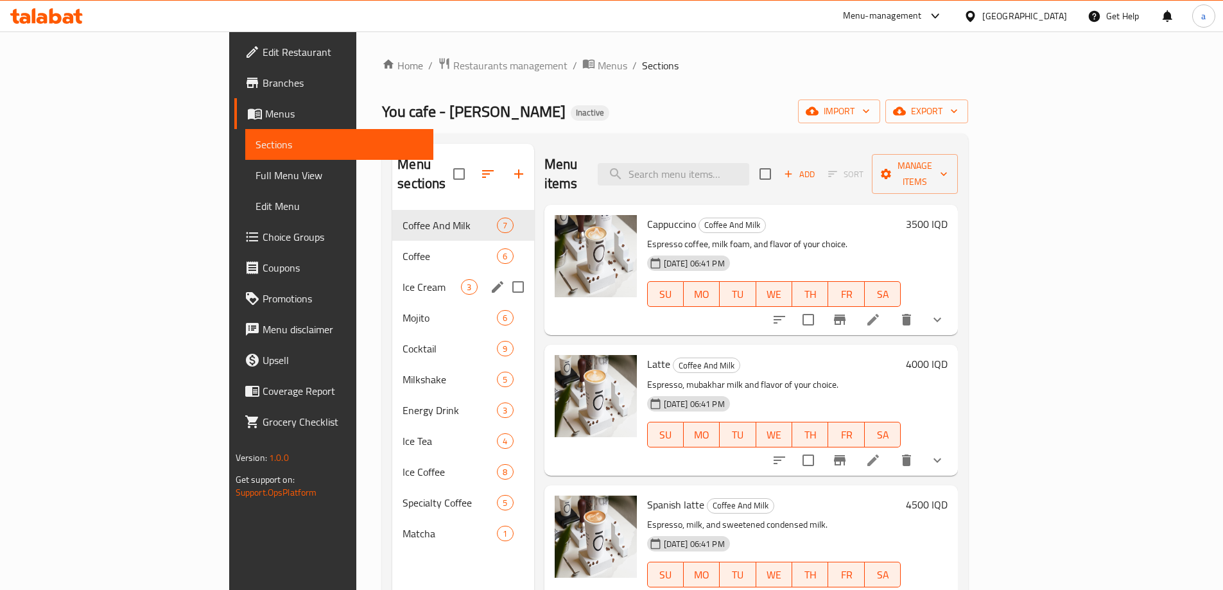
click at [392, 276] on div "Ice Cream 3" at bounding box center [462, 287] width 141 height 31
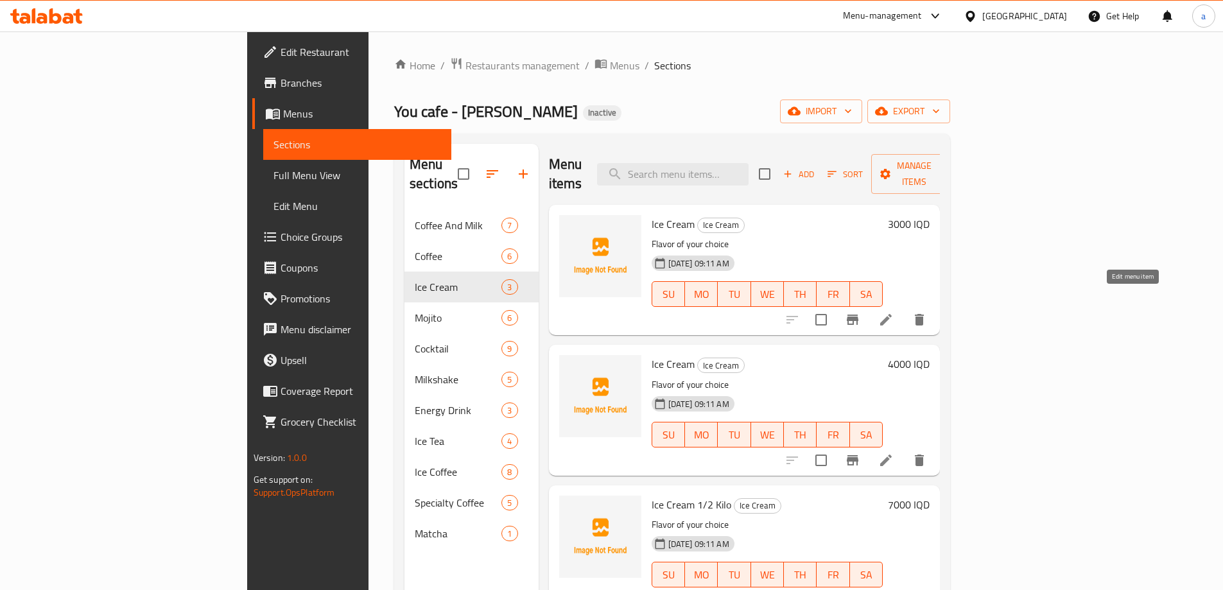
click at [894, 312] on icon at bounding box center [885, 319] width 15 height 15
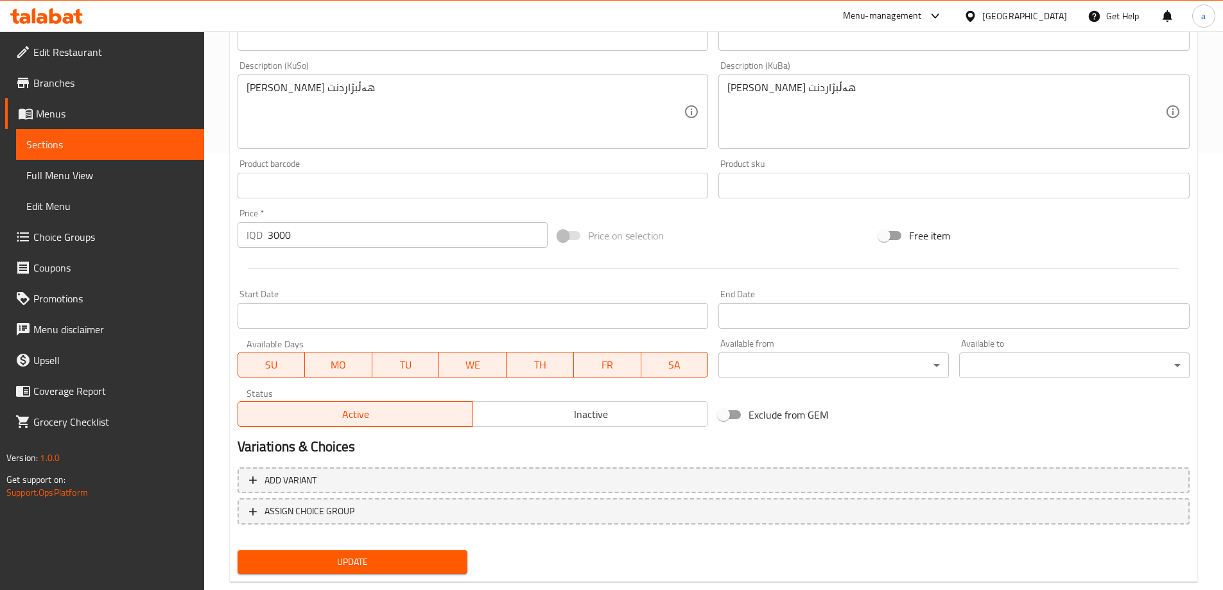
scroll to position [465, 0]
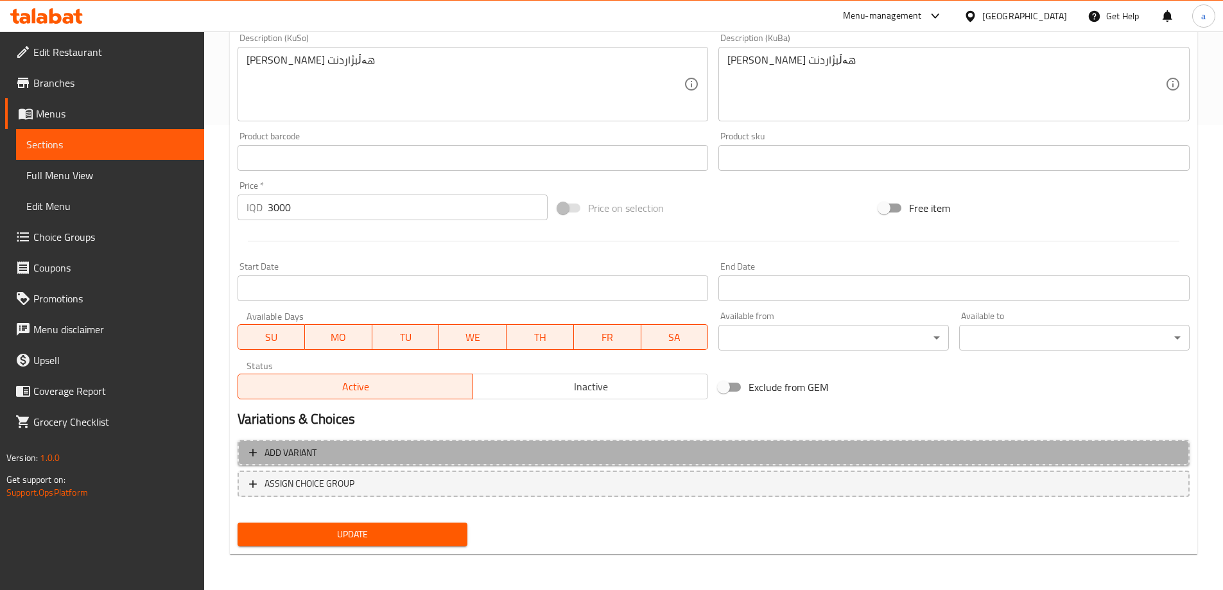
click at [296, 454] on span "Add variant" at bounding box center [290, 453] width 52 height 16
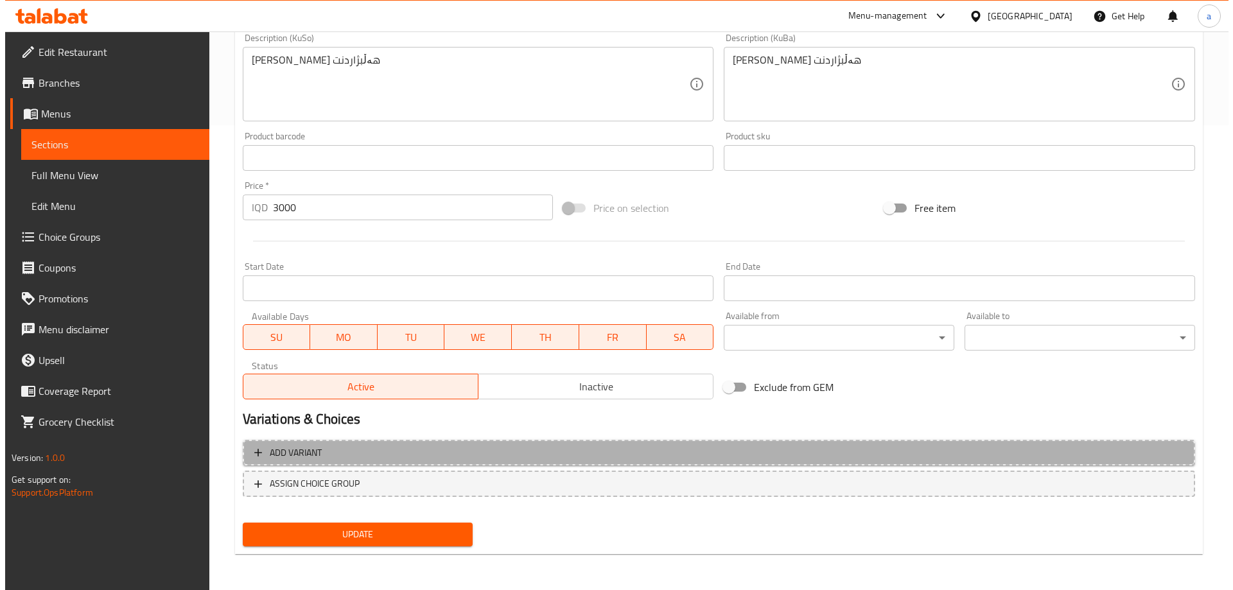
scroll to position [456, 0]
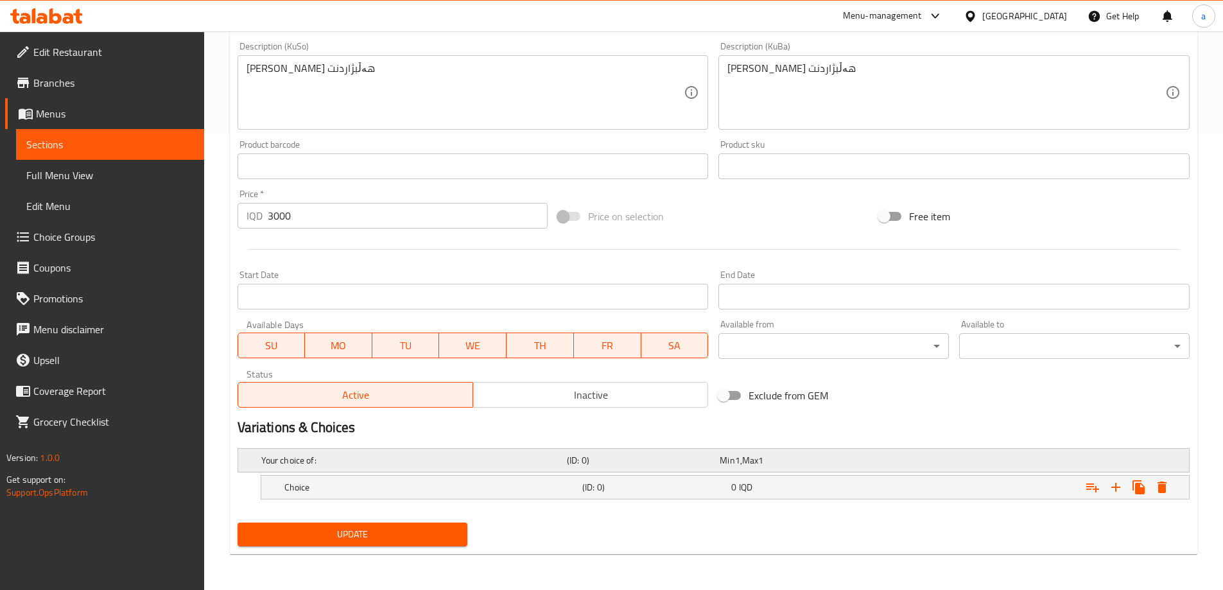
click at [763, 460] on span "1" at bounding box center [760, 460] width 5 height 17
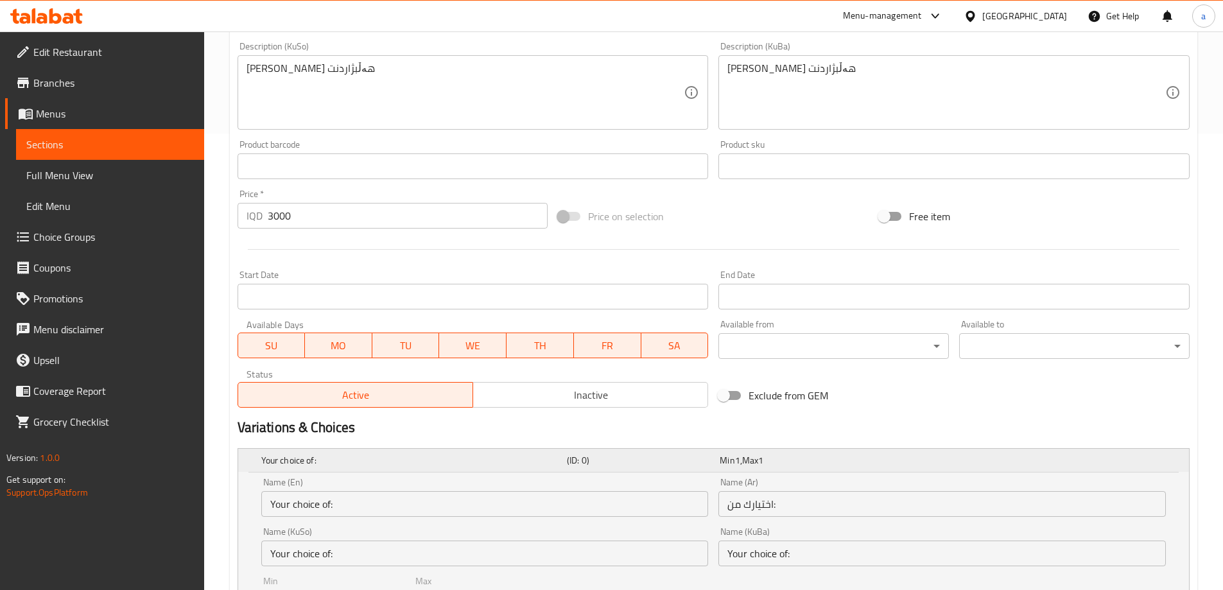
click at [789, 460] on div "Min 1 , Max 1" at bounding box center [794, 460] width 148 height 13
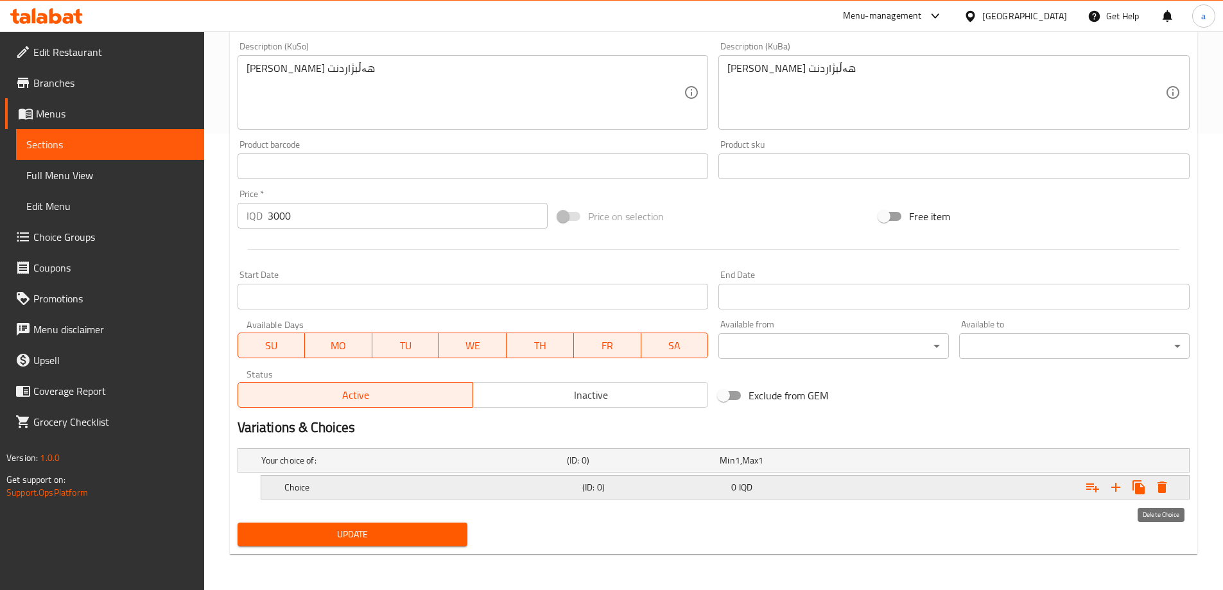
click at [1163, 488] on icon "Expand" at bounding box center [1161, 487] width 9 height 12
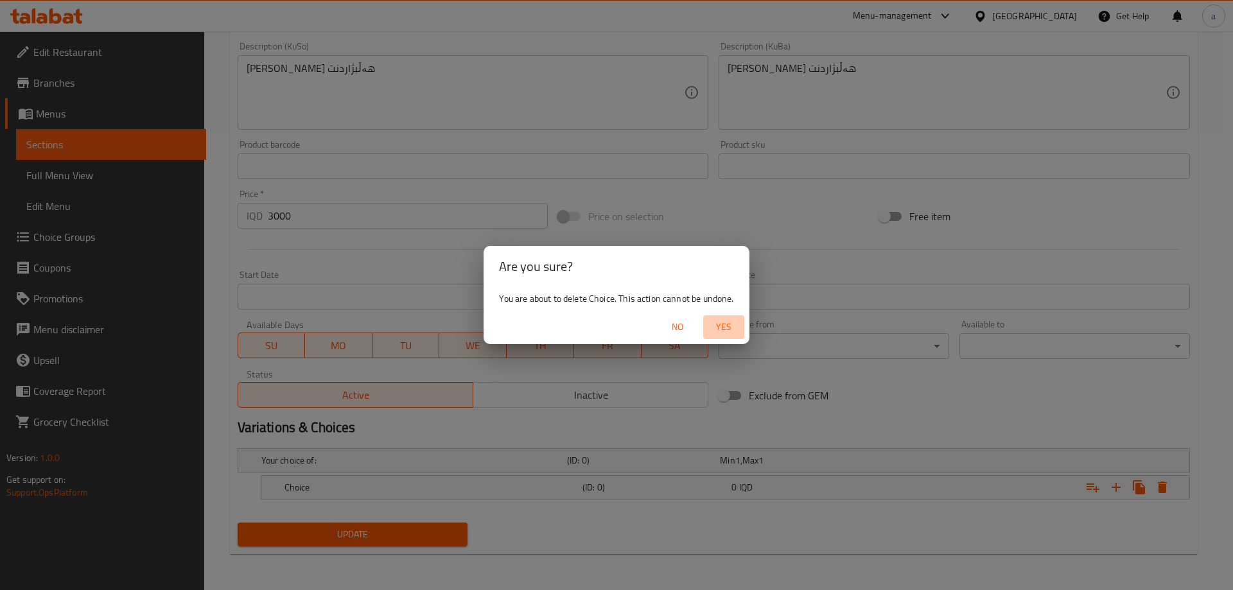
click at [720, 328] on span "Yes" at bounding box center [723, 327] width 31 height 16
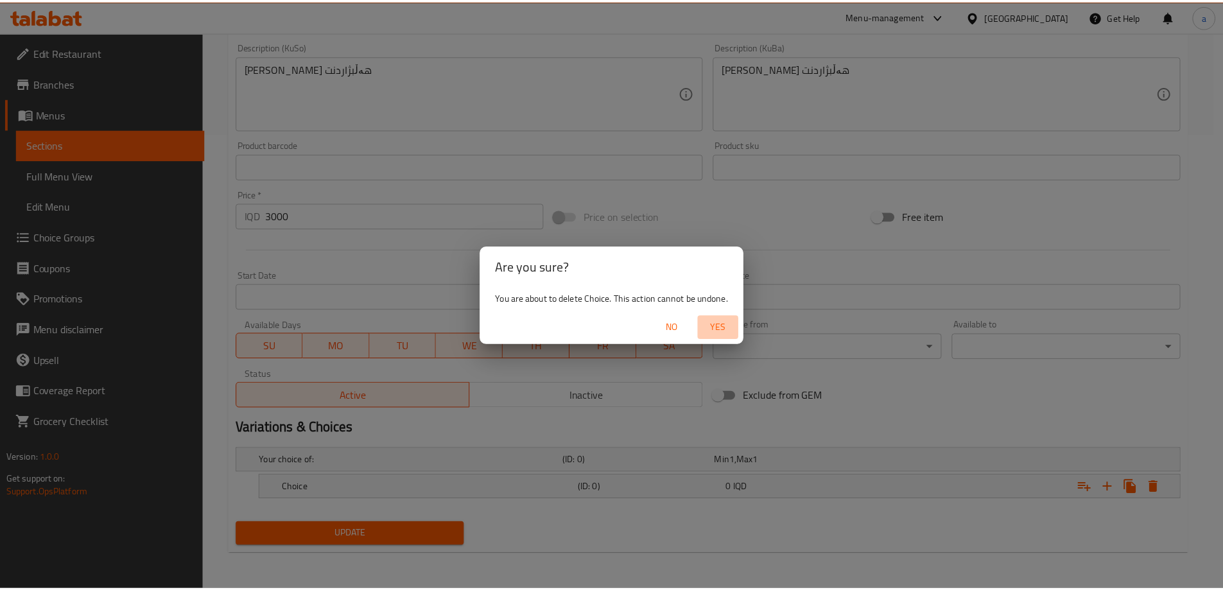
scroll to position [452, 0]
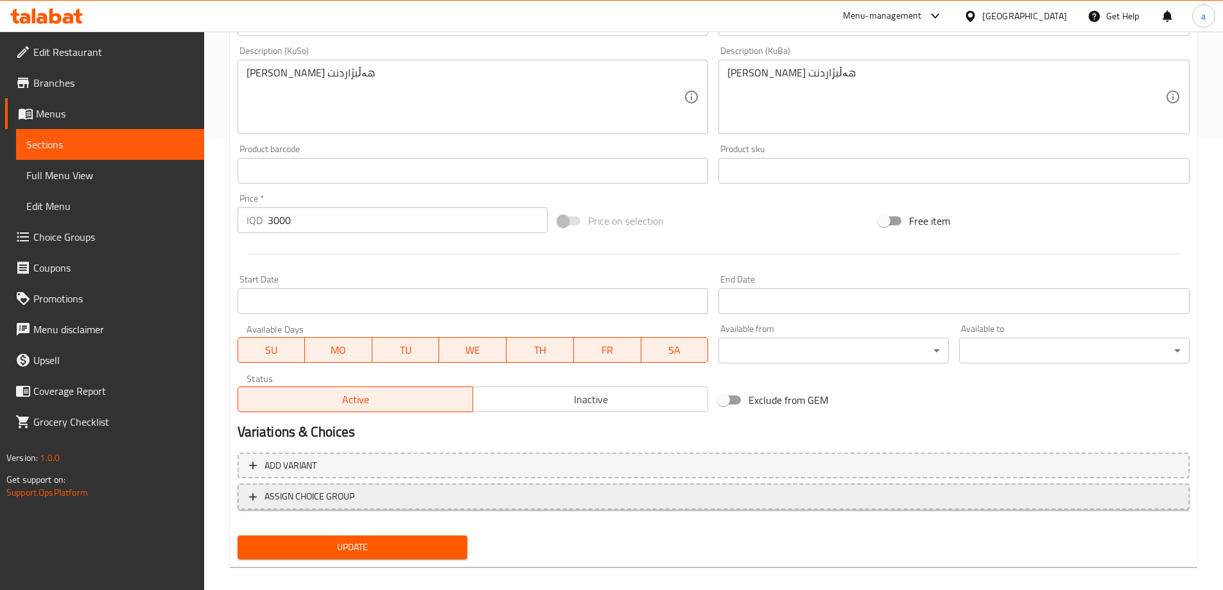
click at [297, 489] on span "ASSIGN CHOICE GROUP" at bounding box center [309, 497] width 90 height 16
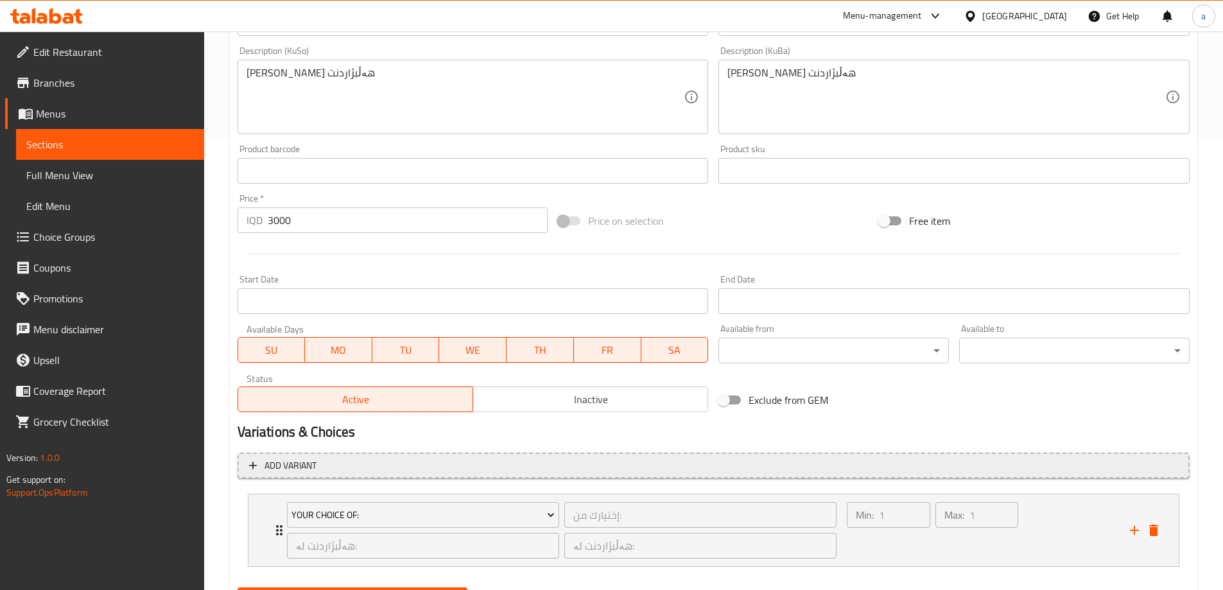
scroll to position [517, 0]
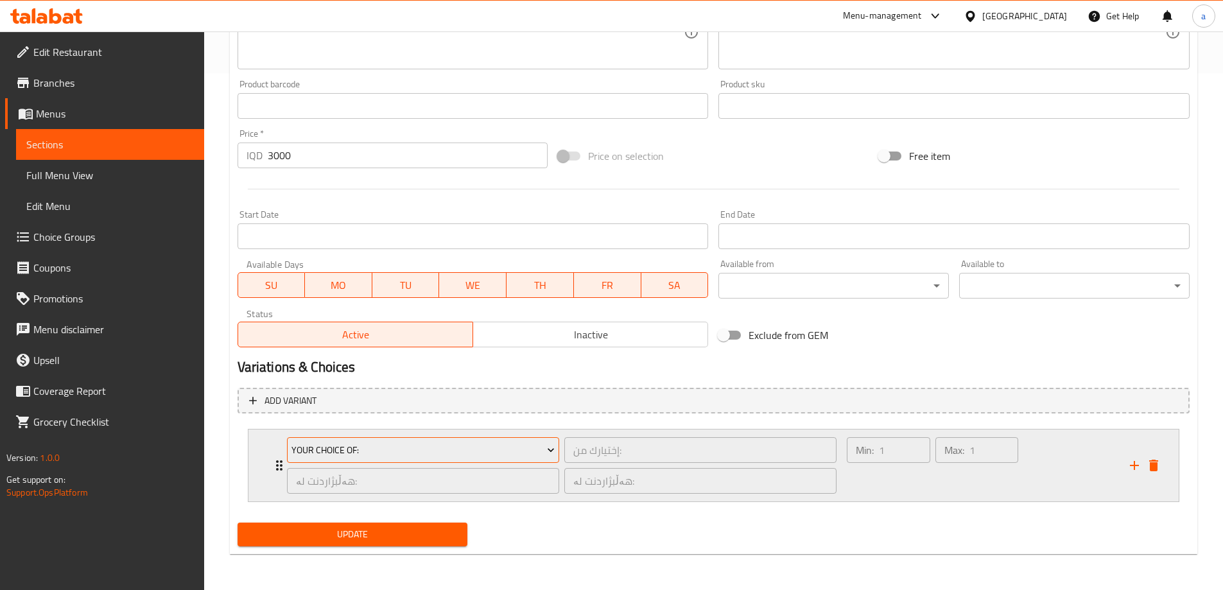
click at [533, 444] on span "Your Choice Of:" at bounding box center [422, 450] width 263 height 16
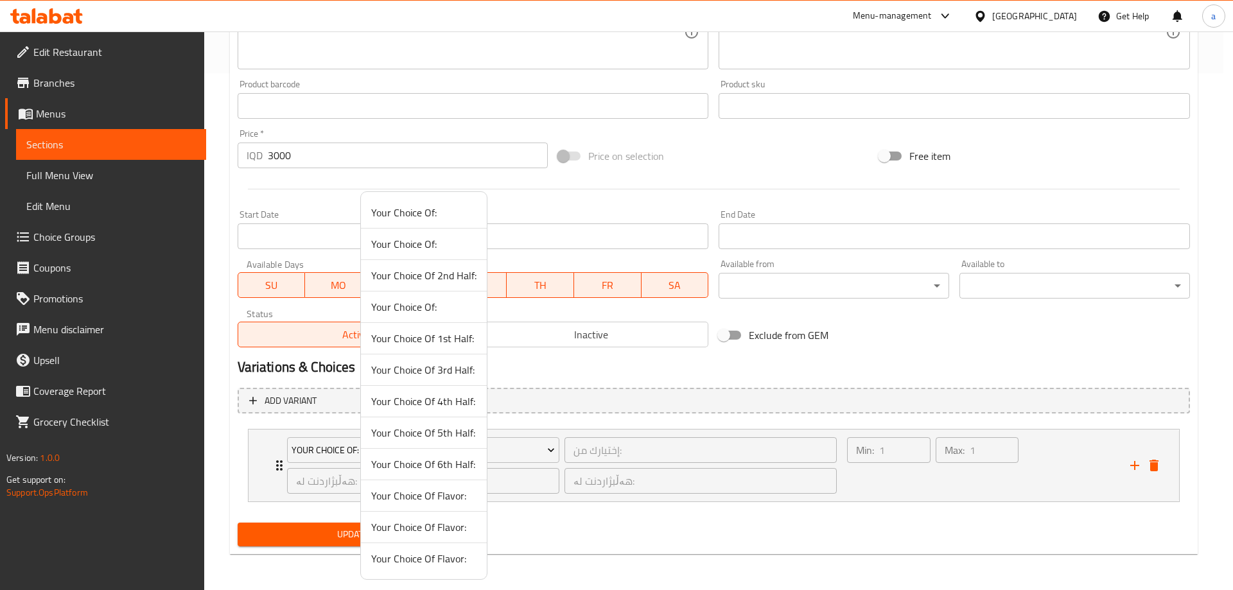
click at [444, 498] on span "Your Choice Of Flavor:" at bounding box center [423, 495] width 105 height 15
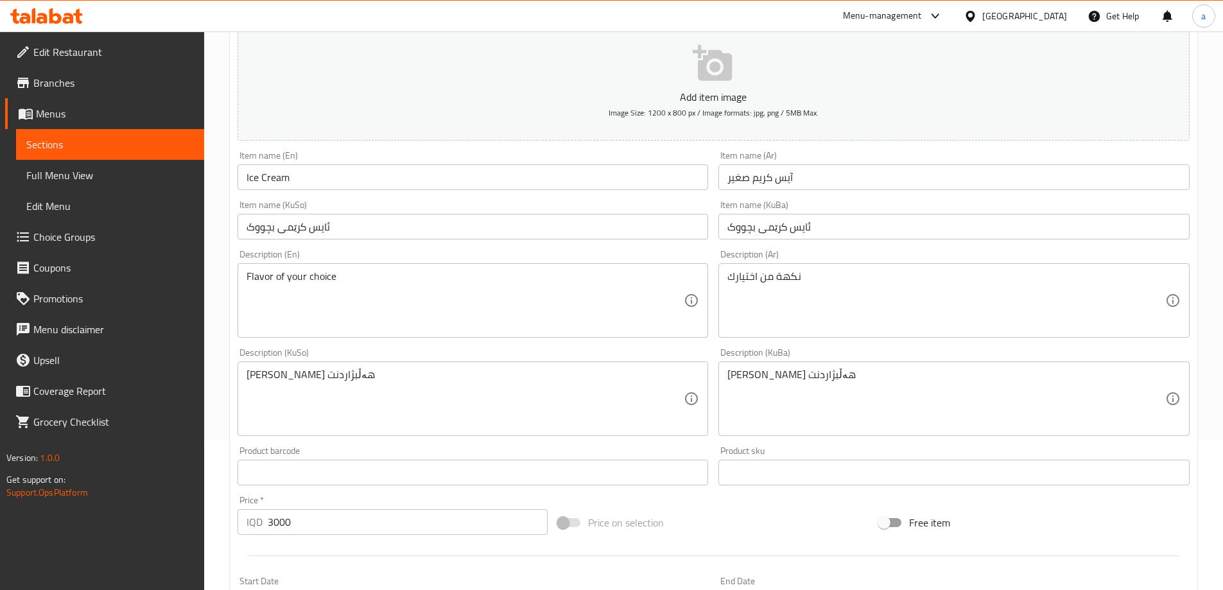
scroll to position [132, 0]
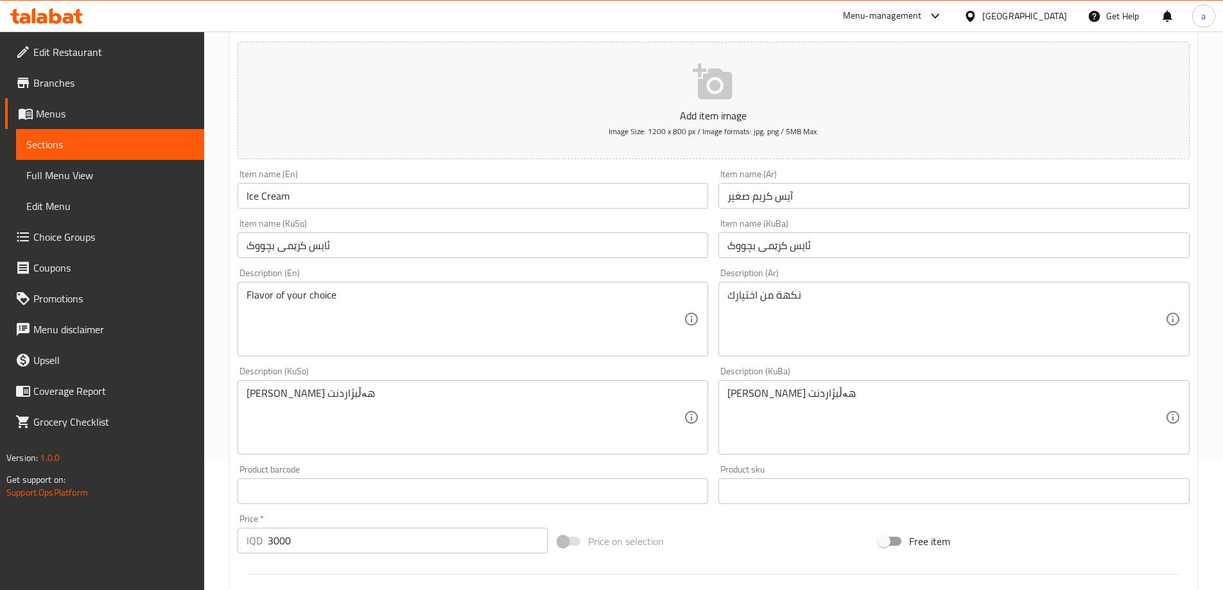
click at [454, 191] on input "Ice Cream" at bounding box center [473, 196] width 471 height 26
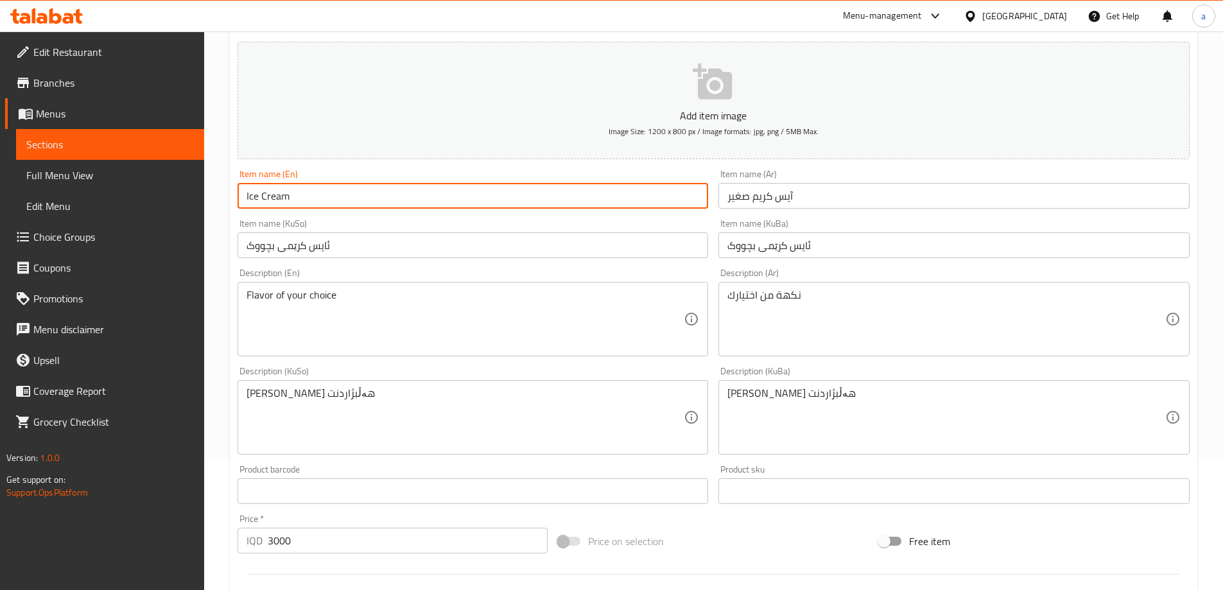
click at [821, 193] on input "آيس كريم صغير" at bounding box center [953, 196] width 471 height 26
drag, startPoint x: 583, startPoint y: 206, endPoint x: 220, endPoint y: 198, distance: 362.8
click at [220, 198] on div "Home / Restaurants management / Menus / Sections / item / update Ice Cream sect…" at bounding box center [713, 437] width 1019 height 1075
paste input "Small"
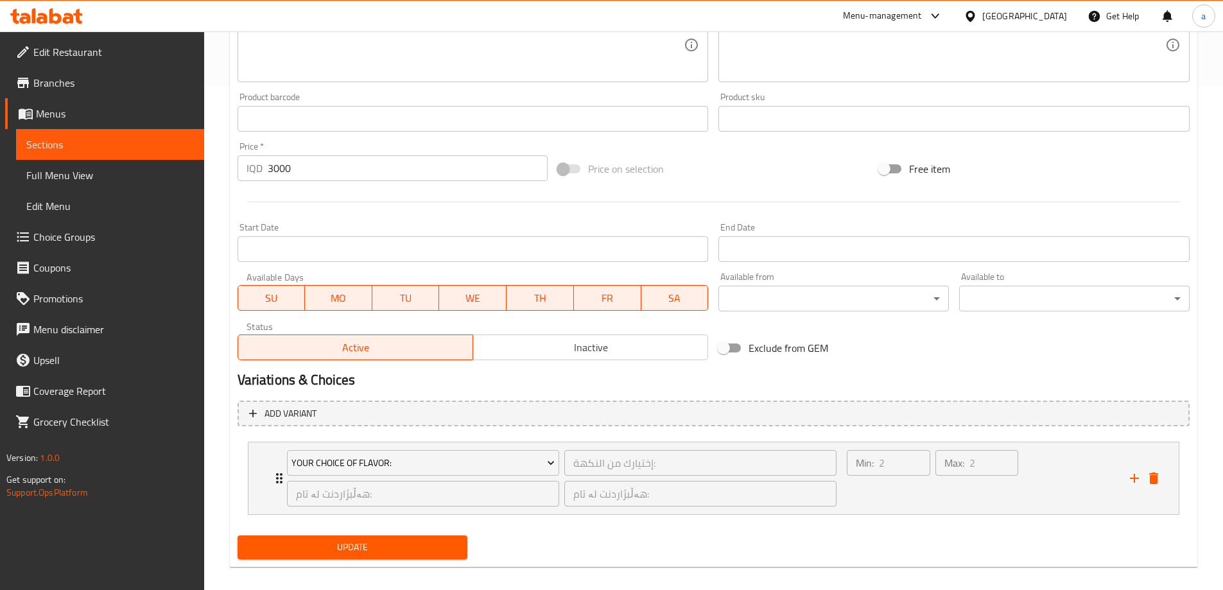
scroll to position [517, 0]
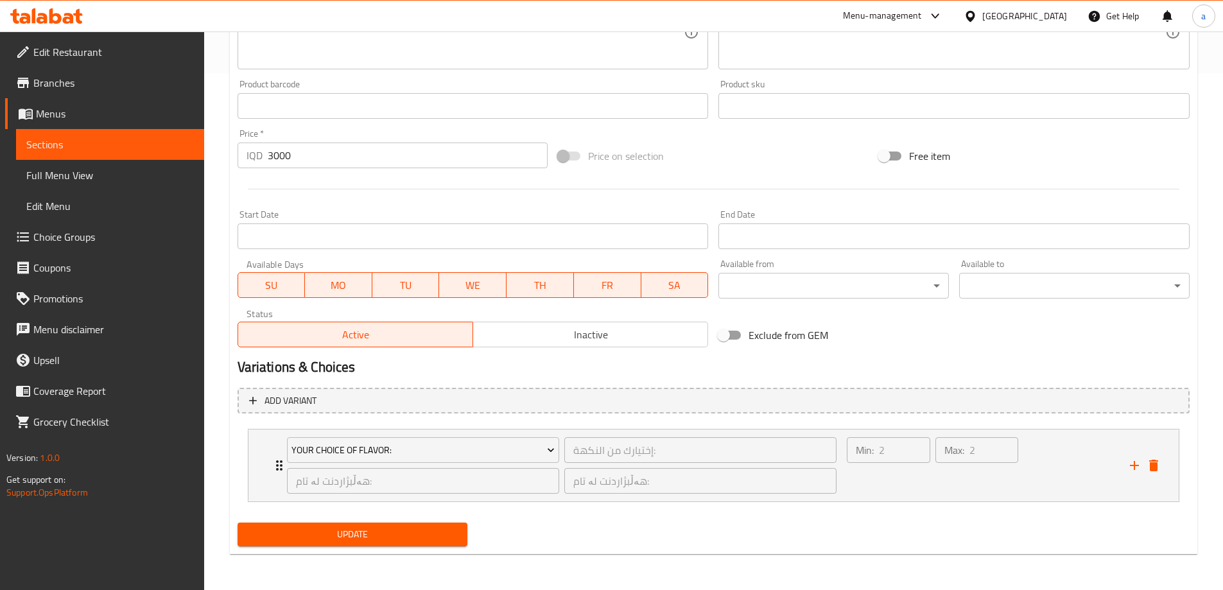
type input "Small Ice Cream"
click at [347, 536] on span "Update" at bounding box center [353, 534] width 210 height 16
click at [98, 140] on span "Sections" at bounding box center [110, 144] width 168 height 15
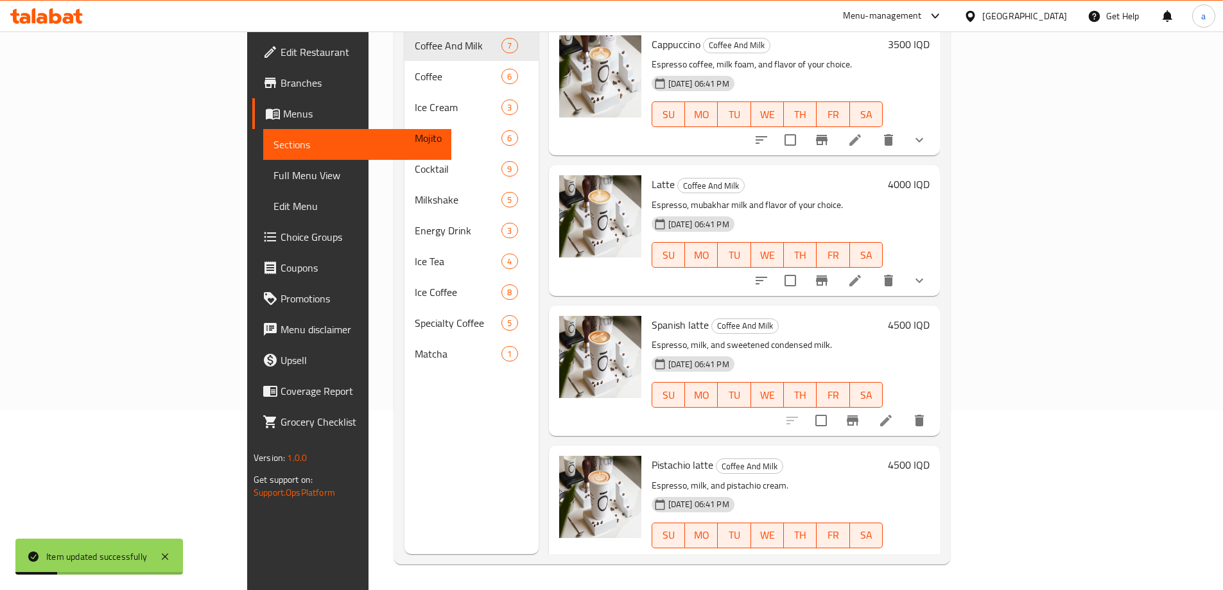
scroll to position [180, 0]
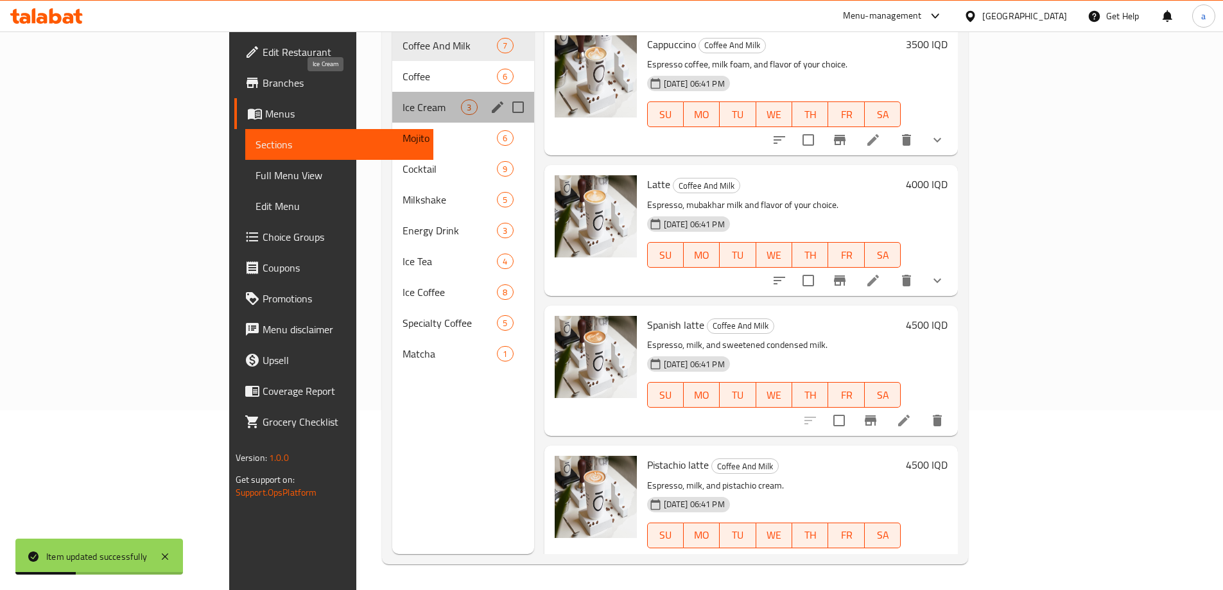
click at [403, 100] on span "Ice Cream" at bounding box center [432, 107] width 58 height 15
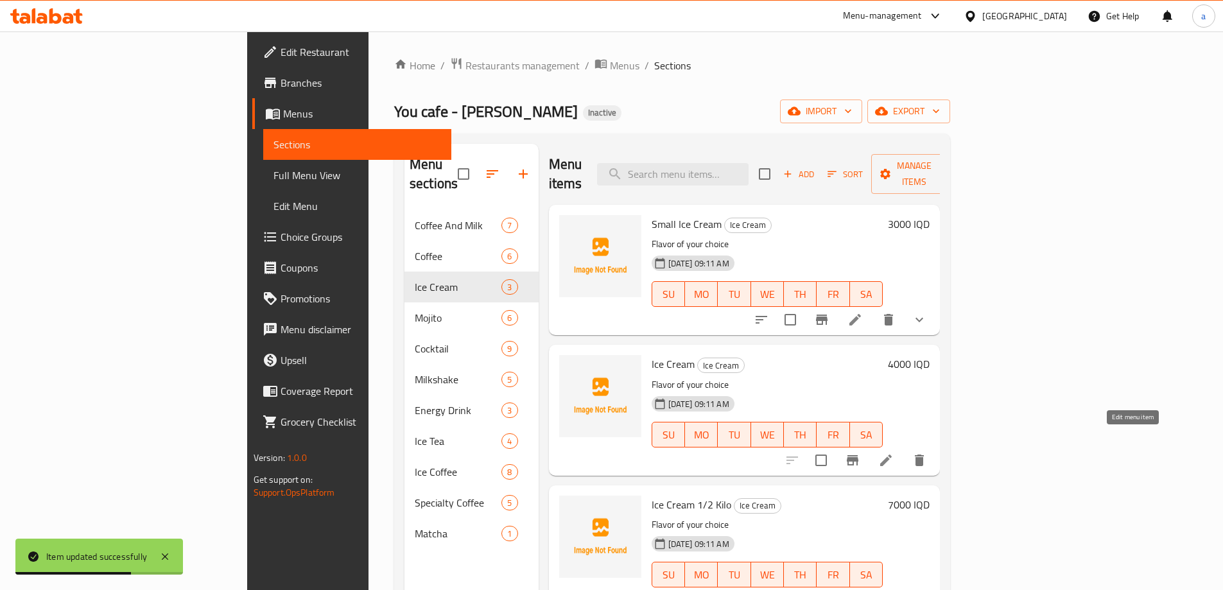
click at [894, 453] on icon at bounding box center [885, 460] width 15 height 15
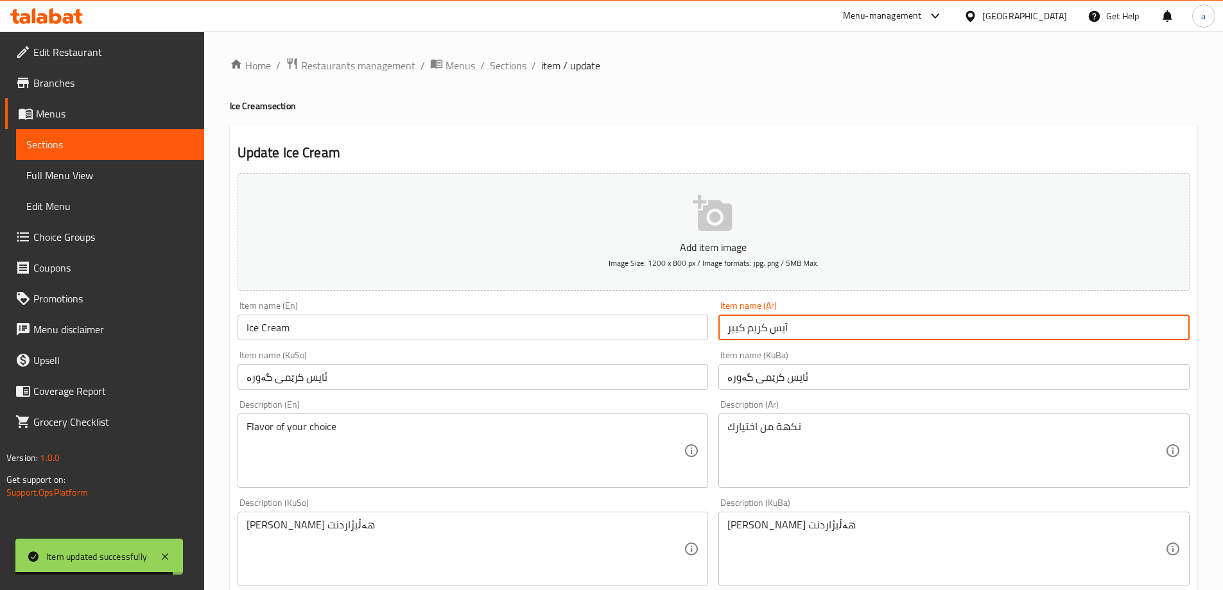
drag, startPoint x: 815, startPoint y: 329, endPoint x: 715, endPoint y: 329, distance: 100.1
click at [715, 329] on div "Item name (Ar) آيس كريم كبير Item name (Ar)" at bounding box center [953, 320] width 481 height 49
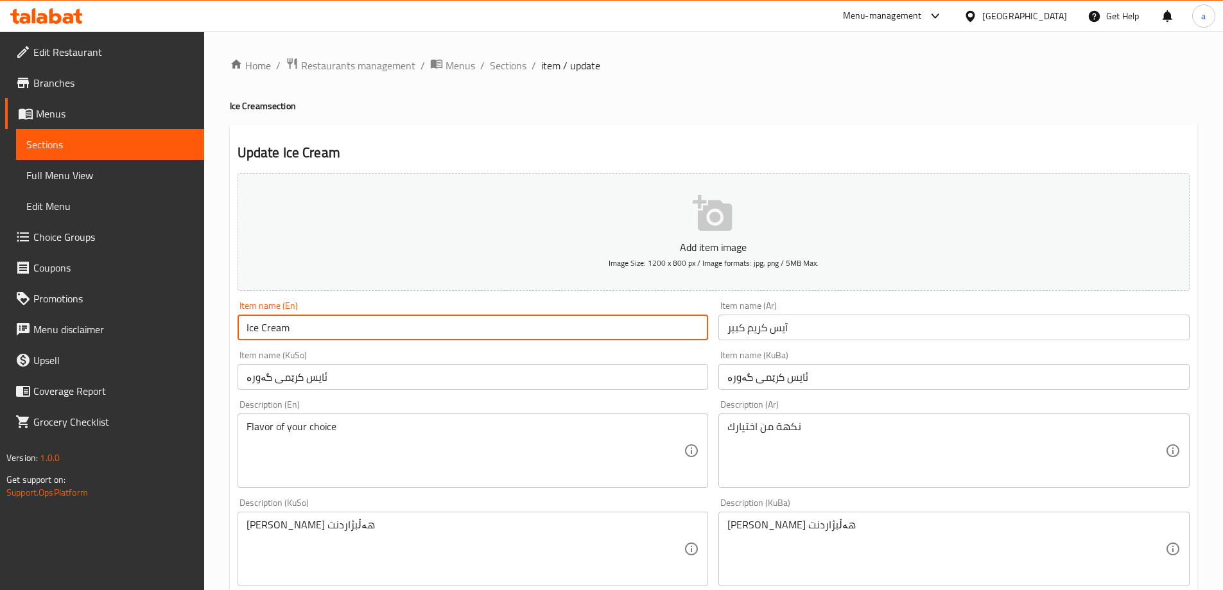
drag, startPoint x: 635, startPoint y: 328, endPoint x: 177, endPoint y: 311, distance: 458.7
click at [177, 311] on div "Edit Restaurant Branches Menus Sections Full Menu View Edit Menu Choice Groups …" at bounding box center [611, 542] width 1223 height 1023
paste input "Big"
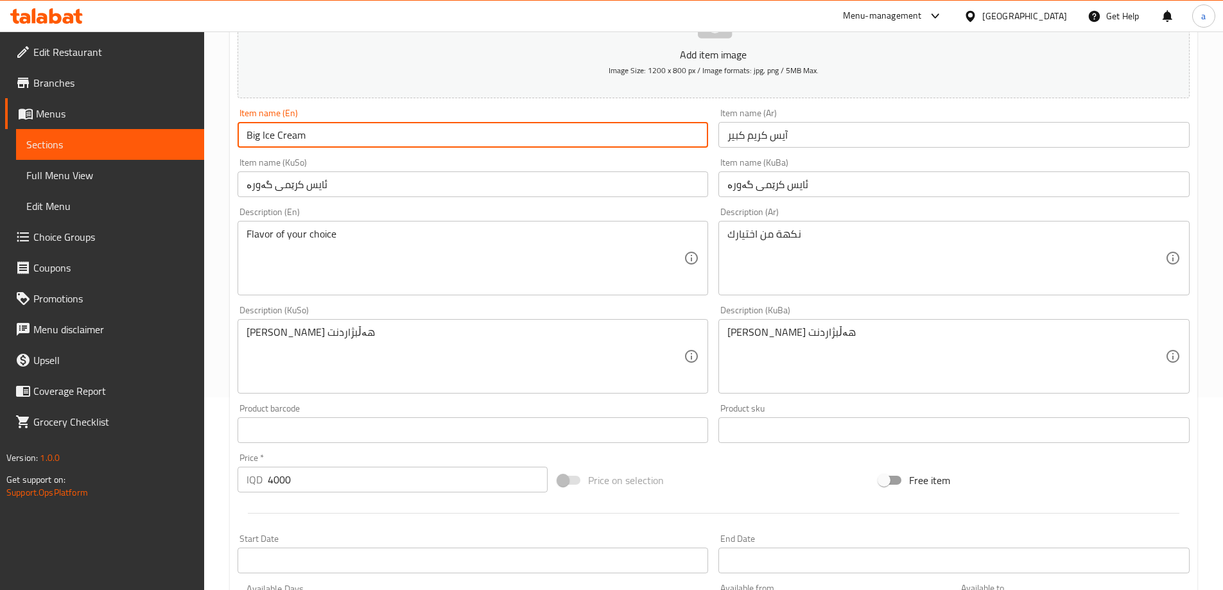
scroll to position [385, 0]
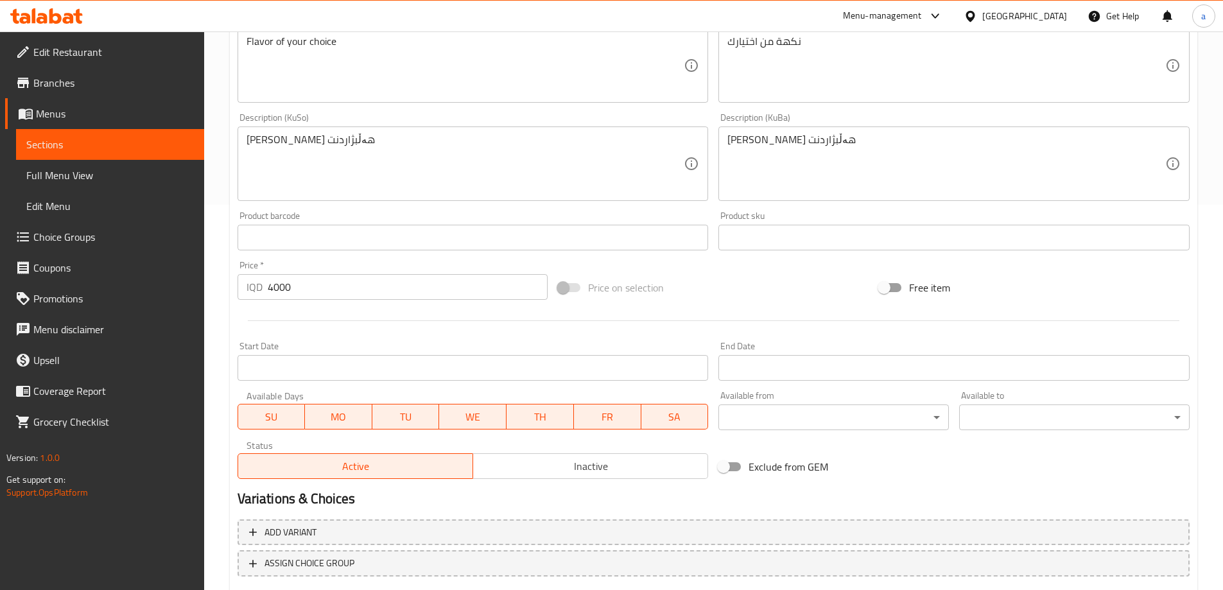
type input "Big Ice Cream"
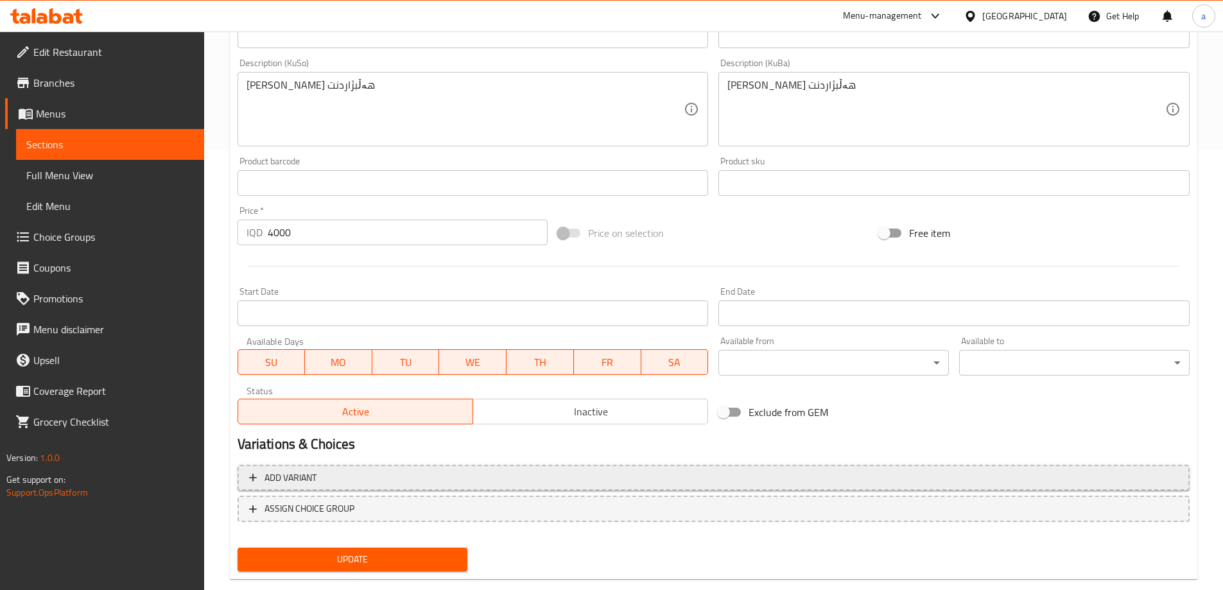
scroll to position [465, 0]
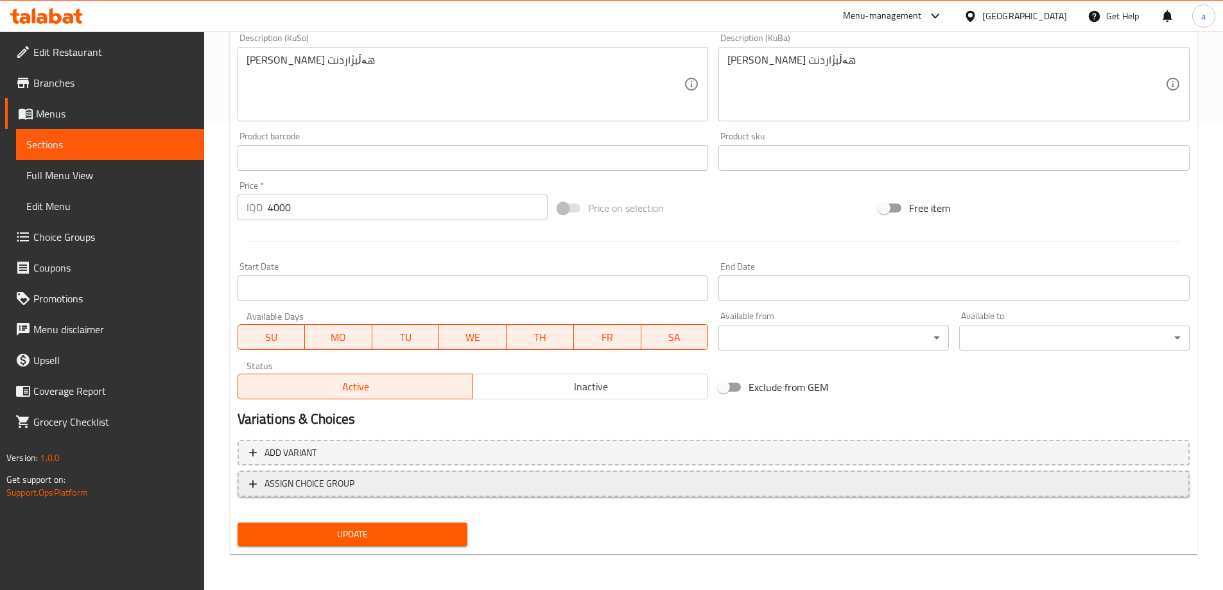
click at [282, 480] on span "ASSIGN CHOICE GROUP" at bounding box center [309, 484] width 90 height 16
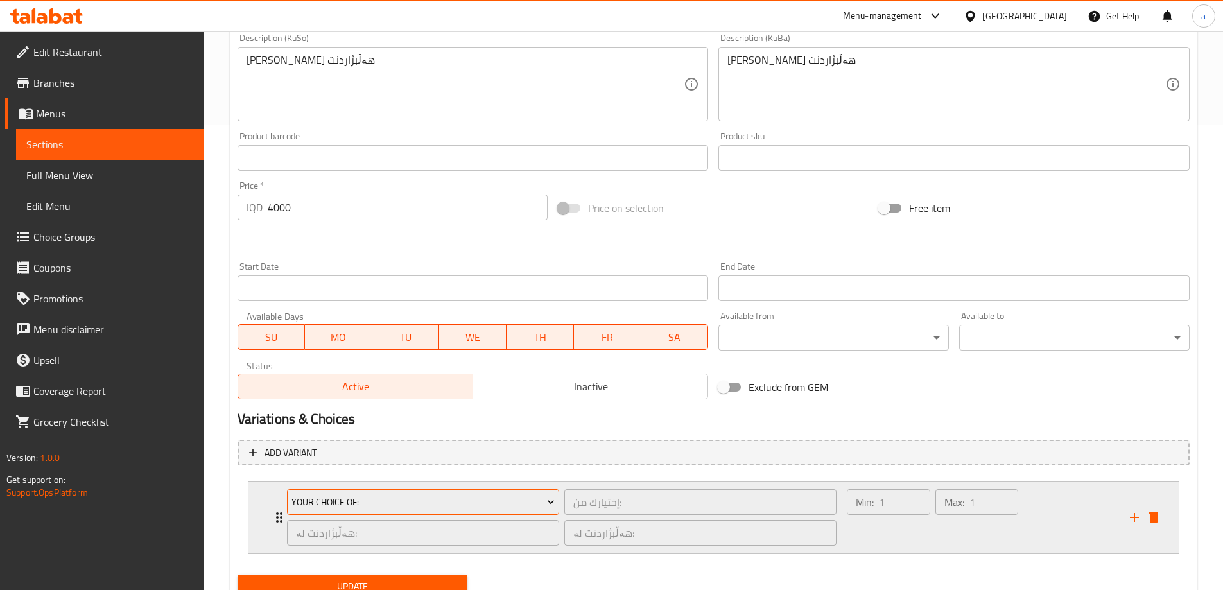
click at [415, 501] on span "Your Choice Of:" at bounding box center [422, 502] width 263 height 16
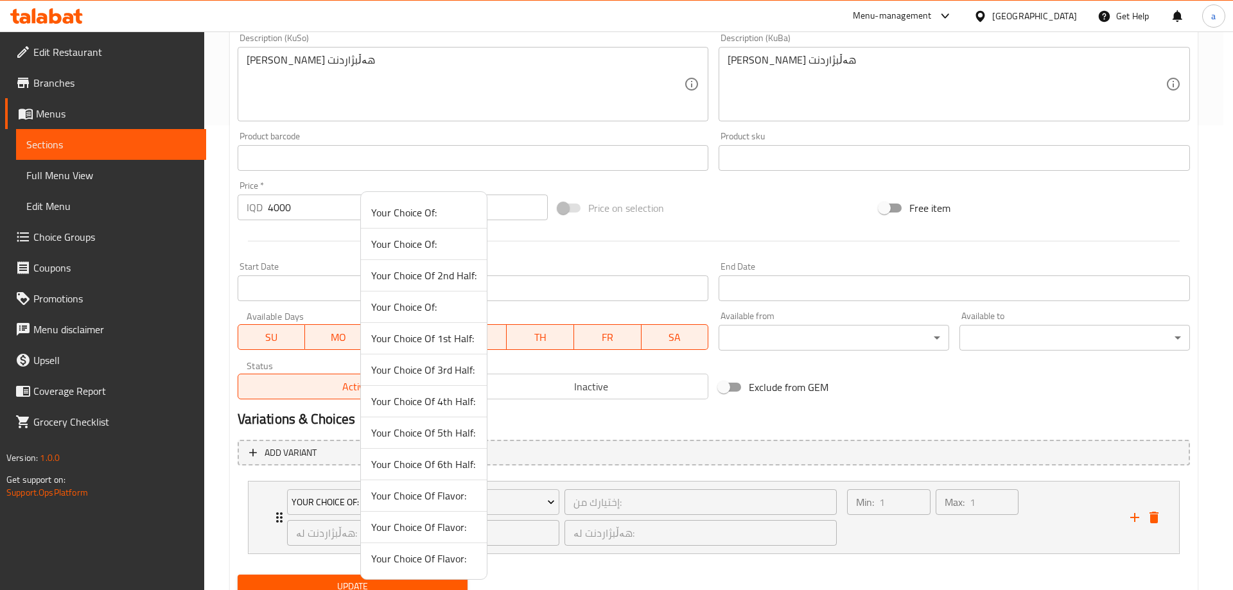
click at [450, 528] on span "Your Choice Of Flavor:" at bounding box center [423, 526] width 105 height 15
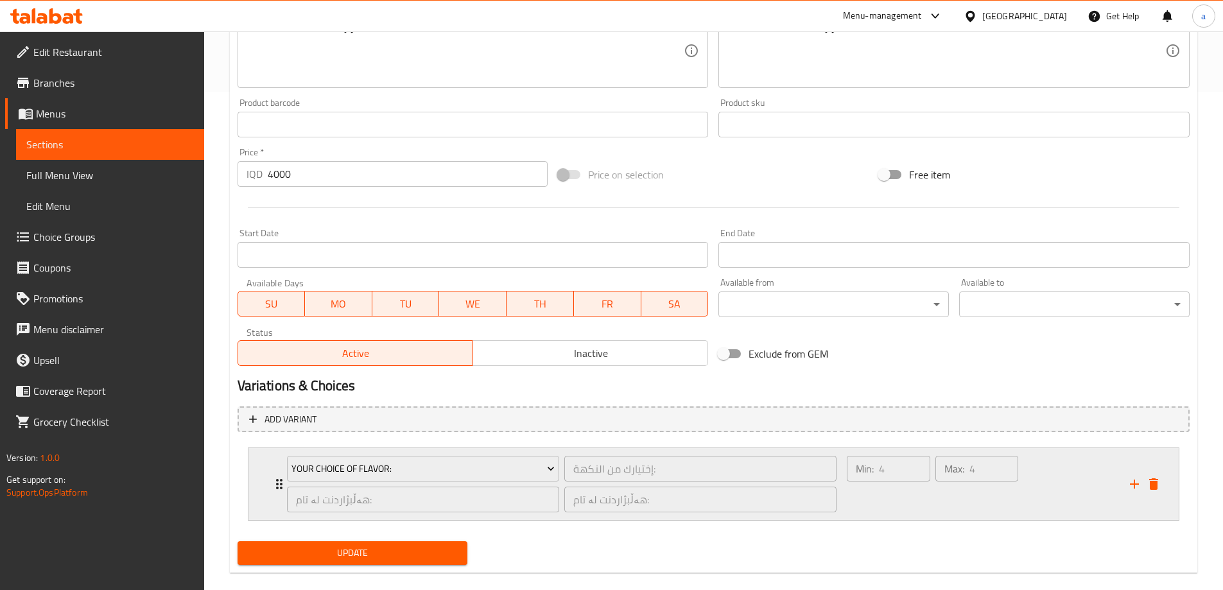
scroll to position [517, 0]
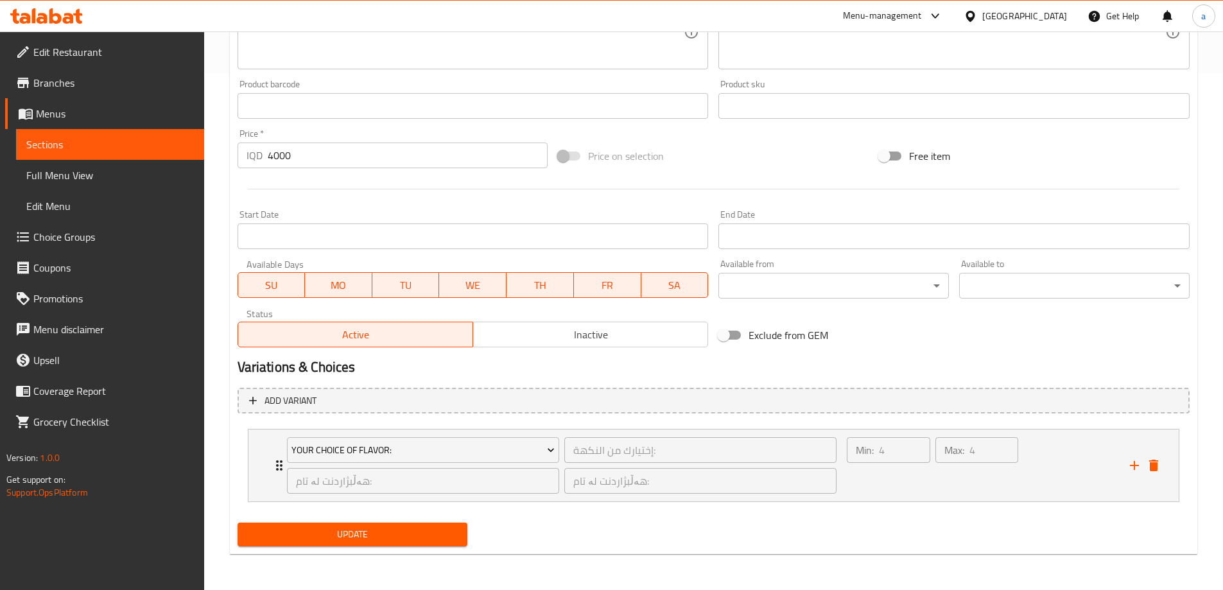
click at [397, 531] on span "Update" at bounding box center [353, 534] width 210 height 16
click at [88, 144] on span "Sections" at bounding box center [110, 144] width 168 height 15
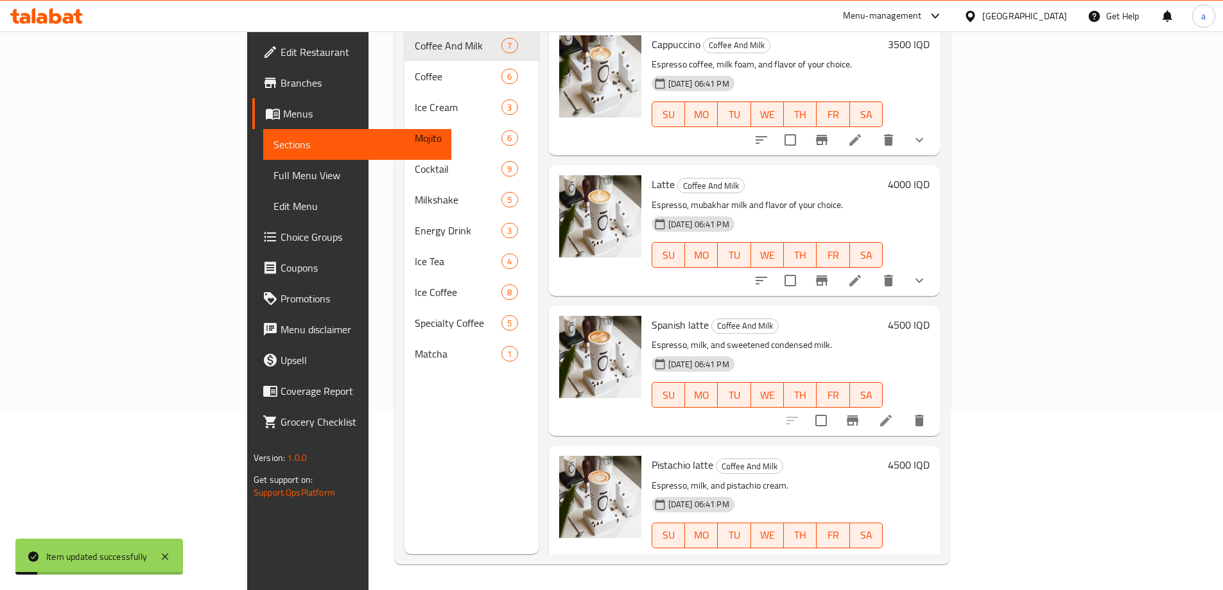
scroll to position [180, 0]
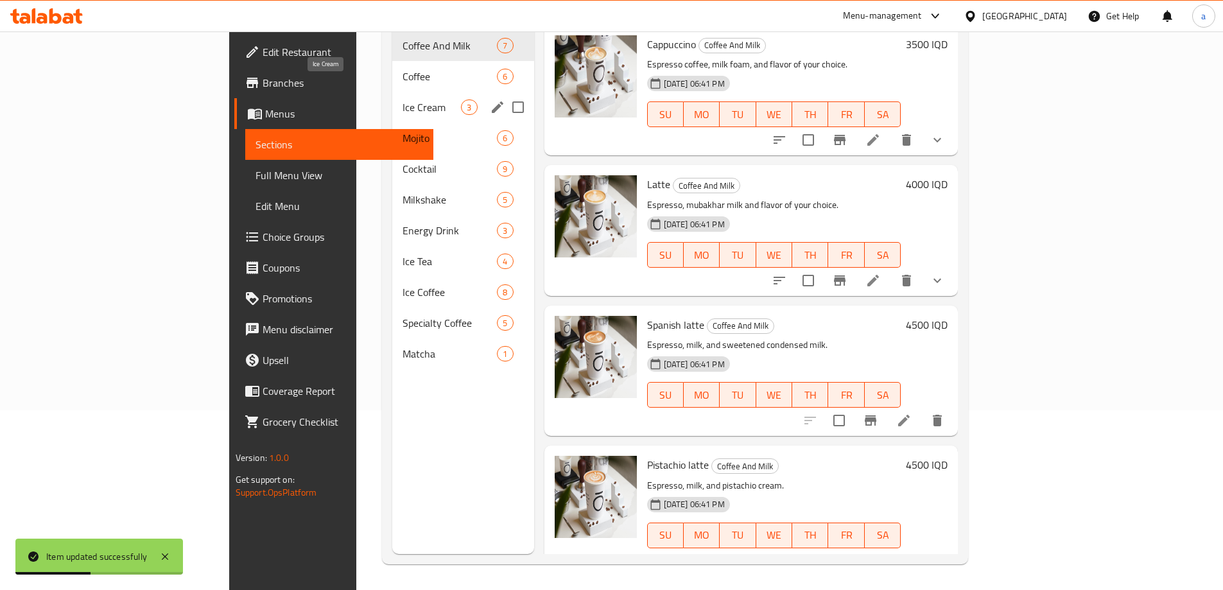
click at [403, 100] on span "Ice Cream" at bounding box center [432, 107] width 58 height 15
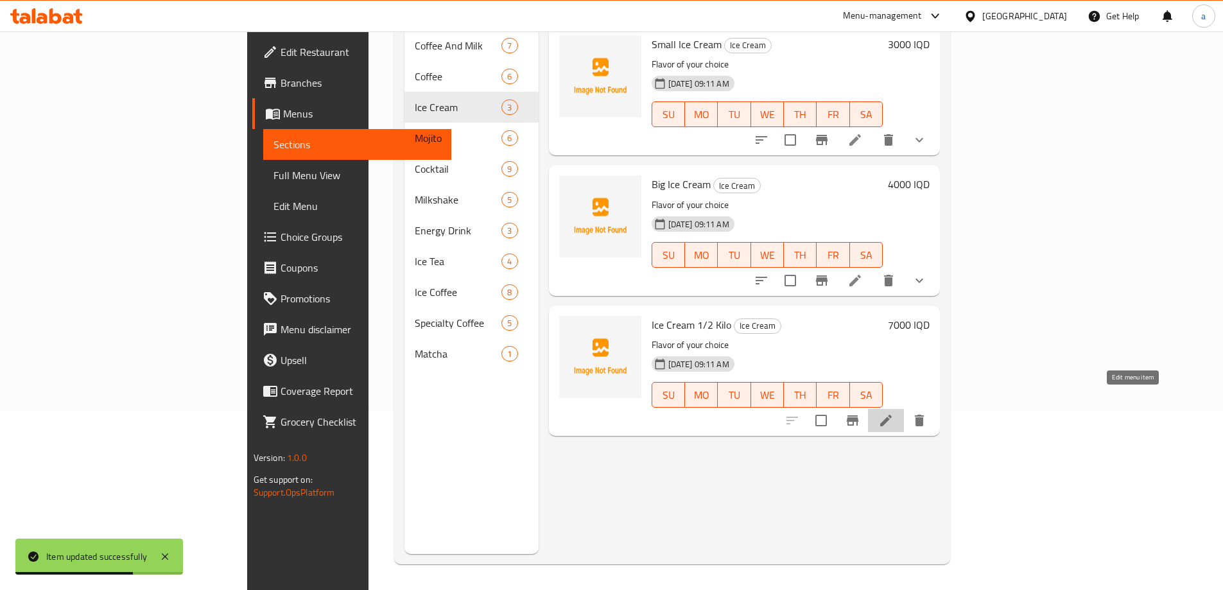
click at [892, 415] on icon at bounding box center [886, 421] width 12 height 12
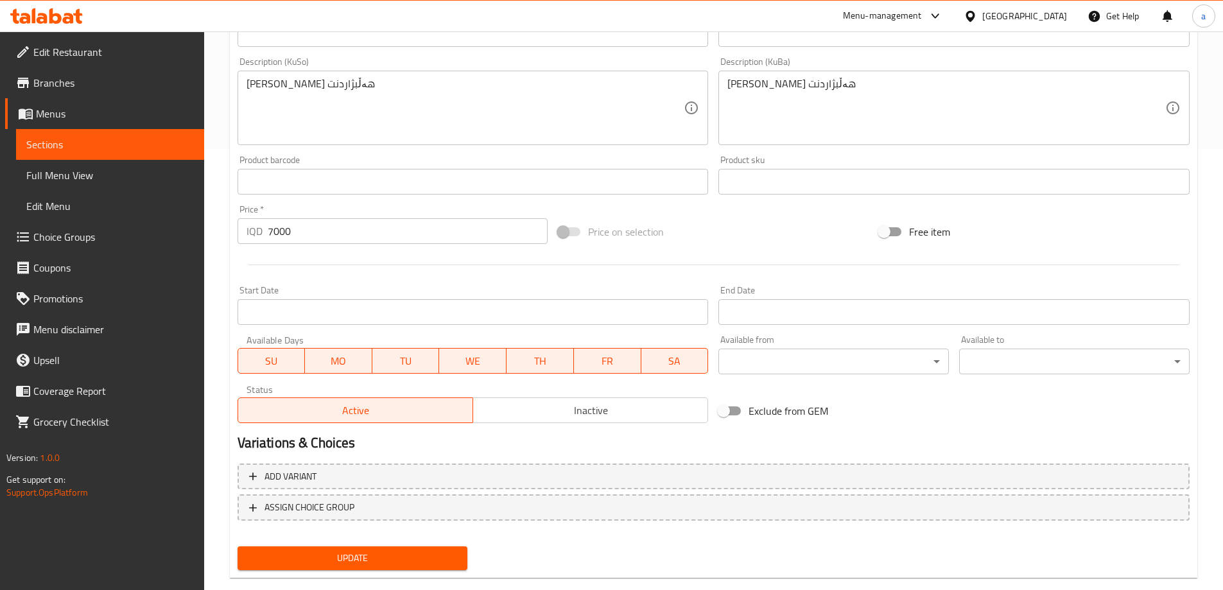
scroll to position [465, 0]
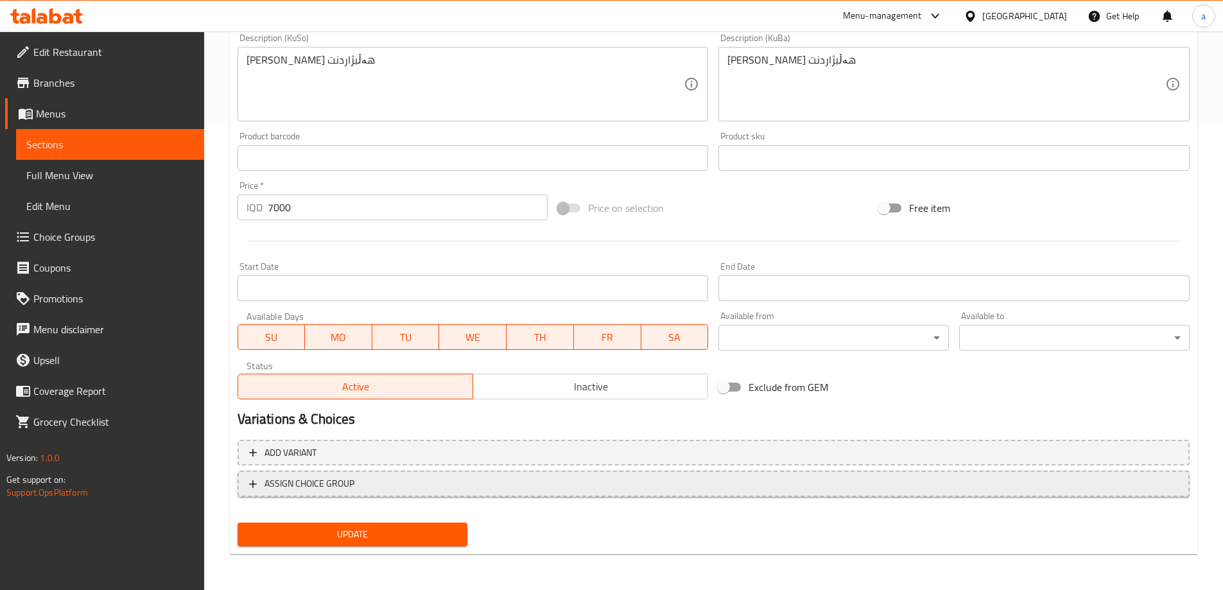
click at [288, 481] on span "ASSIGN CHOICE GROUP" at bounding box center [309, 484] width 90 height 16
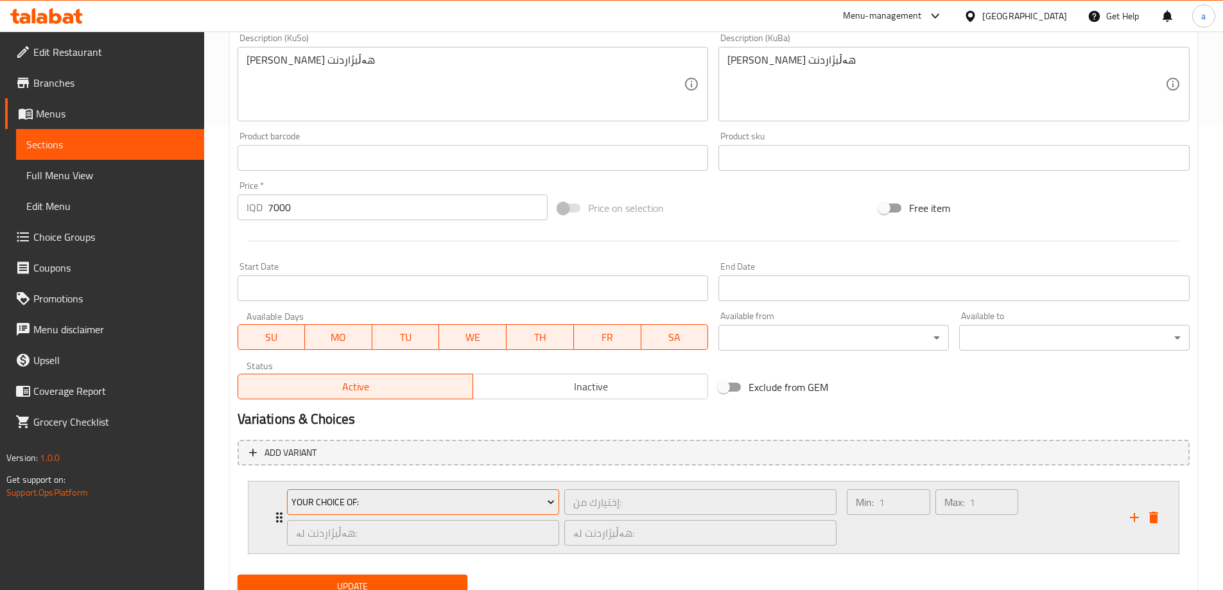
click at [540, 501] on span "Your Choice Of:" at bounding box center [422, 502] width 263 height 16
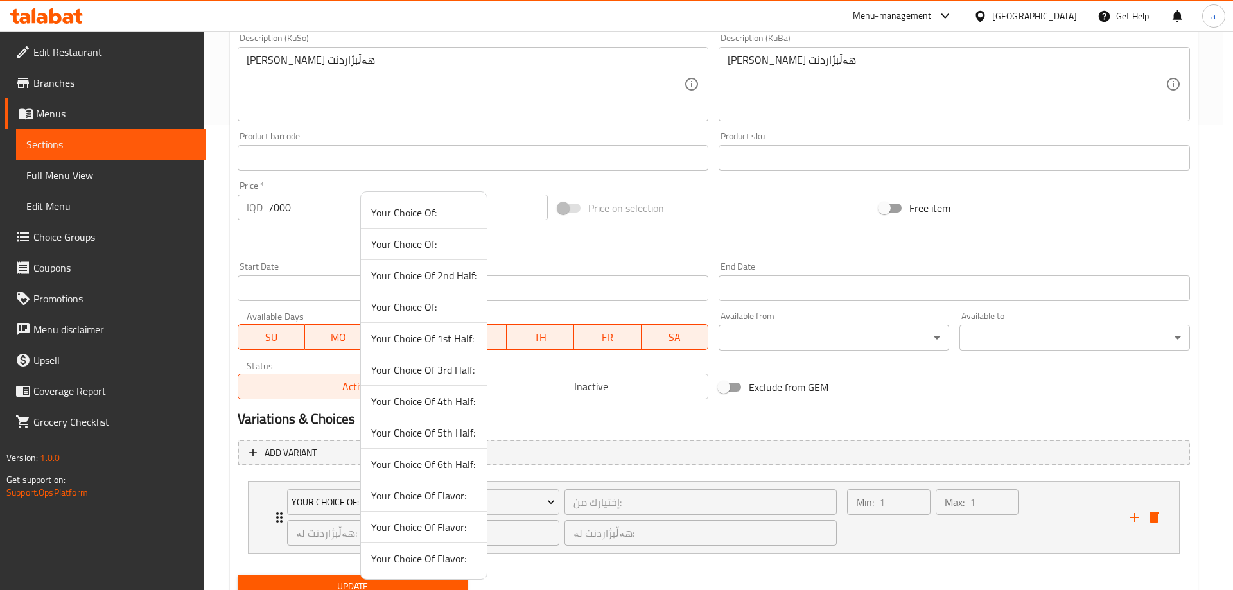
click at [440, 559] on span "Your Choice Of Flavor:" at bounding box center [423, 558] width 105 height 15
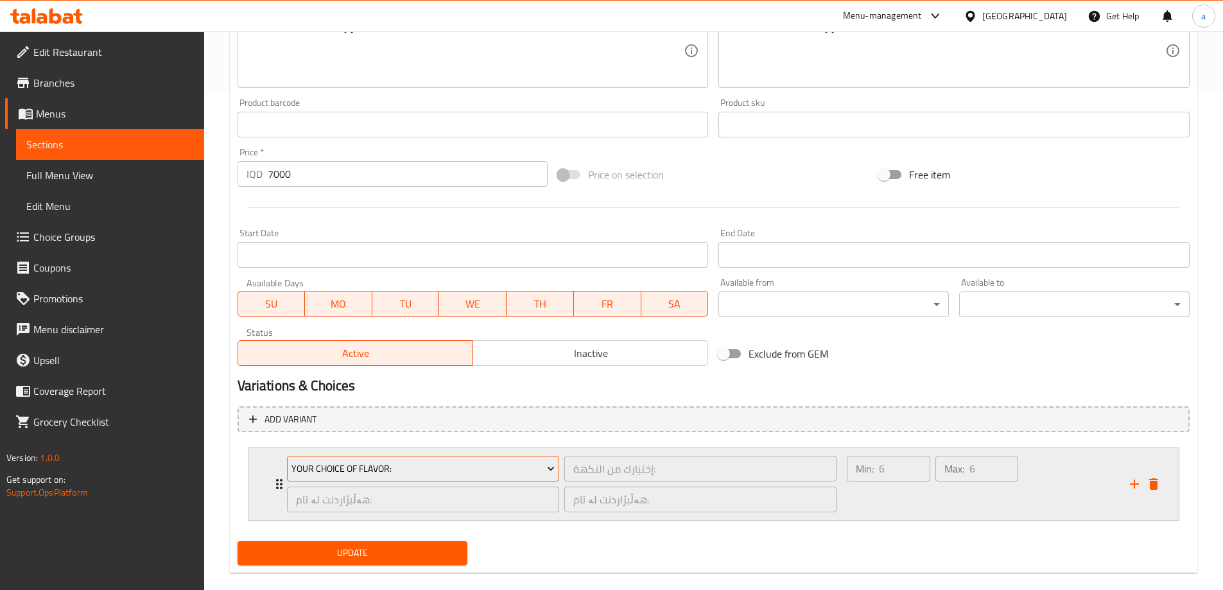
scroll to position [517, 0]
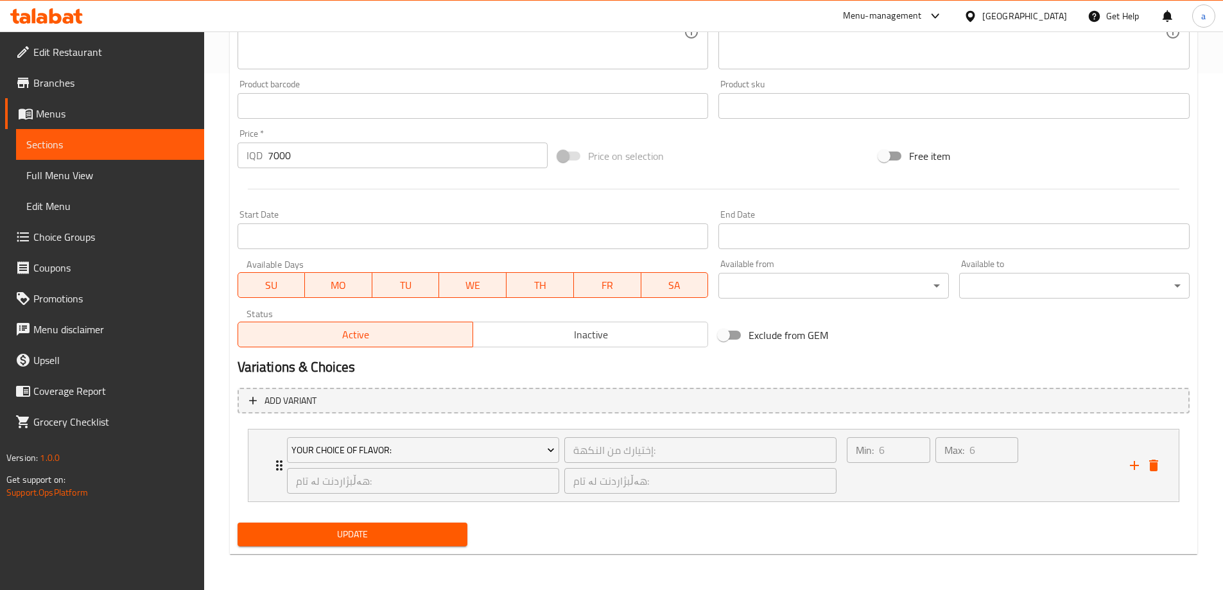
click at [395, 532] on span "Update" at bounding box center [353, 534] width 210 height 16
click at [168, 556] on icon at bounding box center [164, 556] width 15 height 15
click at [323, 525] on button "Update" at bounding box center [353, 535] width 230 height 24
click at [92, 175] on span "Full Menu View" at bounding box center [110, 175] width 168 height 15
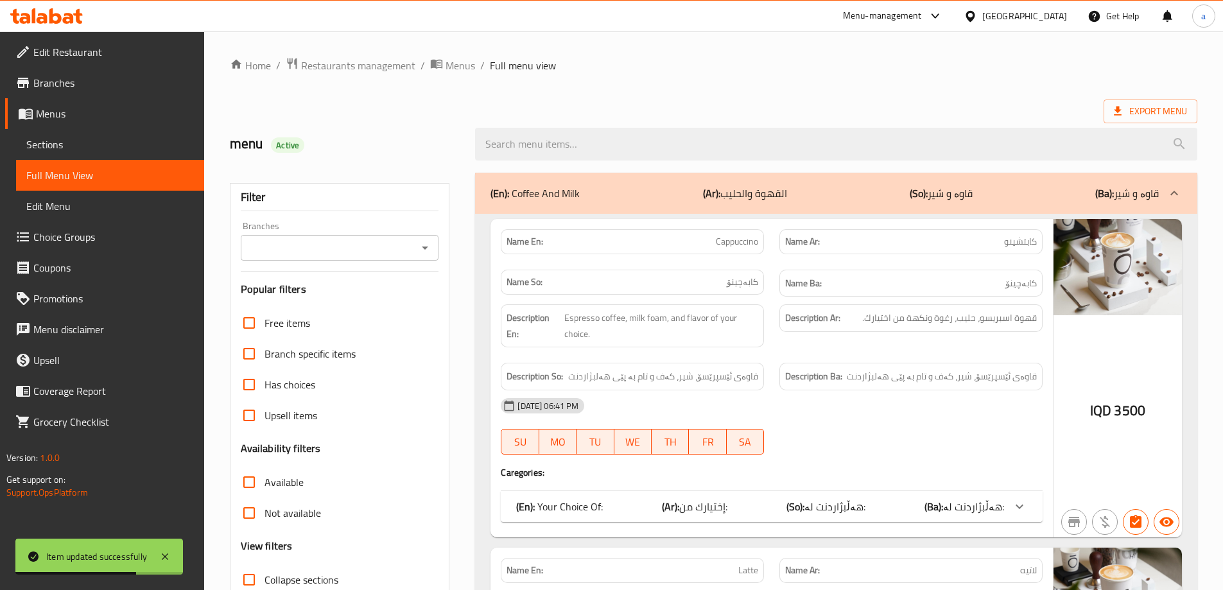
click at [102, 152] on span "Sections" at bounding box center [110, 144] width 168 height 15
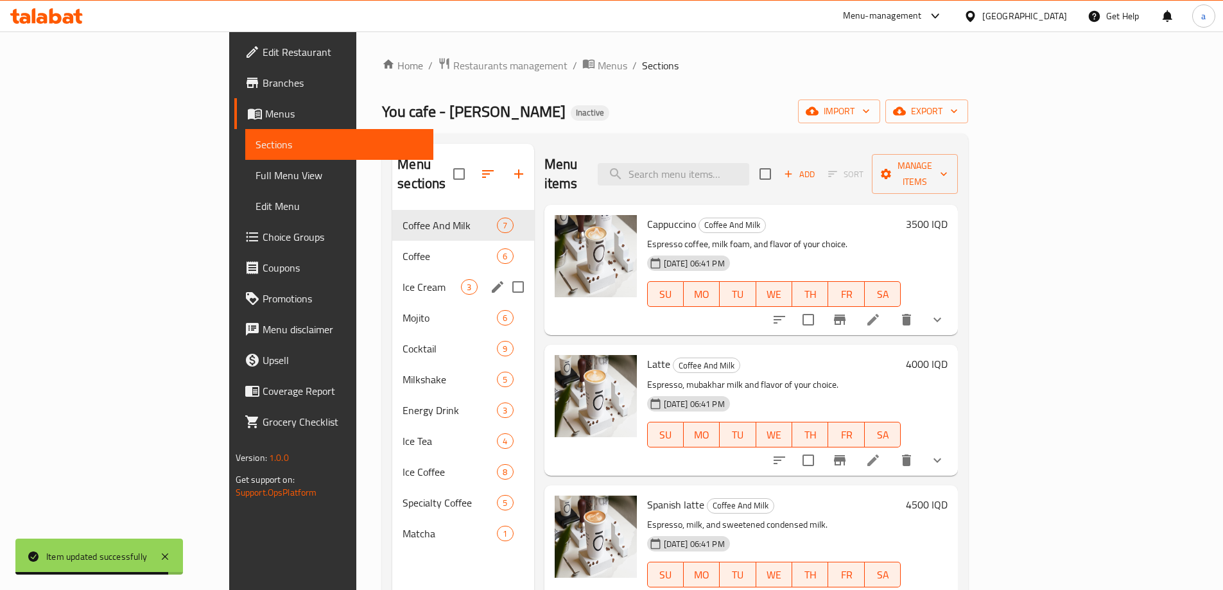
click at [392, 277] on div "Ice Cream 3" at bounding box center [462, 287] width 141 height 31
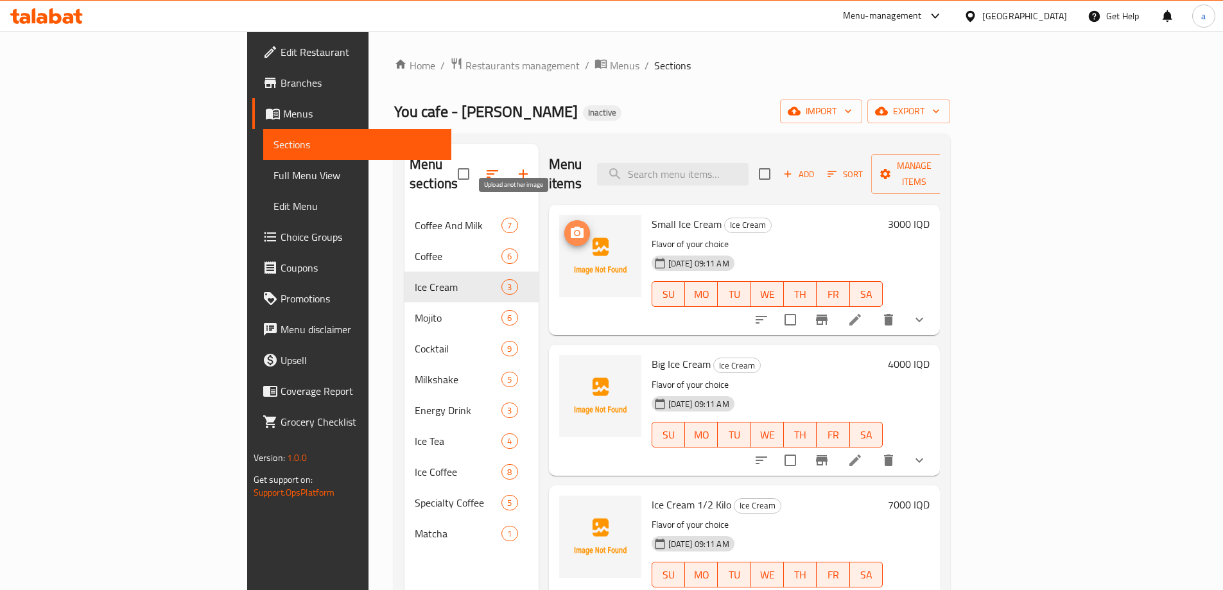
click at [571, 227] on icon "upload picture" at bounding box center [577, 233] width 13 height 12
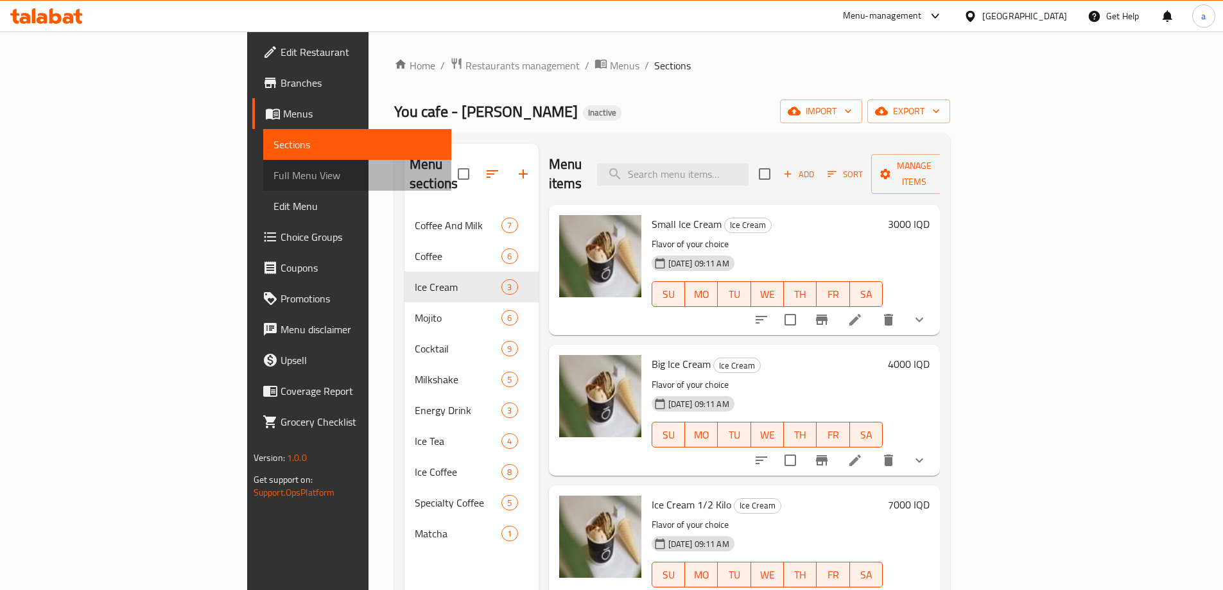
click at [273, 177] on span "Full Menu View" at bounding box center [357, 175] width 168 height 15
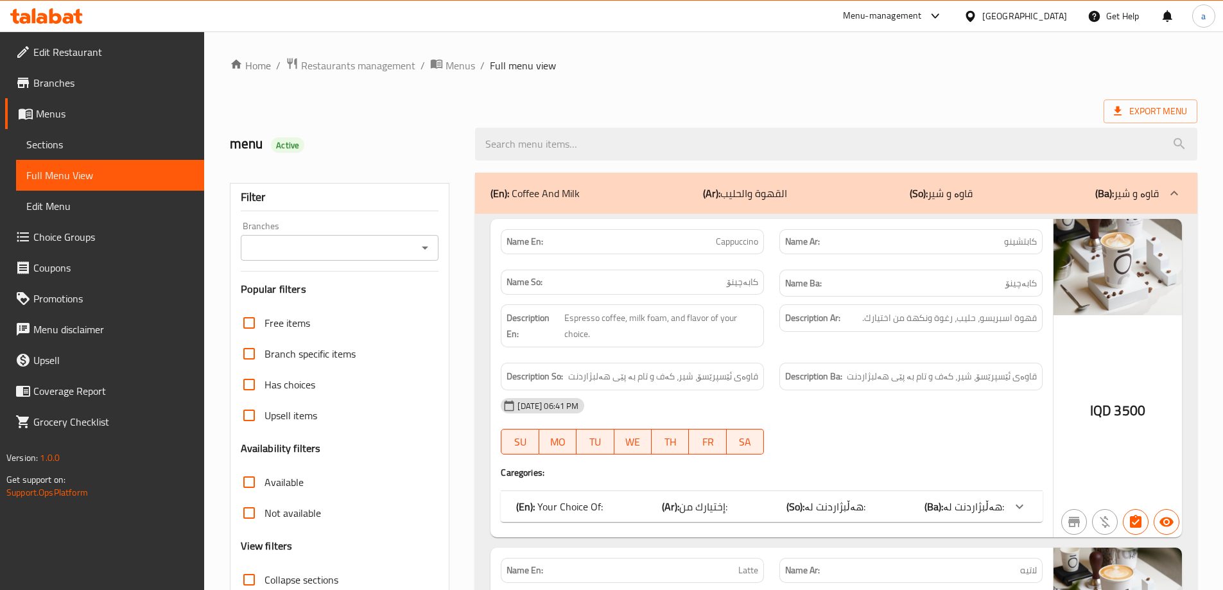
click at [415, 250] on div "Branches" at bounding box center [340, 248] width 198 height 26
click at [428, 250] on icon "Open" at bounding box center [424, 247] width 15 height 15
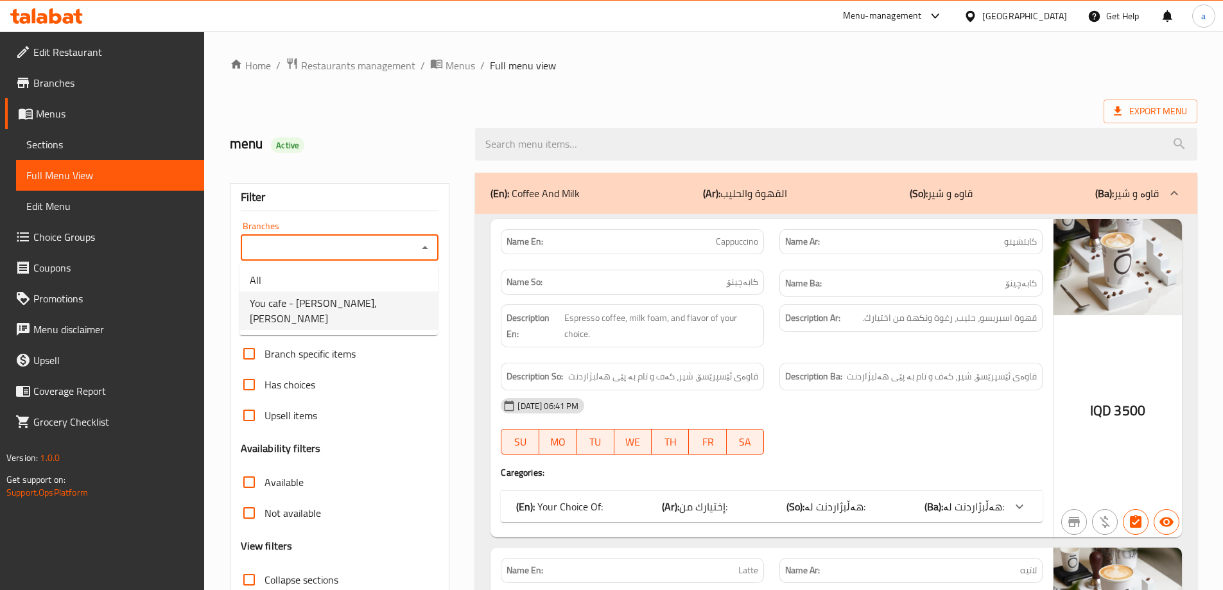
click at [356, 302] on span "You cafe - Hay Al Salam, Al- Salaam" at bounding box center [339, 310] width 178 height 31
type input "You cafe - Hay Al Salam, Al- Salaam"
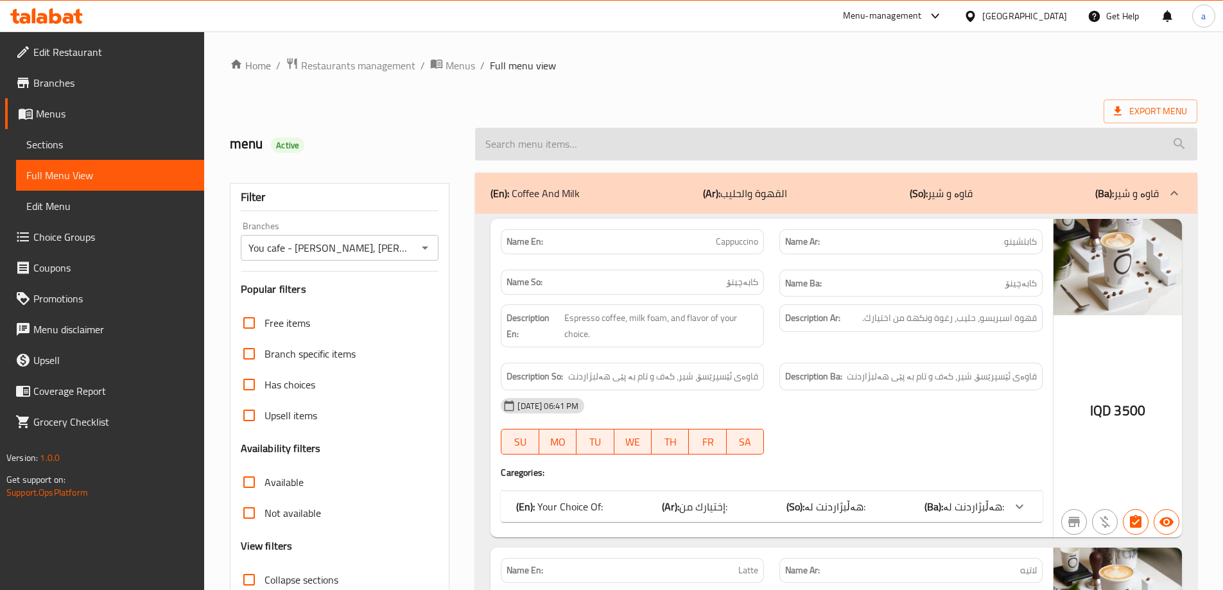
click at [630, 140] on input "search" at bounding box center [836, 144] width 722 height 33
paste input "Big Ice Cream"
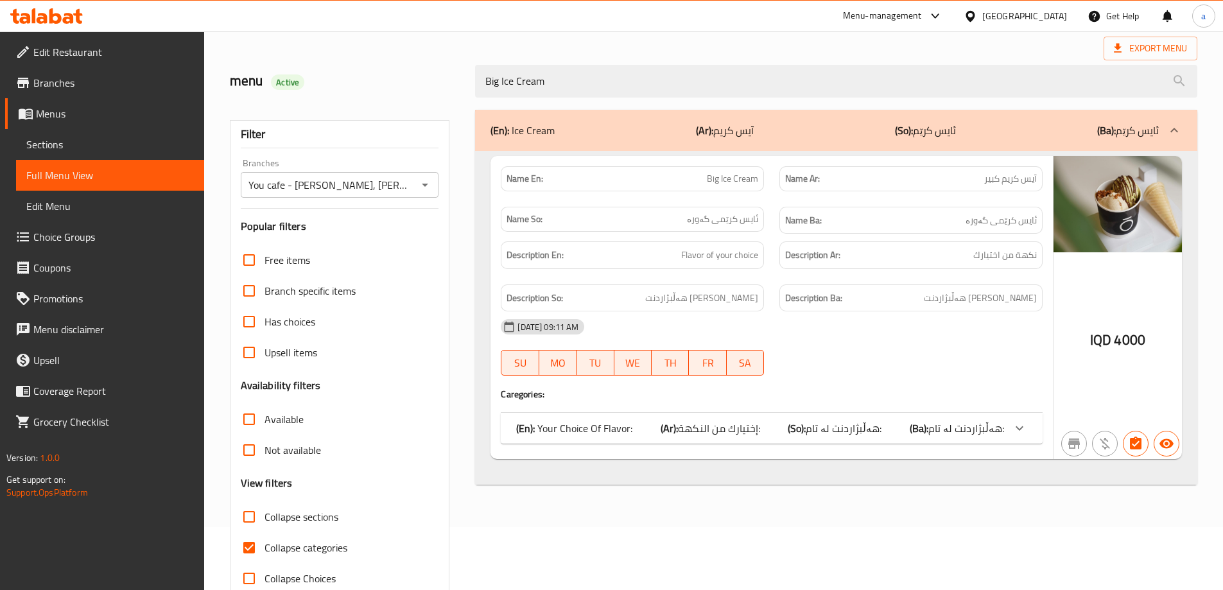
scroll to position [93, 0]
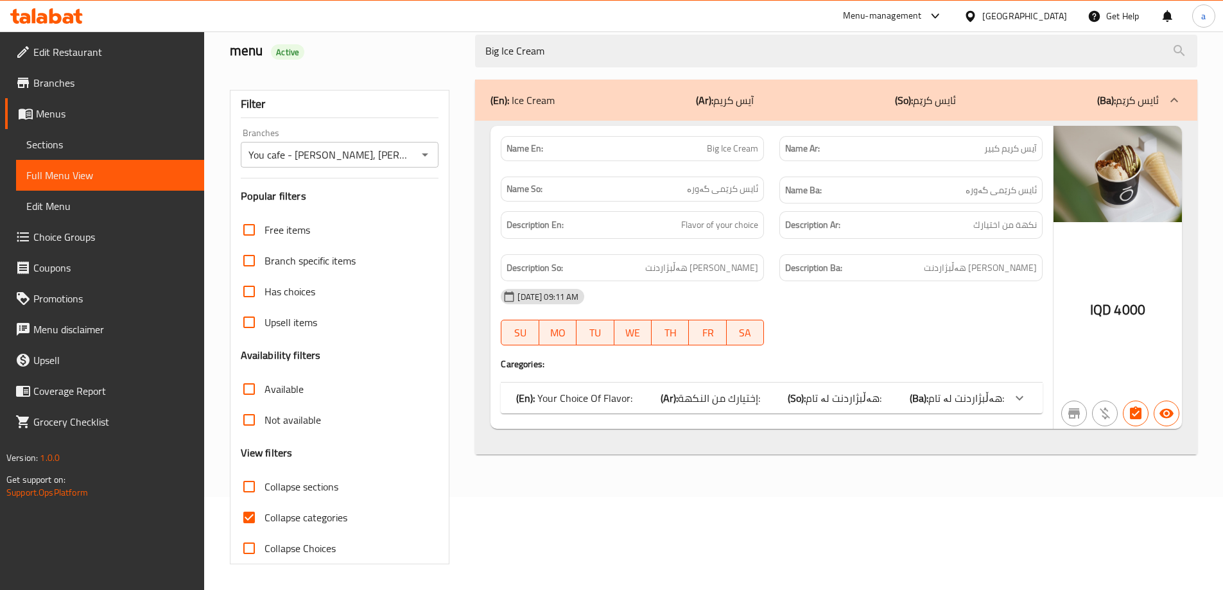
type input "Big Ice Cream"
click at [329, 523] on span "Collapse categories" at bounding box center [305, 517] width 83 height 15
click at [264, 523] on input "Collapse categories" at bounding box center [249, 517] width 31 height 31
checkbox input "false"
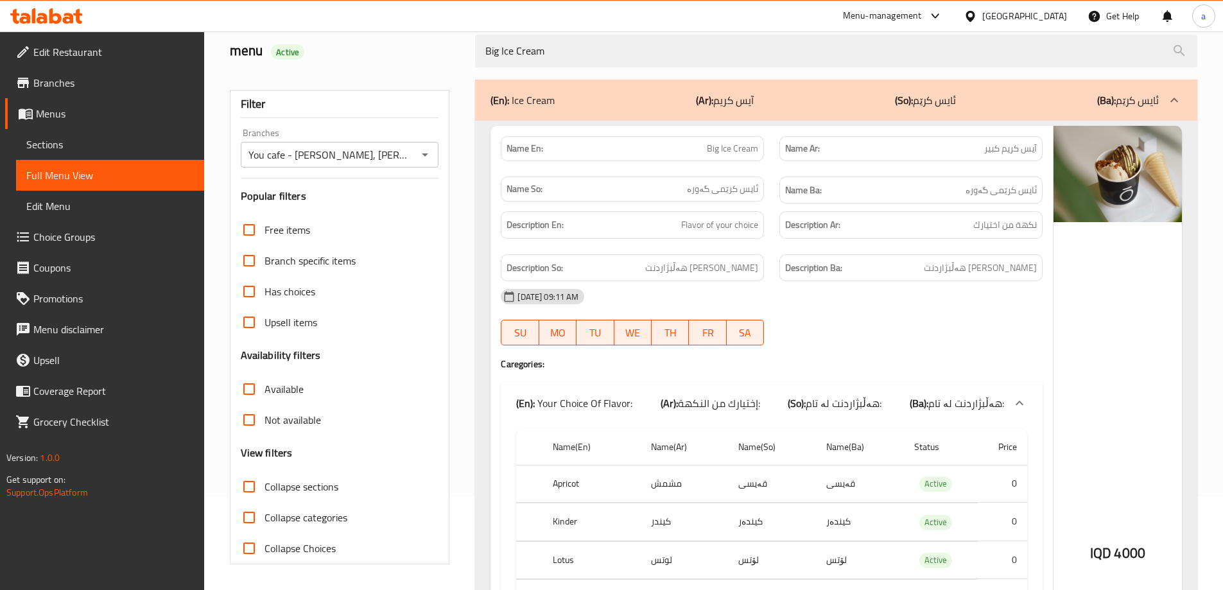
click at [316, 484] on span "Collapse sections" at bounding box center [301, 486] width 74 height 15
click at [264, 484] on input "Collapse sections" at bounding box center [249, 486] width 31 height 31
checkbox input "true"
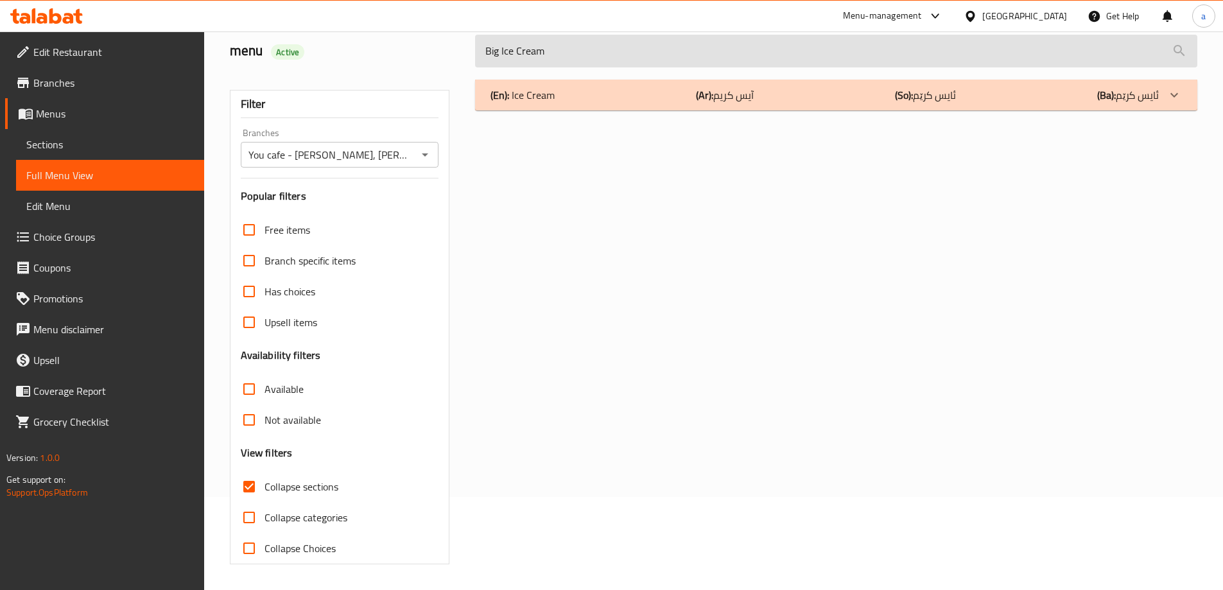
drag, startPoint x: 572, startPoint y: 56, endPoint x: 475, endPoint y: 59, distance: 97.0
click at [475, 59] on input "Big Ice Cream" at bounding box center [836, 51] width 722 height 33
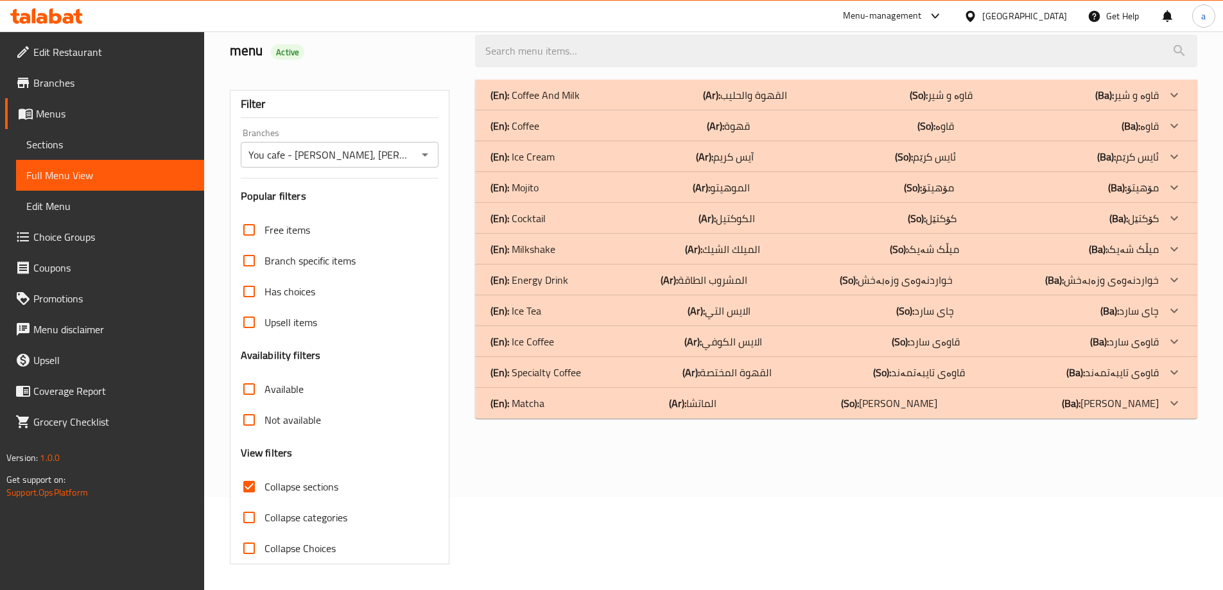
click at [602, 103] on div "(En): Ice Cream (Ar): آيس كريم (So): ئایس کرێم (Ba): ئایس کرێم" at bounding box center [824, 94] width 668 height 15
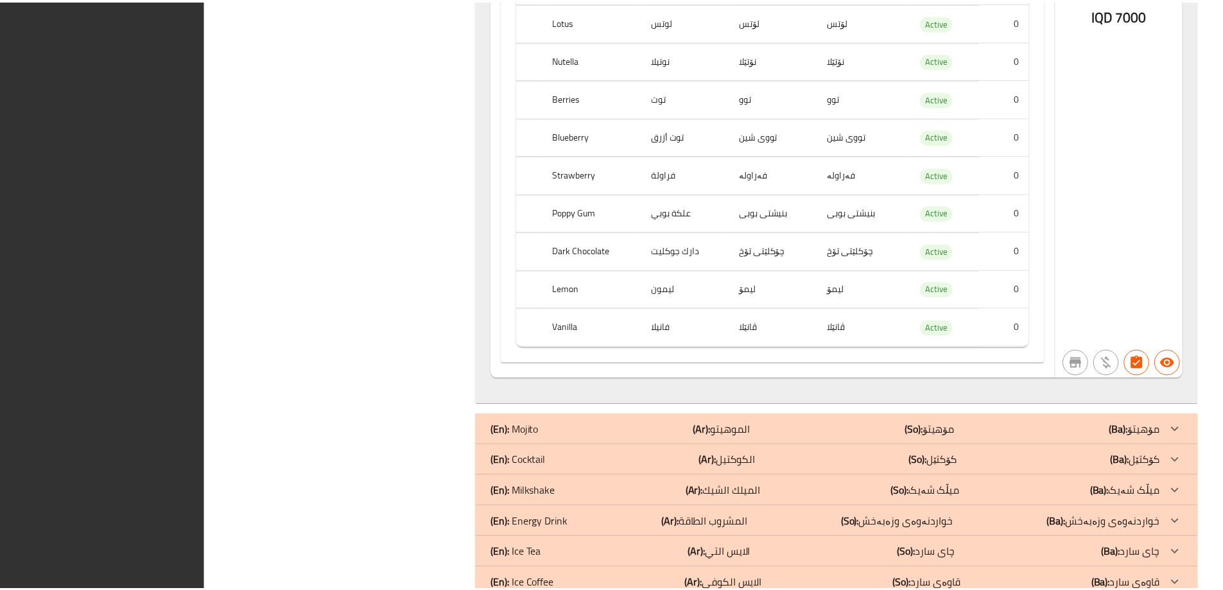
scroll to position [2401, 0]
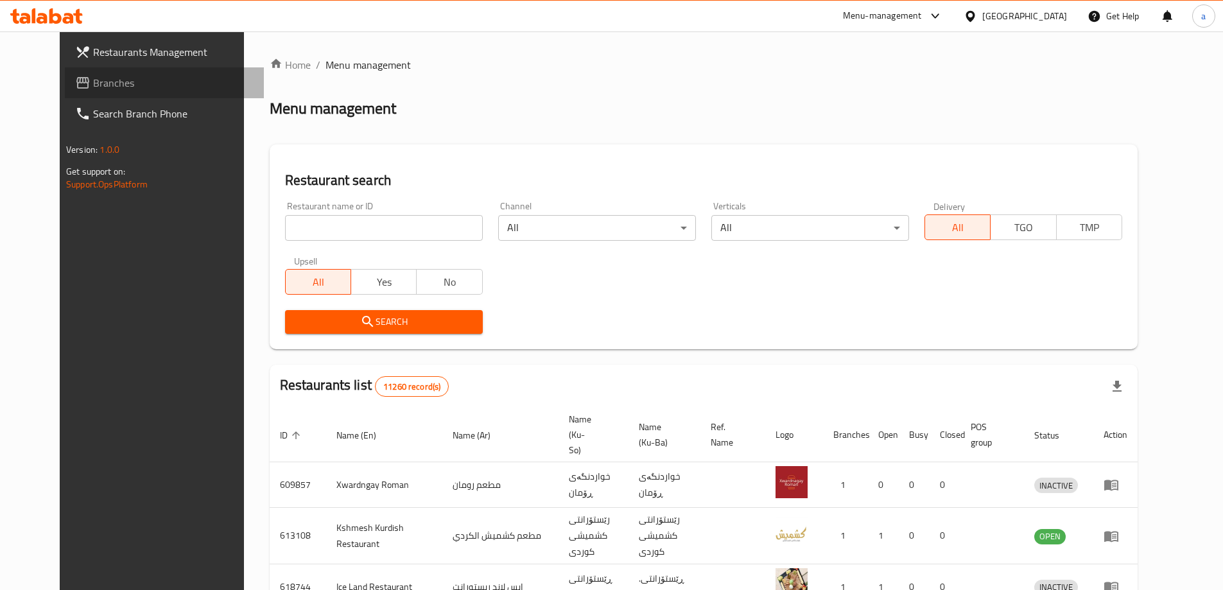
click at [148, 70] on link "Branches" at bounding box center [164, 82] width 199 height 31
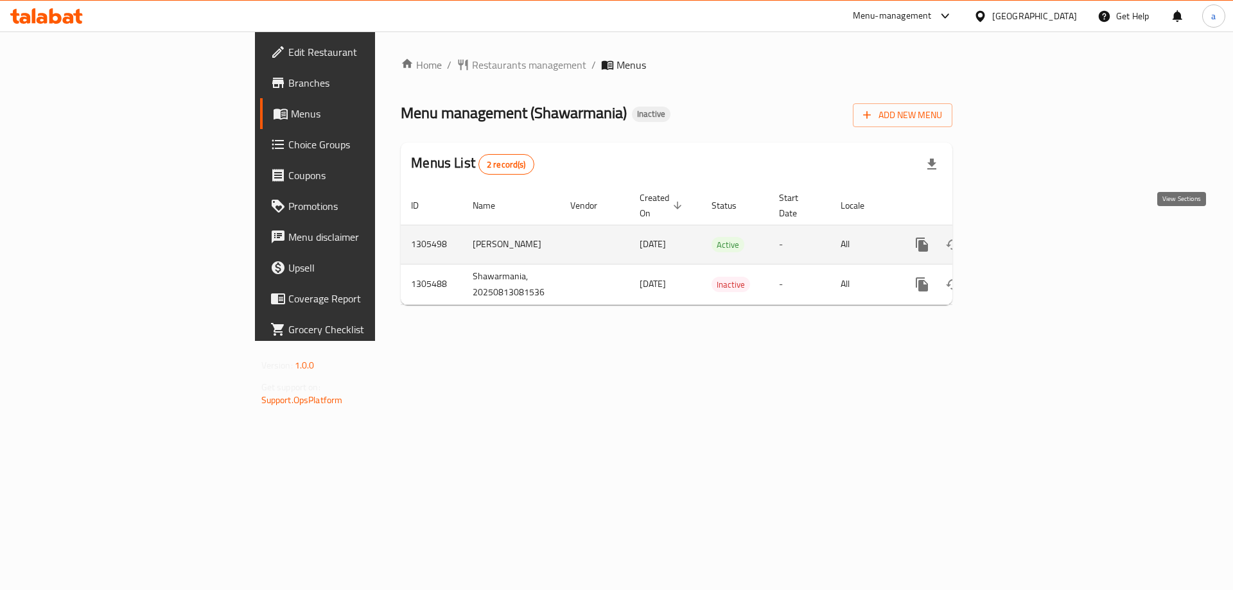
click at [1030, 229] on link "enhanced table" at bounding box center [1014, 244] width 31 height 31
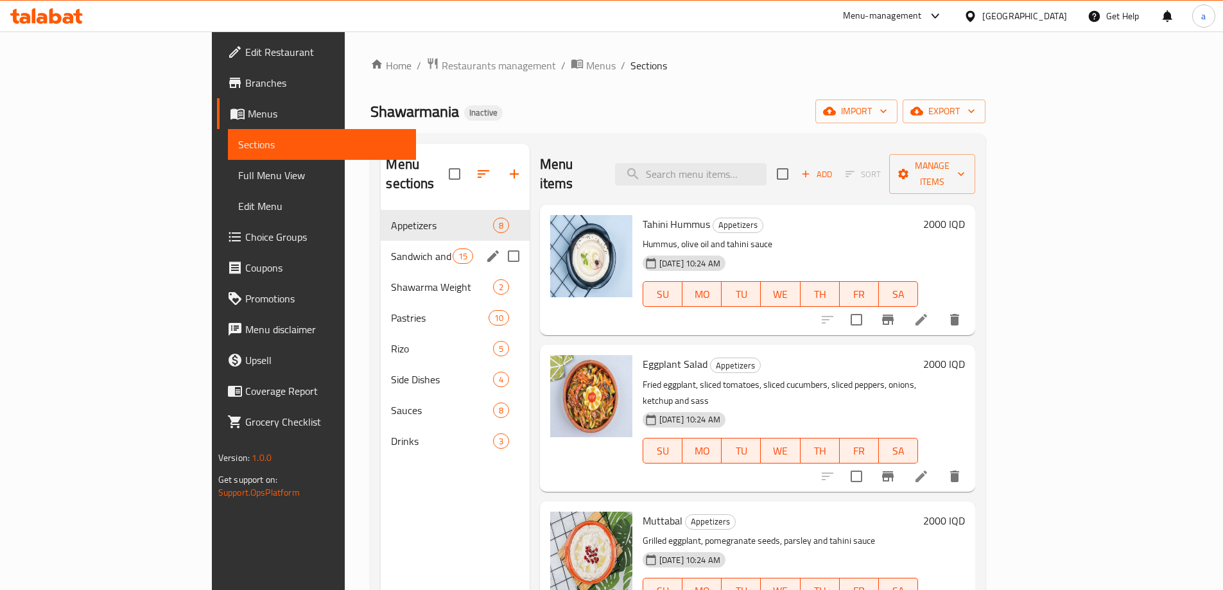
click at [381, 245] on div "Sandwich and Saj 15" at bounding box center [455, 256] width 148 height 31
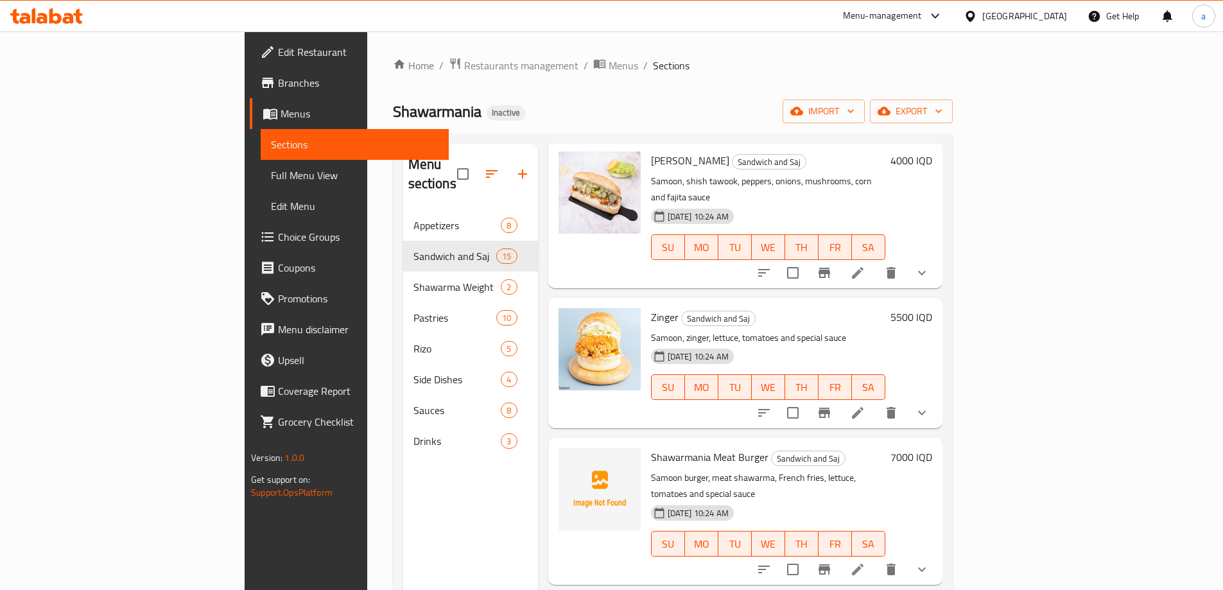
scroll to position [180, 0]
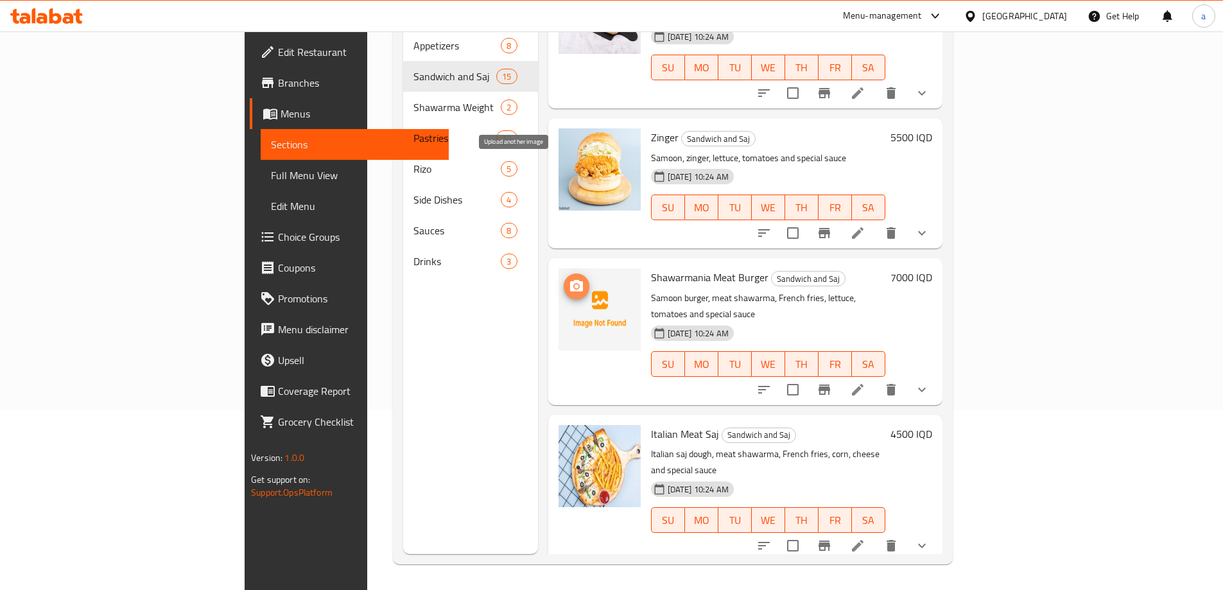
click at [569, 279] on icon "upload picture" at bounding box center [576, 286] width 15 height 15
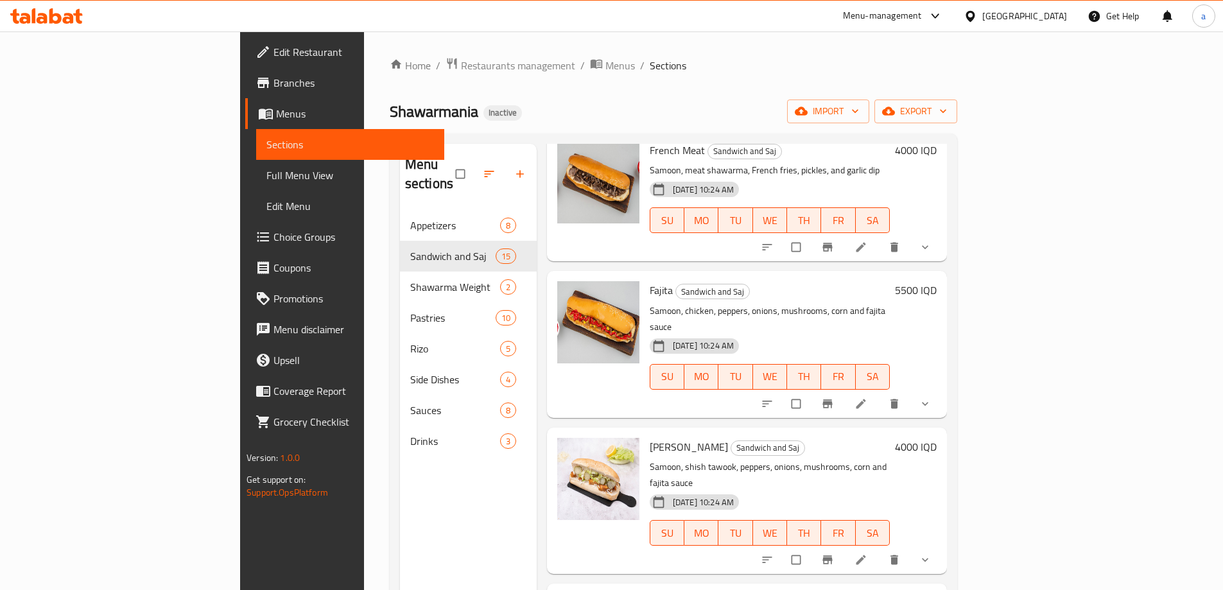
scroll to position [1546, 0]
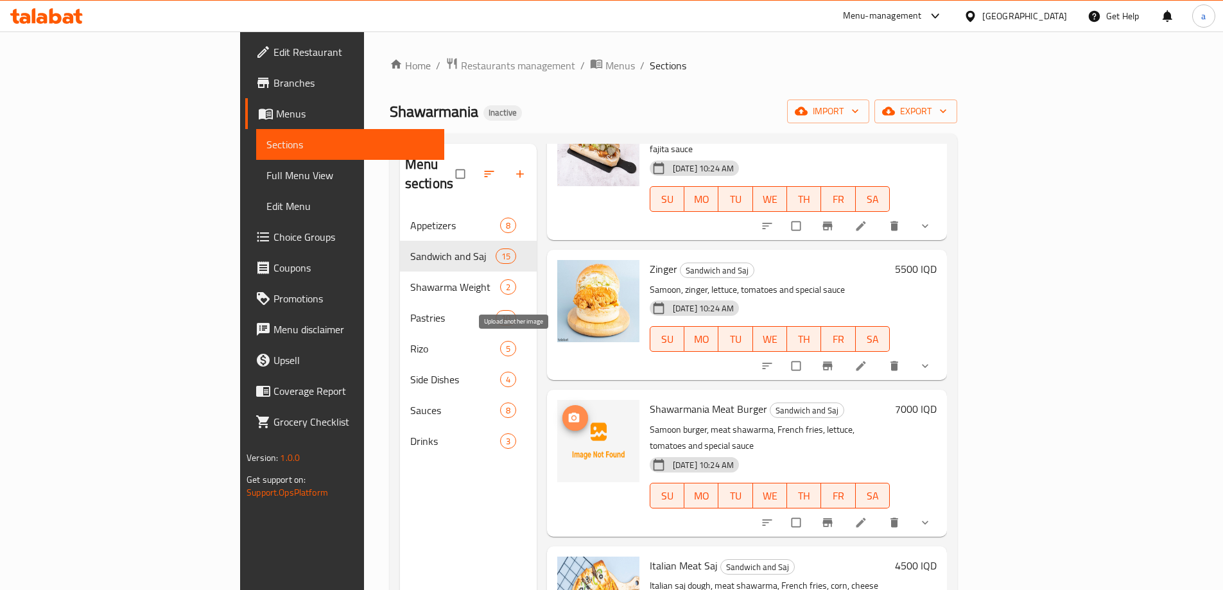
click at [562, 411] on span "upload picture" at bounding box center [575, 417] width 26 height 13
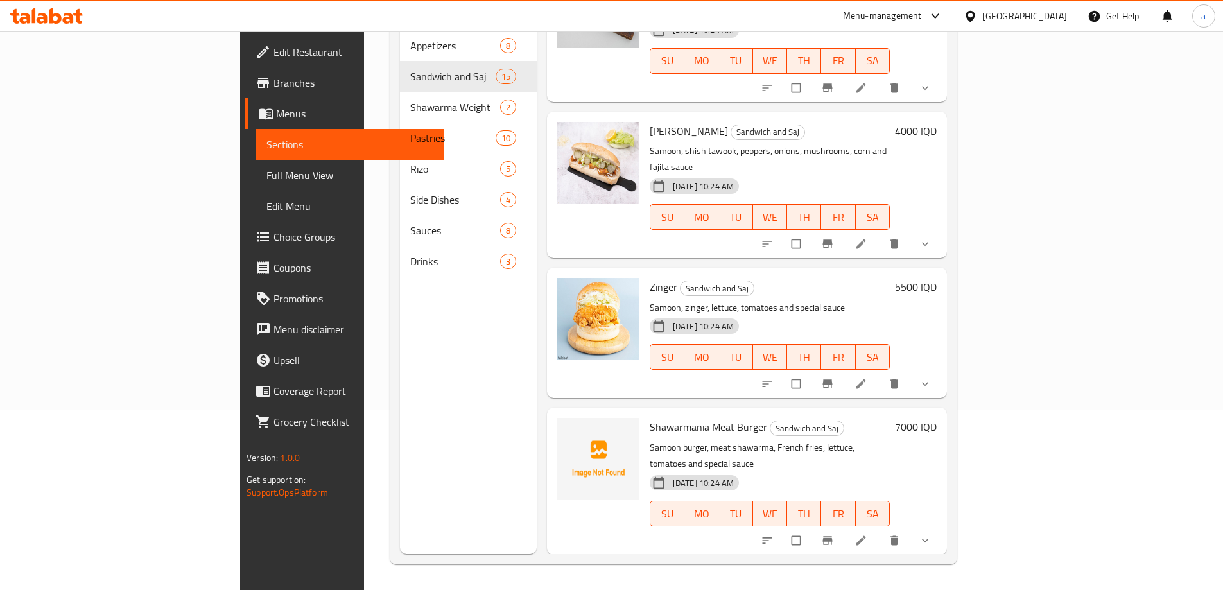
scroll to position [1541, 0]
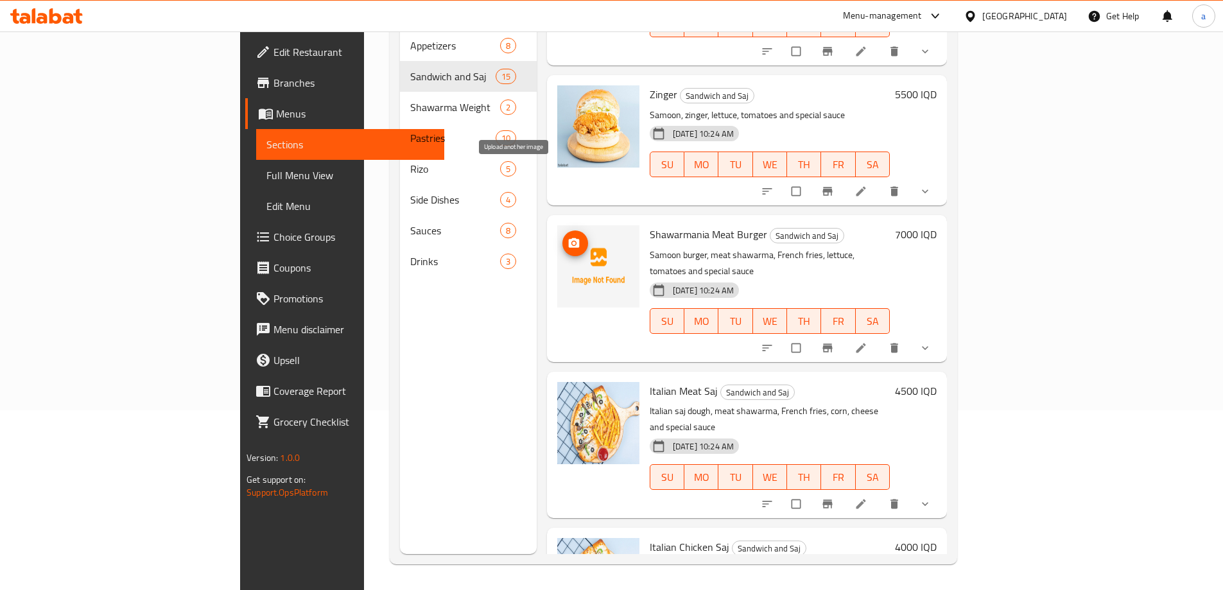
click at [562, 230] on button "upload picture" at bounding box center [575, 243] width 26 height 26
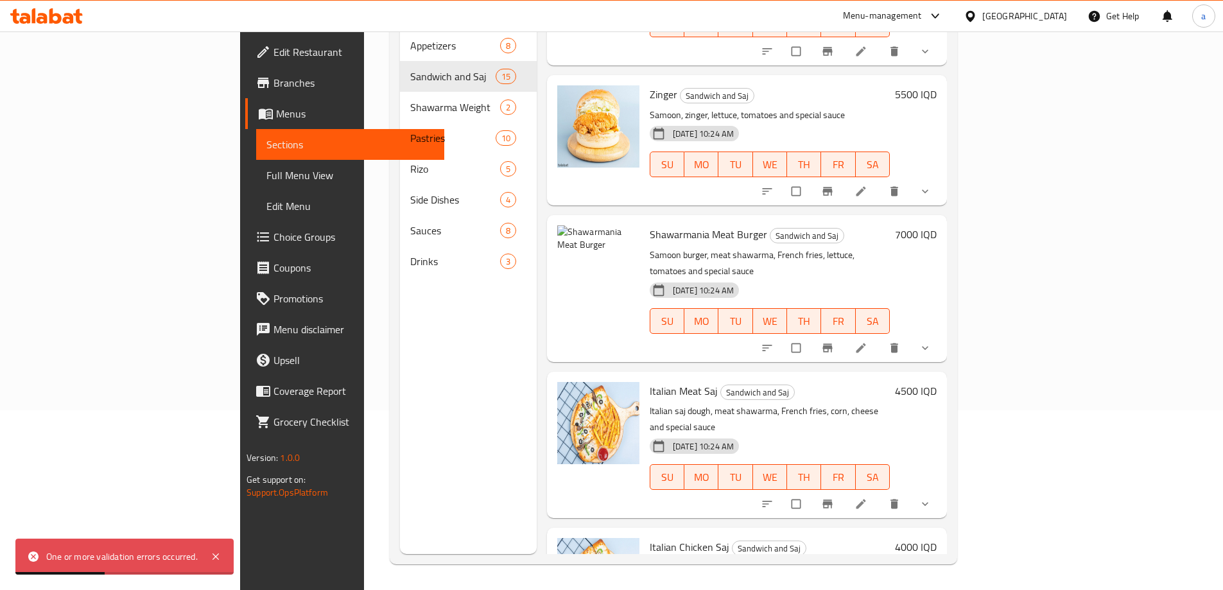
click at [266, 173] on span "Full Menu View" at bounding box center [350, 175] width 168 height 15
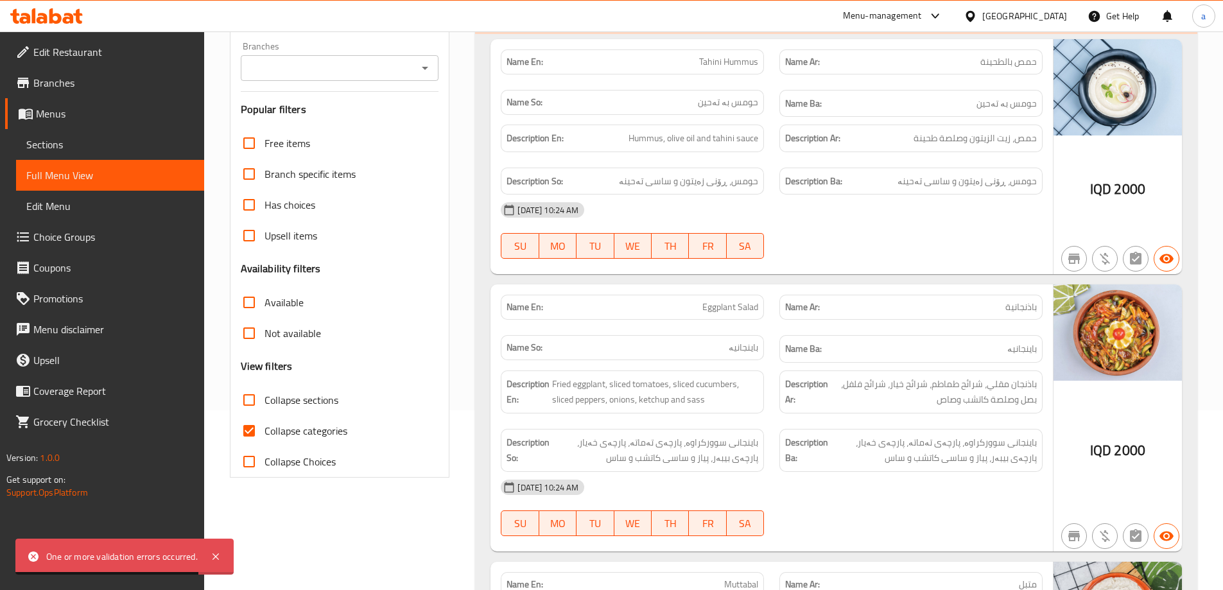
click at [273, 397] on span "Collapse sections" at bounding box center [301, 399] width 74 height 15
click at [264, 397] on input "Collapse sections" at bounding box center [249, 400] width 31 height 31
checkbox input "true"
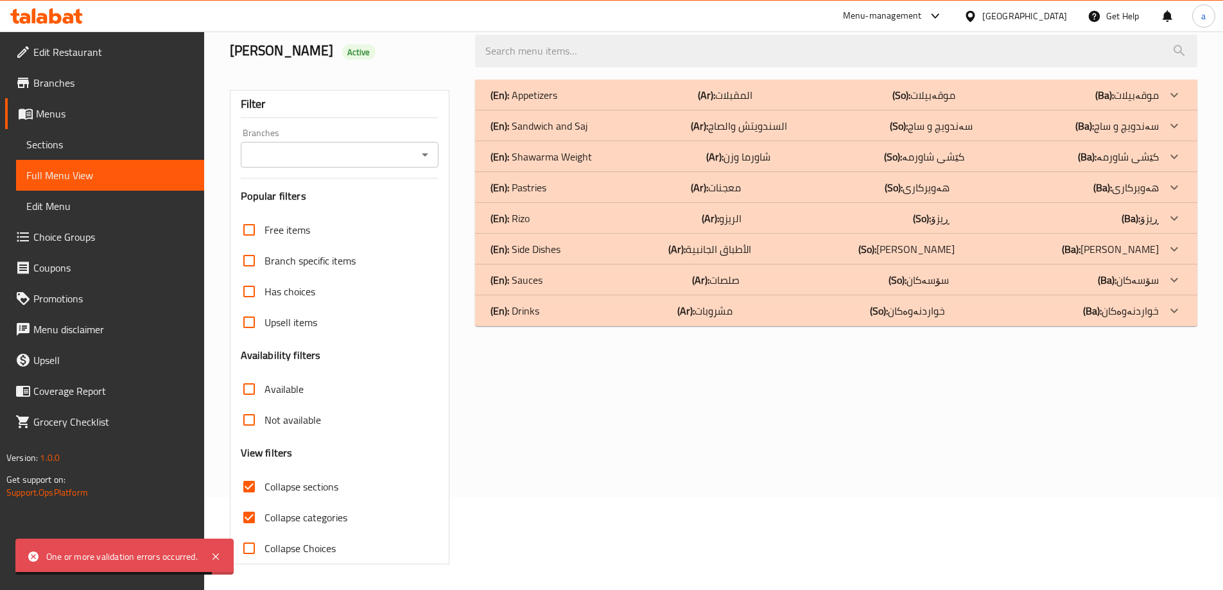
scroll to position [93, 0]
click at [1045, 103] on div "(En): Sandwich and Saj (Ar): السندويتش والصاج (So): سەندویچ و ساج (Ba): سەندویچ…" at bounding box center [824, 94] width 668 height 15
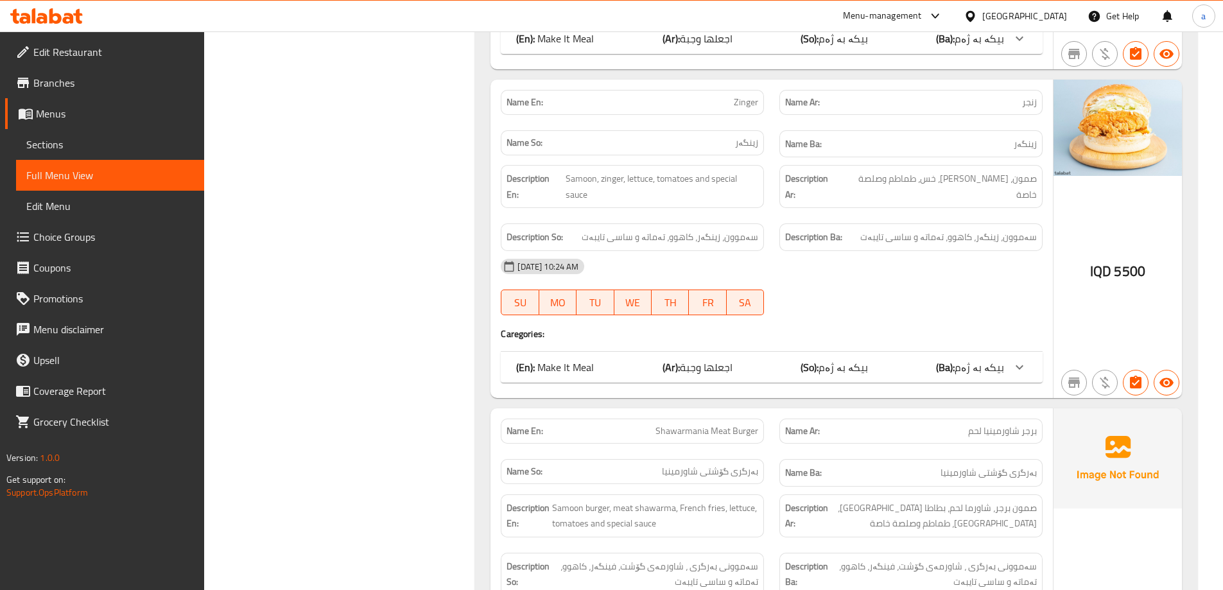
scroll to position [4137, 0]
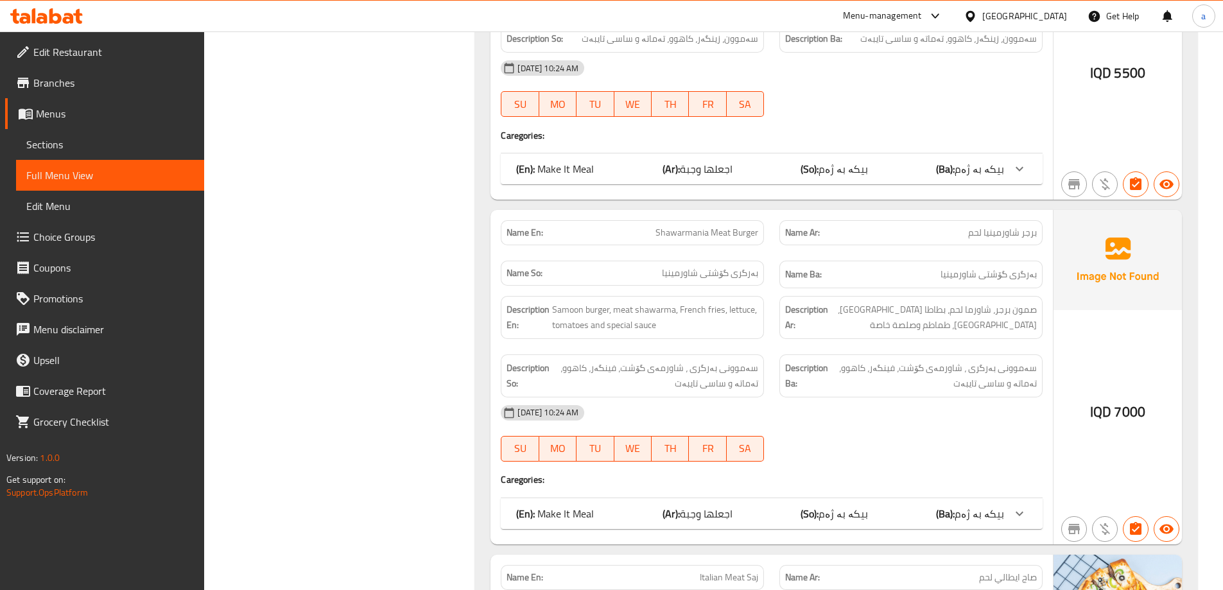
click at [127, 153] on link "Sections" at bounding box center [110, 144] width 188 height 31
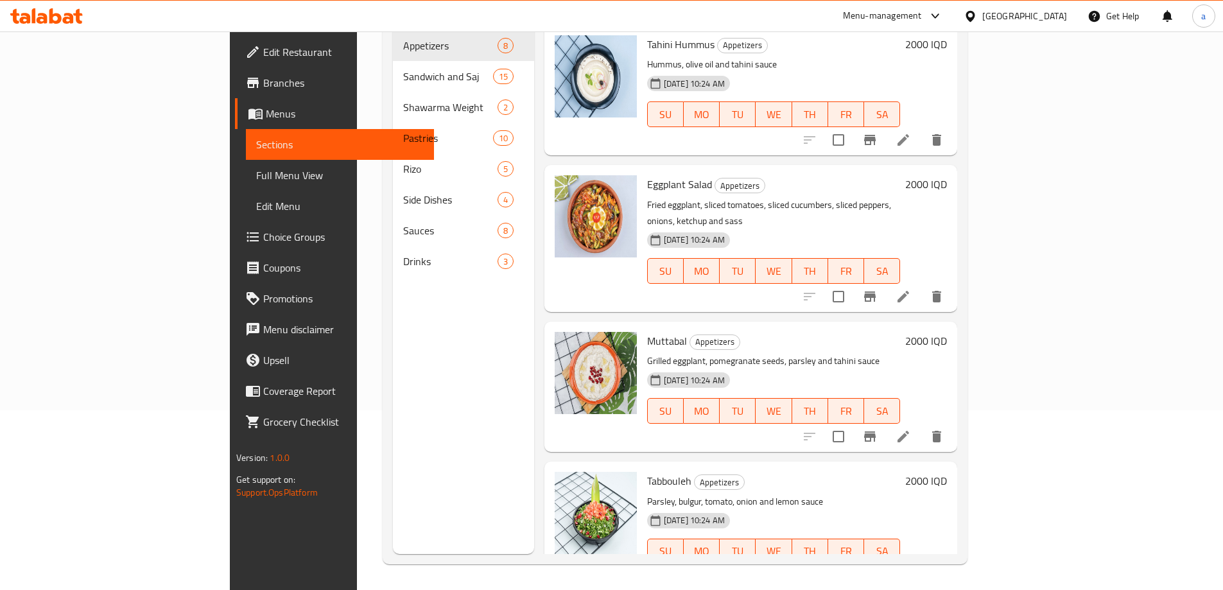
scroll to position [180, 0]
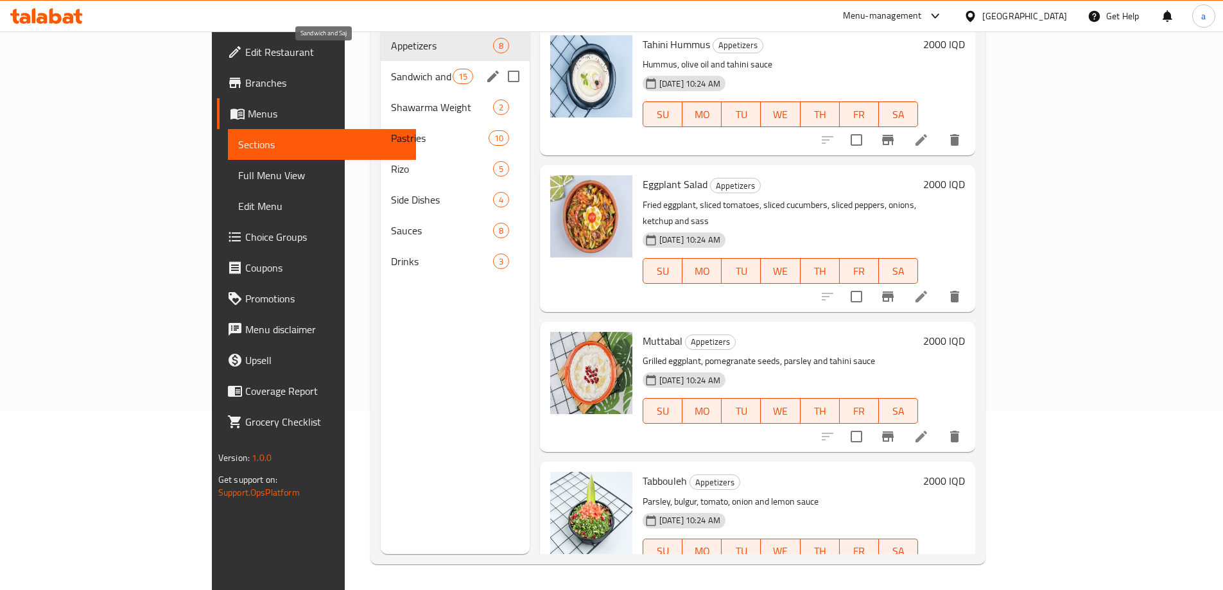
click at [381, 61] on div "Sandwich and Saj 15" at bounding box center [455, 76] width 148 height 31
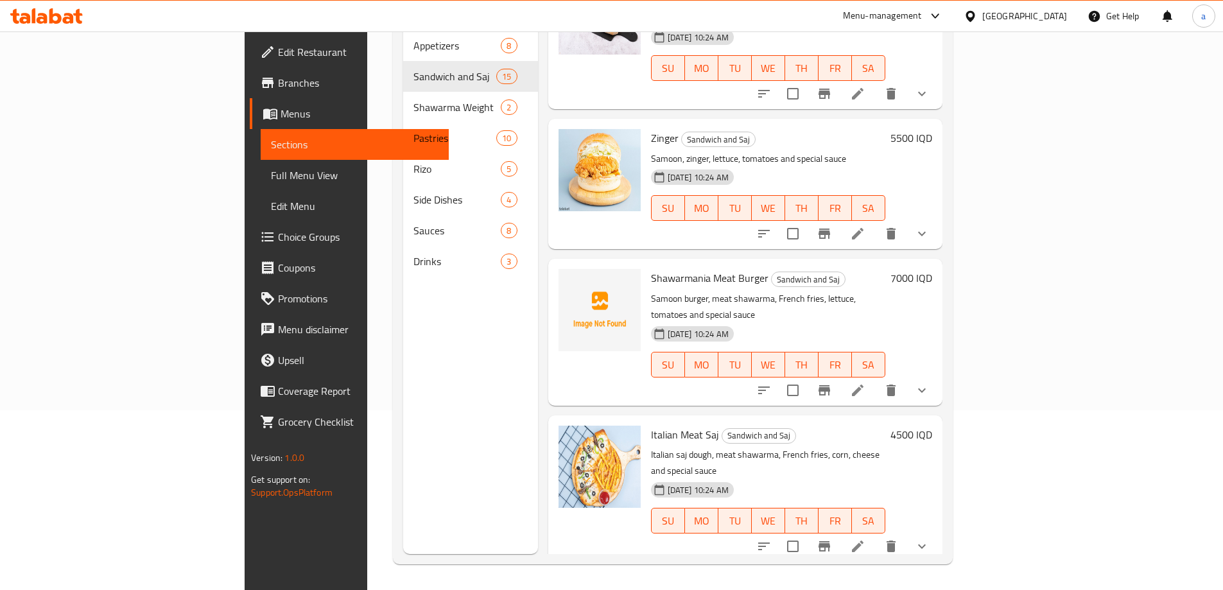
scroll to position [1546, 0]
click at [570, 280] on icon "upload picture" at bounding box center [576, 286] width 13 height 12
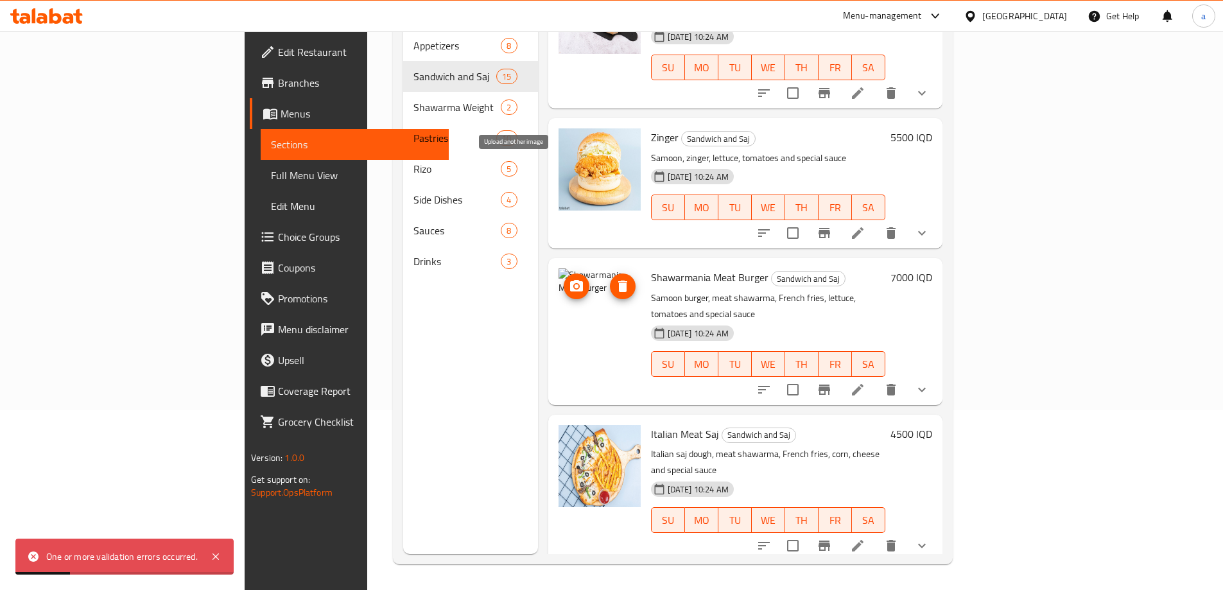
click at [570, 280] on icon "upload picture" at bounding box center [576, 286] width 13 height 12
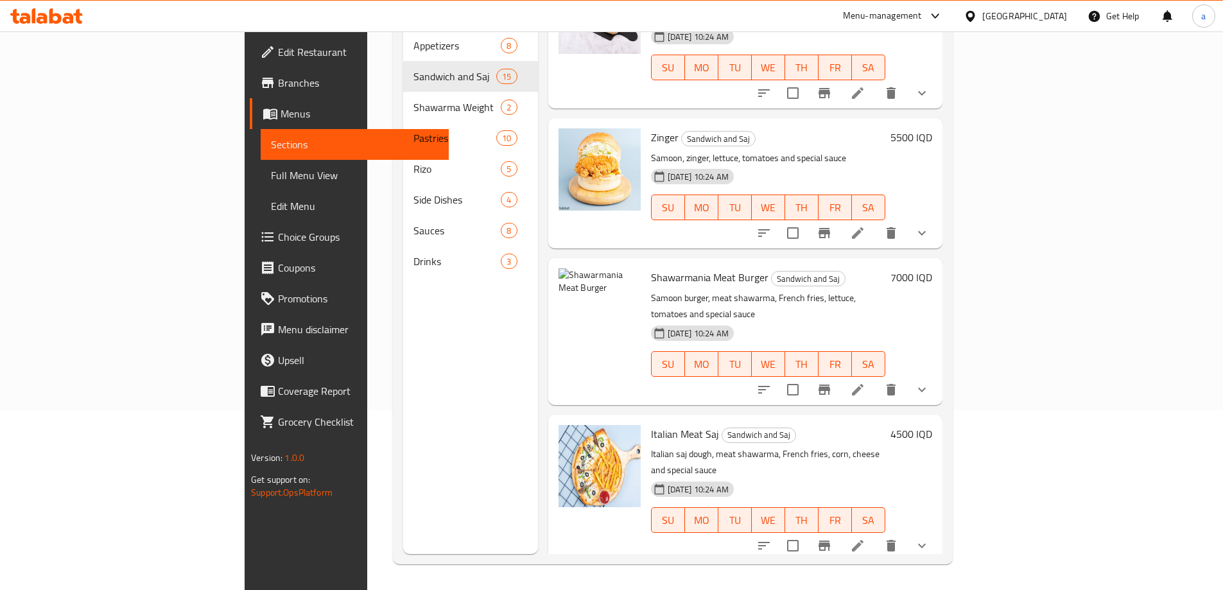
click at [651, 268] on span "Shawarmania Meat Burger" at bounding box center [709, 277] width 117 height 19
drag, startPoint x: 706, startPoint y: 164, endPoint x: 589, endPoint y: 168, distance: 117.5
click at [646, 263] on div "Shawarmania Meat Burger Sandwich and Saj Samoon burger, meat shawarma, French f…" at bounding box center [768, 331] width 245 height 136
copy span "Shawarmania Meat Burger"
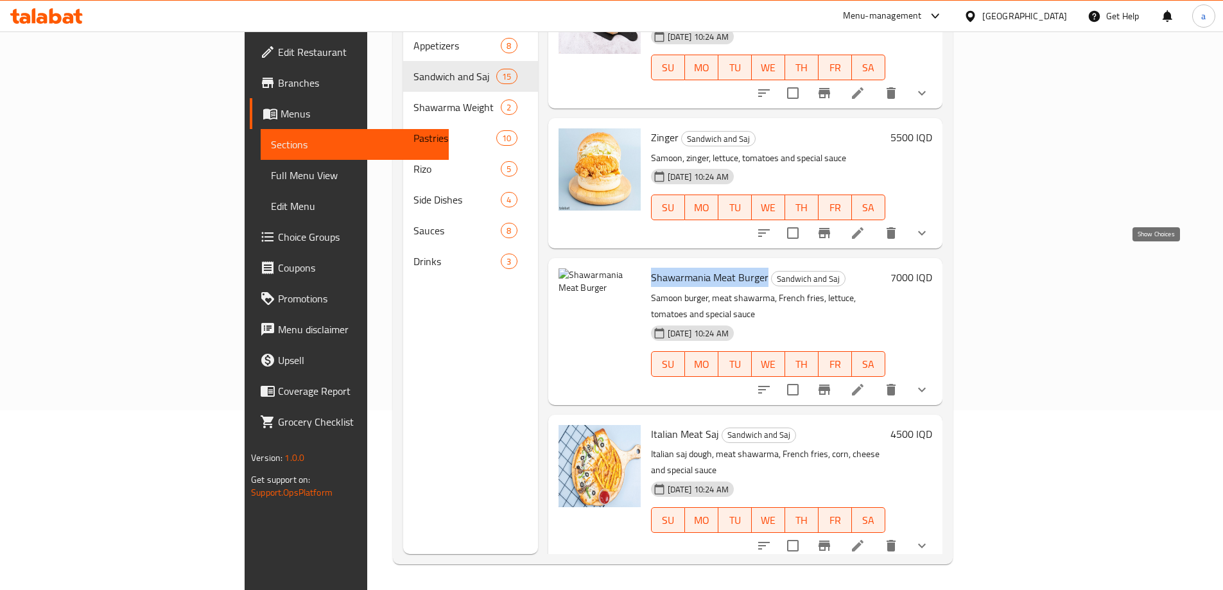
click at [930, 382] on icon "show more" at bounding box center [921, 389] width 15 height 15
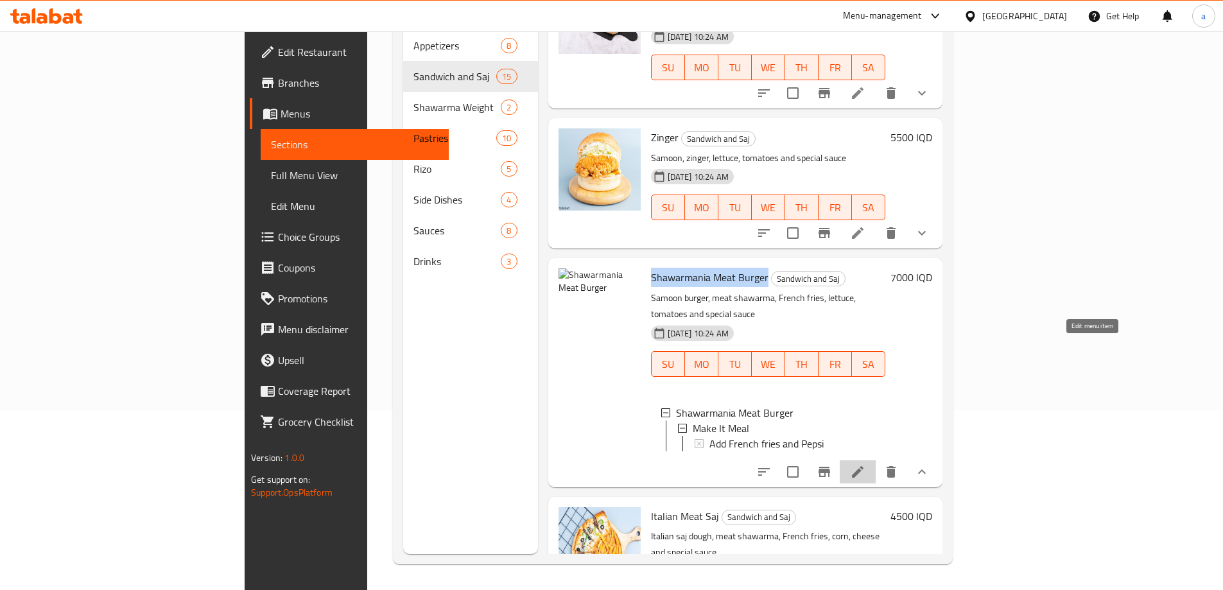
click at [865, 464] on icon at bounding box center [857, 471] width 15 height 15
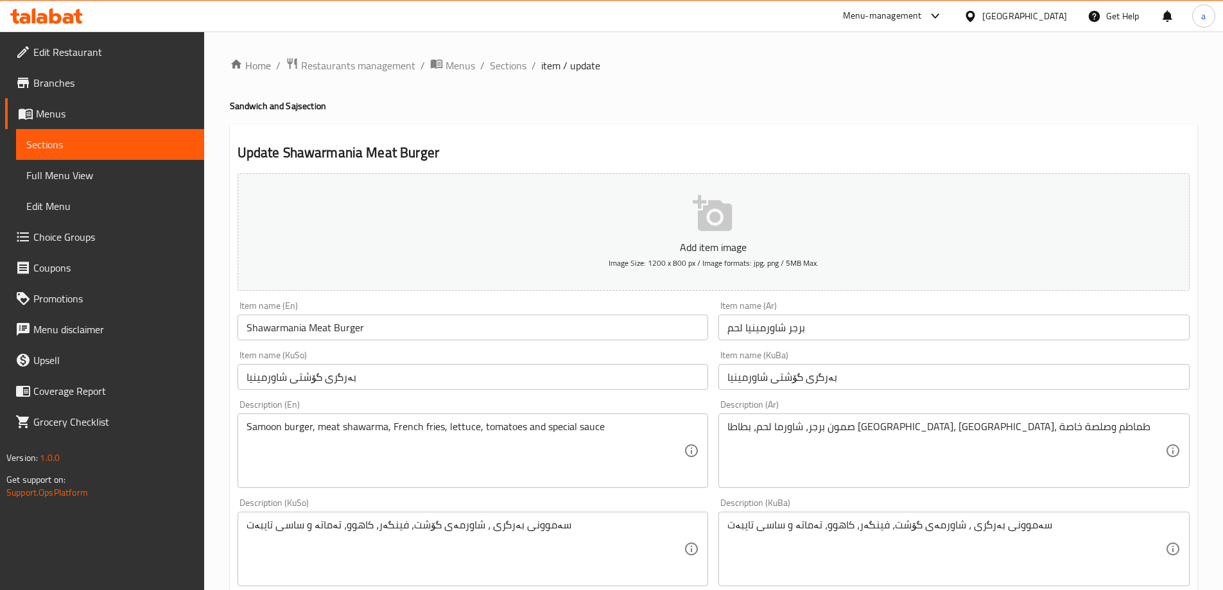
click at [763, 259] on span "Image Size: 1200 x 800 px / Image formats: jpg, png / 5MB Max." at bounding box center [714, 263] width 210 height 15
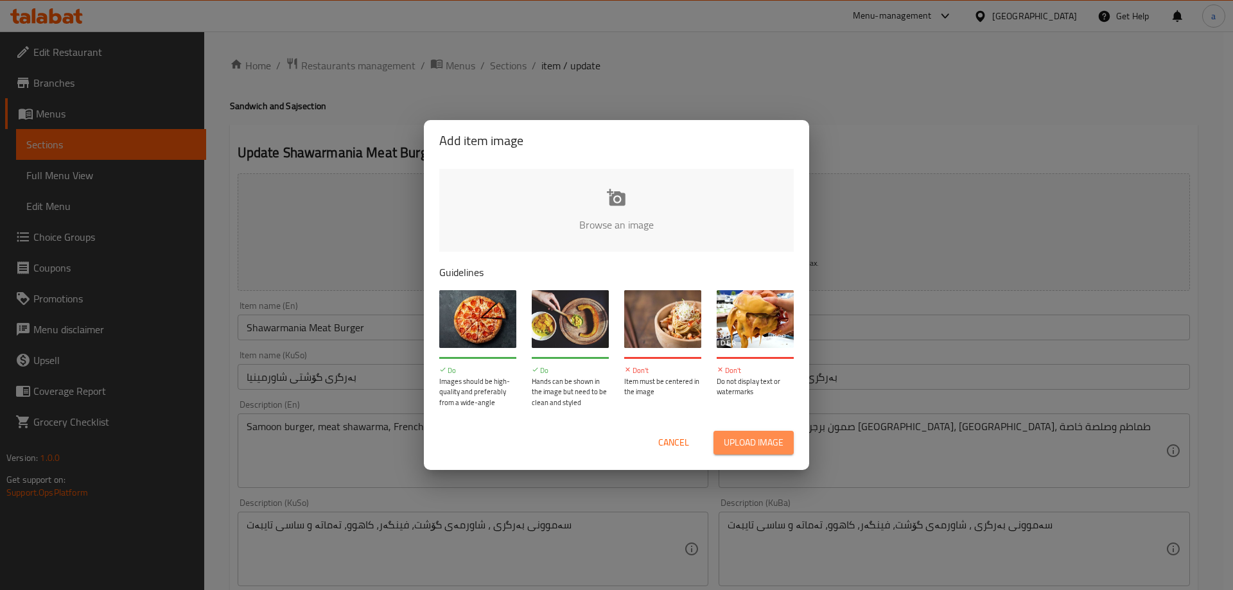
click at [761, 444] on span "Upload image" at bounding box center [753, 443] width 60 height 16
type input "C:\fakepath\renditionDownload.jfif"
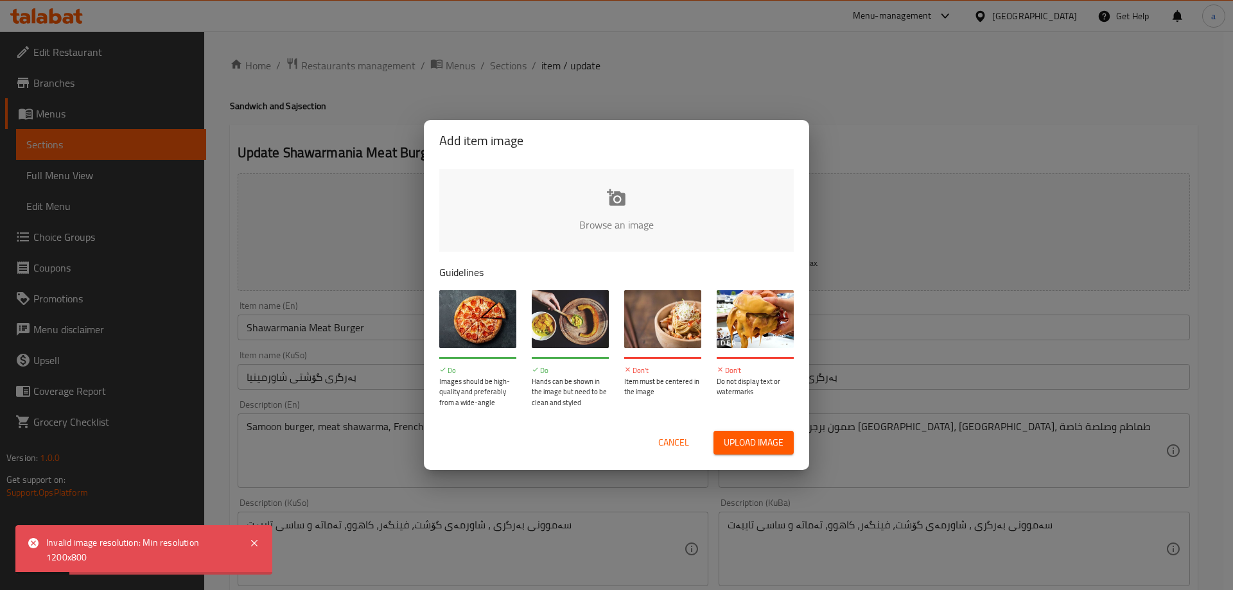
drag, startPoint x: 257, startPoint y: 544, endPoint x: 308, endPoint y: 547, distance: 50.8
click at [306, 548] on body "Invalid image resolution: Min resolution 1200x800 ​ Menu-management Iraq Get He…" at bounding box center [616, 310] width 1233 height 559
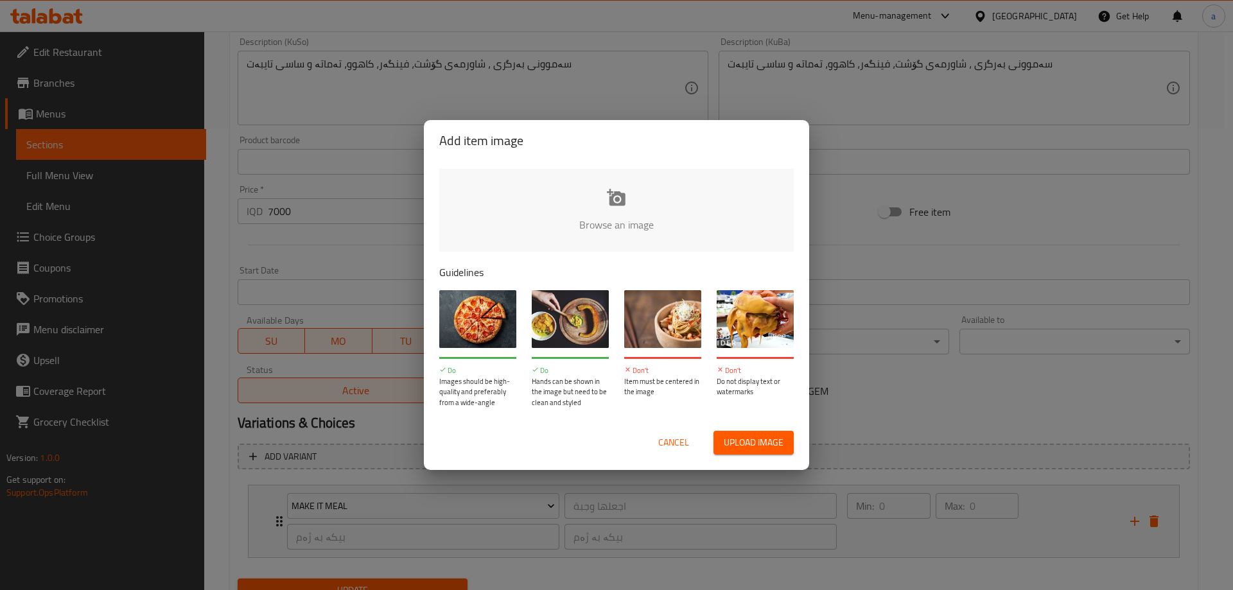
click at [91, 125] on div "Add item image Browse an image Guidelines Do Images should be high-quality and …" at bounding box center [616, 295] width 1233 height 590
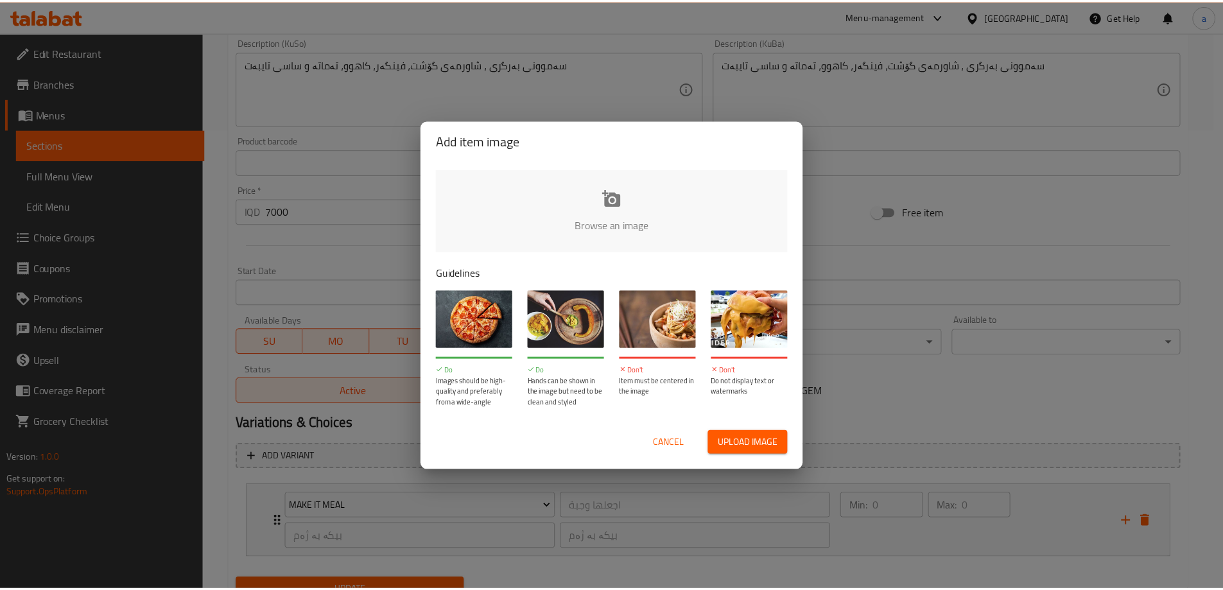
scroll to position [0, 0]
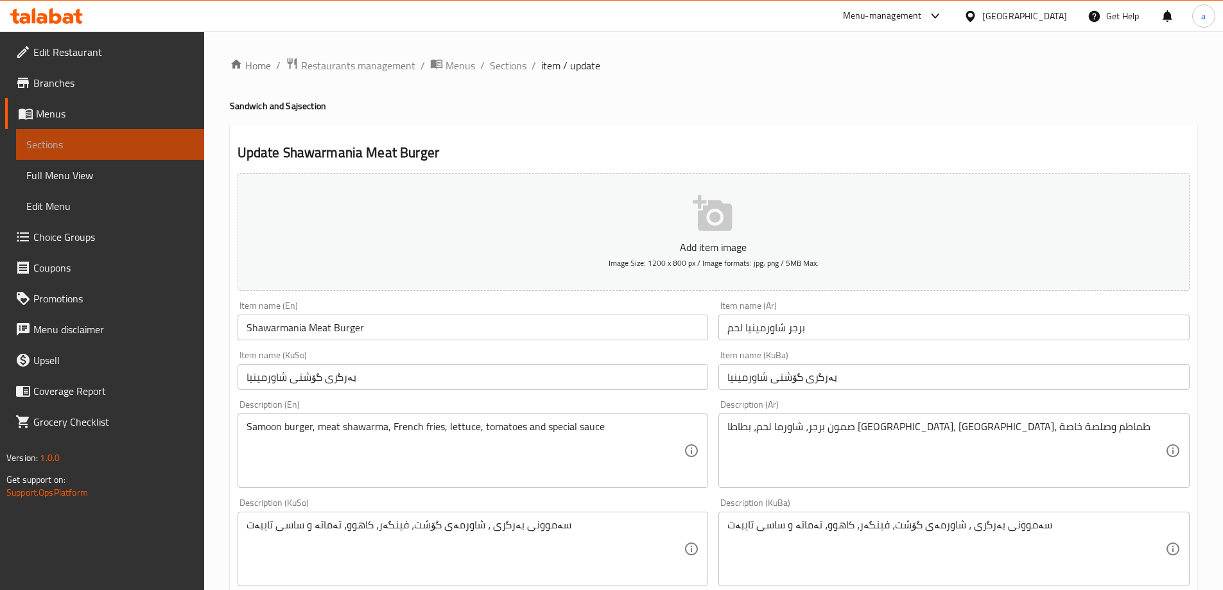
click at [74, 152] on link "Sections" at bounding box center [110, 144] width 188 height 31
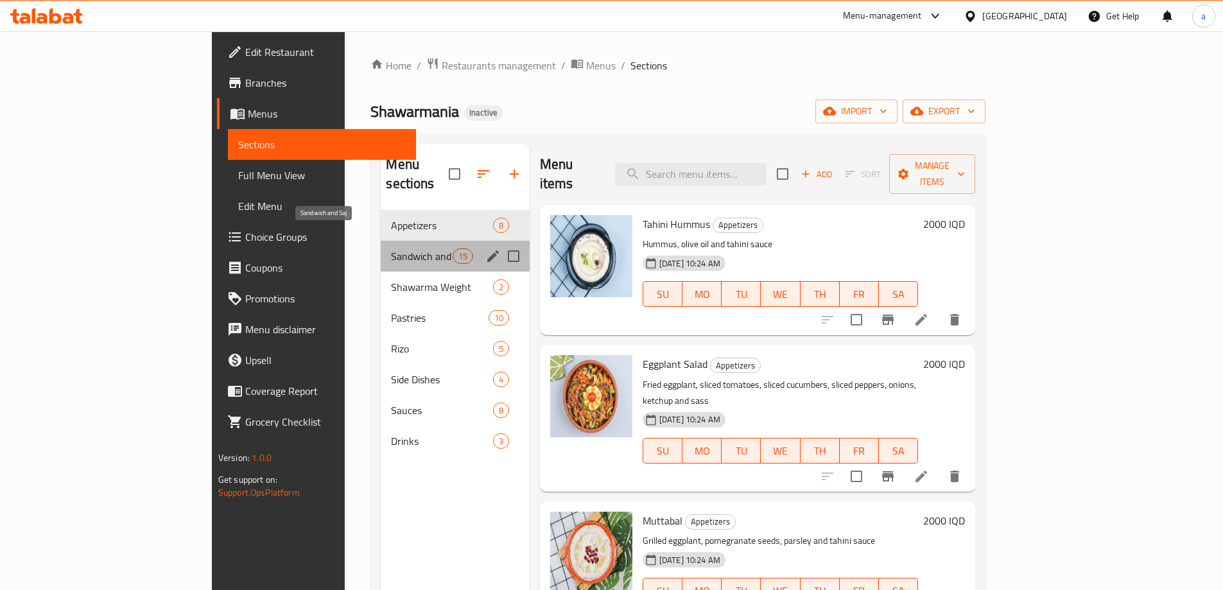
click at [391, 248] on span "Sandwich and Saj" at bounding box center [421, 255] width 61 height 15
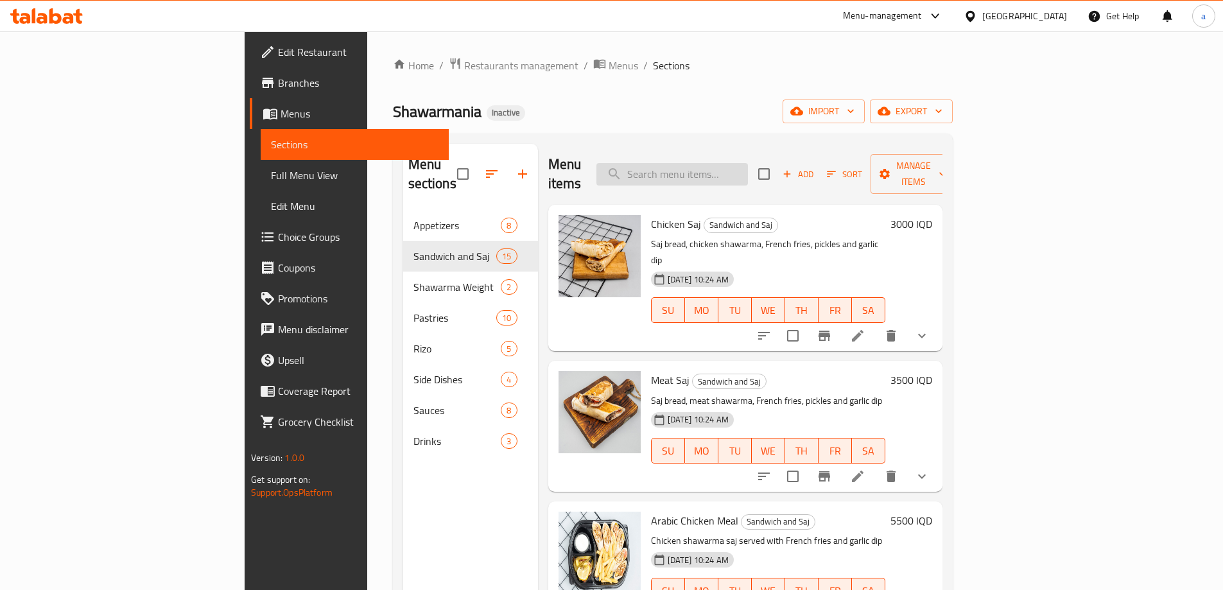
click at [748, 165] on input "search" at bounding box center [672, 174] width 152 height 22
paste input "Shawarmania Meat Burger"
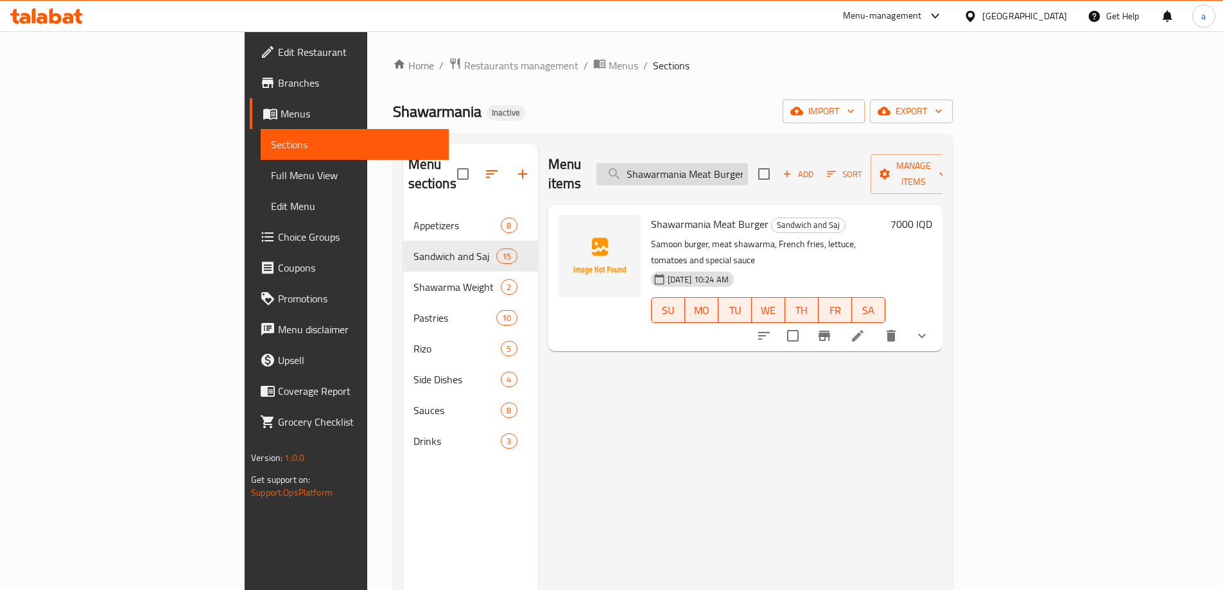
type input "Shawarmania Meat Burger"
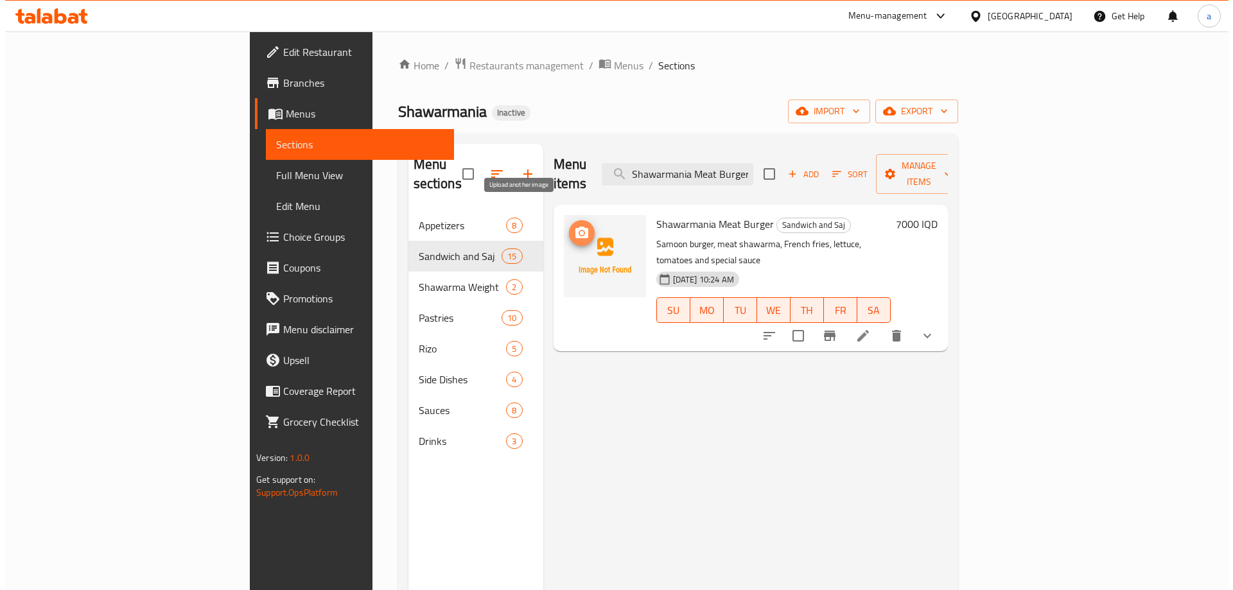
scroll to position [0, 0]
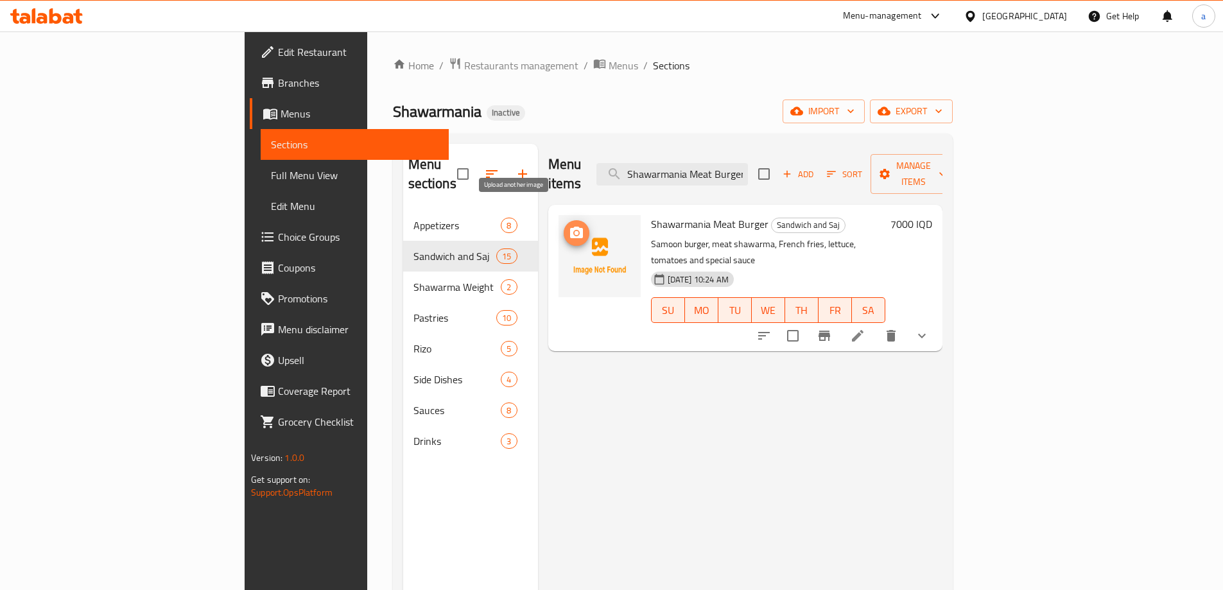
click at [569, 225] on icon "upload picture" at bounding box center [576, 232] width 15 height 15
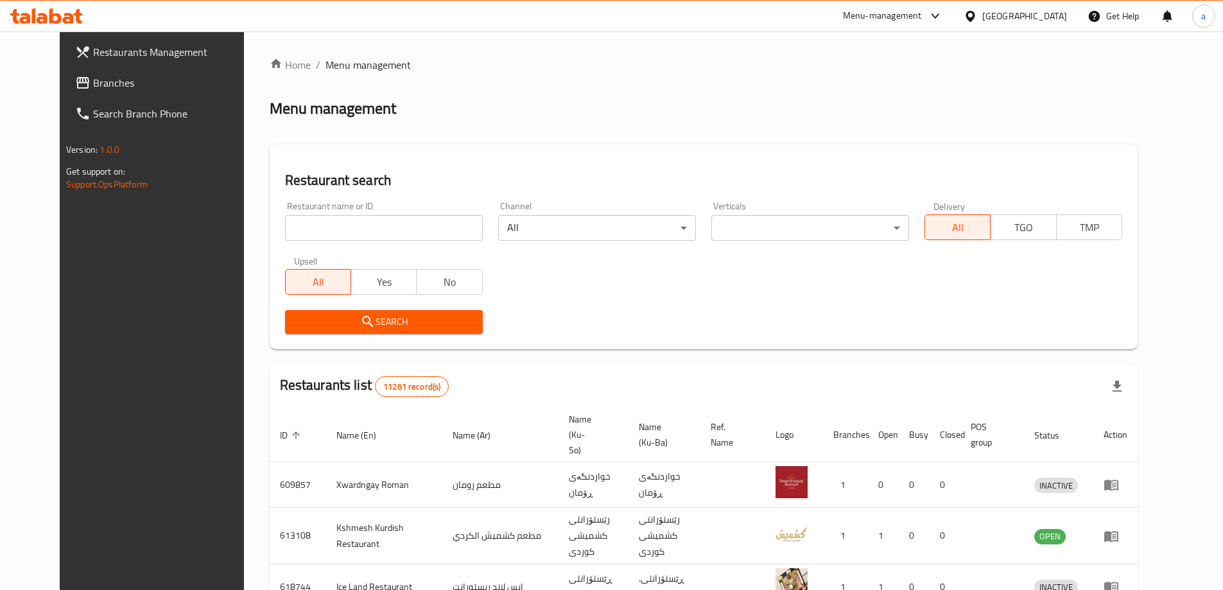
click at [93, 77] on span "Branches" at bounding box center [173, 82] width 160 height 15
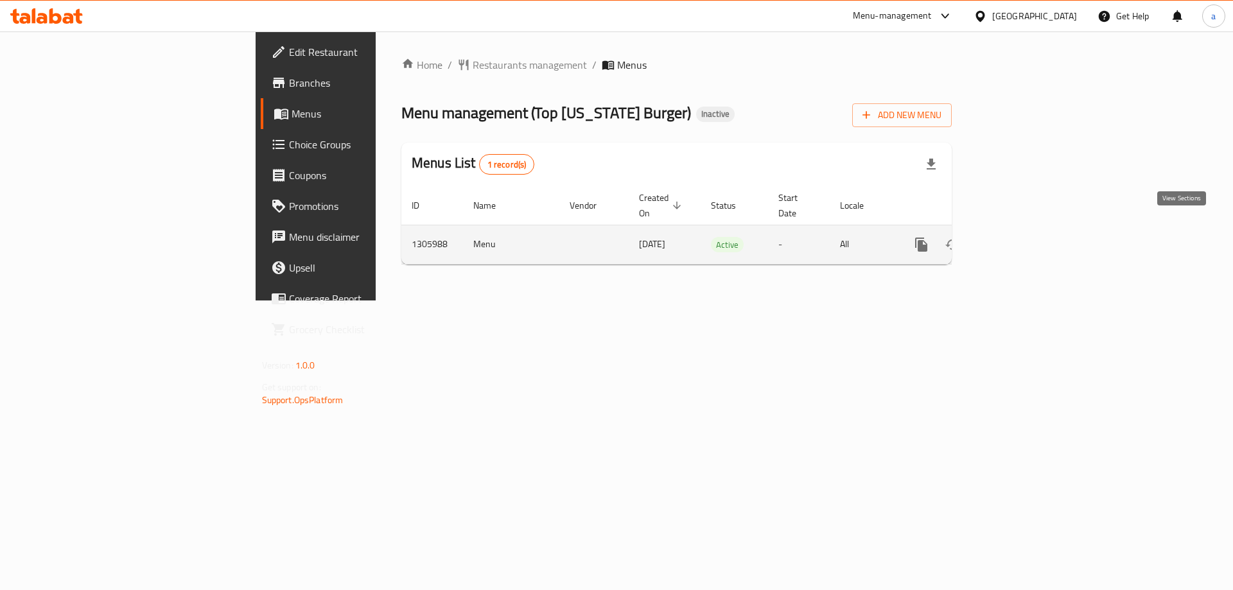
click at [1021, 237] on icon "enhanced table" at bounding box center [1013, 244] width 15 height 15
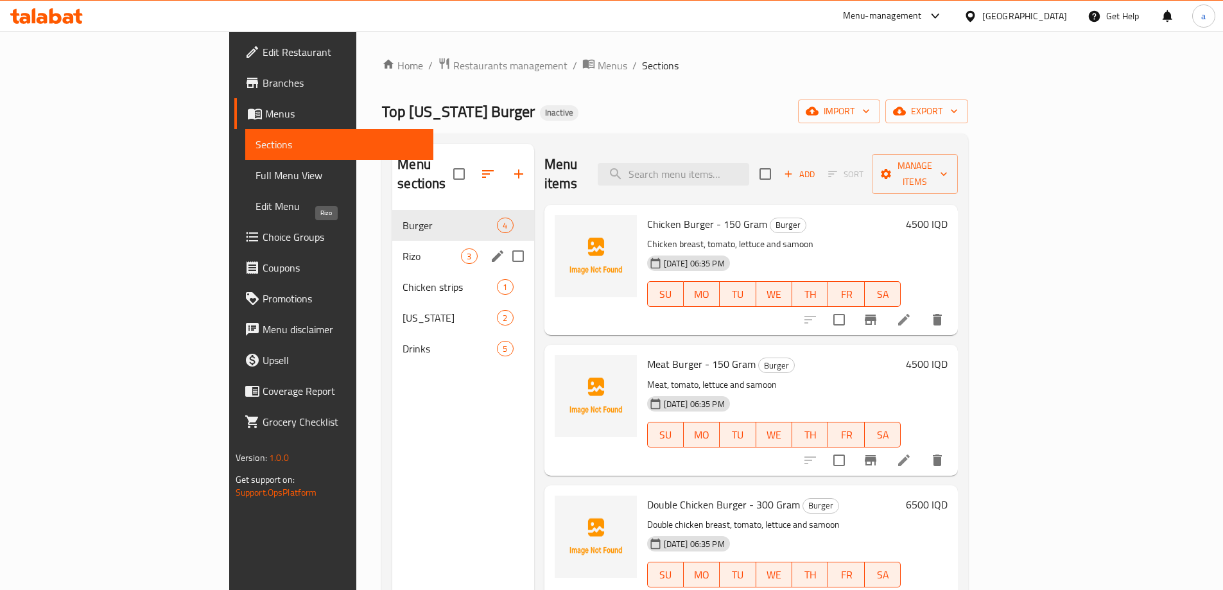
drag, startPoint x: 366, startPoint y: 232, endPoint x: 419, endPoint y: 236, distance: 53.4
click at [403, 248] on span "Rizo" at bounding box center [432, 255] width 58 height 15
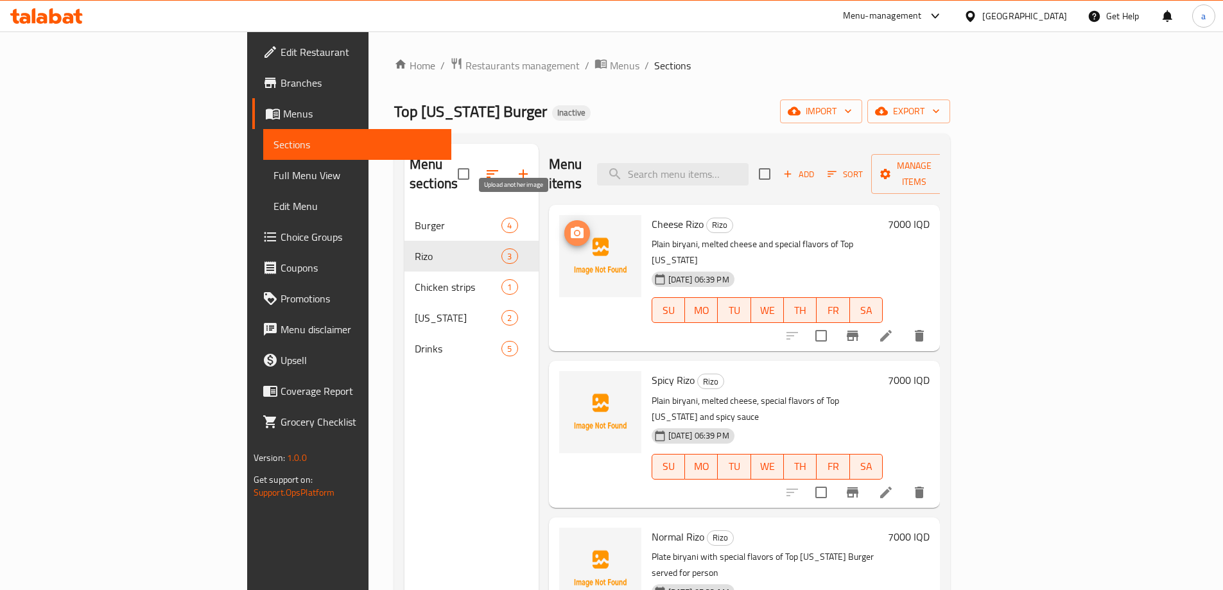
click at [564, 225] on span "upload picture" at bounding box center [577, 232] width 26 height 15
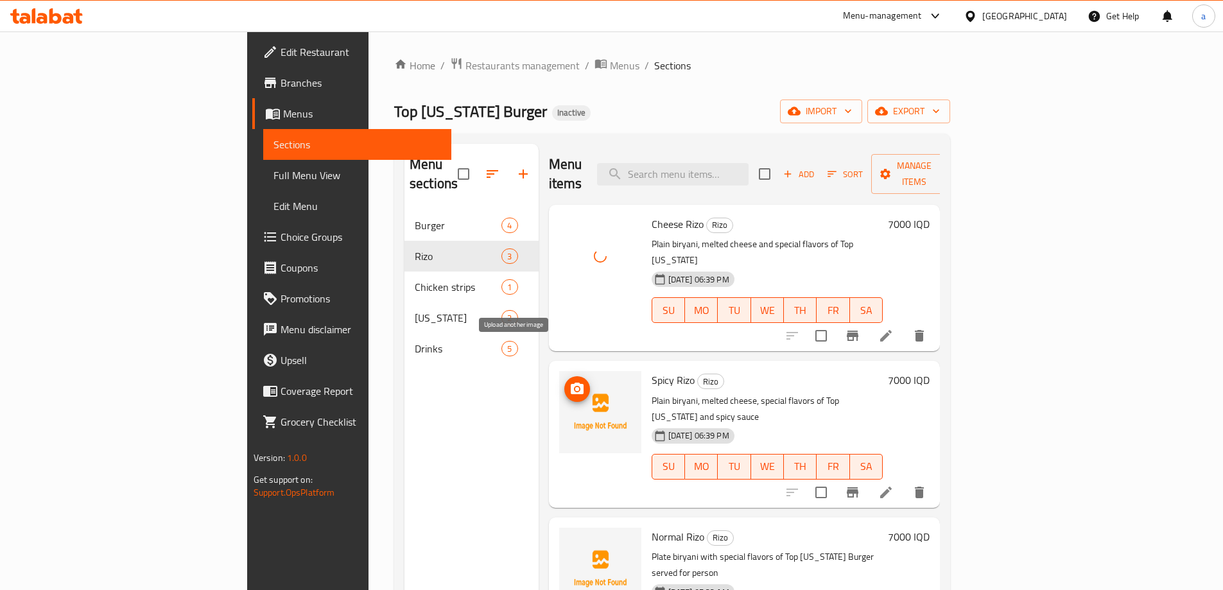
click at [569, 381] on icon "upload picture" at bounding box center [576, 388] width 15 height 15
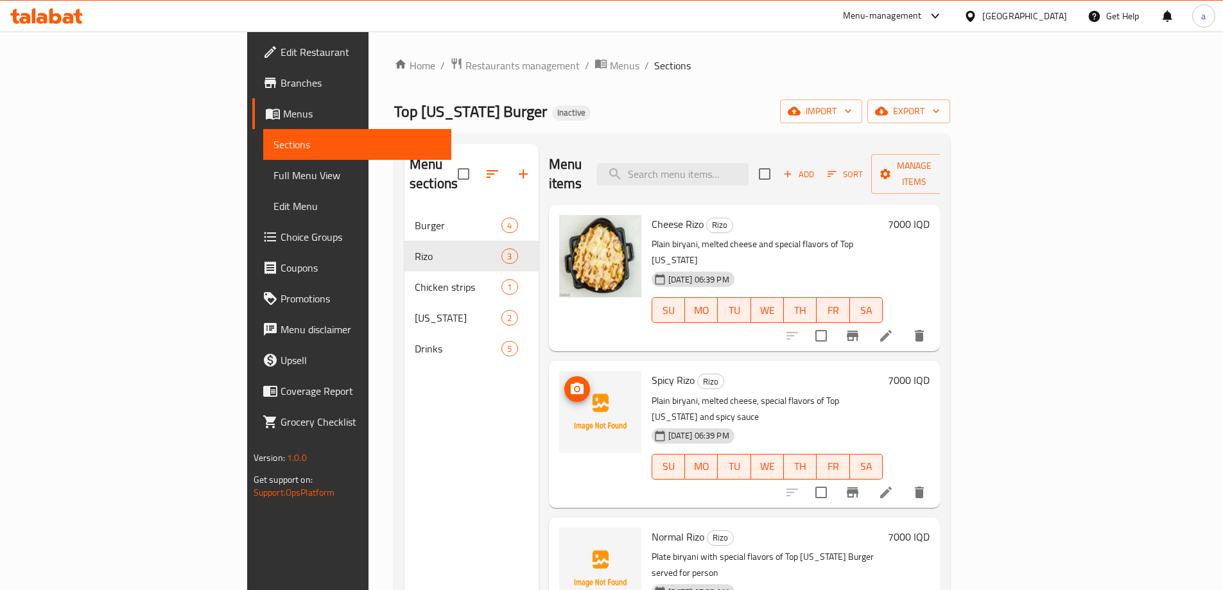
click at [569, 381] on icon "upload picture" at bounding box center [576, 388] width 15 height 15
click at [564, 381] on span "upload picture" at bounding box center [577, 388] width 26 height 15
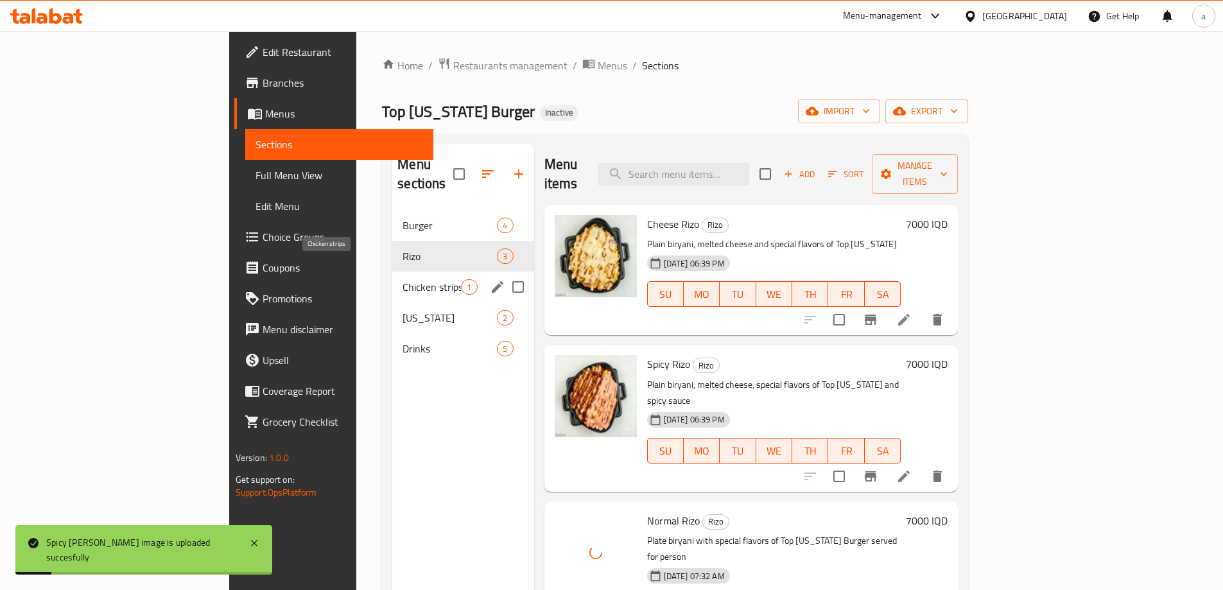
click at [403, 279] on span "Chicken strips" at bounding box center [432, 286] width 58 height 15
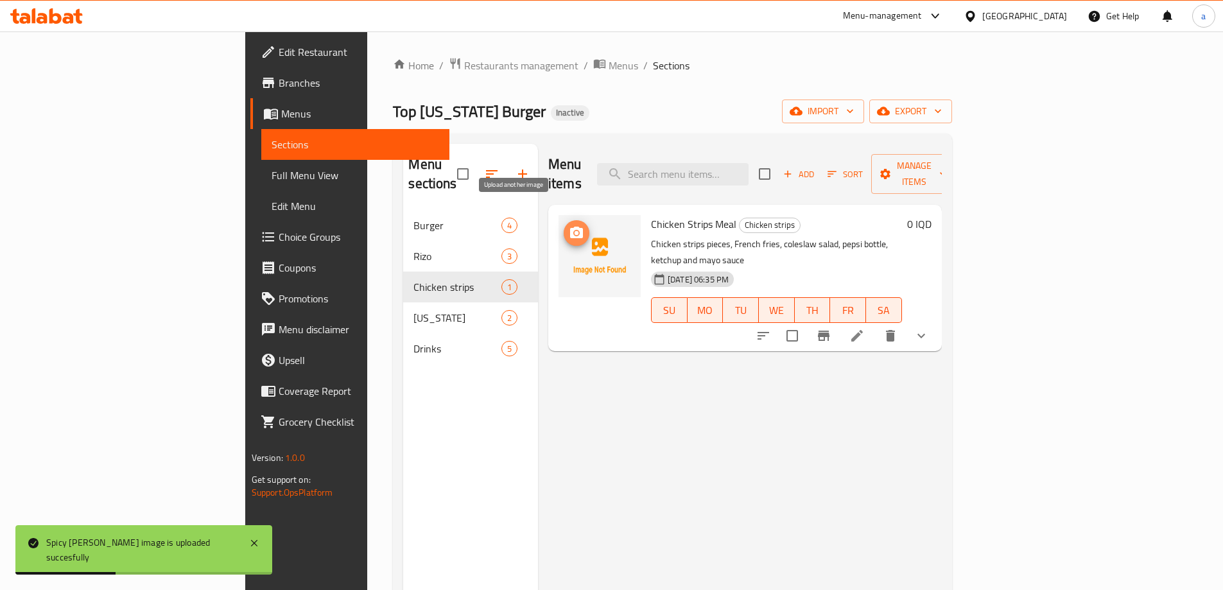
click at [569, 225] on icon "upload picture" at bounding box center [576, 232] width 15 height 15
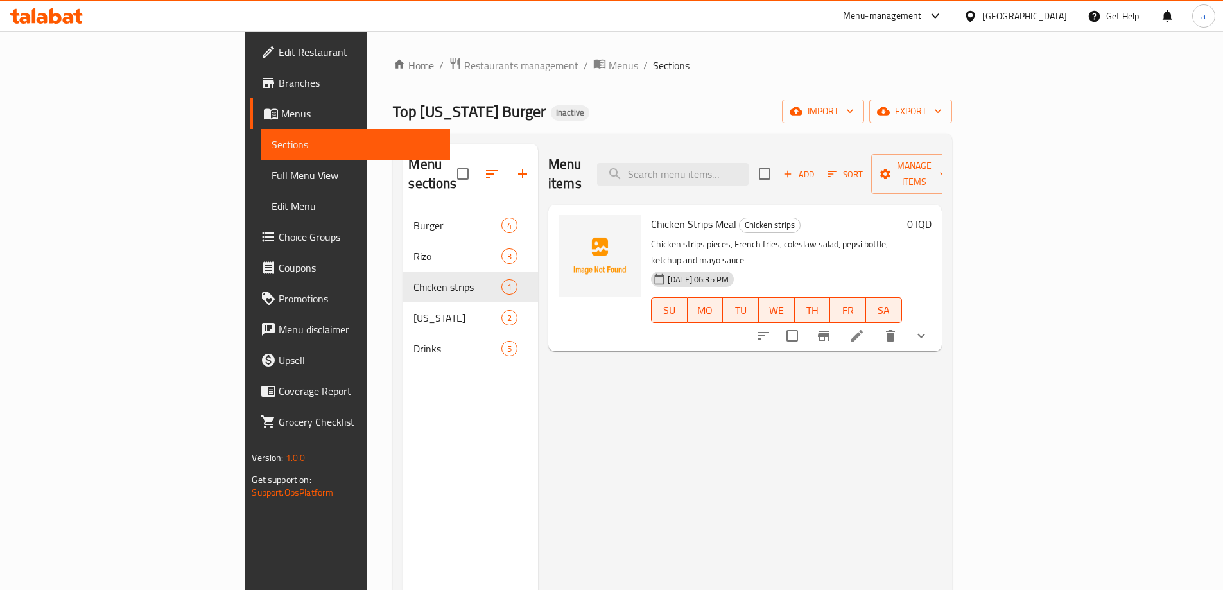
click at [651, 214] on span "Chicken Strips Meal" at bounding box center [693, 223] width 85 height 19
copy span "Chicken"
click at [570, 227] on icon "upload picture" at bounding box center [576, 233] width 13 height 12
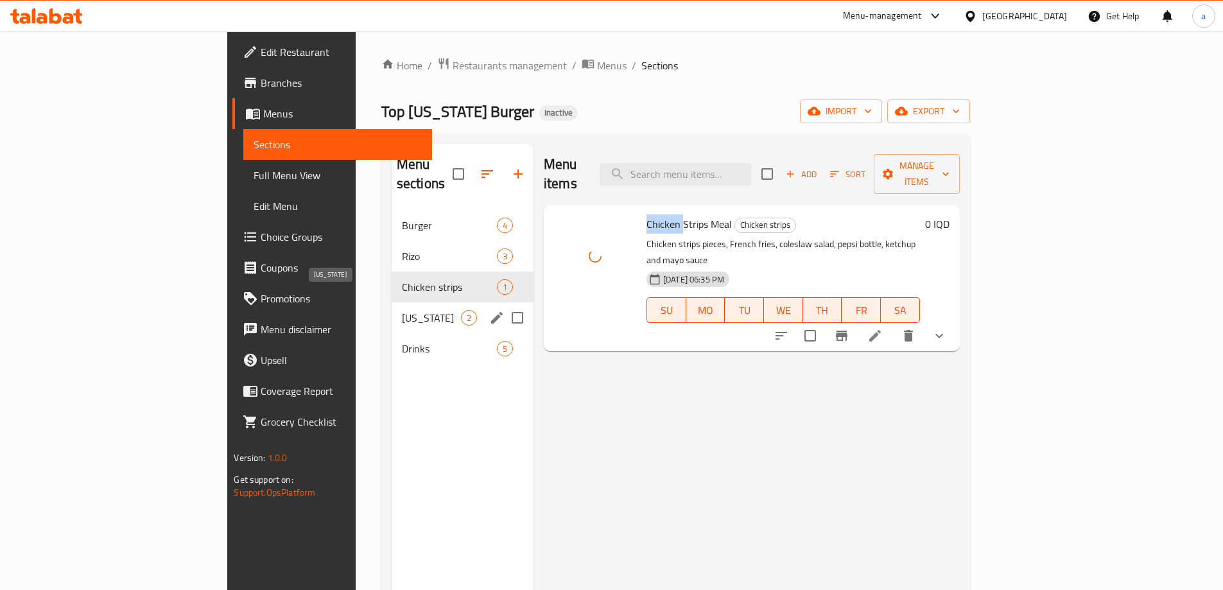
click at [402, 310] on span "[US_STATE]" at bounding box center [431, 317] width 59 height 15
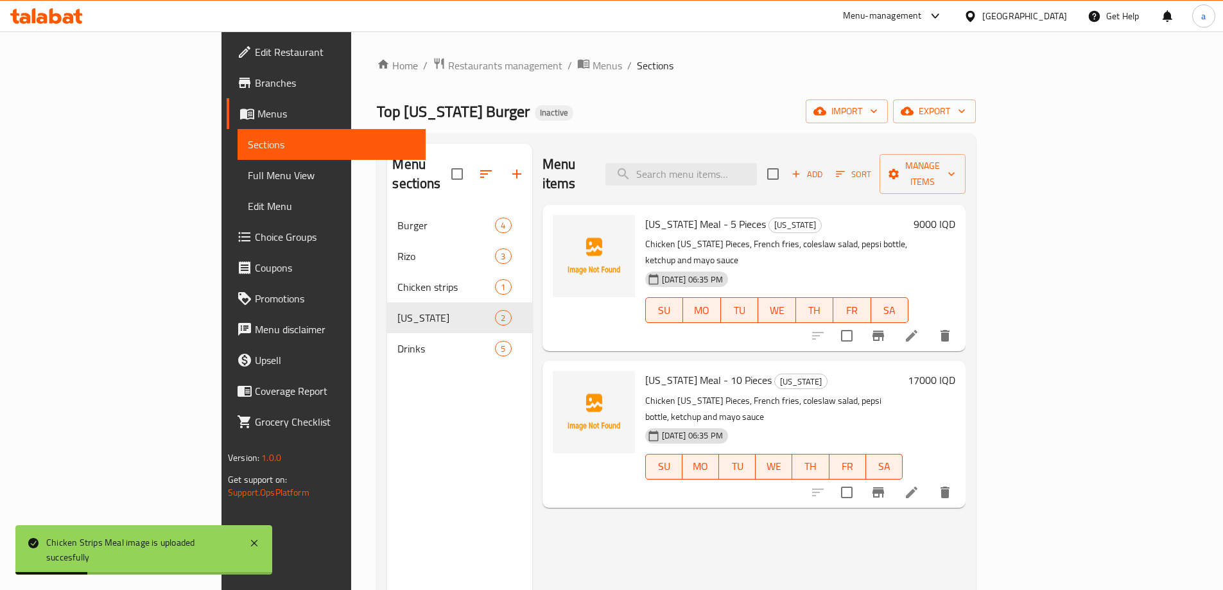
click at [645, 214] on span "[US_STATE] Meal - 5 Pieces" at bounding box center [705, 223] width 121 height 19
copy span "[US_STATE]"
click at [563, 225] on icon "upload picture" at bounding box center [570, 232] width 15 height 15
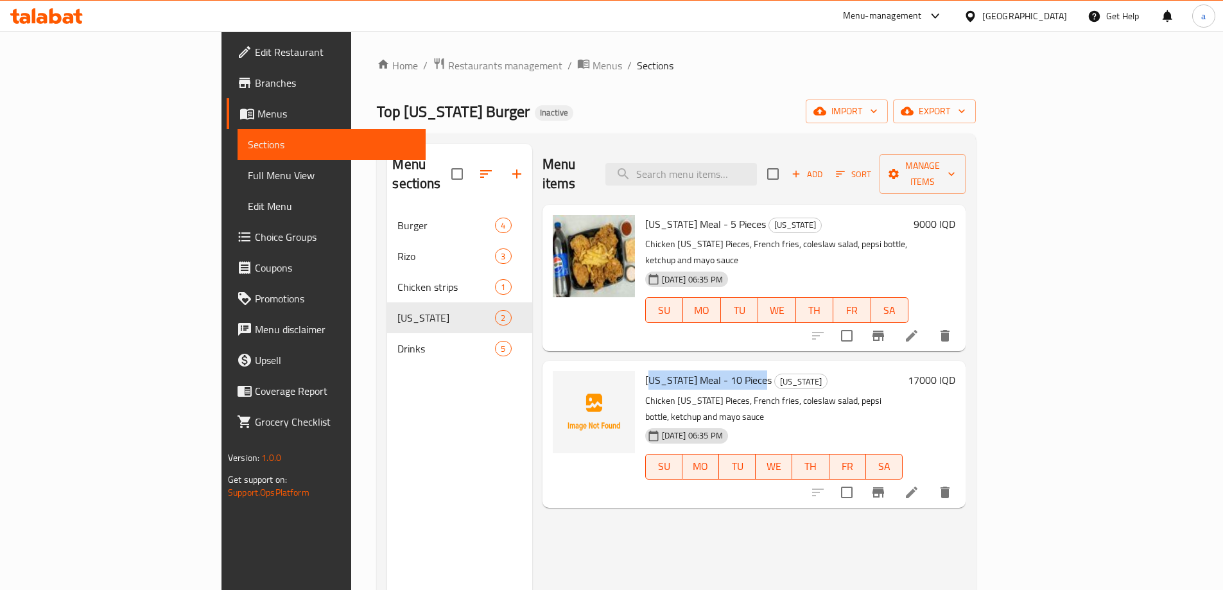
drag, startPoint x: 585, startPoint y: 340, endPoint x: 703, endPoint y: 349, distance: 118.5
click at [703, 366] on div "[US_STATE] Meal - 10 Pieces [US_STATE] Chicken [US_STATE] Pieces, French fries,…" at bounding box center [774, 434] width 268 height 136
copy span "[US_STATE] Meal - 10 Pieces"
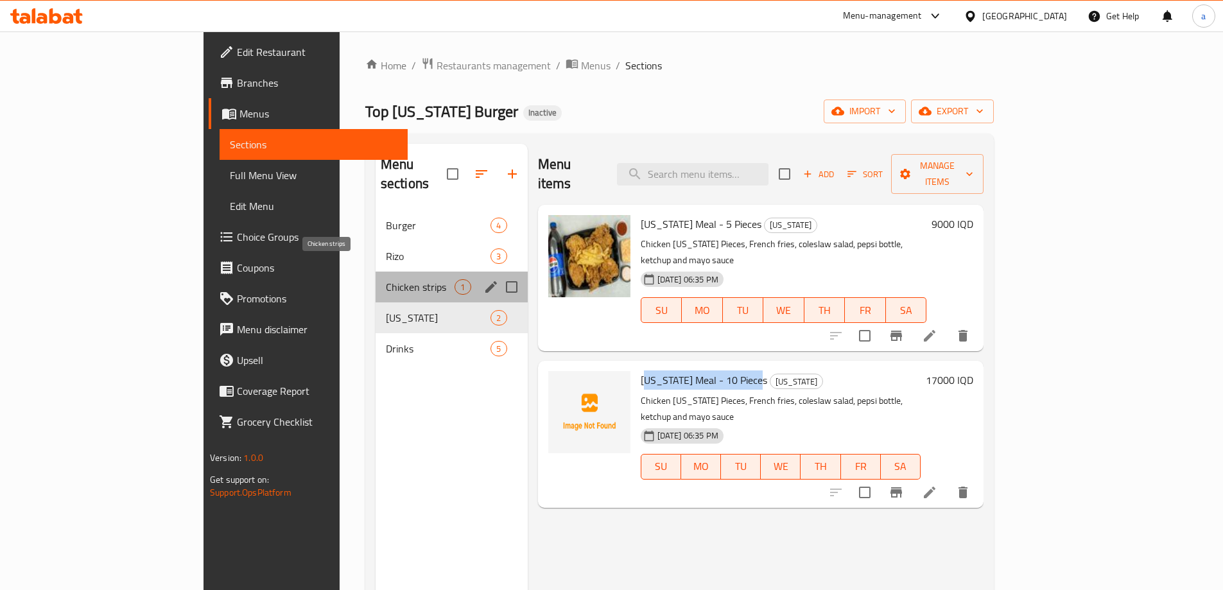
click at [386, 279] on span "Chicken strips" at bounding box center [420, 286] width 69 height 15
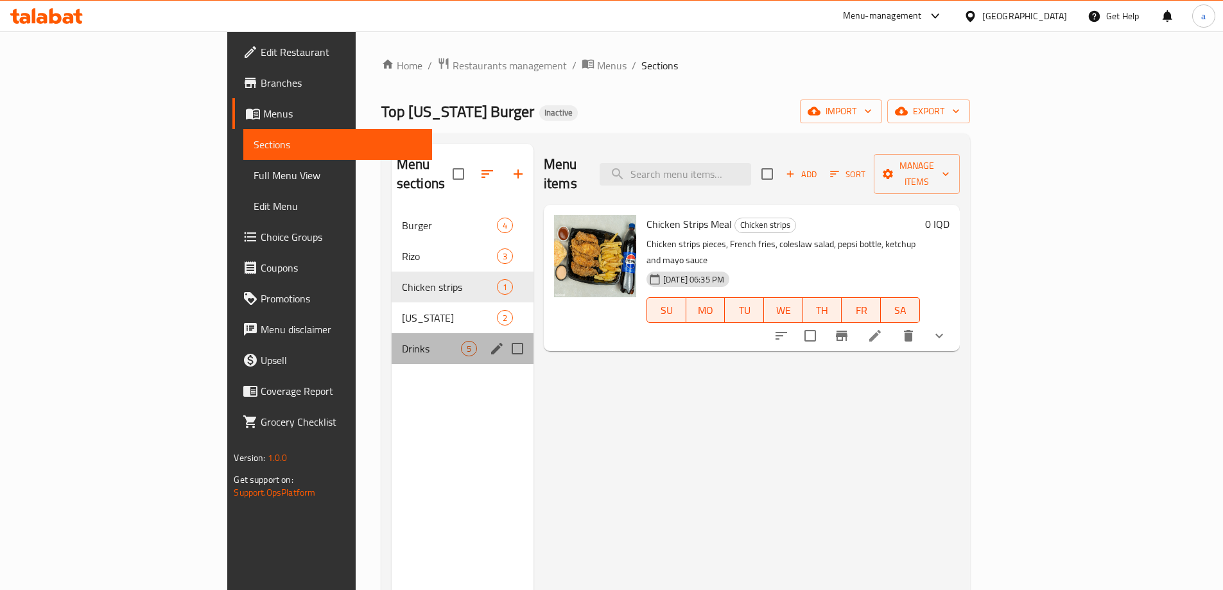
click at [392, 333] on div "Drinks 5" at bounding box center [463, 348] width 142 height 31
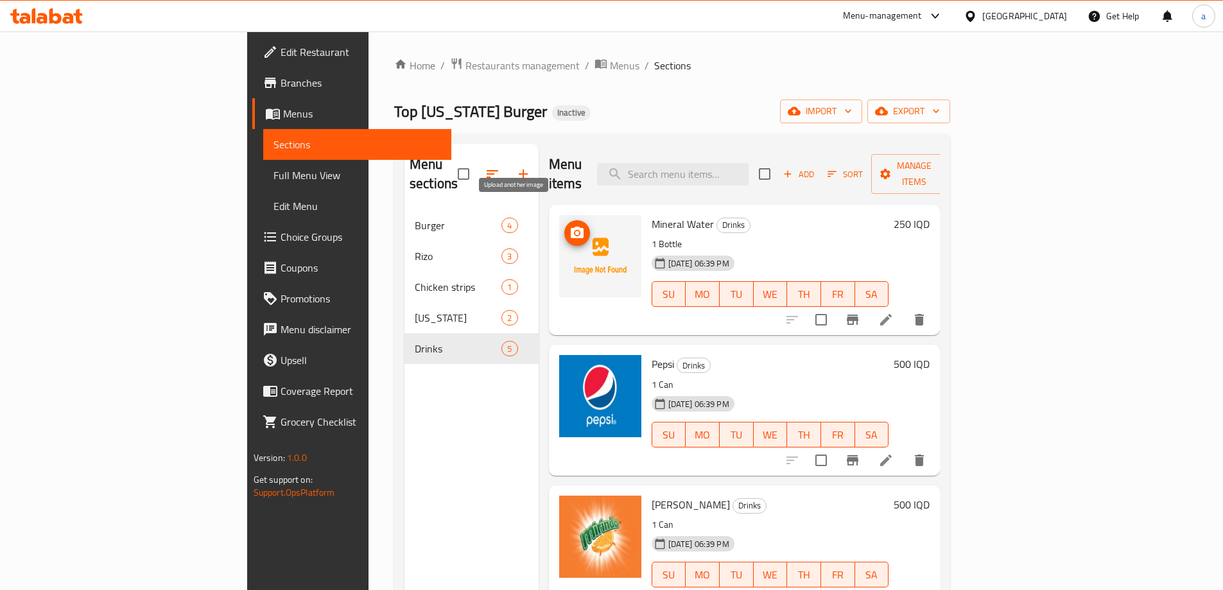
click at [569, 225] on icon "upload picture" at bounding box center [576, 232] width 15 height 15
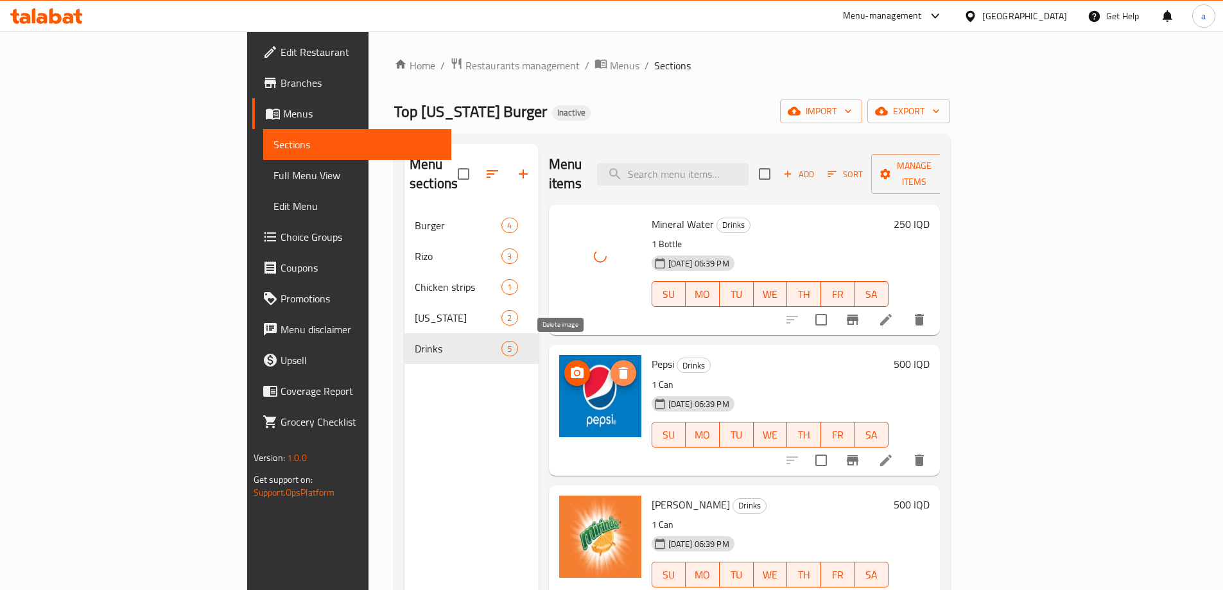
click at [619, 367] on icon "delete image" at bounding box center [623, 373] width 9 height 12
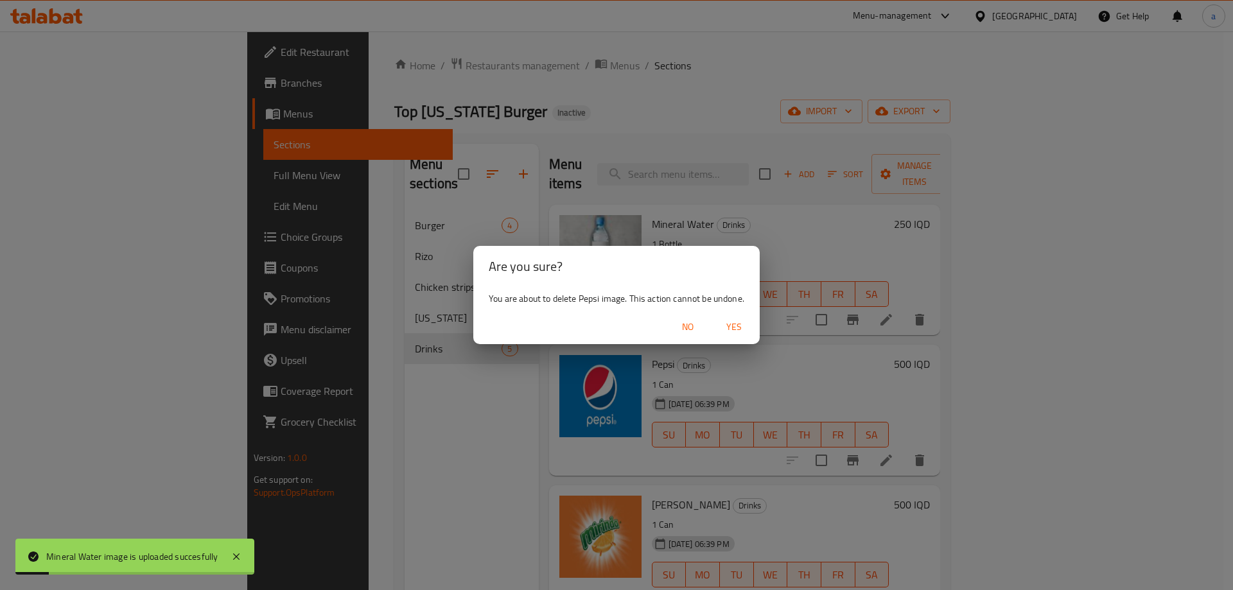
click at [683, 327] on span "No" at bounding box center [687, 327] width 31 height 16
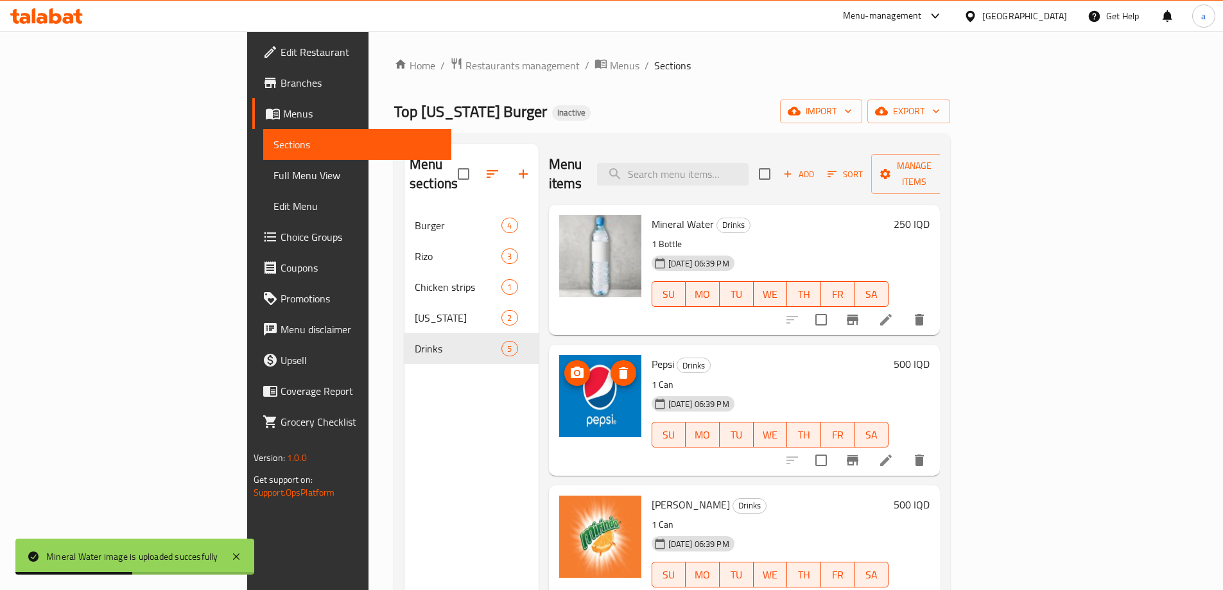
click at [569, 365] on icon "upload picture" at bounding box center [576, 372] width 15 height 15
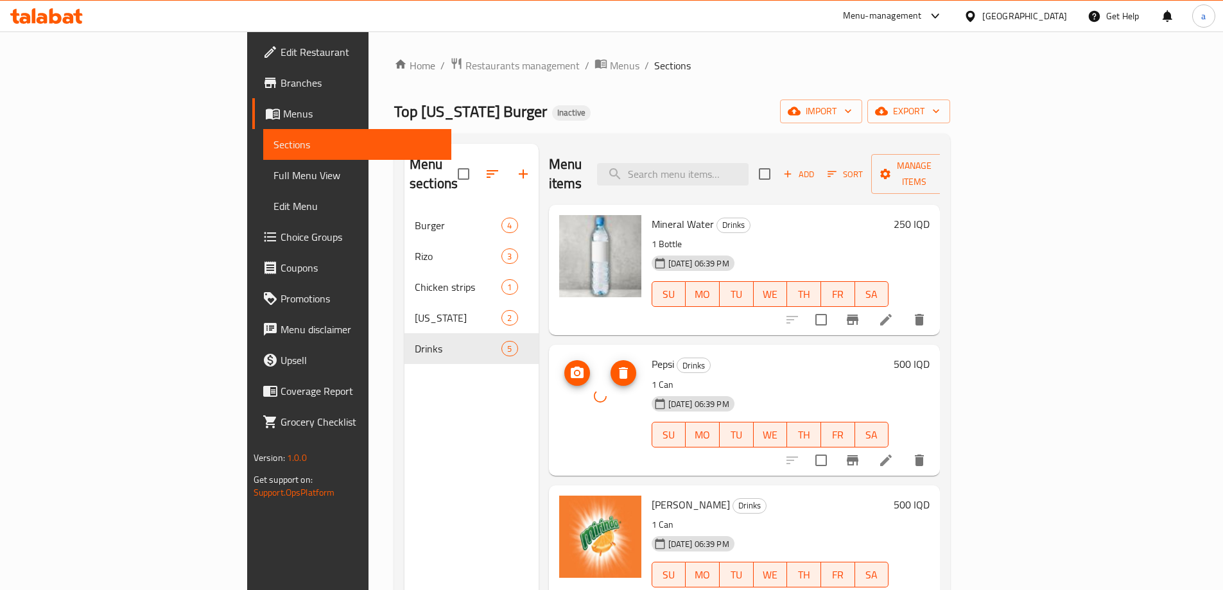
scroll to position [143, 0]
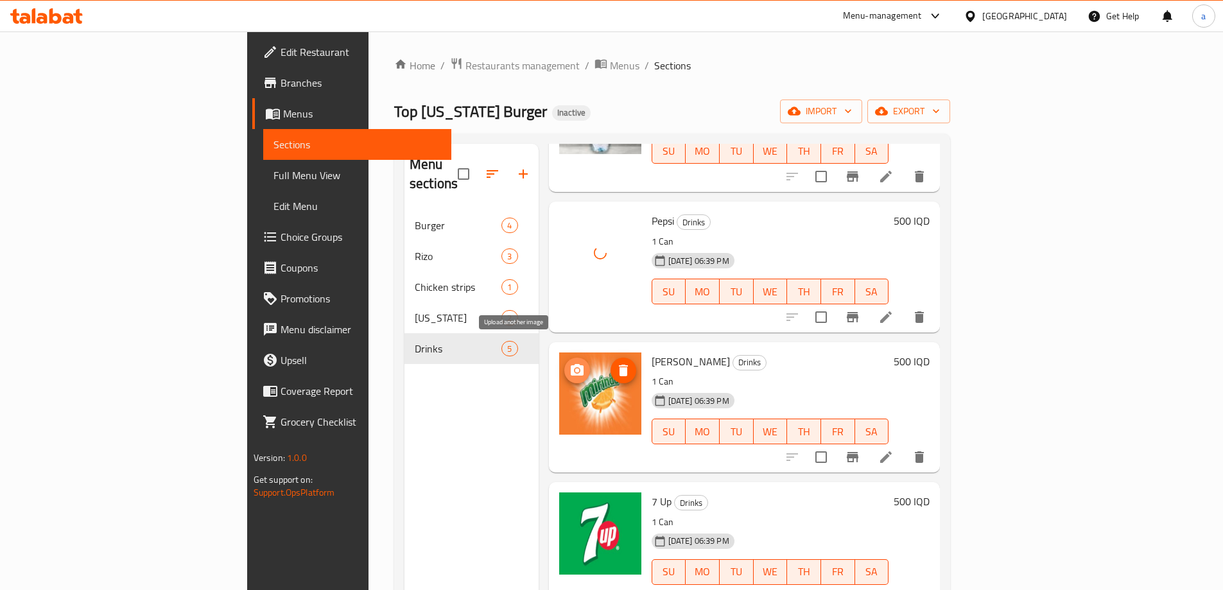
click at [571, 364] on icon "upload picture" at bounding box center [577, 370] width 13 height 12
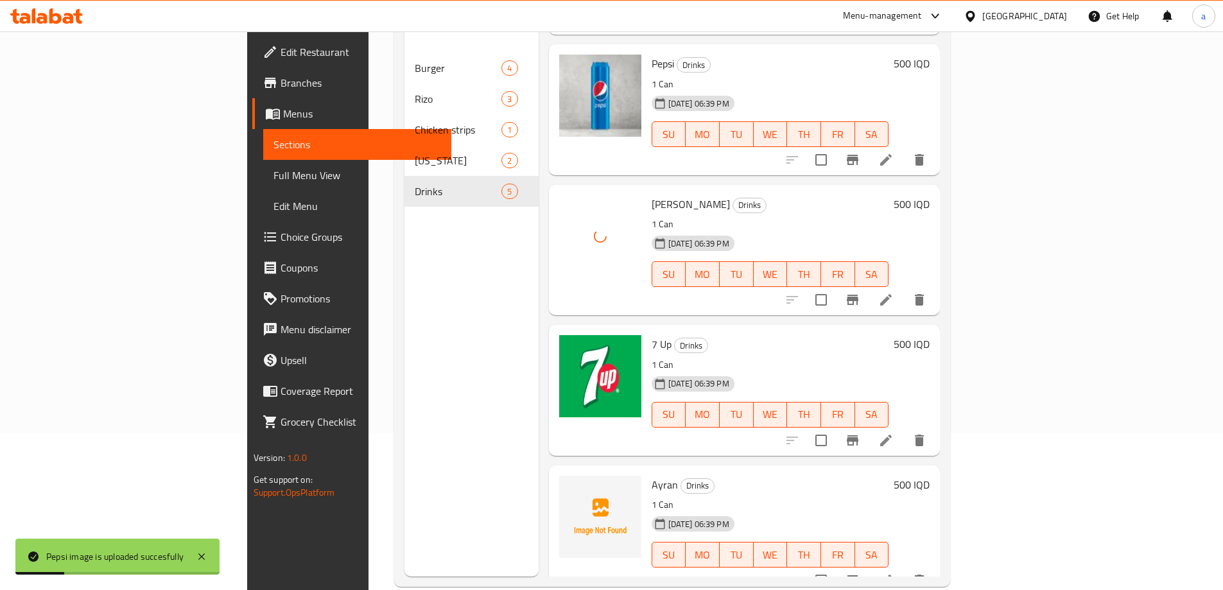
scroll to position [180, 0]
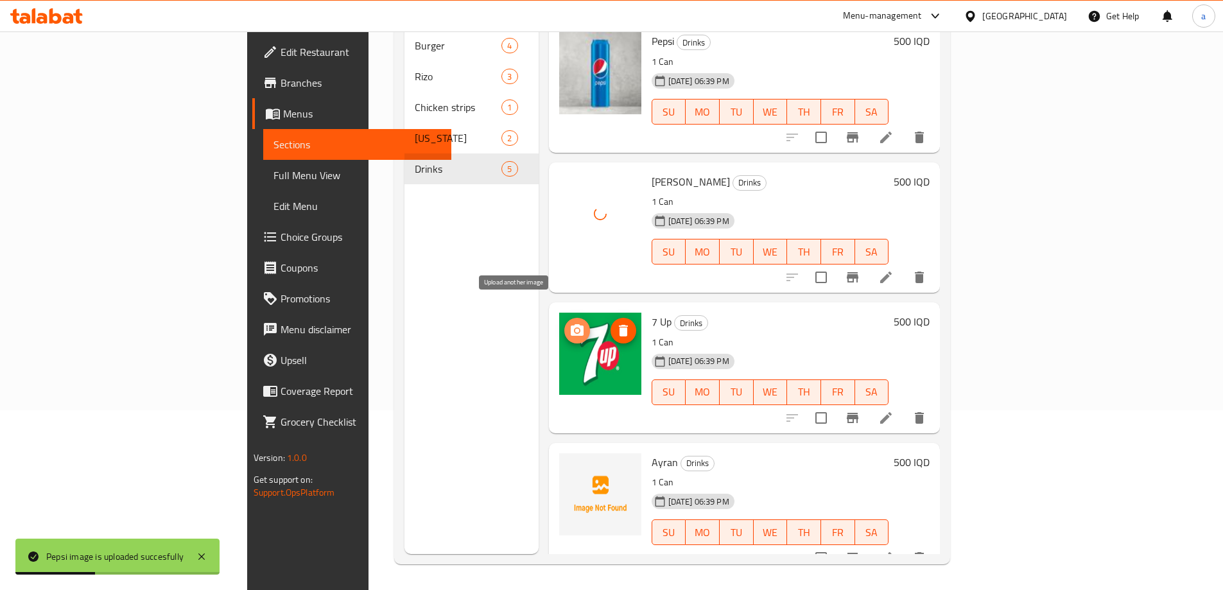
click at [564, 323] on span "upload picture" at bounding box center [577, 330] width 26 height 15
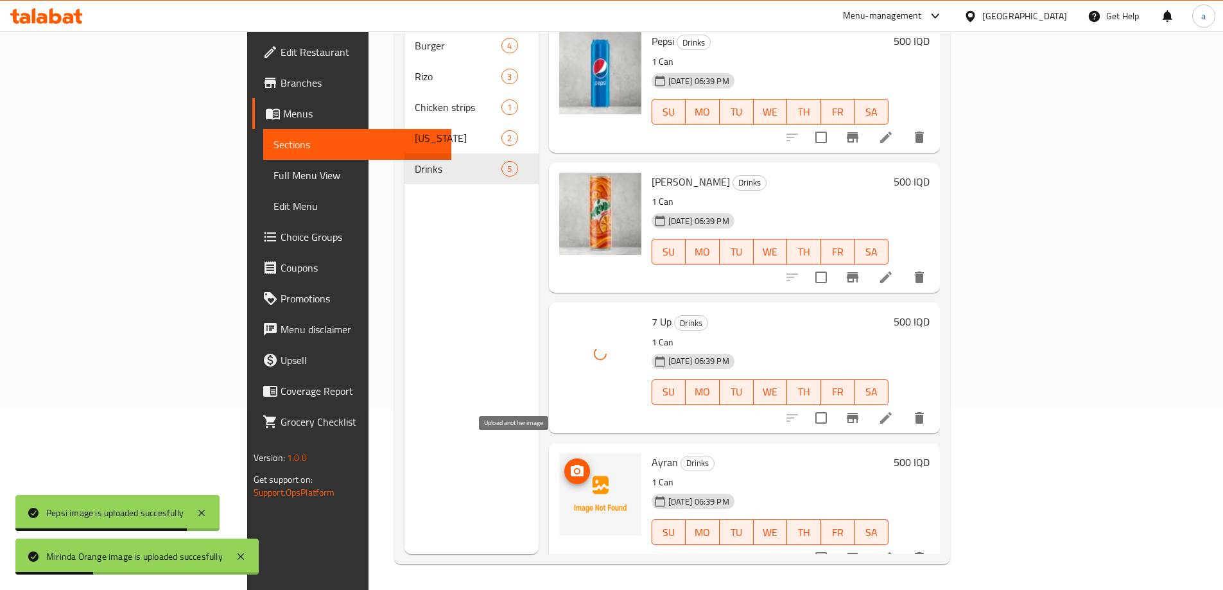
click at [571, 465] on icon "upload picture" at bounding box center [577, 471] width 13 height 12
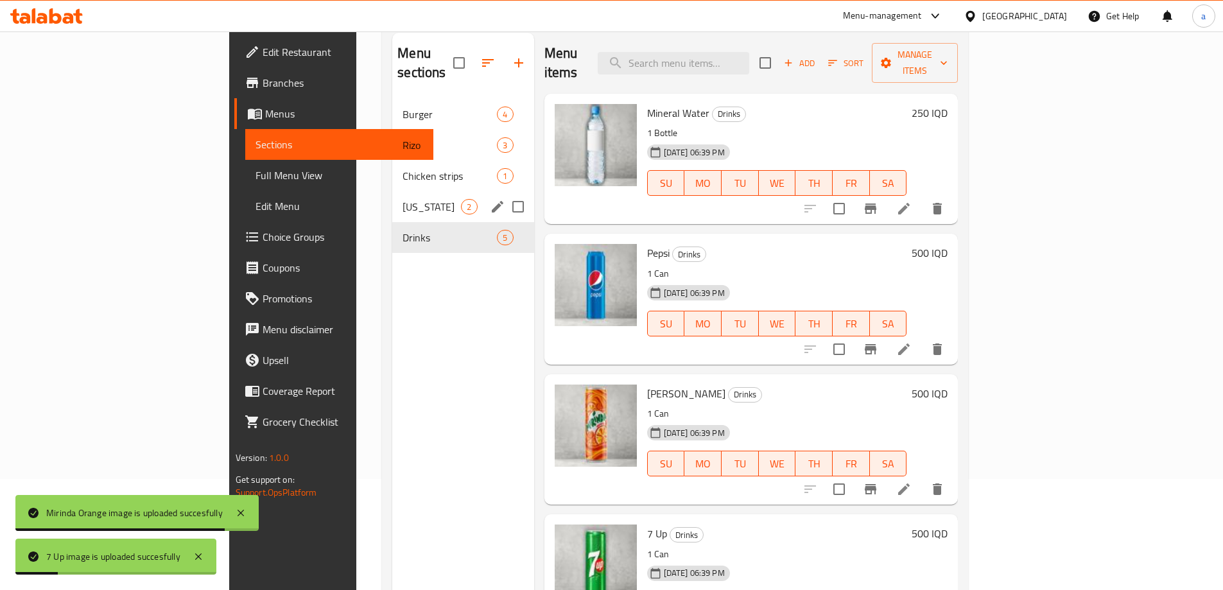
scroll to position [0, 0]
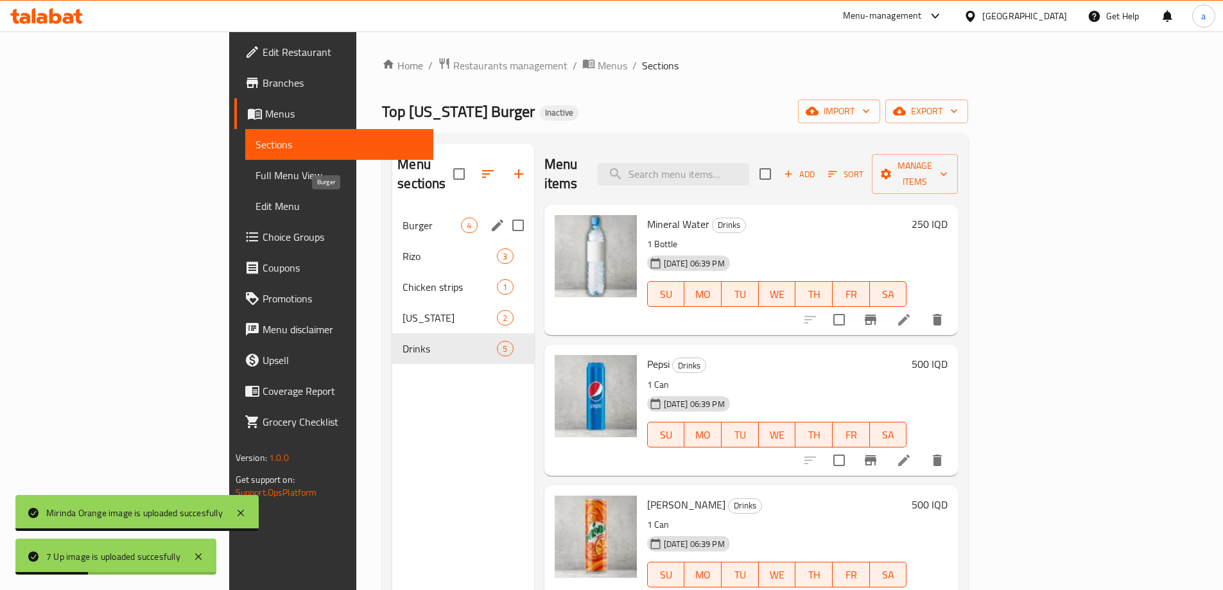
click at [403, 218] on span "Burger" at bounding box center [432, 225] width 58 height 15
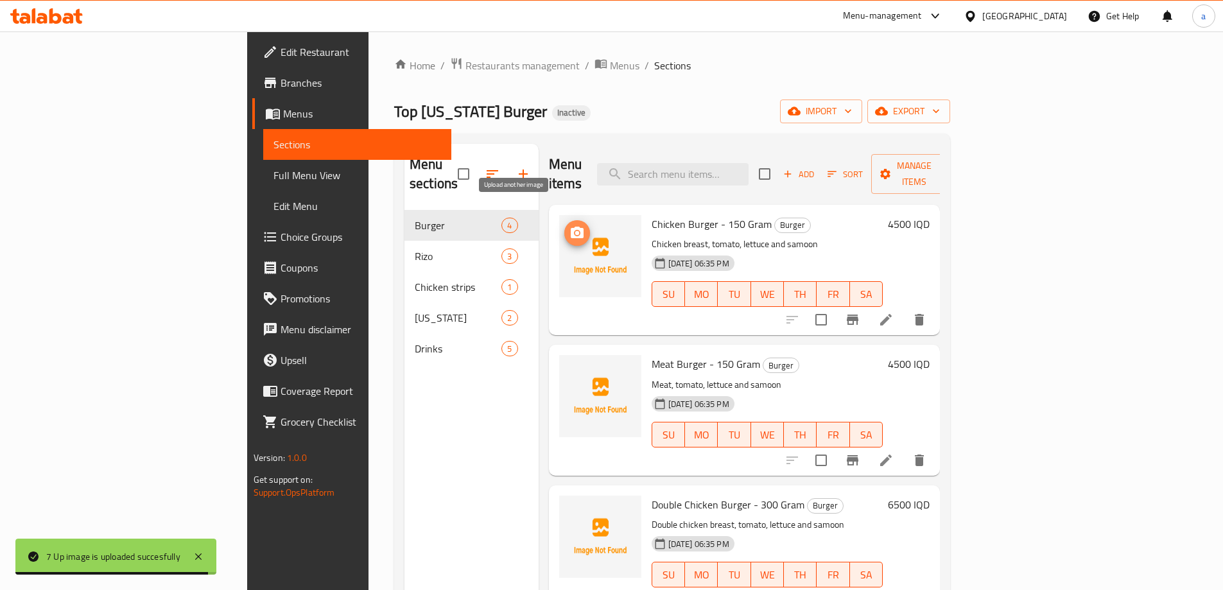
click at [569, 225] on icon "upload picture" at bounding box center [576, 232] width 15 height 15
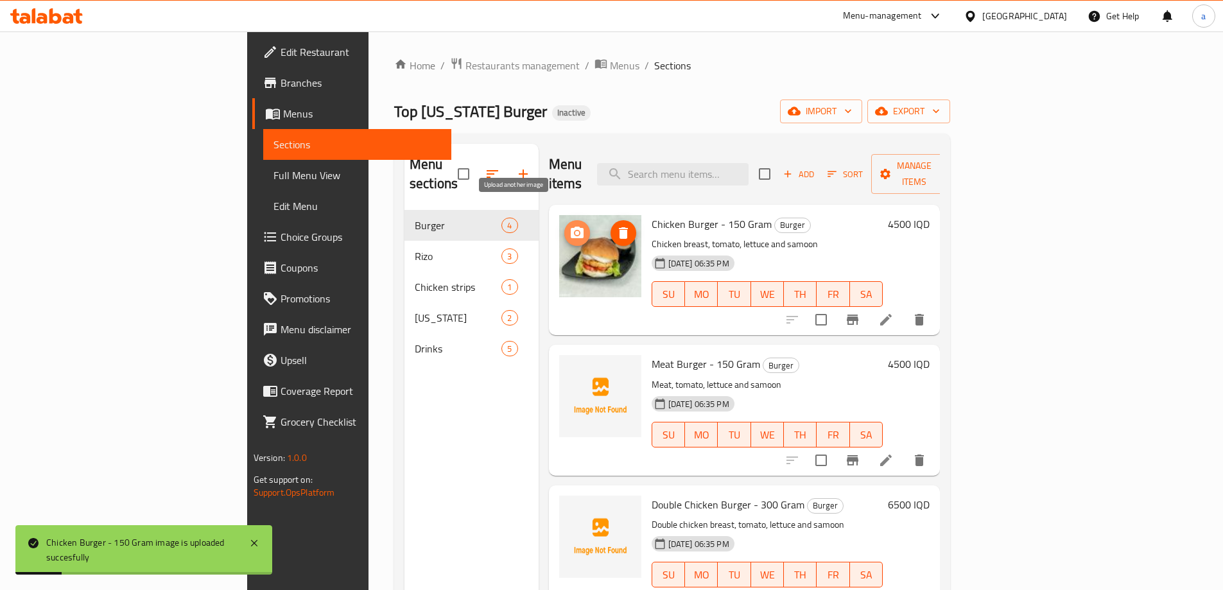
click at [564, 225] on span "upload picture" at bounding box center [577, 232] width 26 height 15
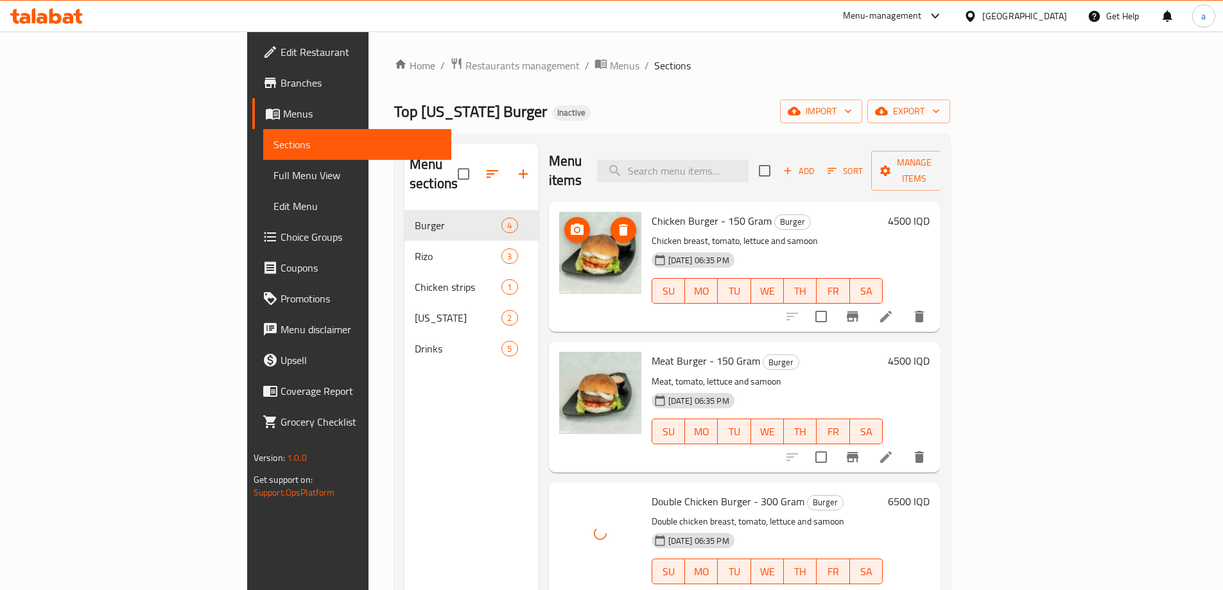
scroll to position [180, 0]
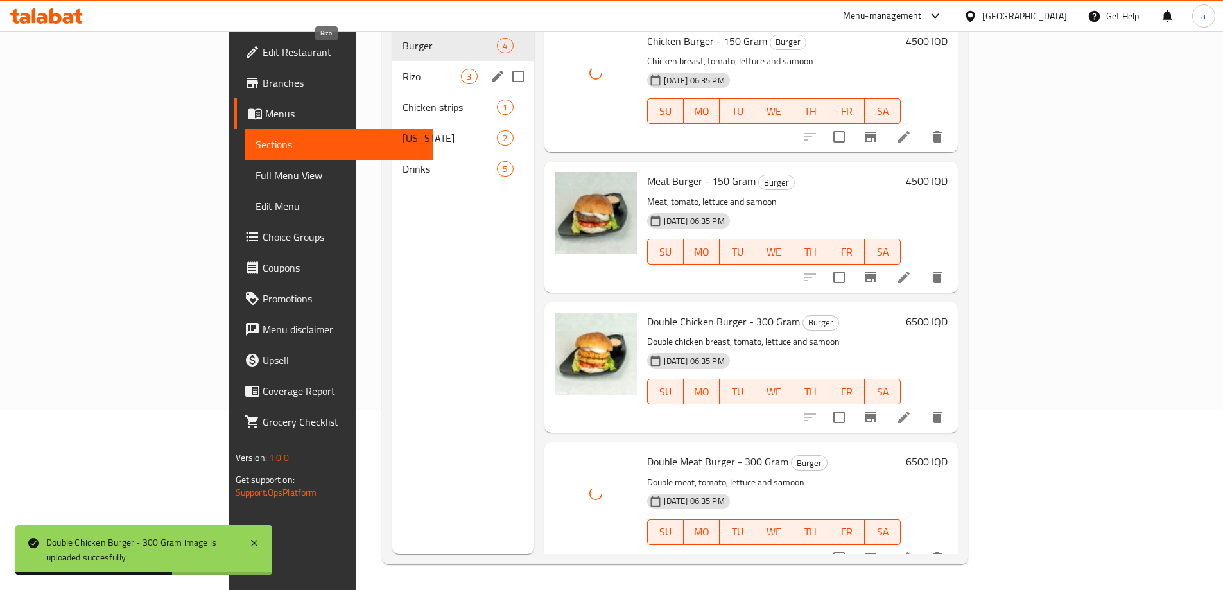
click at [403, 69] on span "Rizo" at bounding box center [432, 76] width 58 height 15
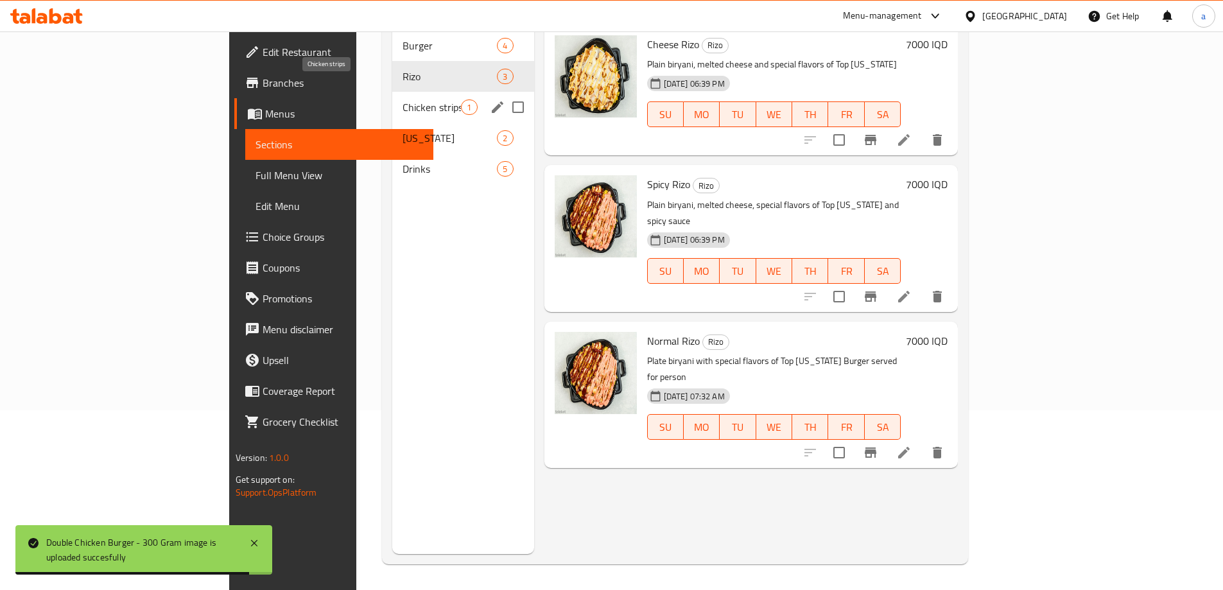
click at [403, 100] on span "Chicken strips" at bounding box center [432, 107] width 58 height 15
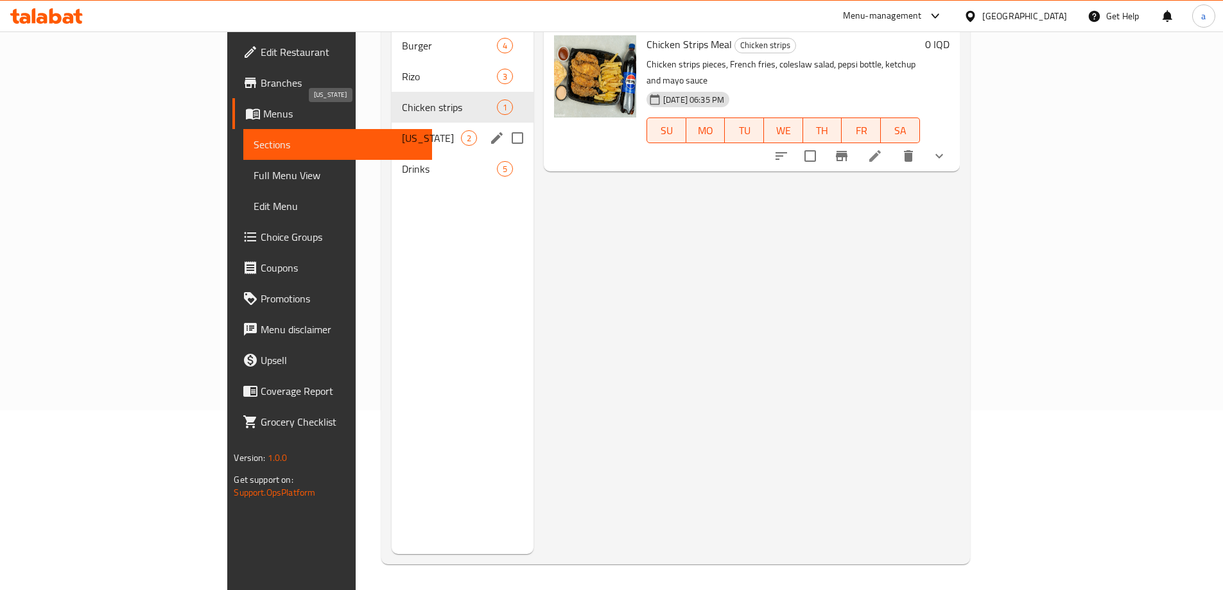
click at [402, 130] on span "[US_STATE]" at bounding box center [431, 137] width 59 height 15
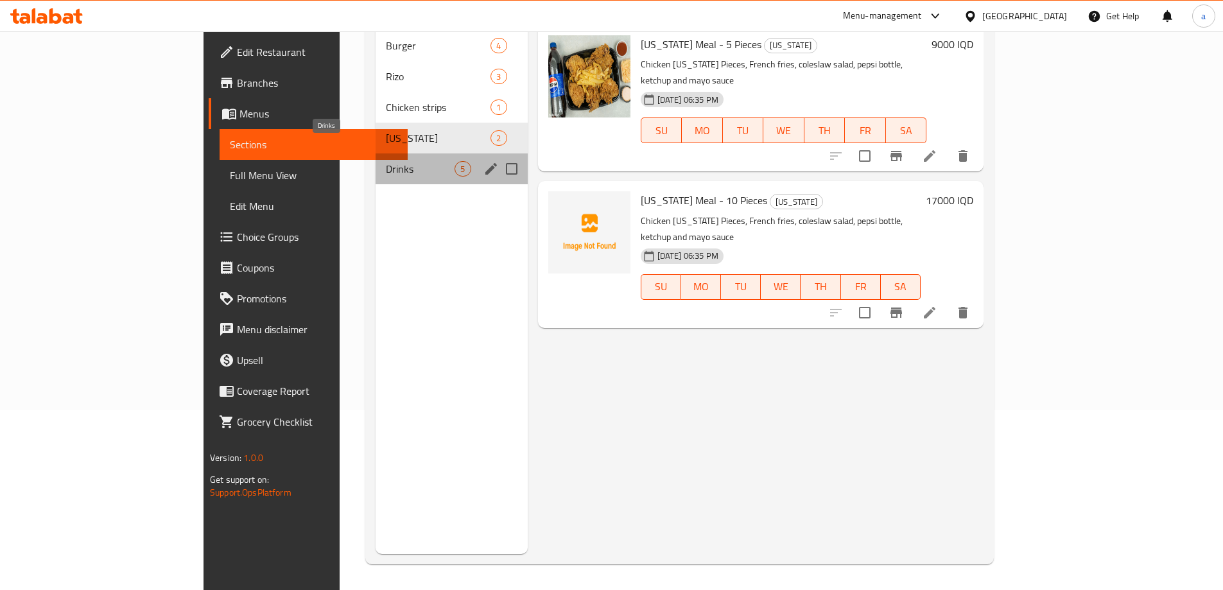
click at [386, 161] on span "Drinks" at bounding box center [420, 168] width 69 height 15
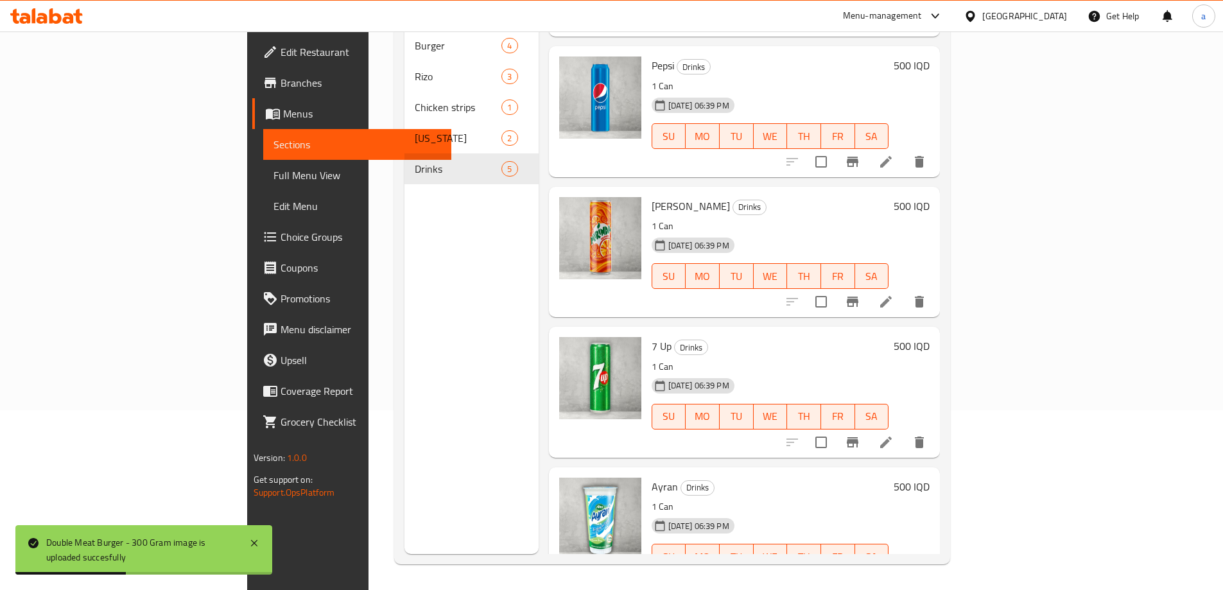
scroll to position [143, 0]
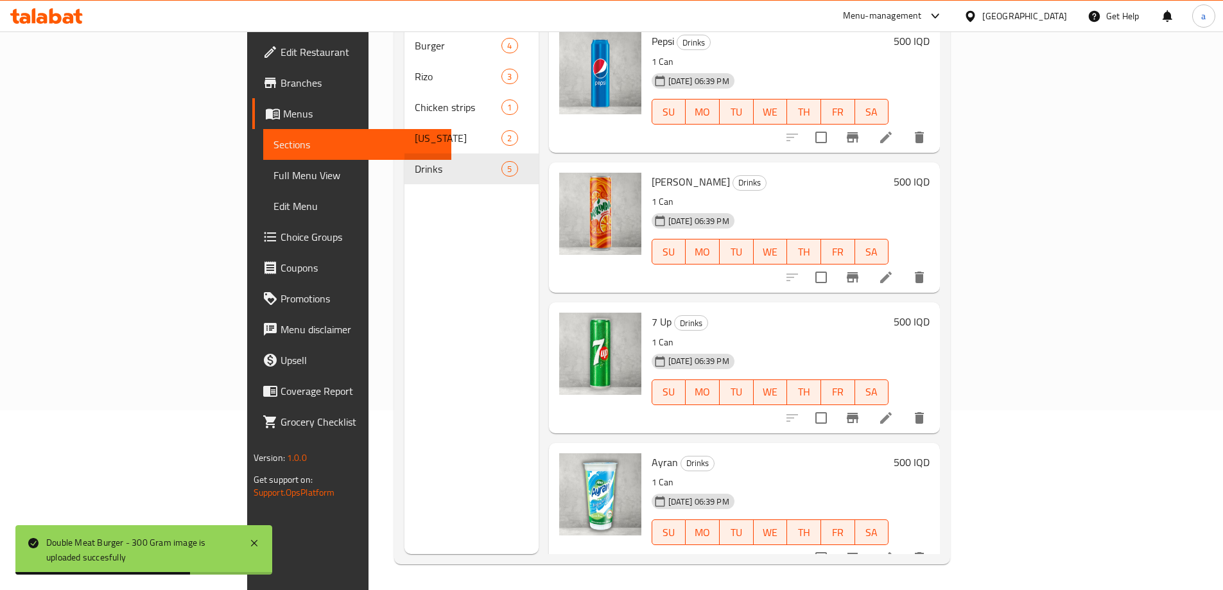
click at [273, 173] on span "Full Menu View" at bounding box center [357, 175] width 168 height 15
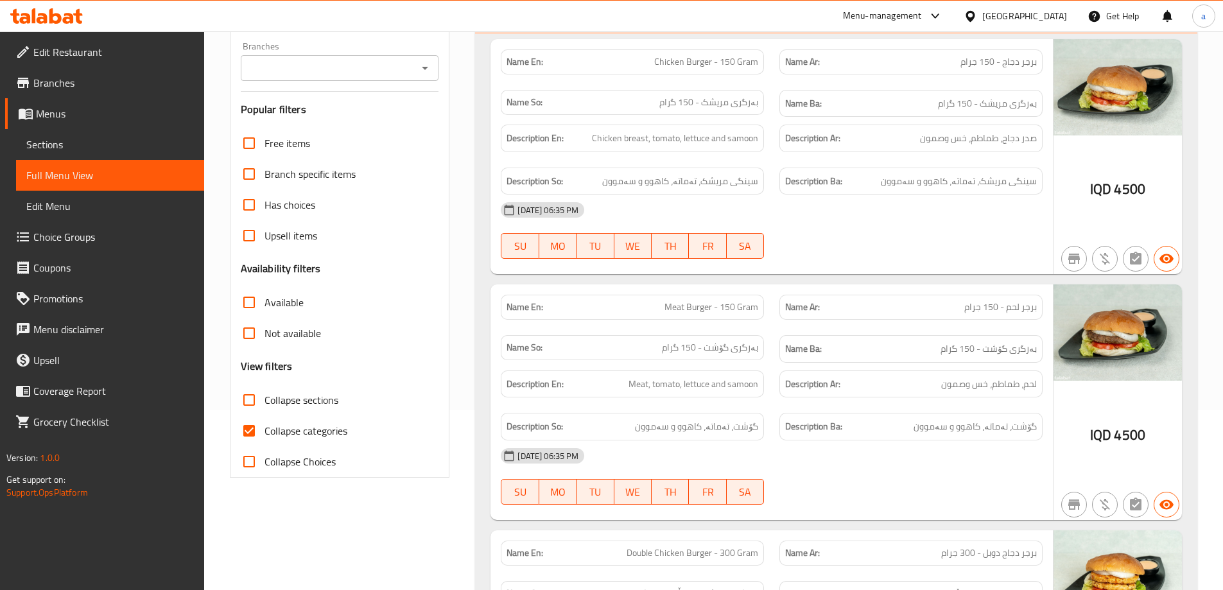
click at [430, 71] on icon "Open" at bounding box center [424, 67] width 15 height 15
click at [89, 59] on span "Edit Restaurant" at bounding box center [113, 51] width 160 height 15
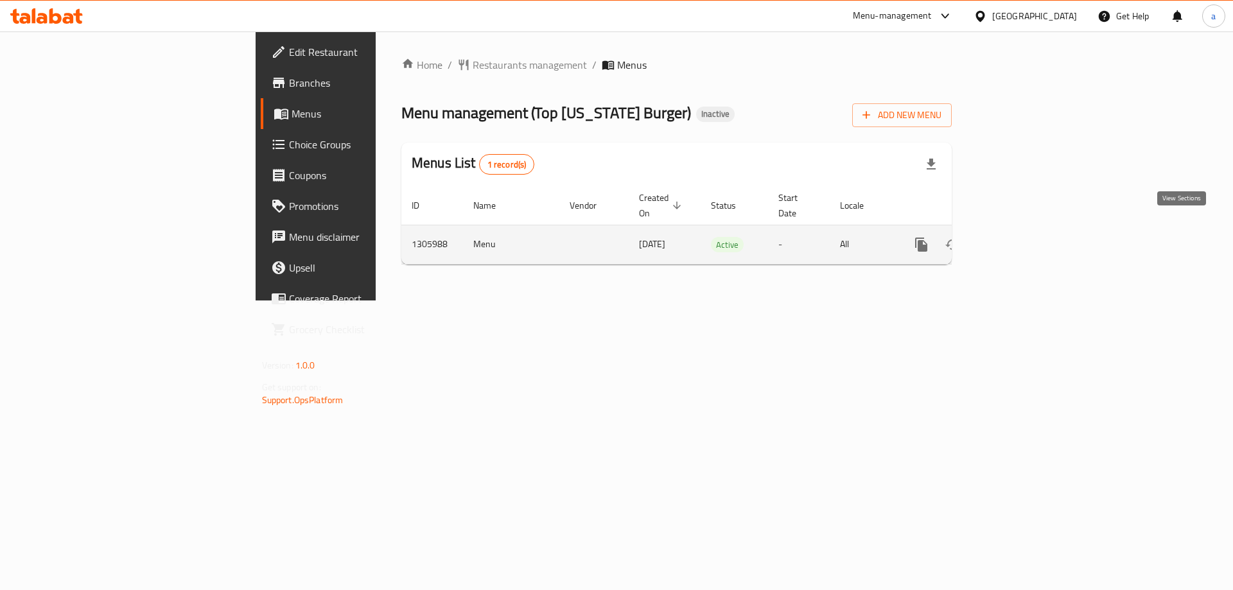
click at [1029, 233] on link "enhanced table" at bounding box center [1013, 244] width 31 height 31
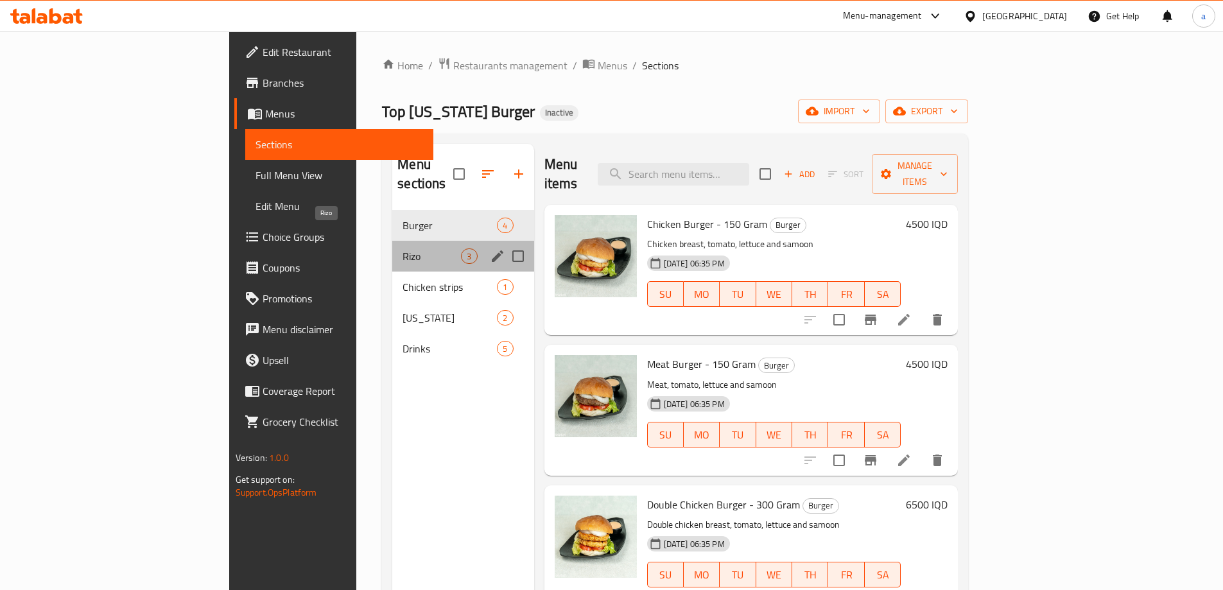
click at [403, 248] on span "Rizo" at bounding box center [432, 255] width 58 height 15
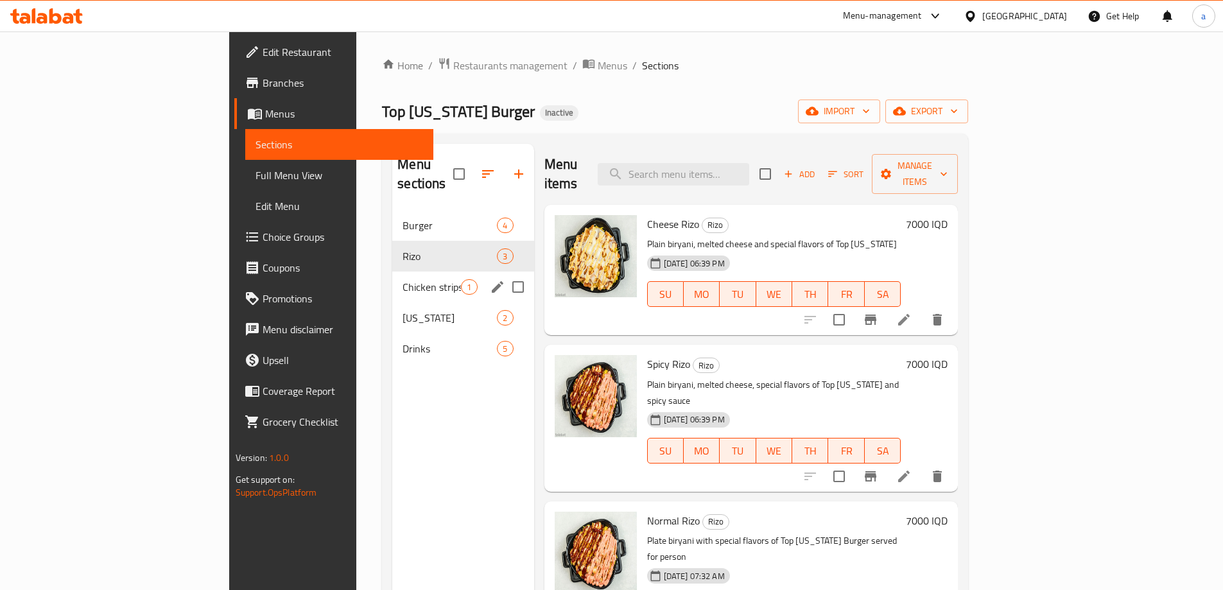
click at [392, 272] on div "Chicken strips 1" at bounding box center [462, 287] width 141 height 31
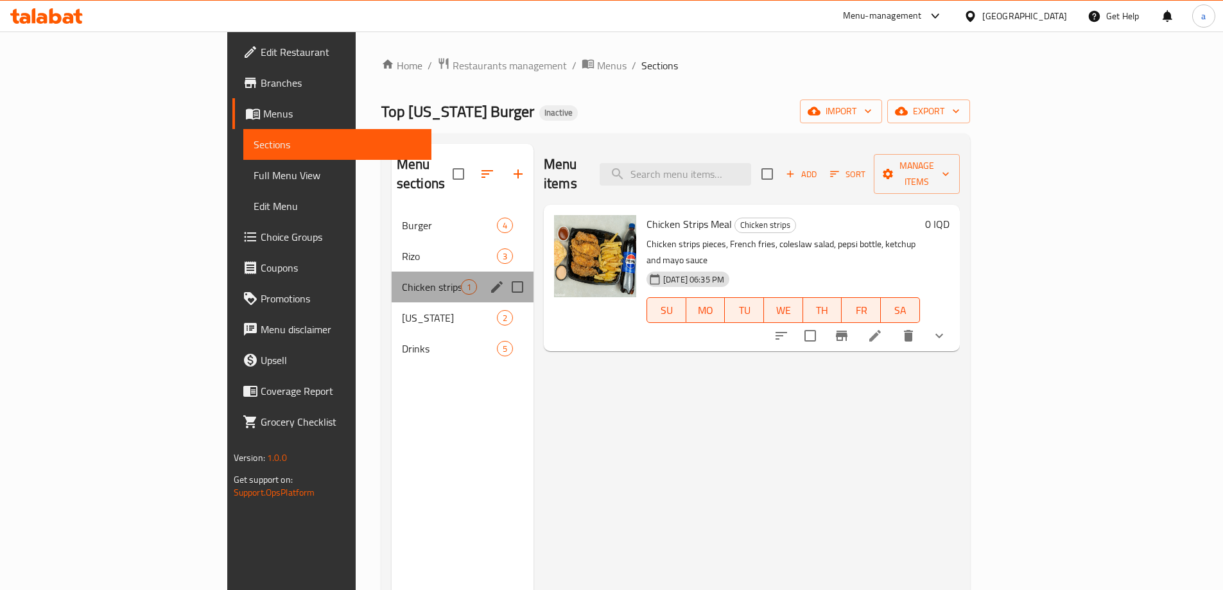
click at [392, 282] on div "Chicken strips 1" at bounding box center [463, 287] width 142 height 31
click at [402, 310] on span "[US_STATE]" at bounding box center [431, 317] width 59 height 15
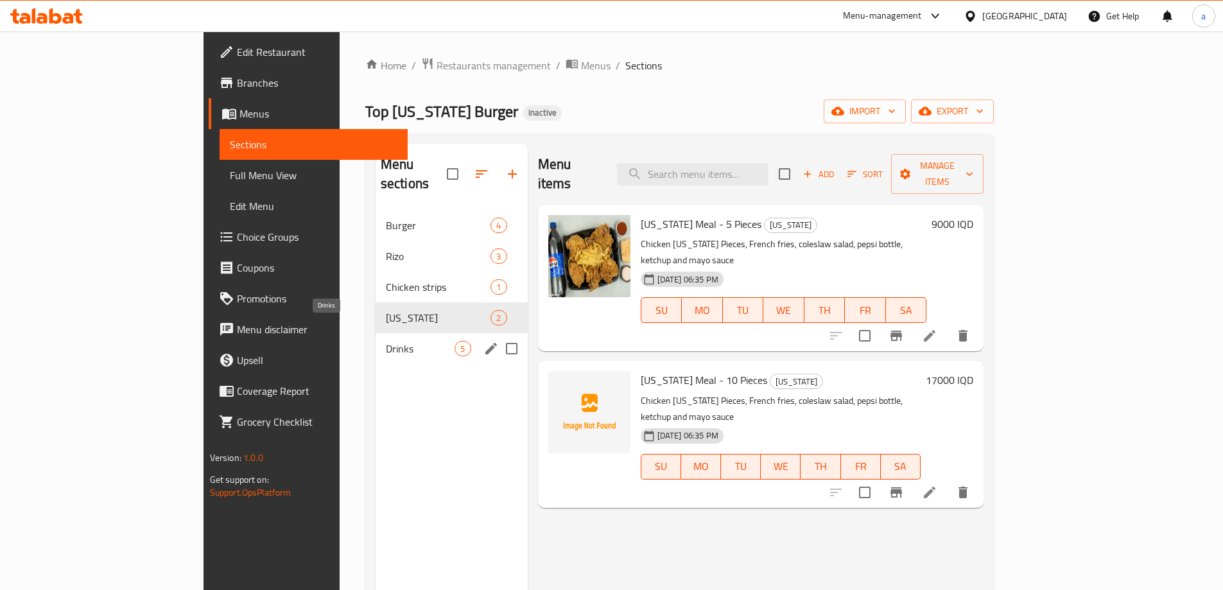
click at [386, 341] on span "Drinks" at bounding box center [420, 348] width 69 height 15
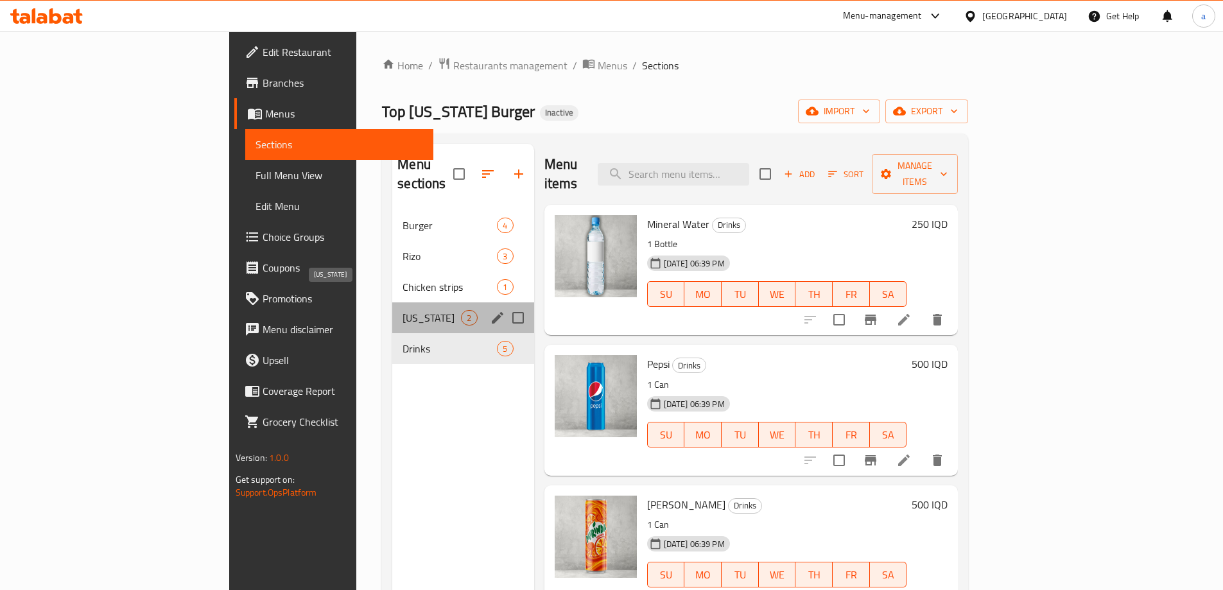
click at [403, 310] on span "[US_STATE]" at bounding box center [432, 317] width 58 height 15
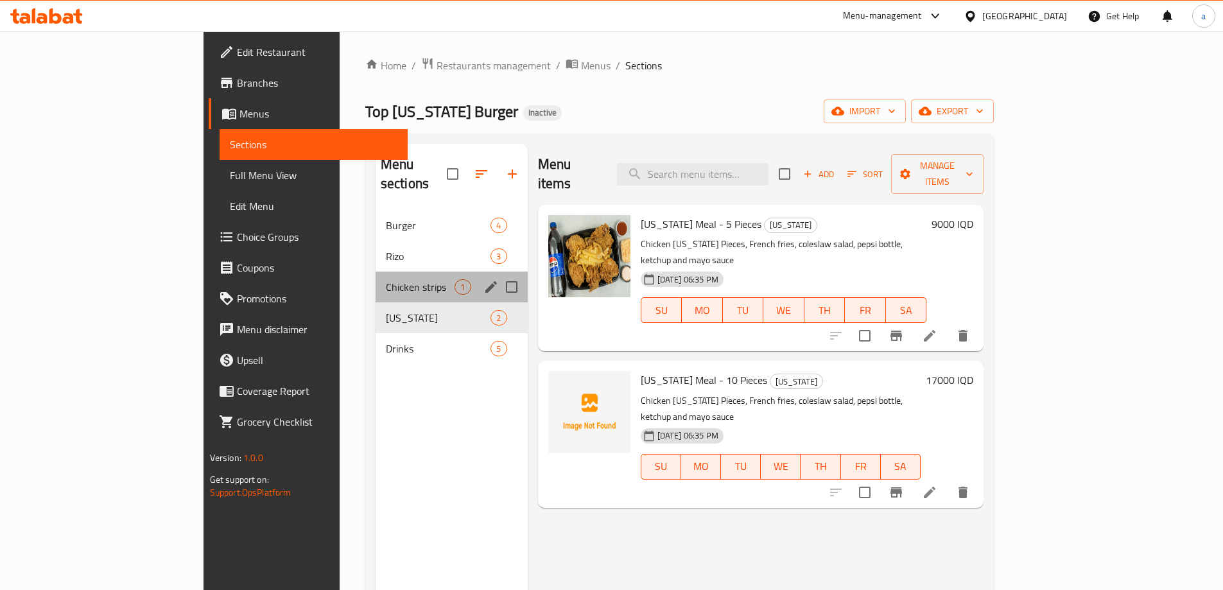
click at [376, 278] on div "Chicken strips 1" at bounding box center [452, 287] width 152 height 31
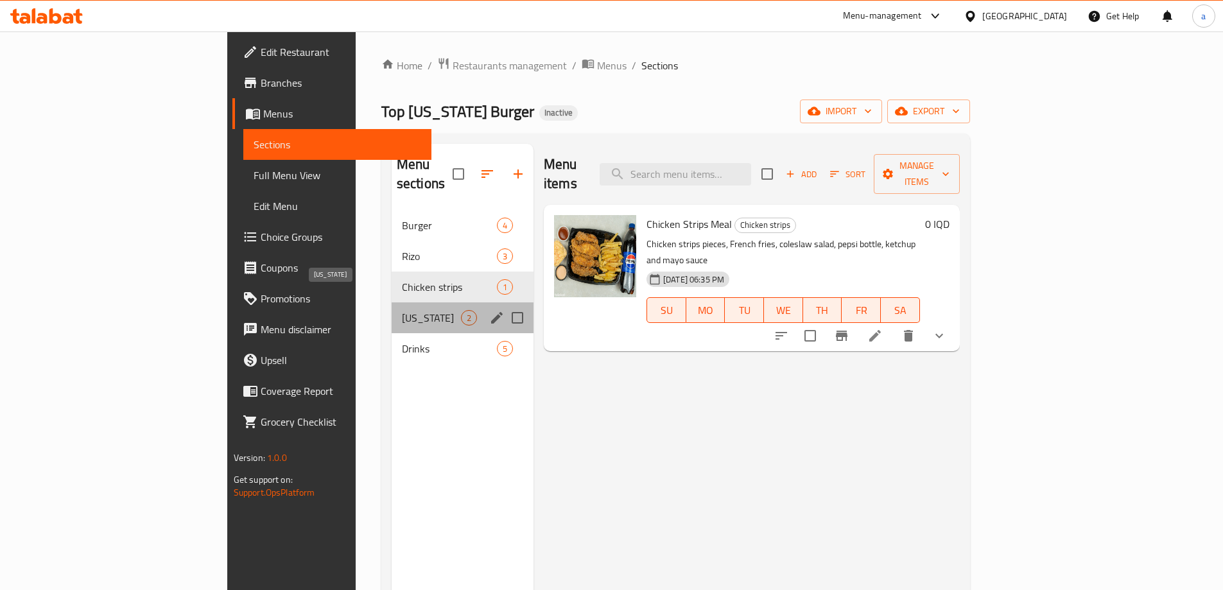
click at [402, 310] on span "[US_STATE]" at bounding box center [431, 317] width 59 height 15
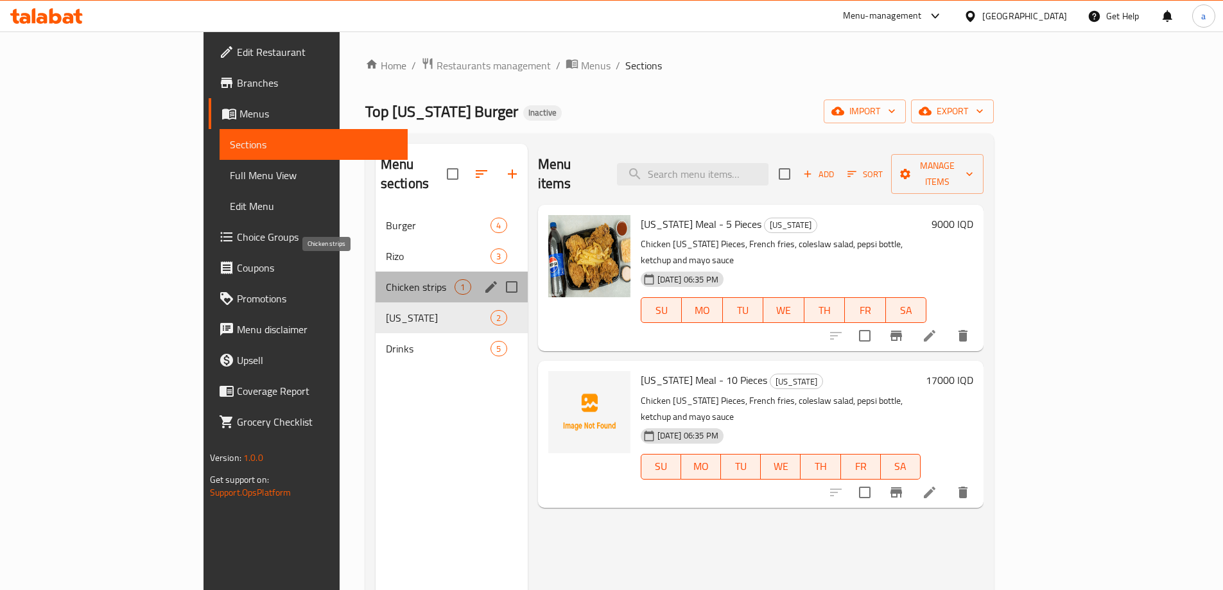
click at [386, 279] on span "Chicken strips" at bounding box center [420, 286] width 69 height 15
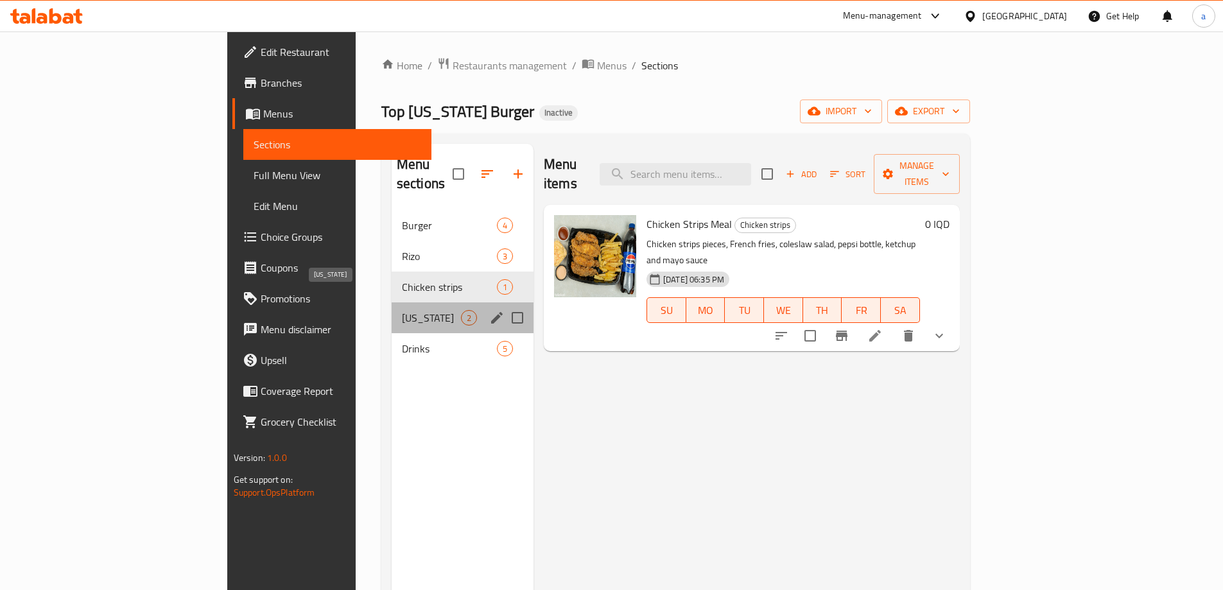
click at [402, 310] on span "[US_STATE]" at bounding box center [431, 317] width 59 height 15
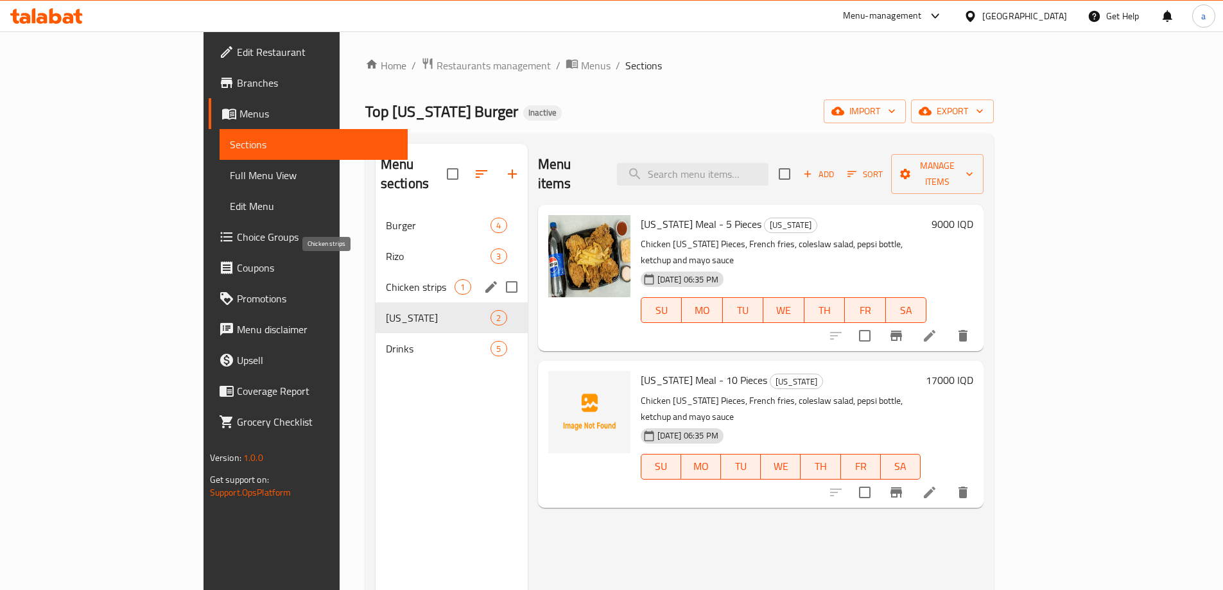
click at [386, 279] on span "Chicken strips" at bounding box center [420, 286] width 69 height 15
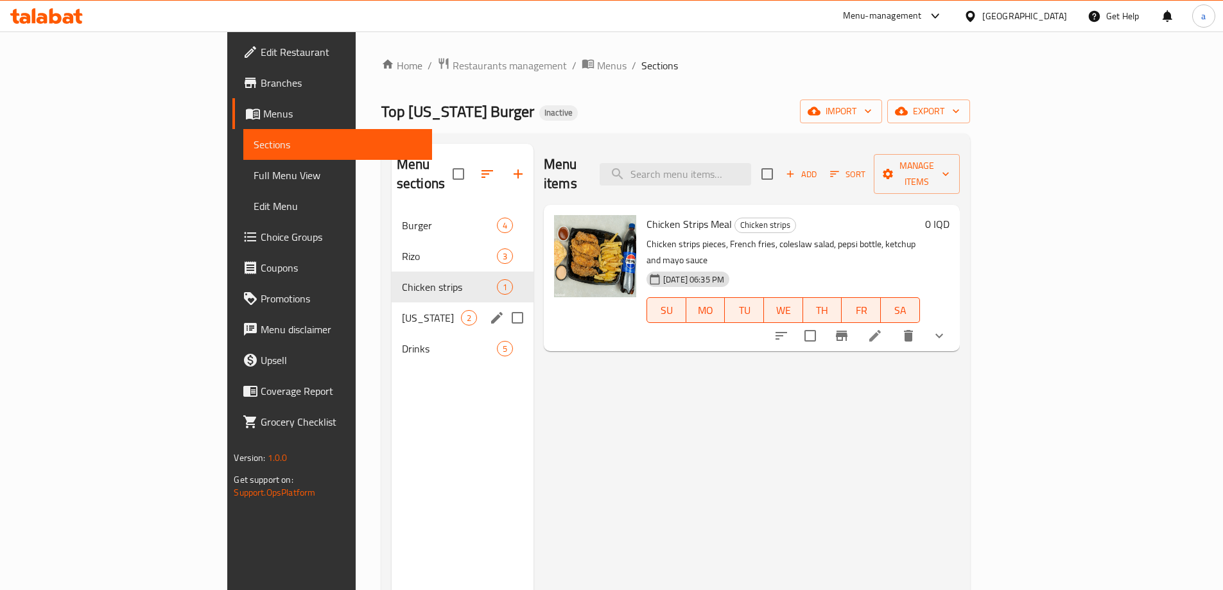
click at [392, 302] on div "[US_STATE] 2" at bounding box center [463, 317] width 142 height 31
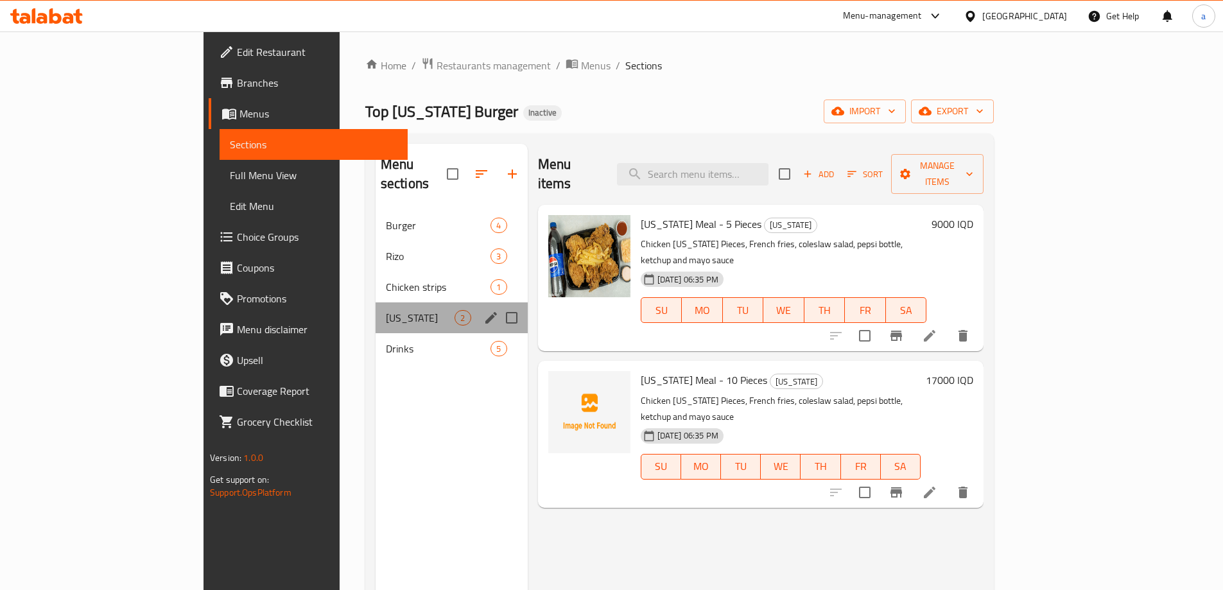
click at [376, 309] on div "[US_STATE] 2" at bounding box center [452, 317] width 152 height 31
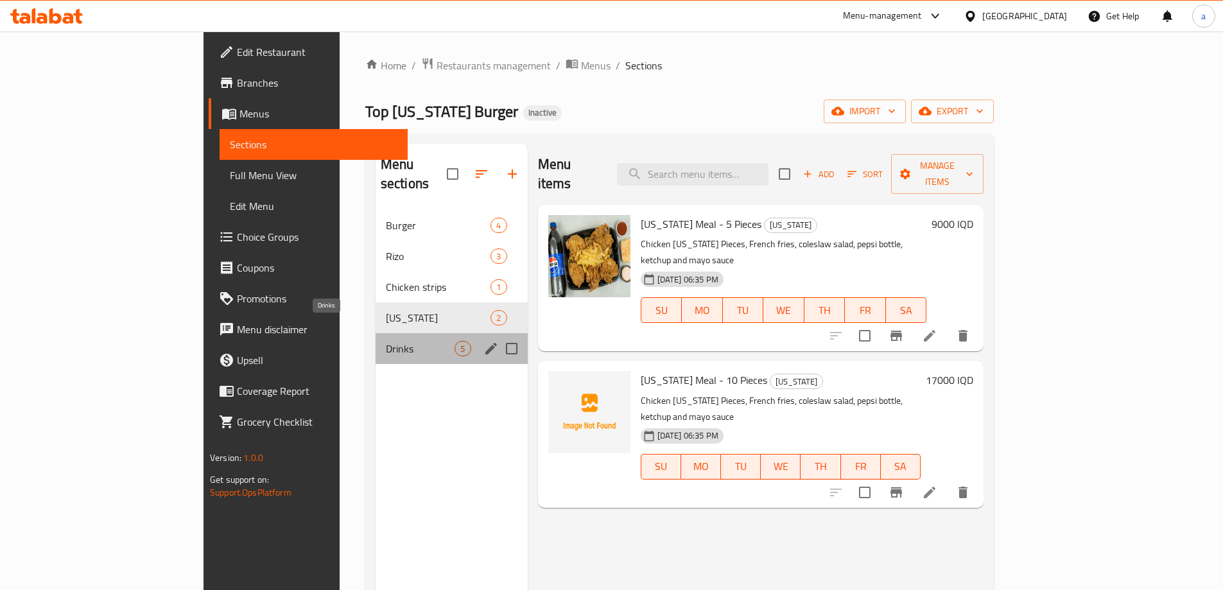
click at [386, 341] on span "Drinks" at bounding box center [420, 348] width 69 height 15
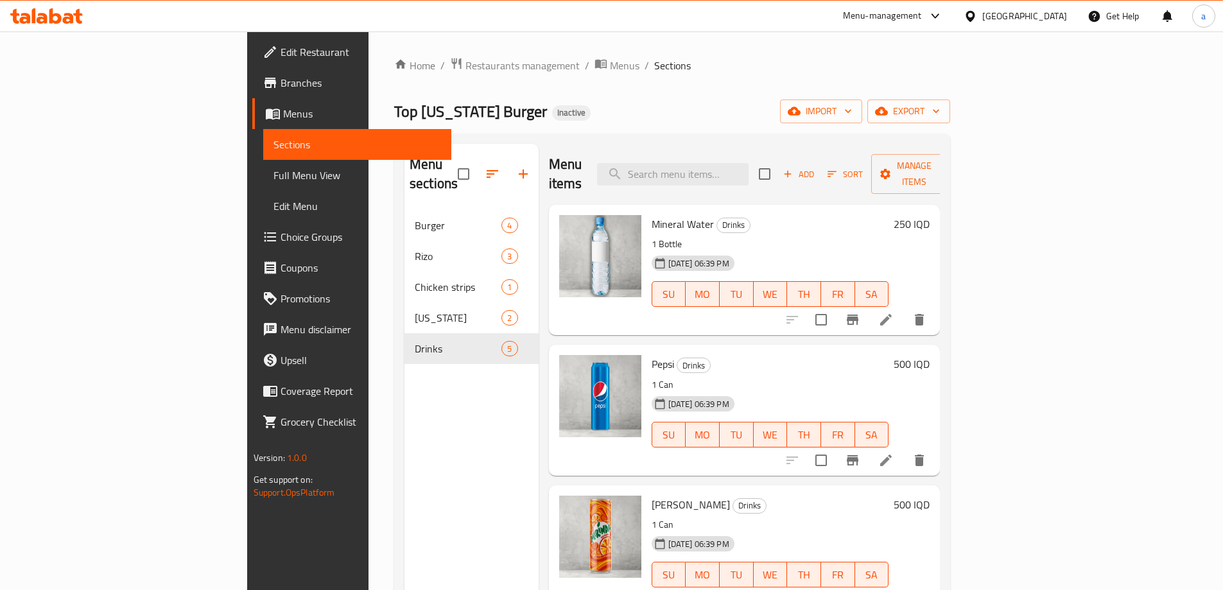
click at [273, 175] on span "Full Menu View" at bounding box center [357, 175] width 168 height 15
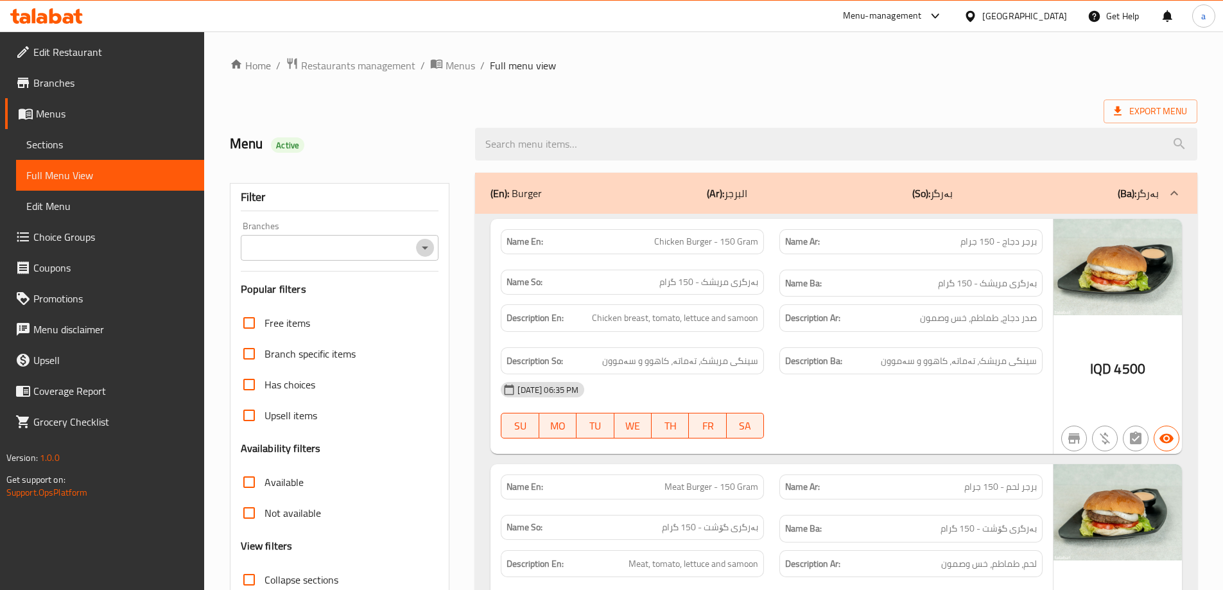
click at [424, 240] on icon "Open" at bounding box center [424, 247] width 15 height 15
click at [397, 243] on input "Branches" at bounding box center [329, 248] width 169 height 18
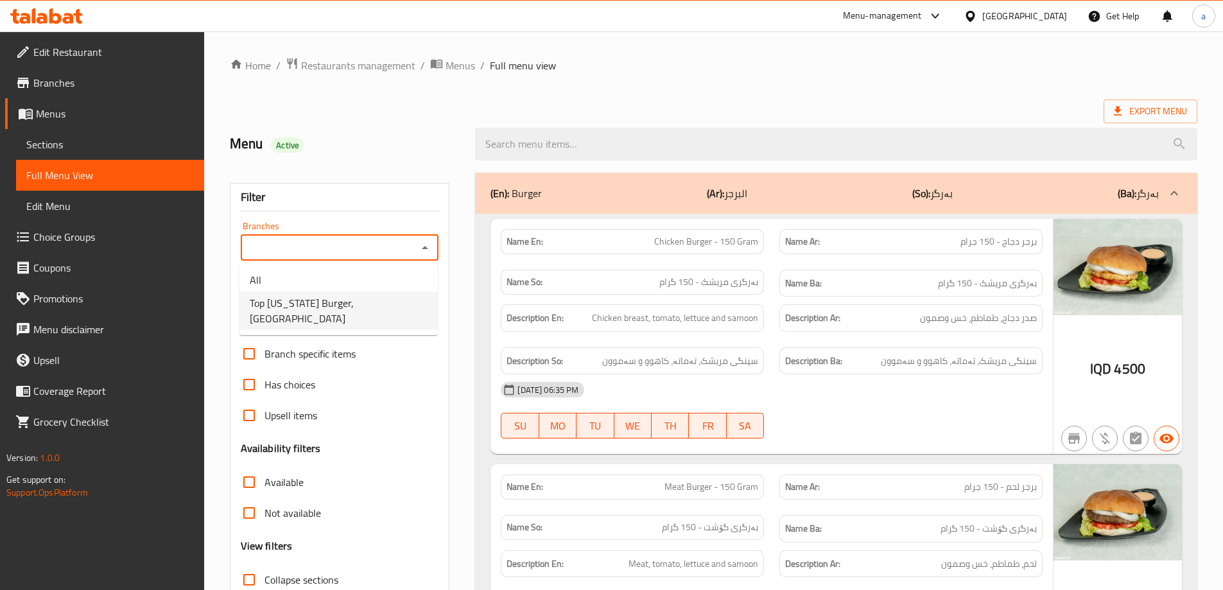
click at [370, 298] on span "Top [US_STATE] Burger, [GEOGRAPHIC_DATA]" at bounding box center [339, 310] width 178 height 31
type input "Top [US_STATE] Burger, [GEOGRAPHIC_DATA]"
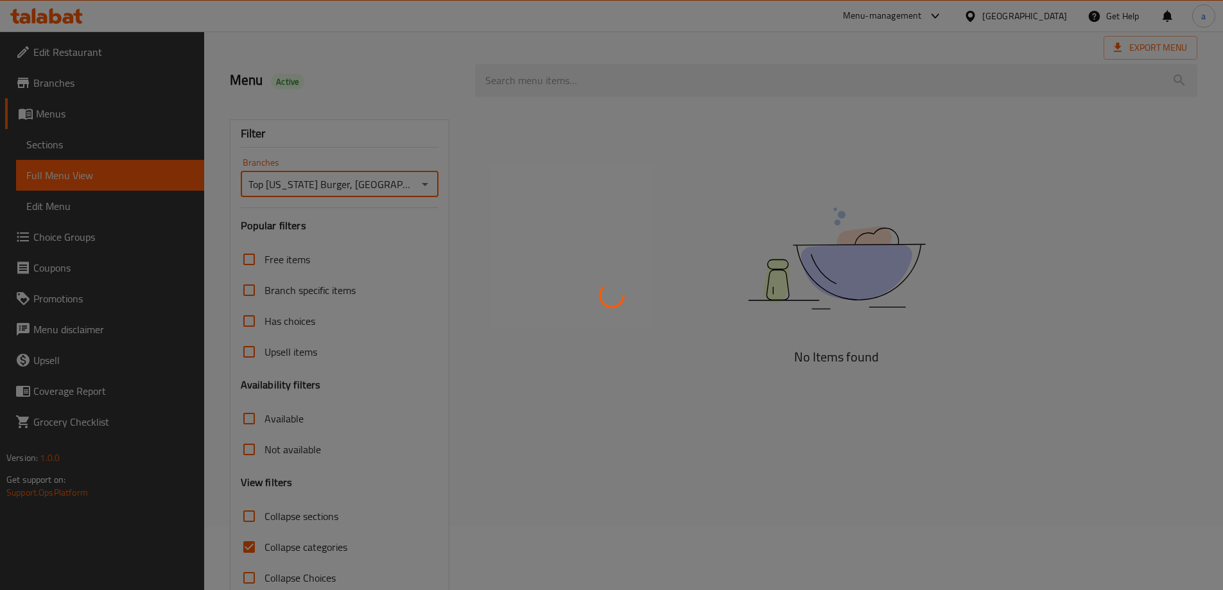
scroll to position [93, 0]
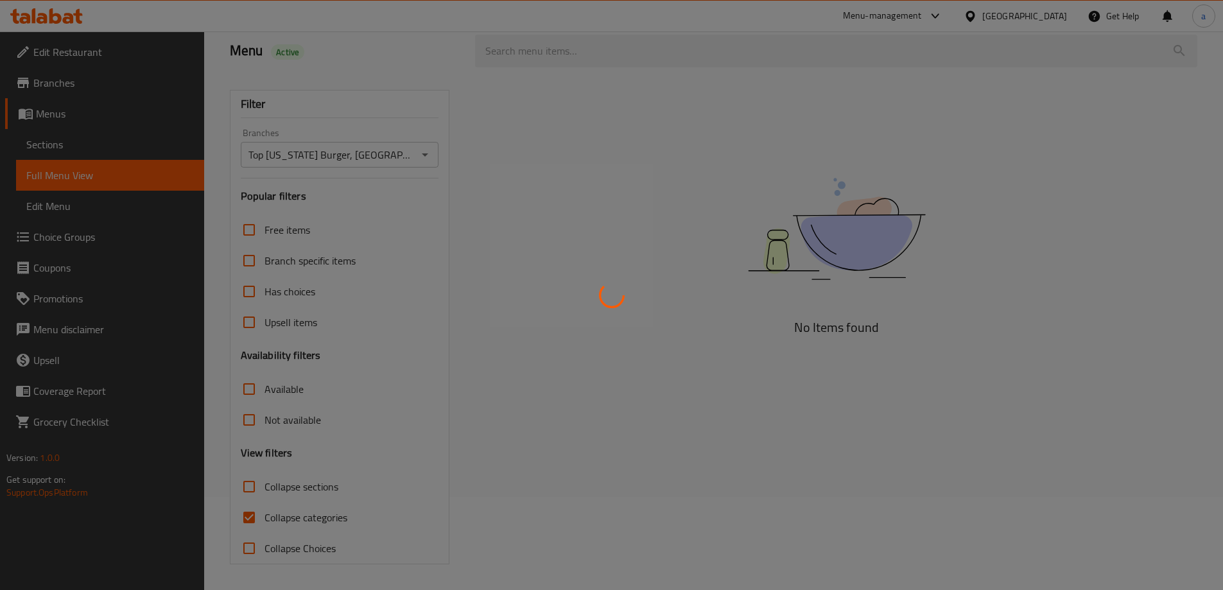
click at [285, 518] on div at bounding box center [611, 295] width 1223 height 590
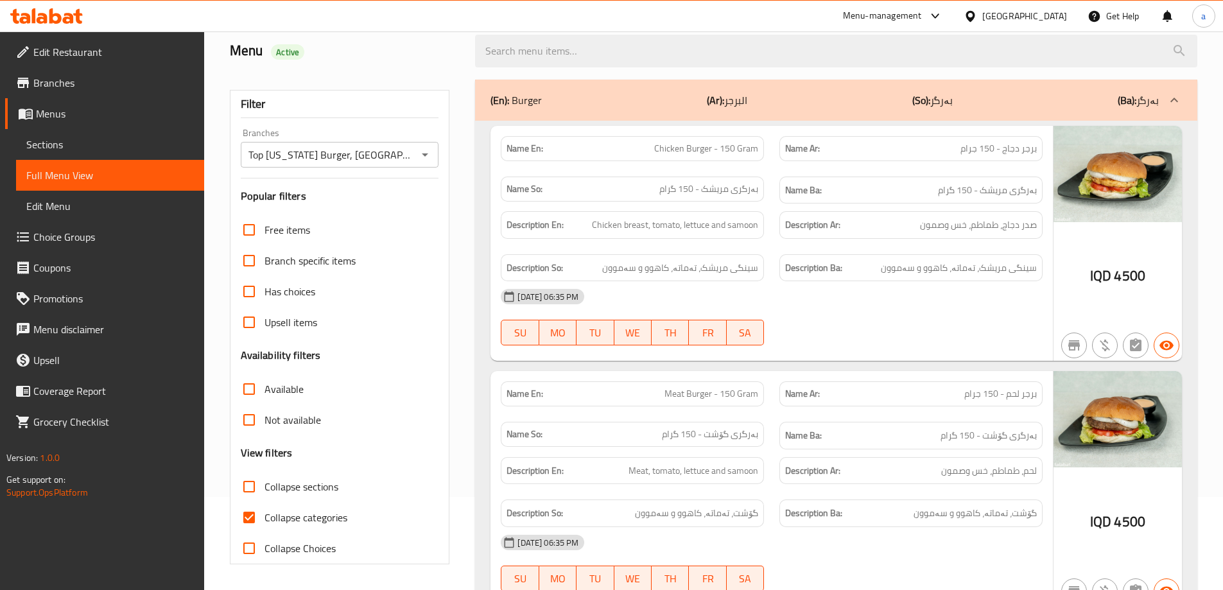
click at [252, 514] on input "Collapse categories" at bounding box center [249, 517] width 31 height 31
checkbox input "false"
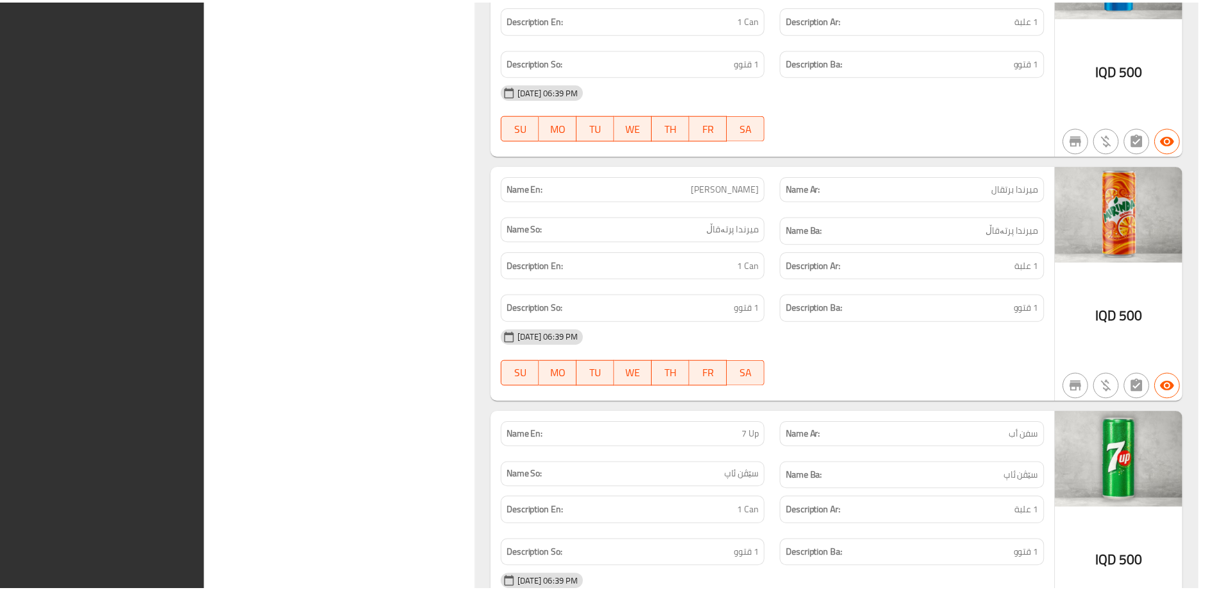
scroll to position [4041, 0]
